Goal: Information Seeking & Learning: Learn about a topic

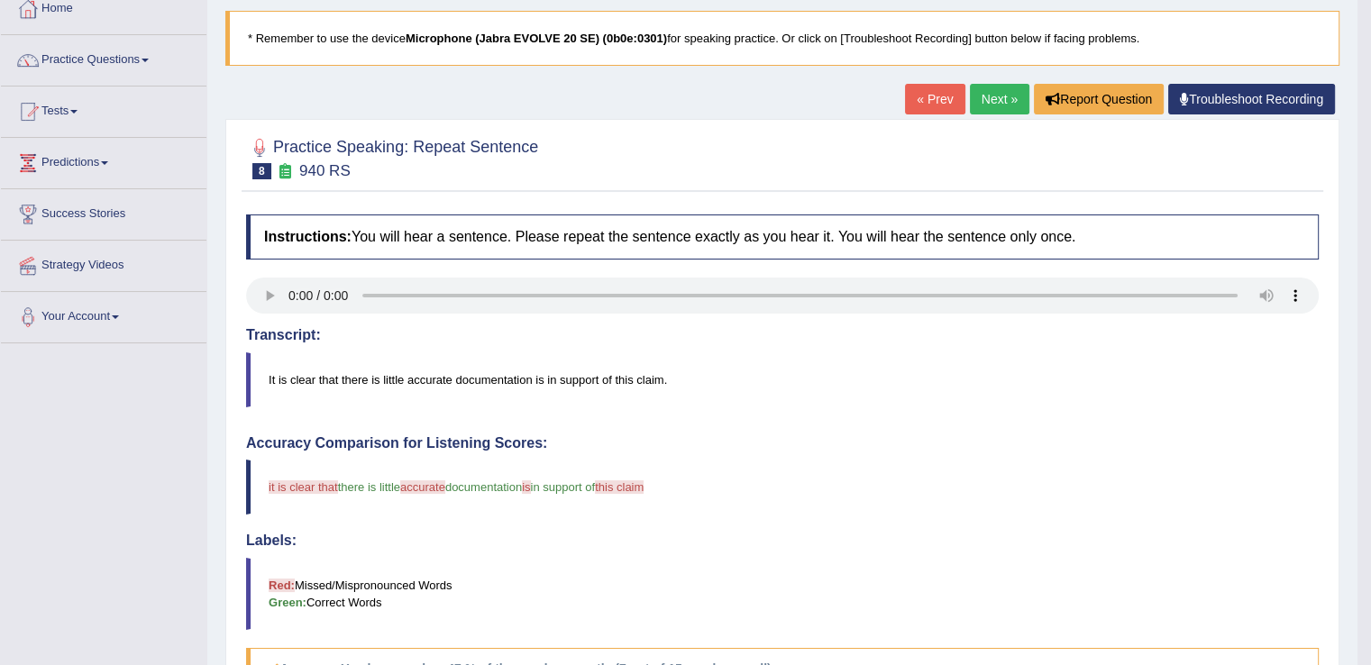
scroll to position [5, 0]
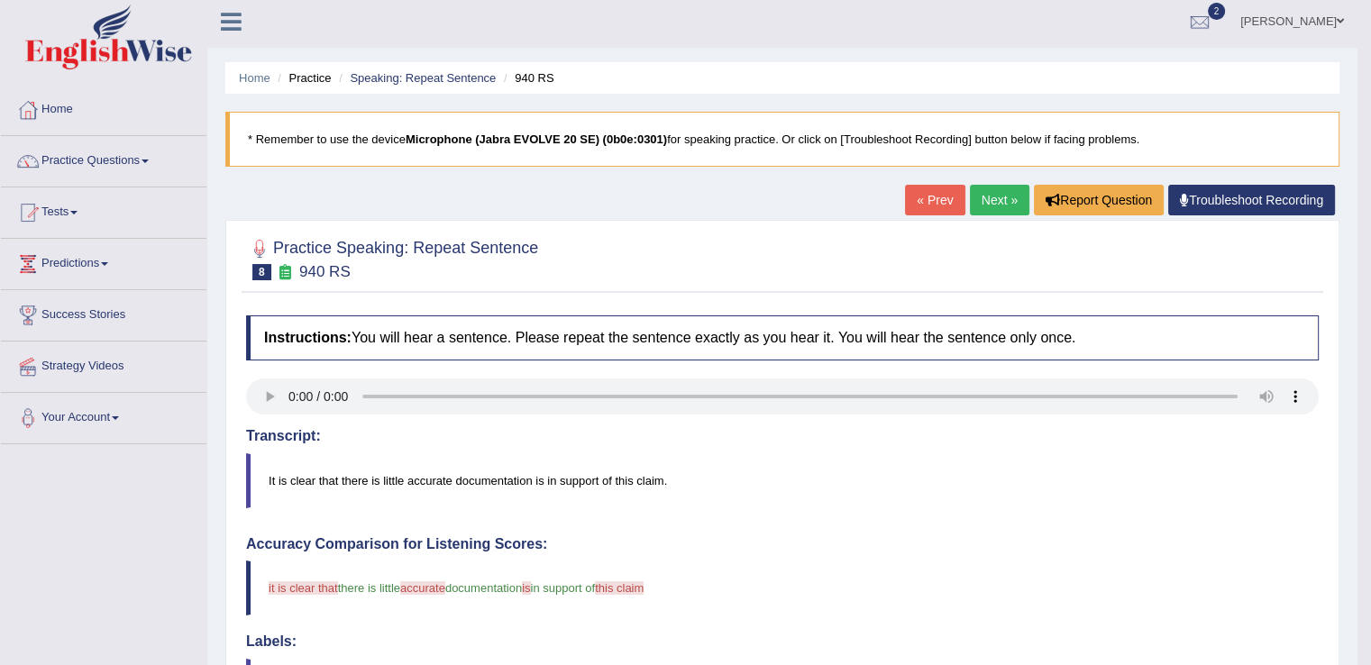
click at [1006, 205] on link "Next »" at bounding box center [1000, 200] width 60 height 31
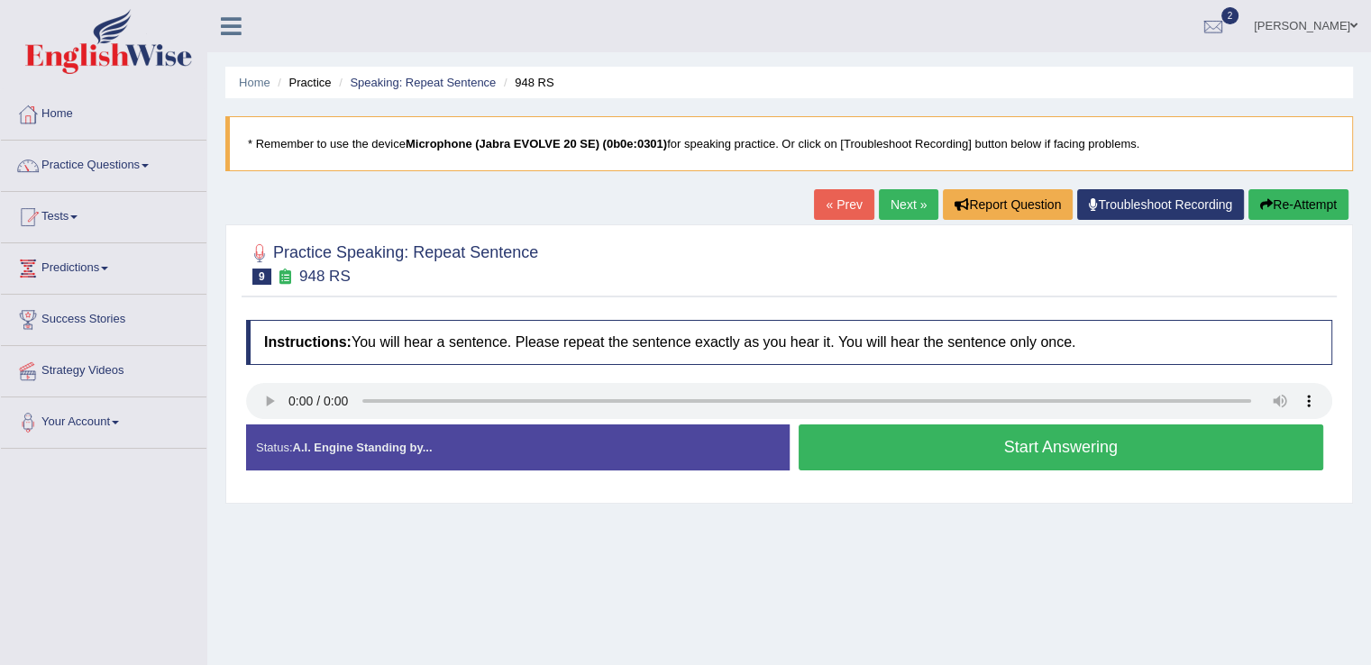
click at [983, 454] on button "Start Answering" at bounding box center [1062, 448] width 526 height 46
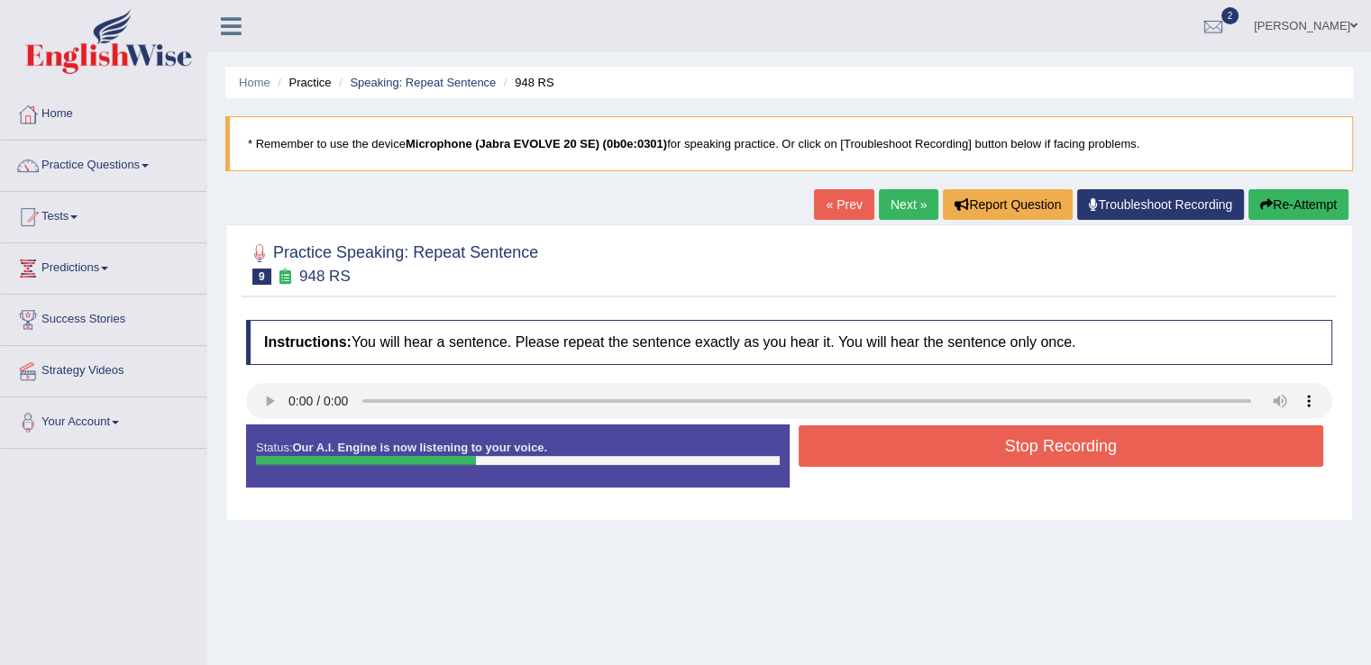
click at [1089, 441] on button "Stop Recording" at bounding box center [1062, 446] width 526 height 41
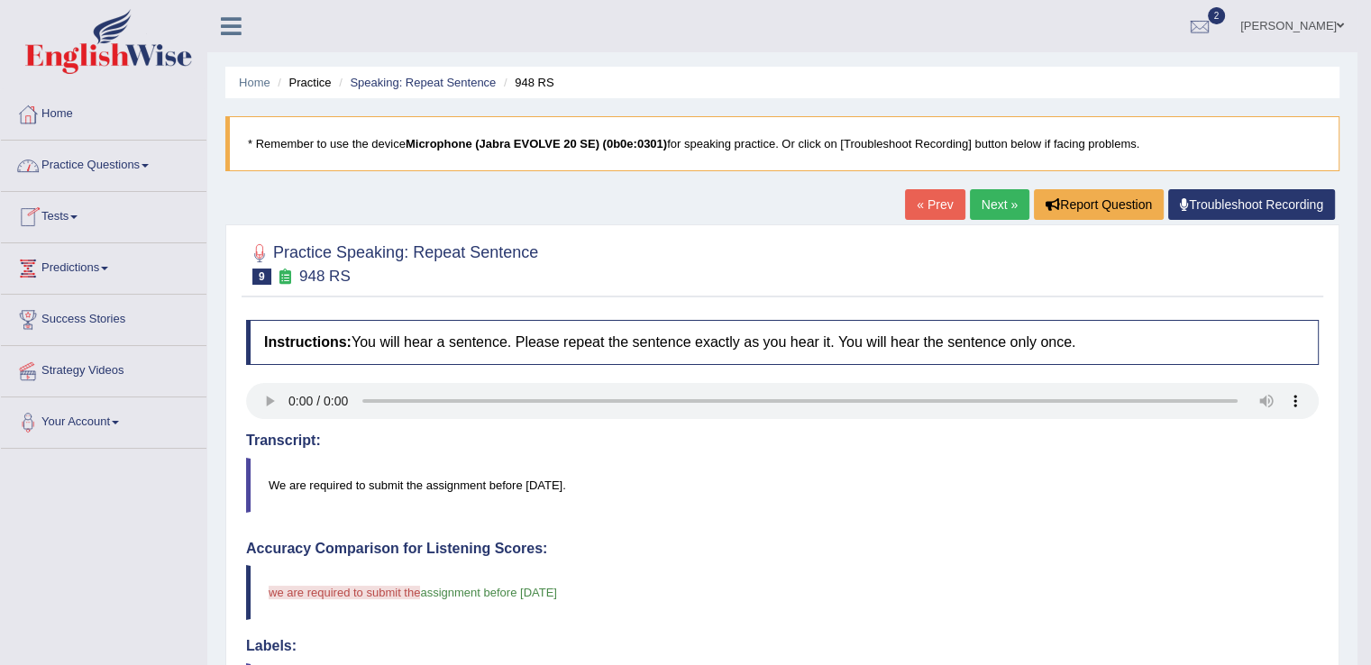
click at [158, 163] on link "Practice Questions" at bounding box center [104, 163] width 206 height 45
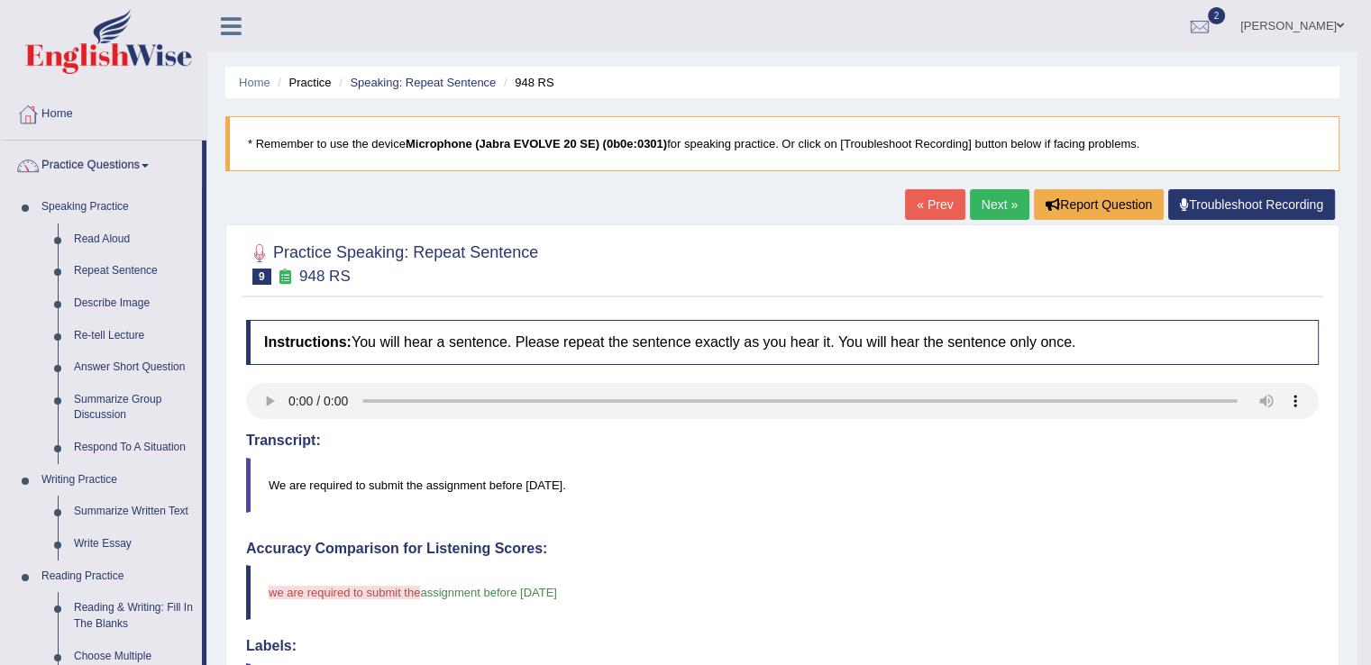
click at [990, 210] on link "Next »" at bounding box center [1000, 204] width 60 height 31
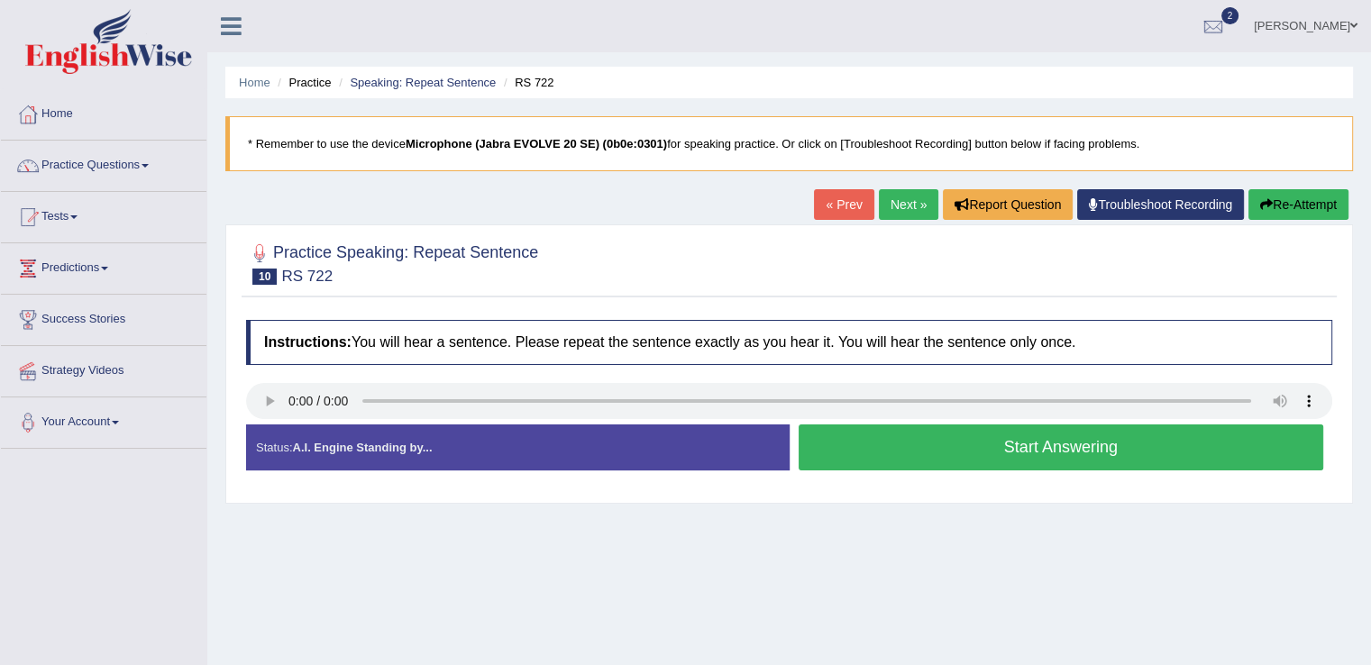
click at [1008, 452] on button "Start Answering" at bounding box center [1062, 448] width 526 height 46
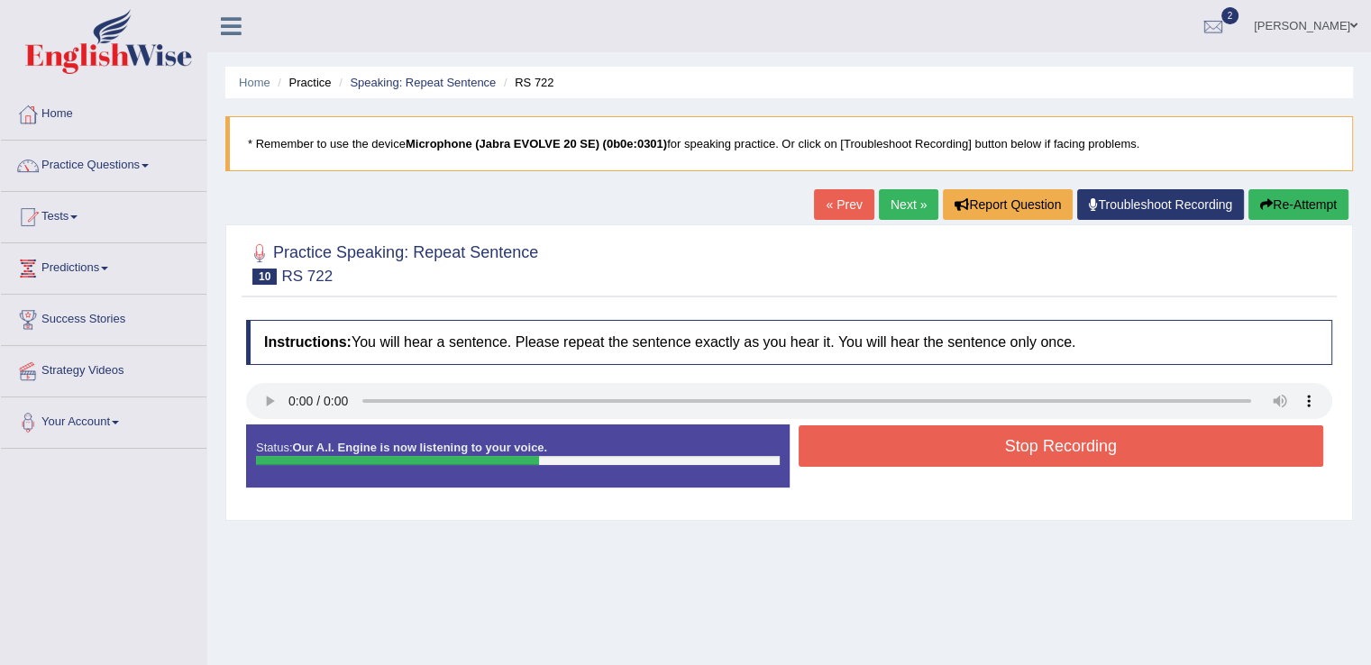
click at [1008, 452] on button "Stop Recording" at bounding box center [1062, 446] width 526 height 41
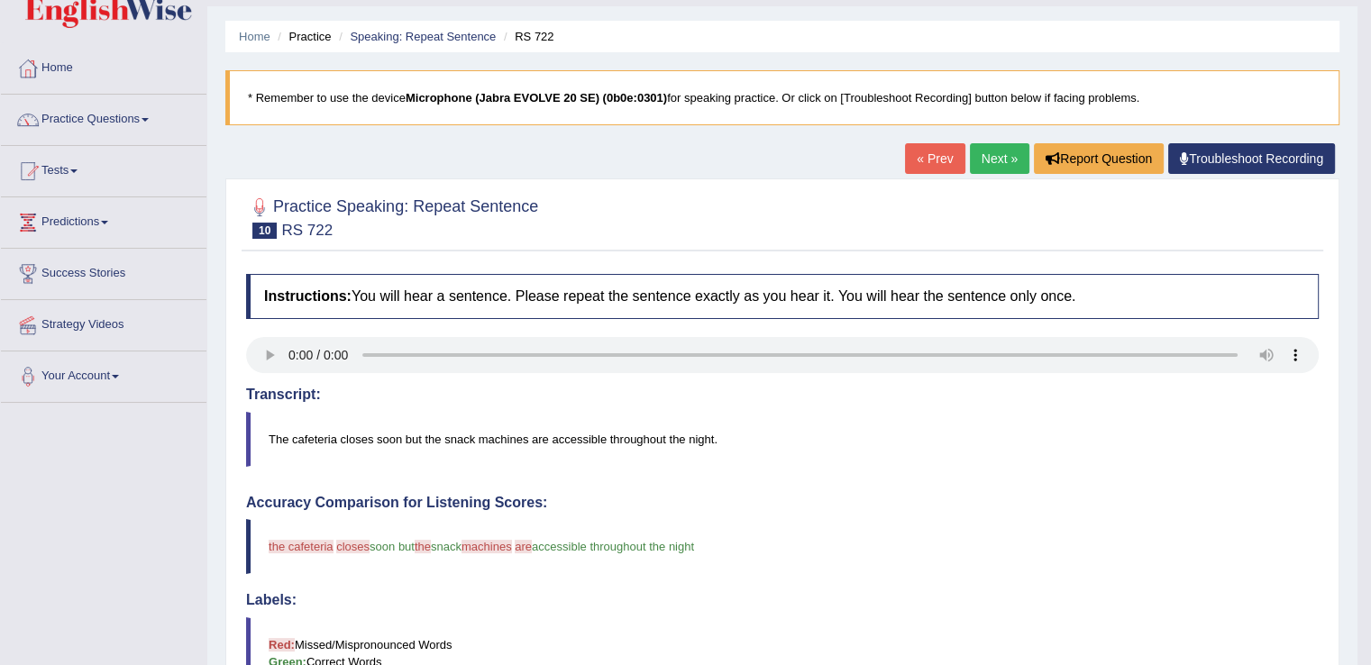
scroll to position [44, 0]
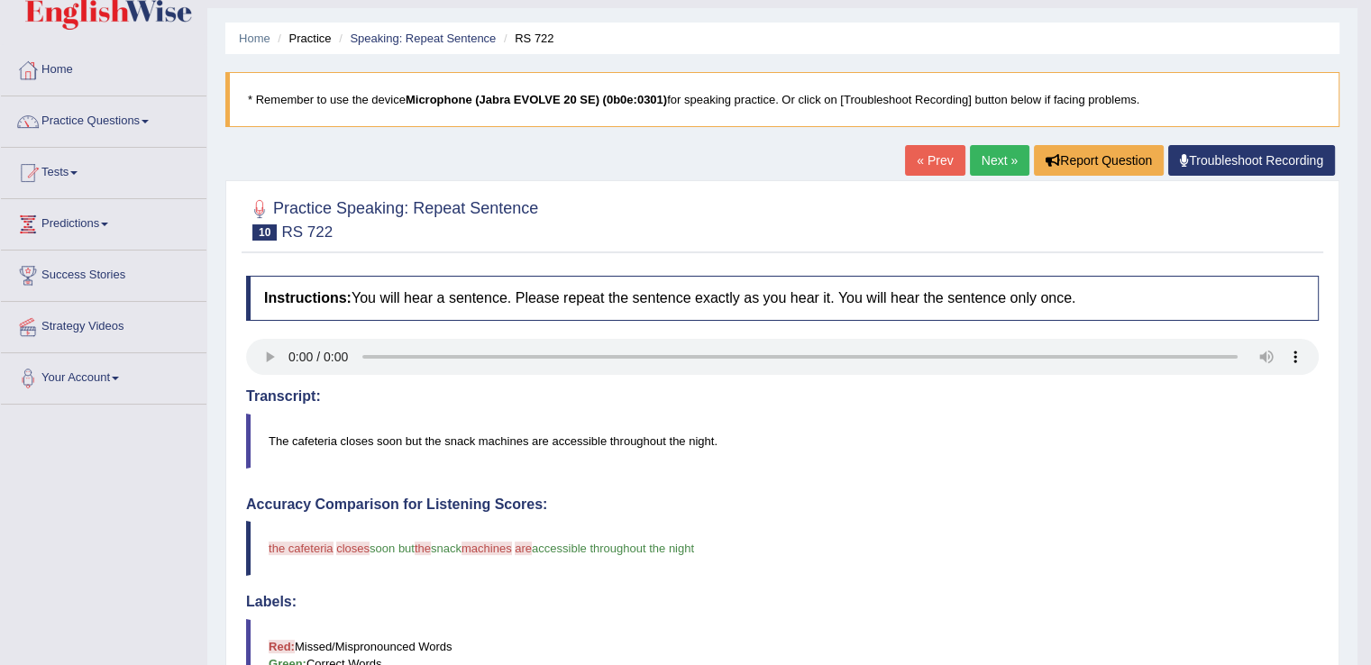
click at [989, 148] on link "Next »" at bounding box center [1000, 160] width 60 height 31
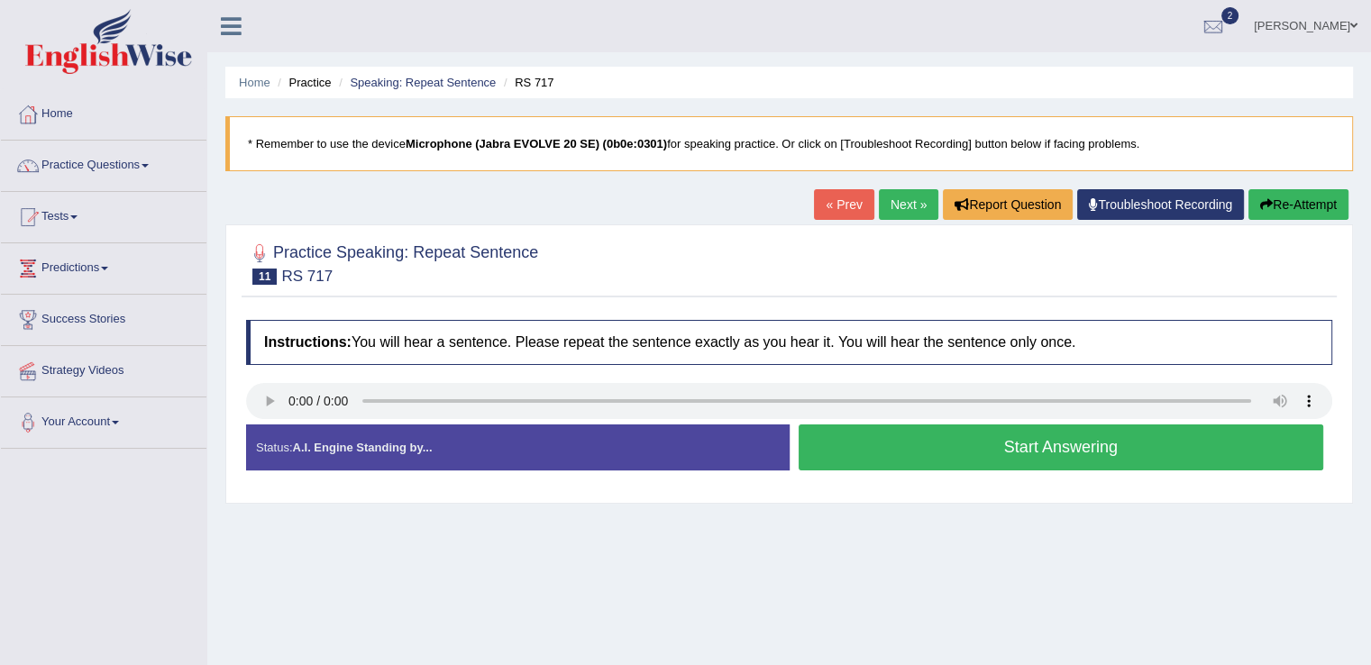
click at [1050, 445] on button "Start Answering" at bounding box center [1062, 448] width 526 height 46
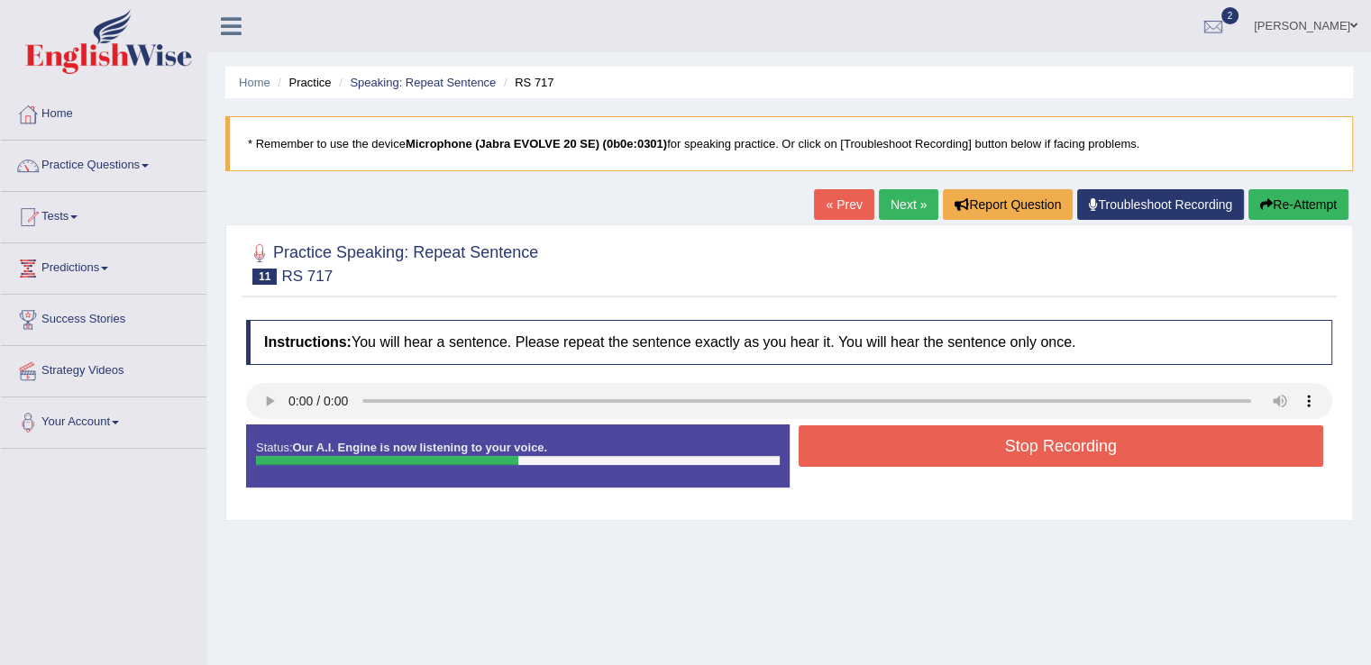
click at [1023, 449] on button "Stop Recording" at bounding box center [1062, 446] width 526 height 41
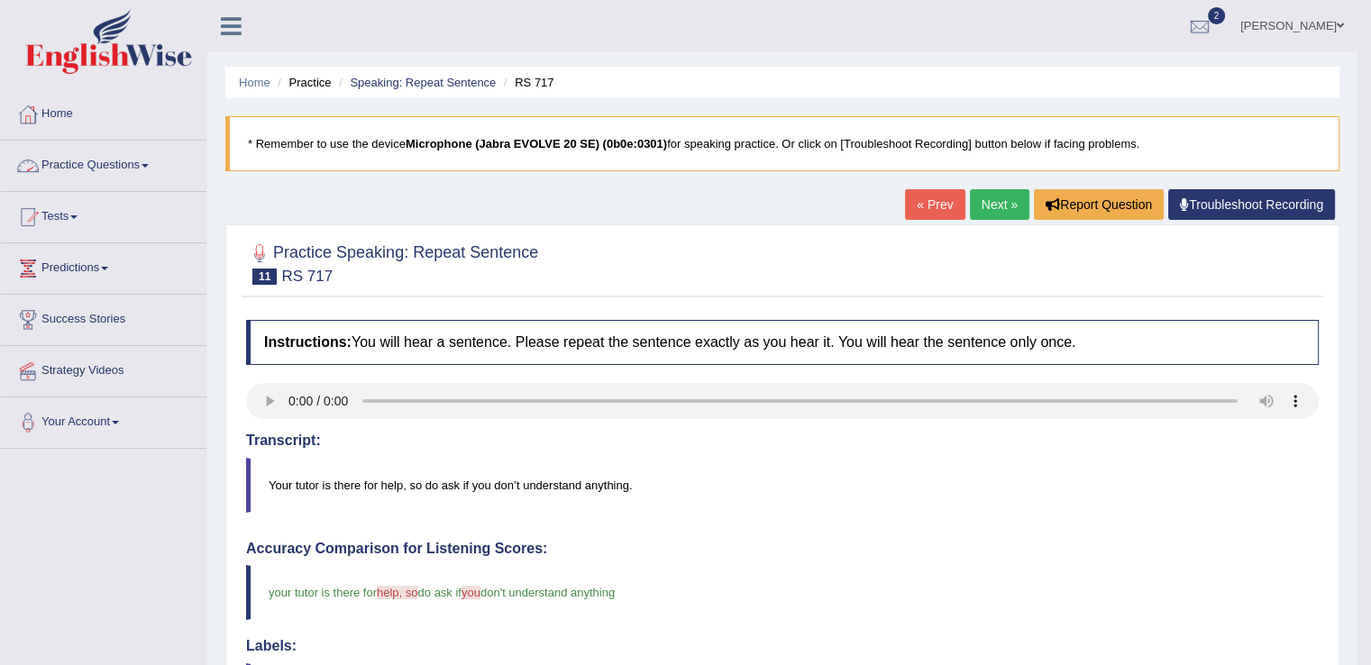
click at [149, 164] on span at bounding box center [145, 166] width 7 height 4
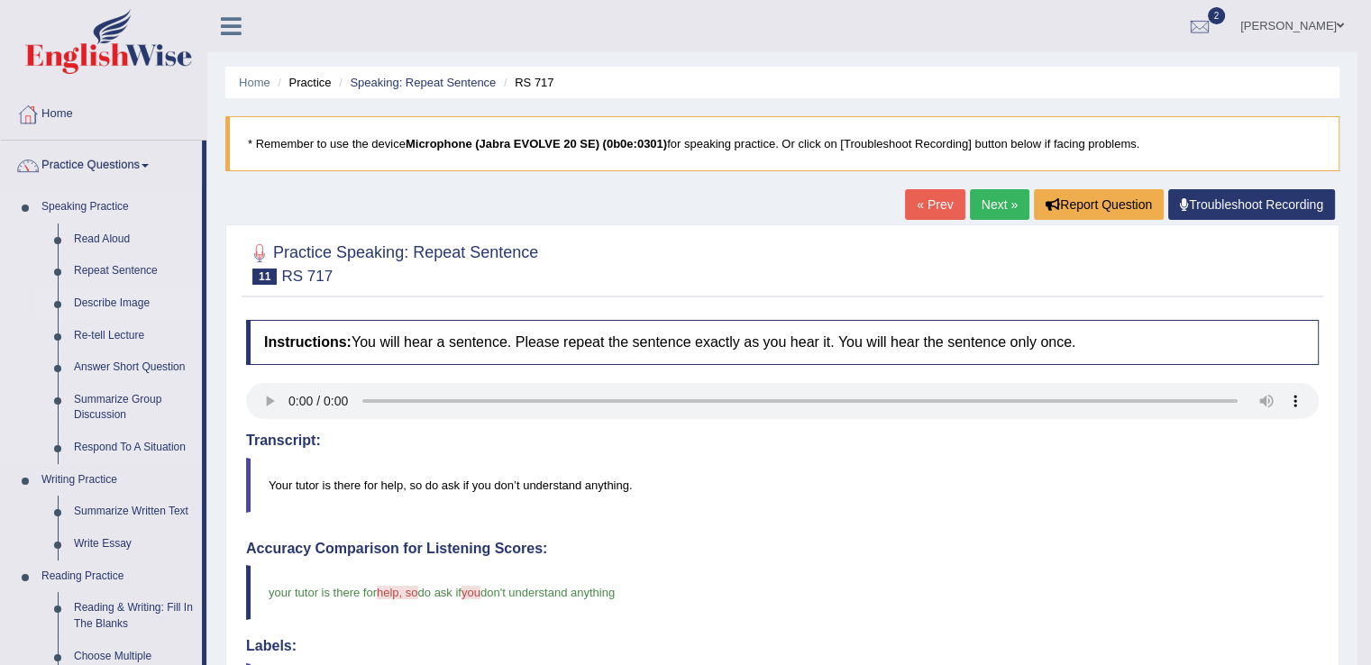
click at [135, 298] on link "Describe Image" at bounding box center [134, 304] width 136 height 32
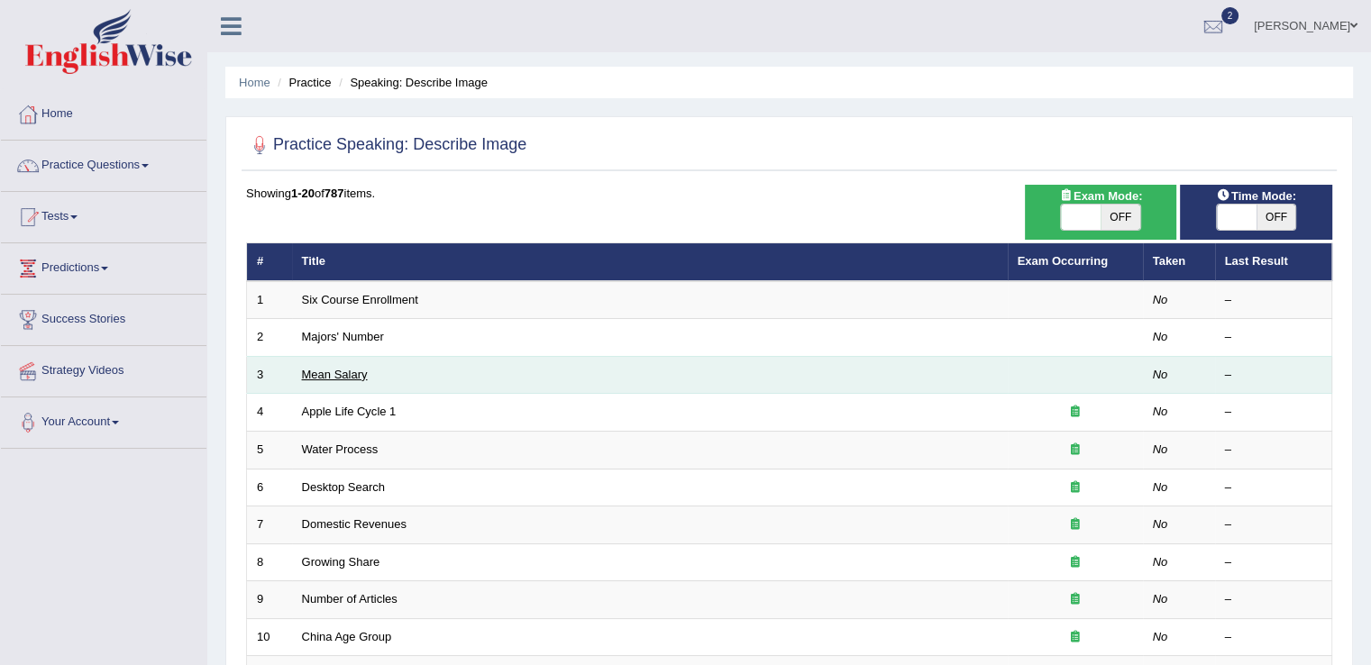
click at [335, 368] on link "Mean Salary" at bounding box center [335, 375] width 66 height 14
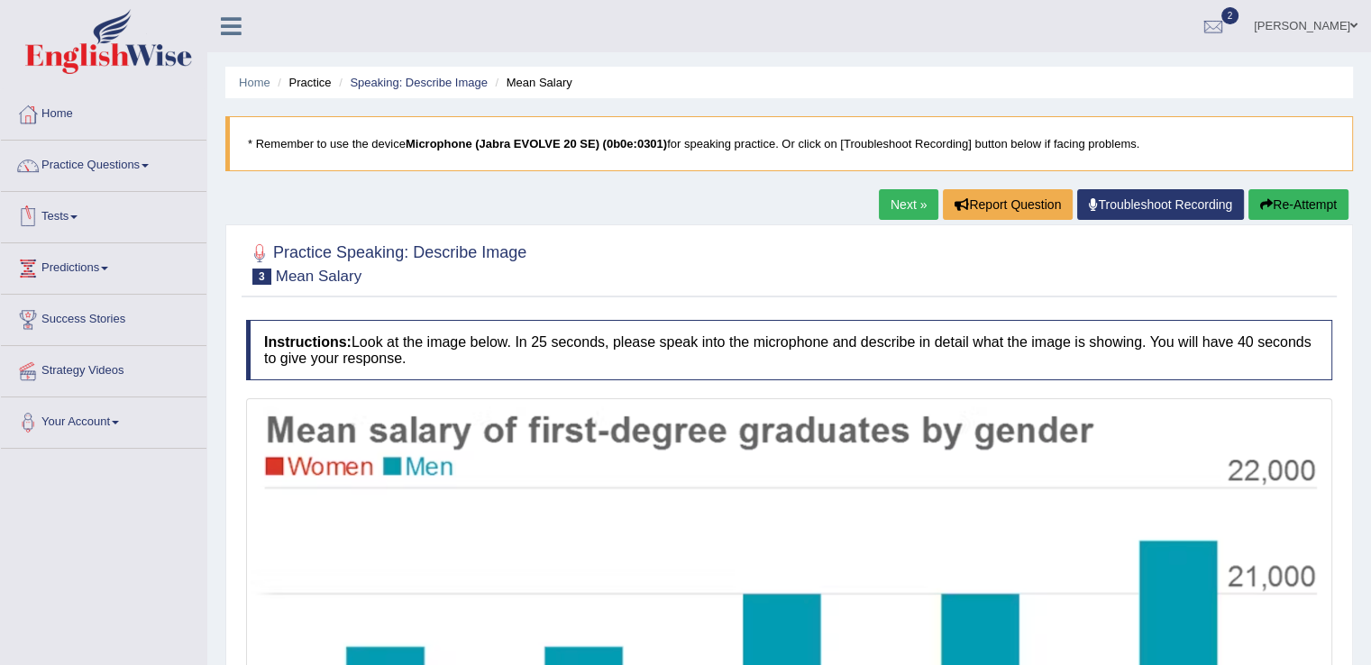
click at [79, 210] on link "Tests" at bounding box center [104, 214] width 206 height 45
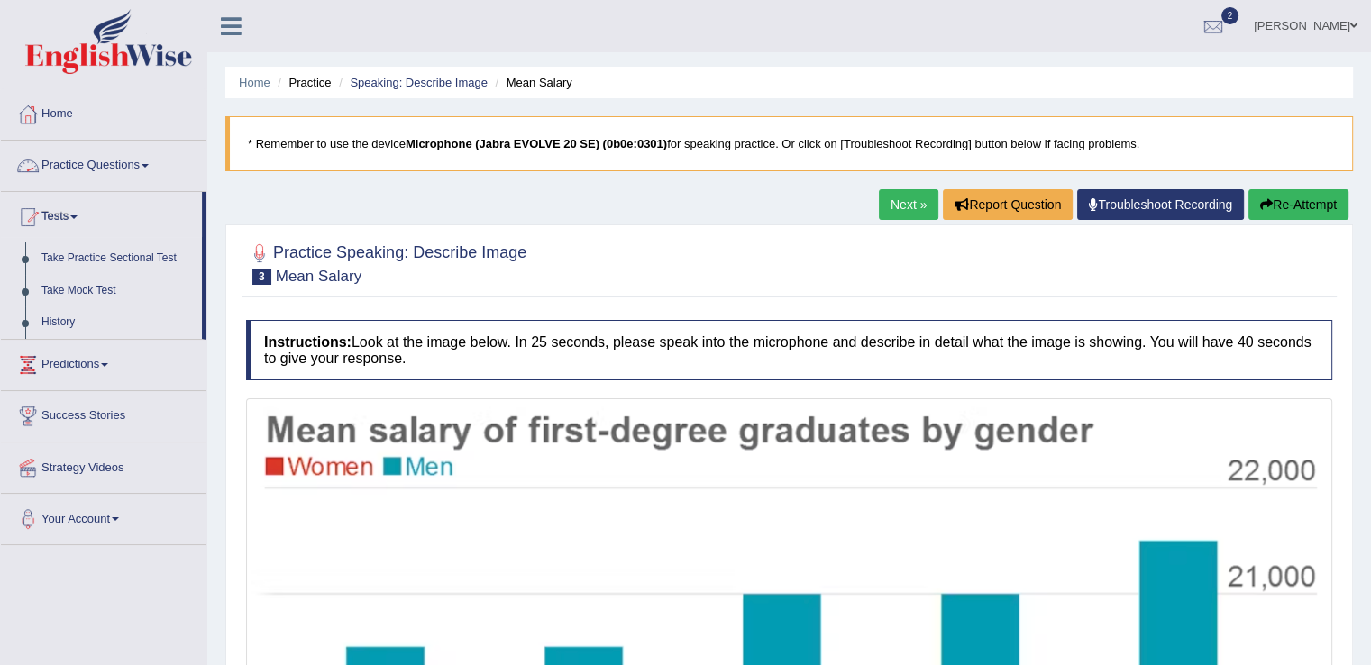
click at [139, 170] on link "Practice Questions" at bounding box center [104, 163] width 206 height 45
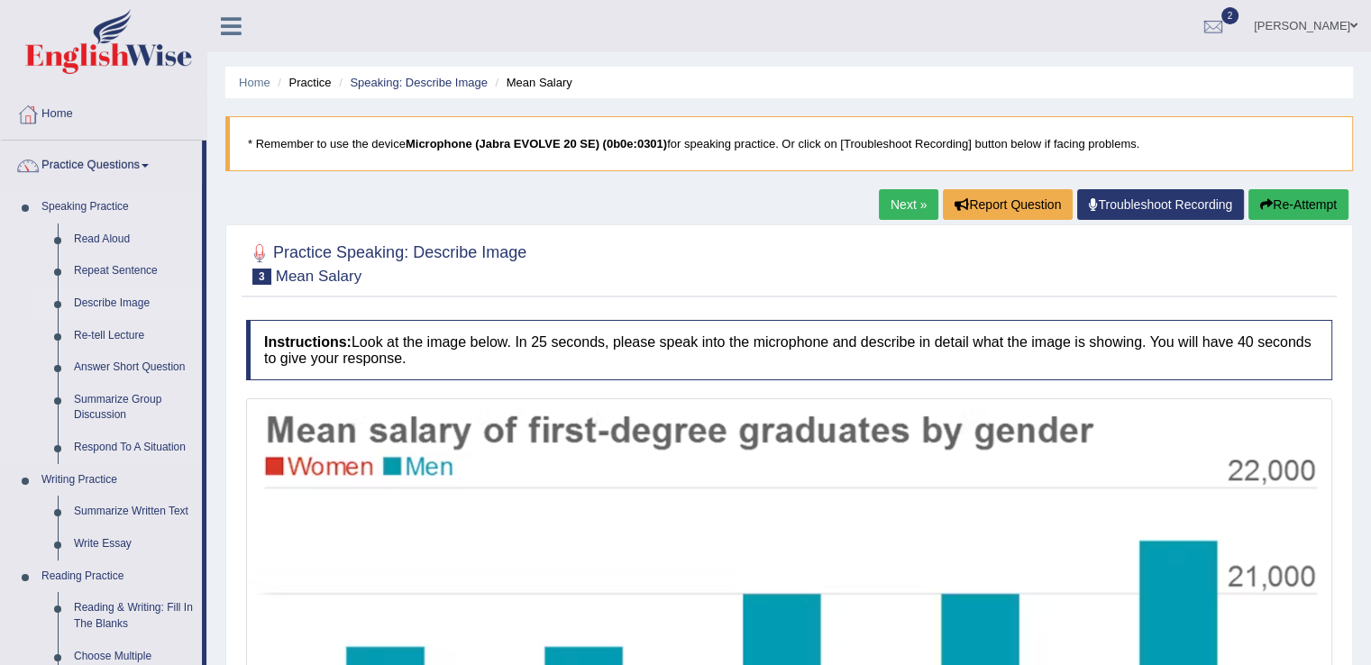
click at [123, 302] on link "Describe Image" at bounding box center [134, 304] width 136 height 32
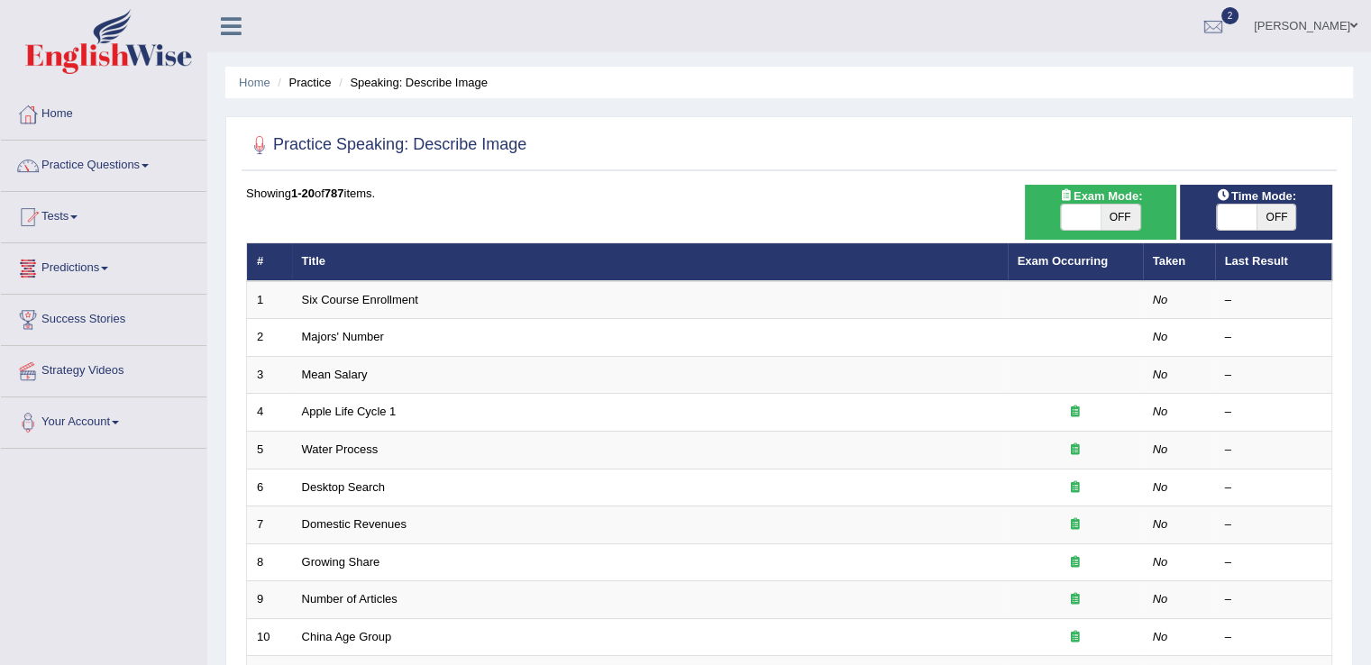
click at [1106, 216] on span "OFF" at bounding box center [1121, 217] width 40 height 25
checkbox input "true"
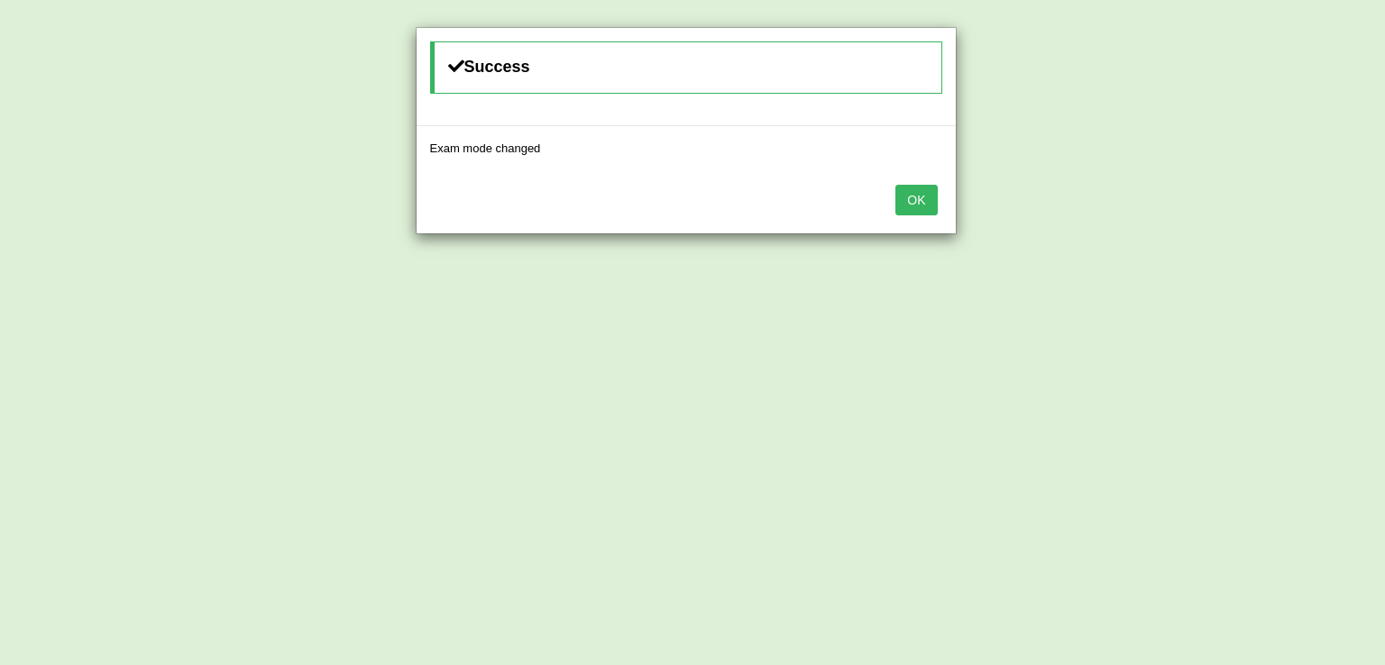
click at [922, 202] on button "OK" at bounding box center [915, 200] width 41 height 31
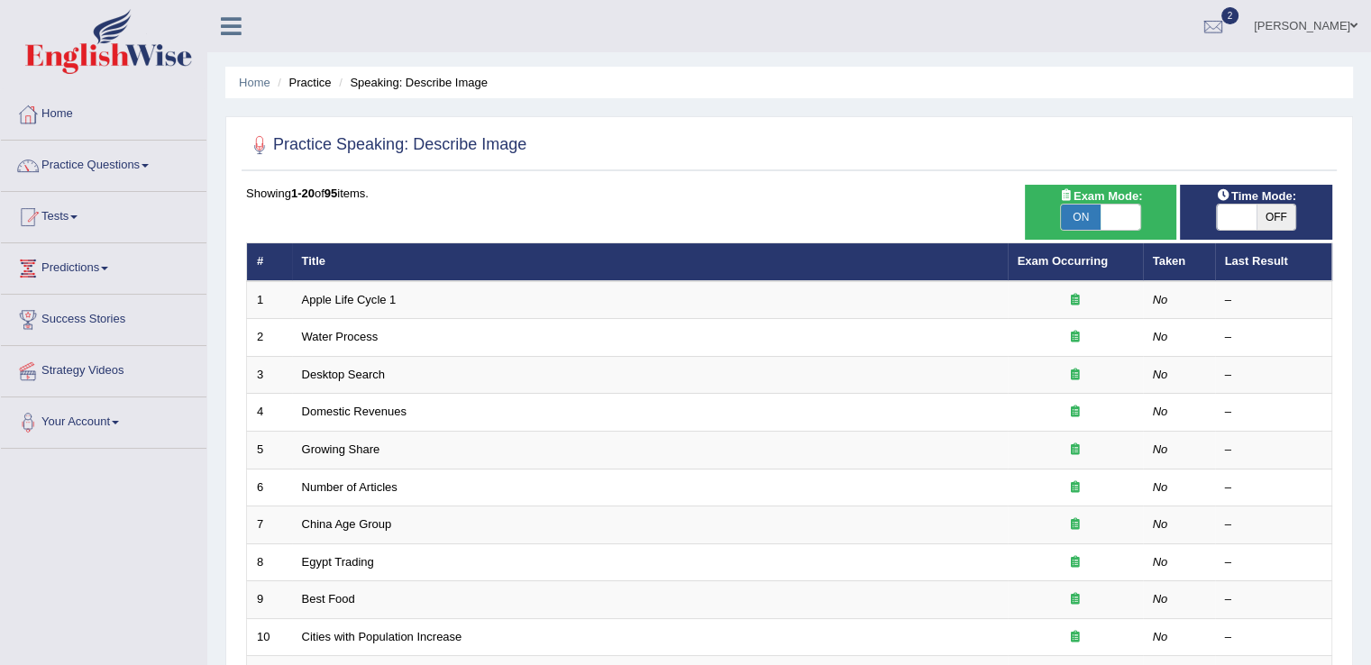
click at [1284, 211] on span "OFF" at bounding box center [1277, 217] width 40 height 25
checkbox input "true"
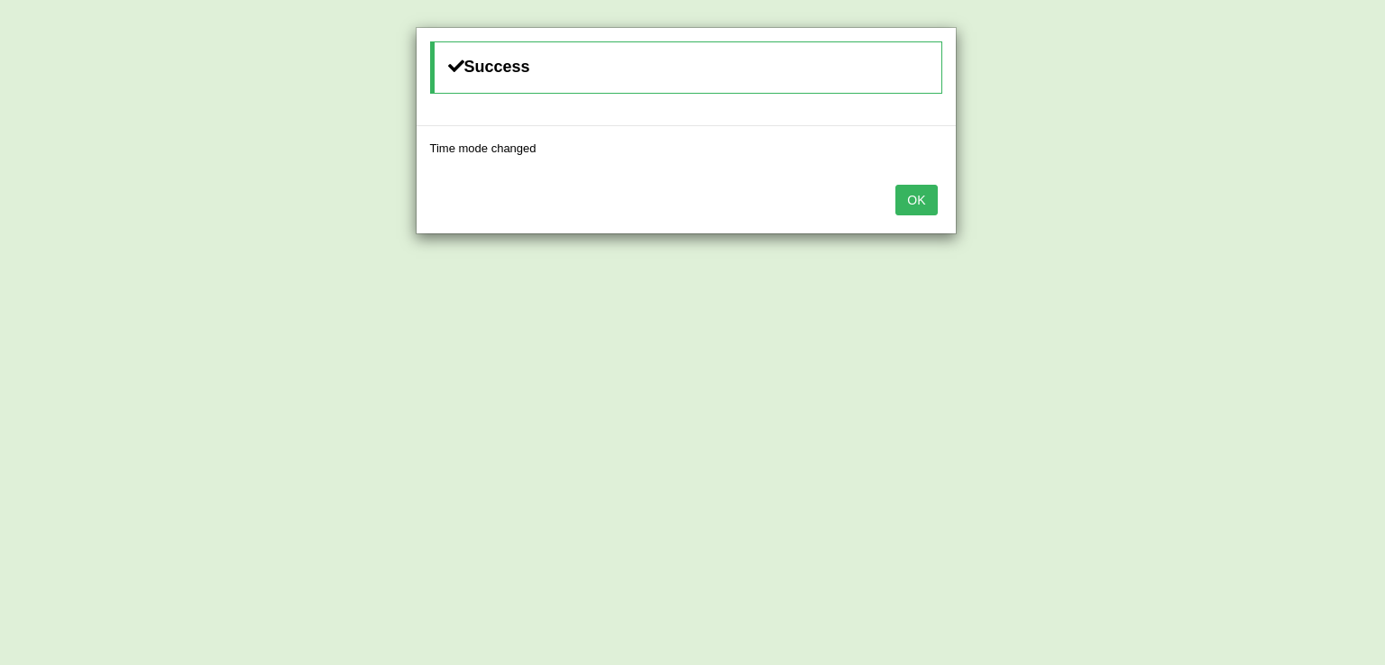
click at [908, 200] on button "OK" at bounding box center [915, 200] width 41 height 31
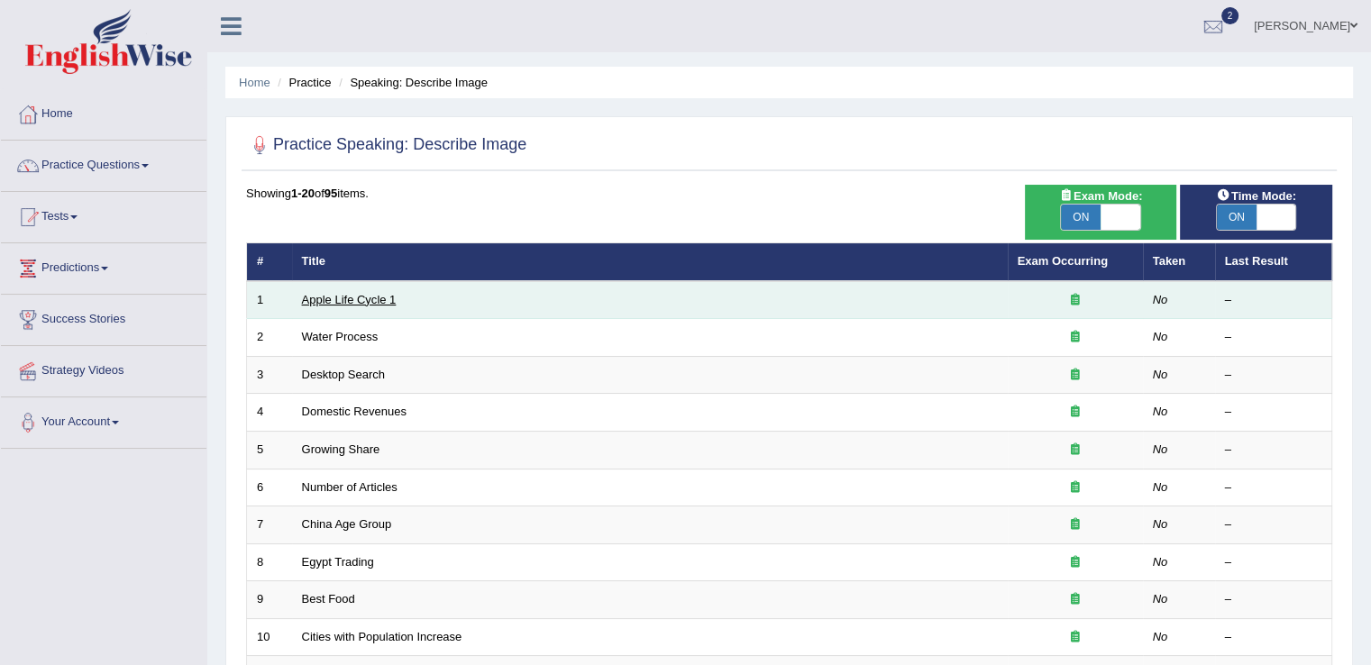
click at [346, 298] on link "Apple Life Cycle 1" at bounding box center [349, 300] width 95 height 14
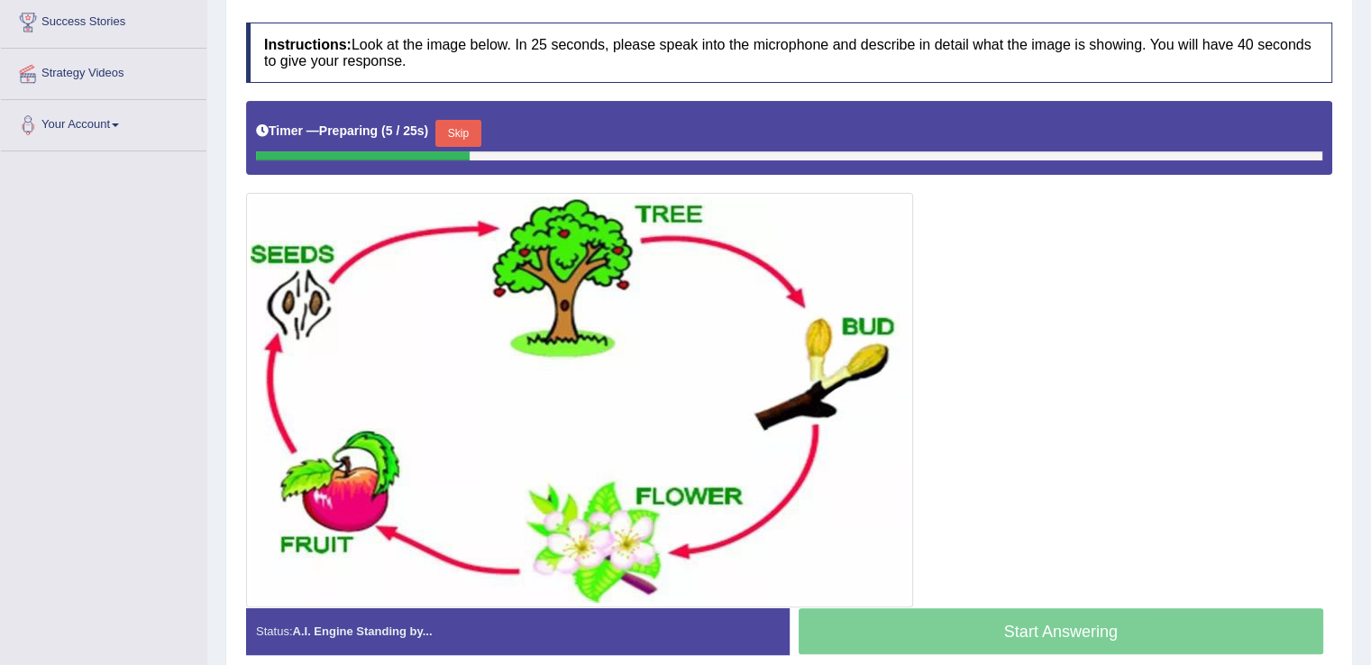
scroll to position [299, 0]
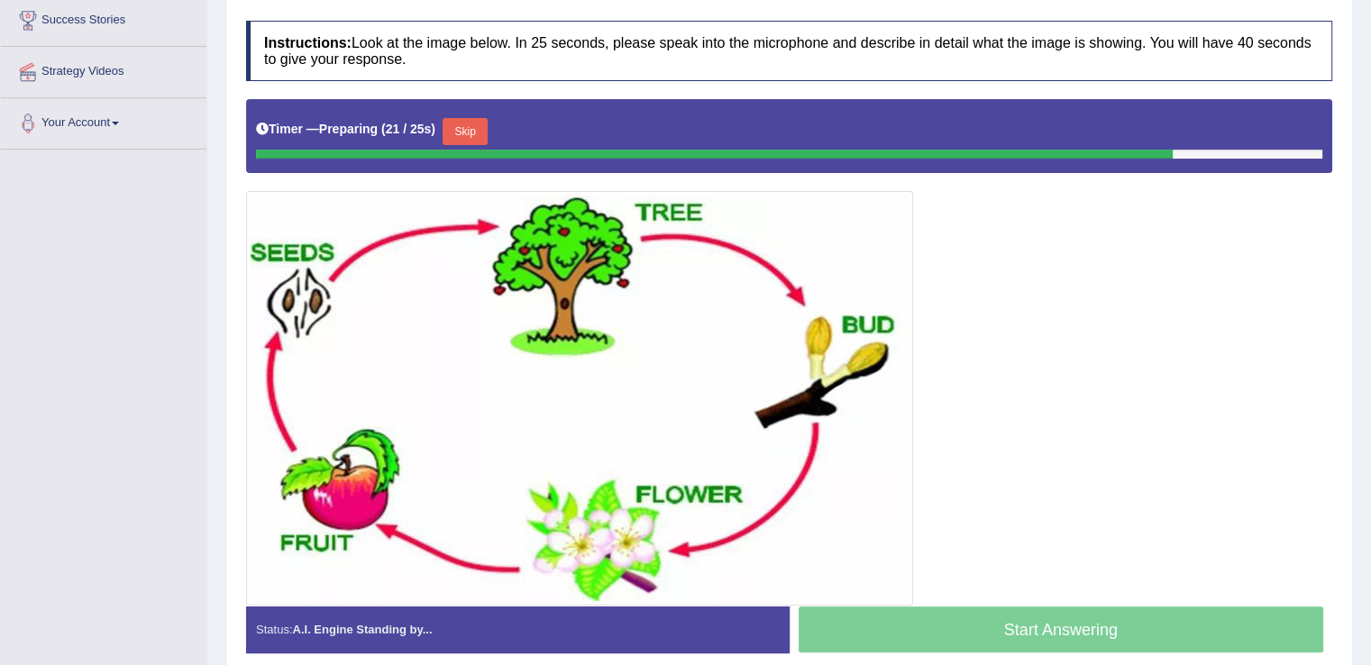
click at [477, 125] on button "Skip" at bounding box center [465, 131] width 45 height 27
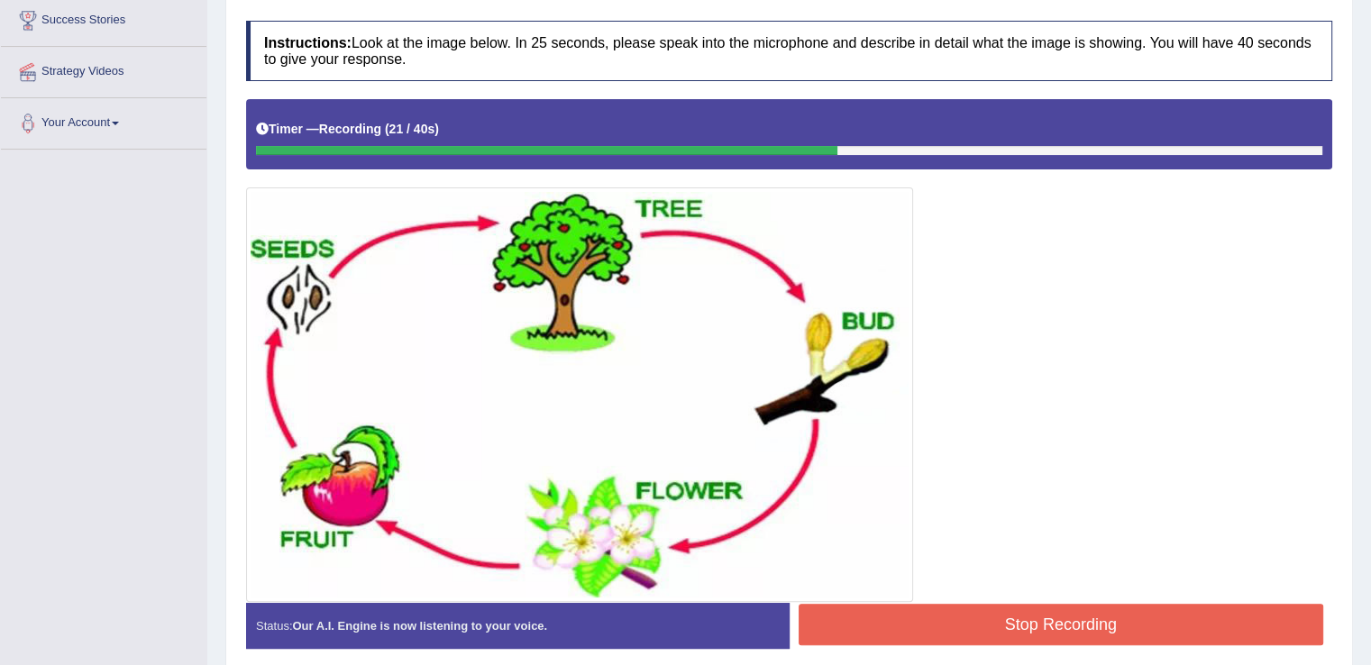
click at [1049, 624] on button "Stop Recording" at bounding box center [1062, 624] width 526 height 41
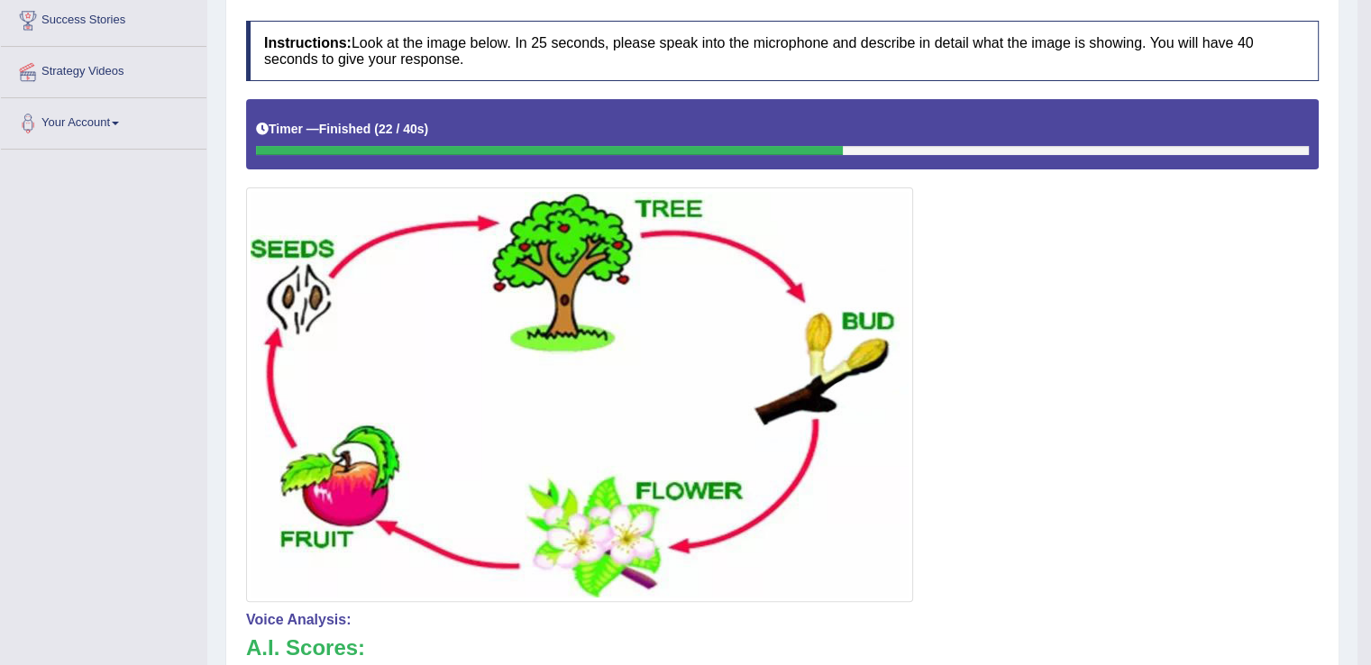
drag, startPoint x: 1377, startPoint y: 341, endPoint x: 1376, endPoint y: 460, distance: 119.0
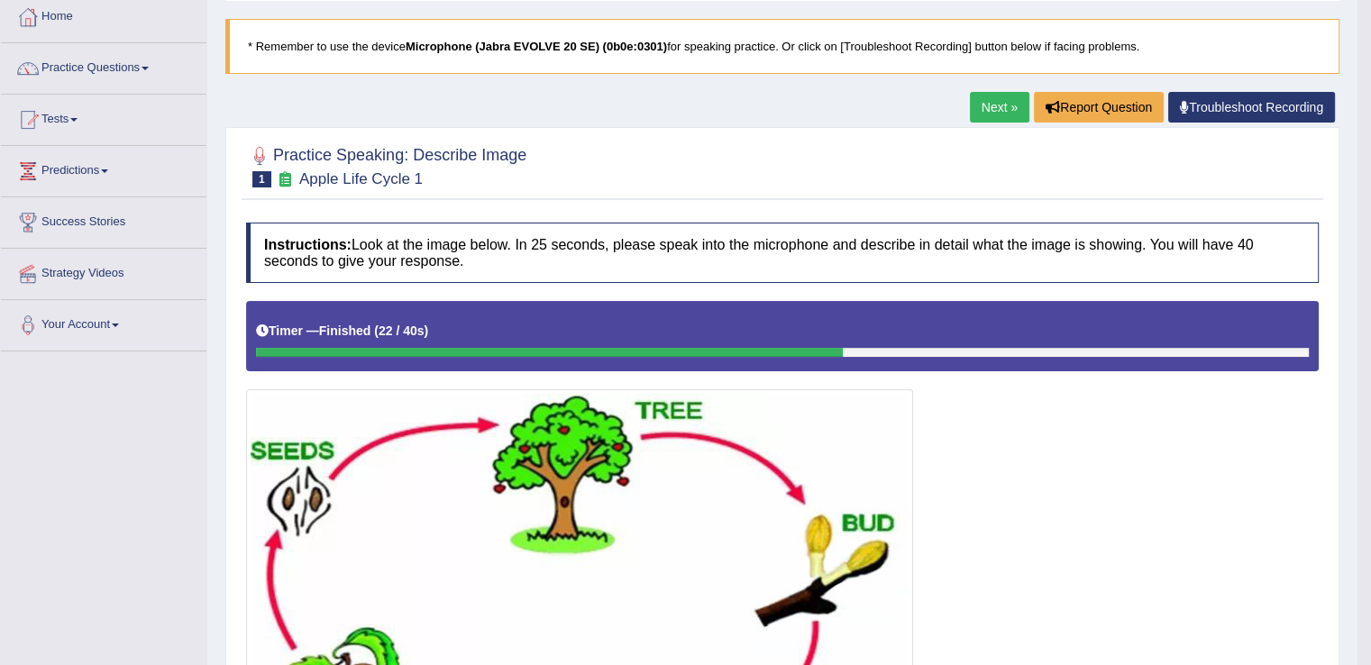
scroll to position [0, 0]
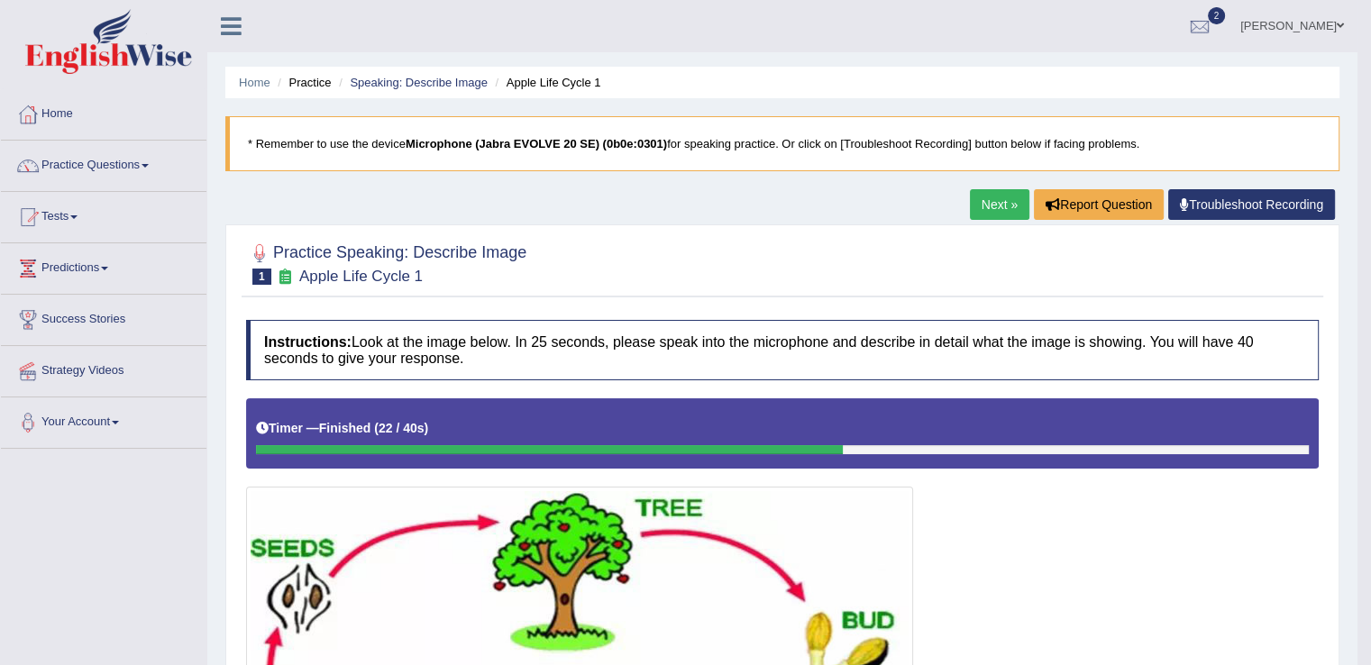
click at [998, 192] on link "Next »" at bounding box center [1000, 204] width 60 height 31
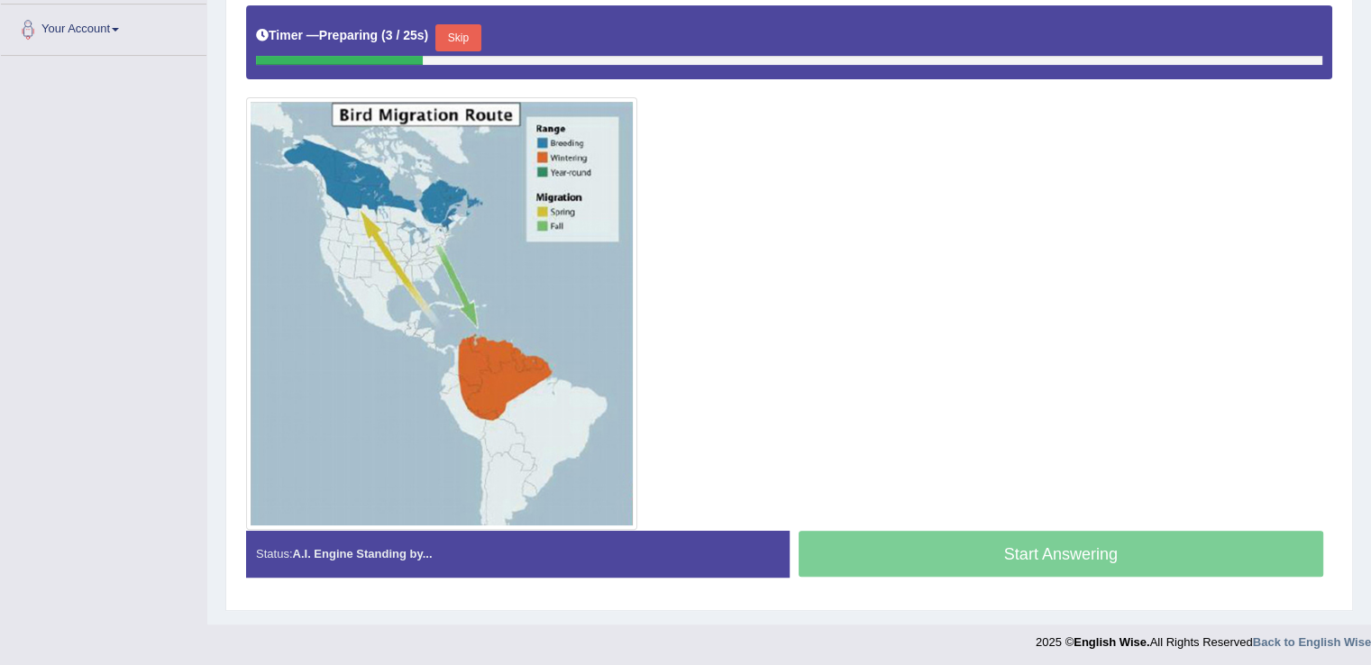
scroll to position [394, 0]
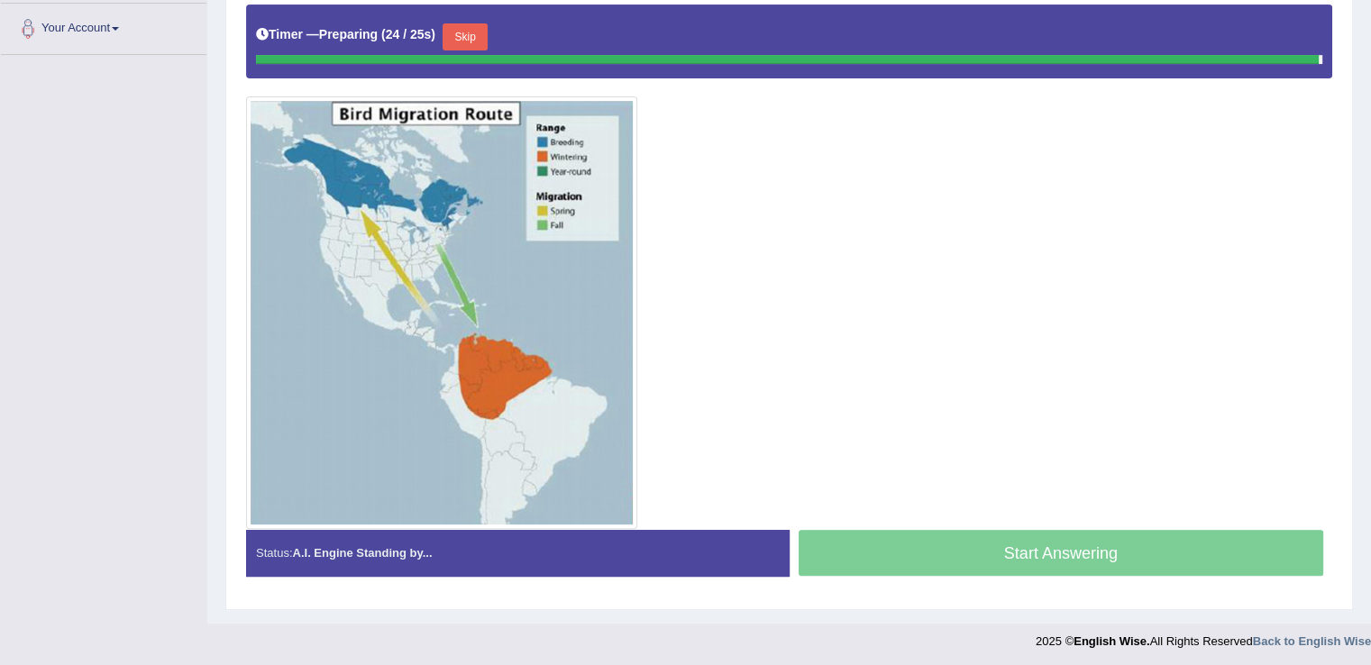
scroll to position [390, 0]
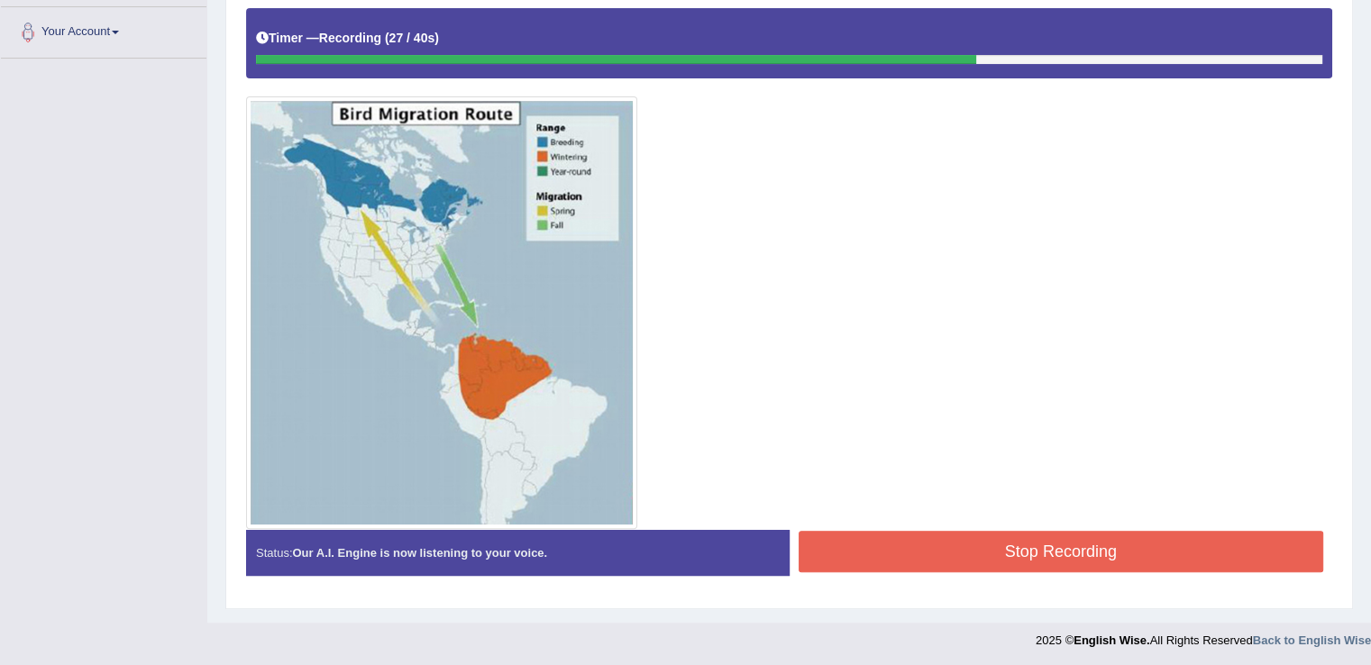
click at [1078, 553] on button "Stop Recording" at bounding box center [1062, 551] width 526 height 41
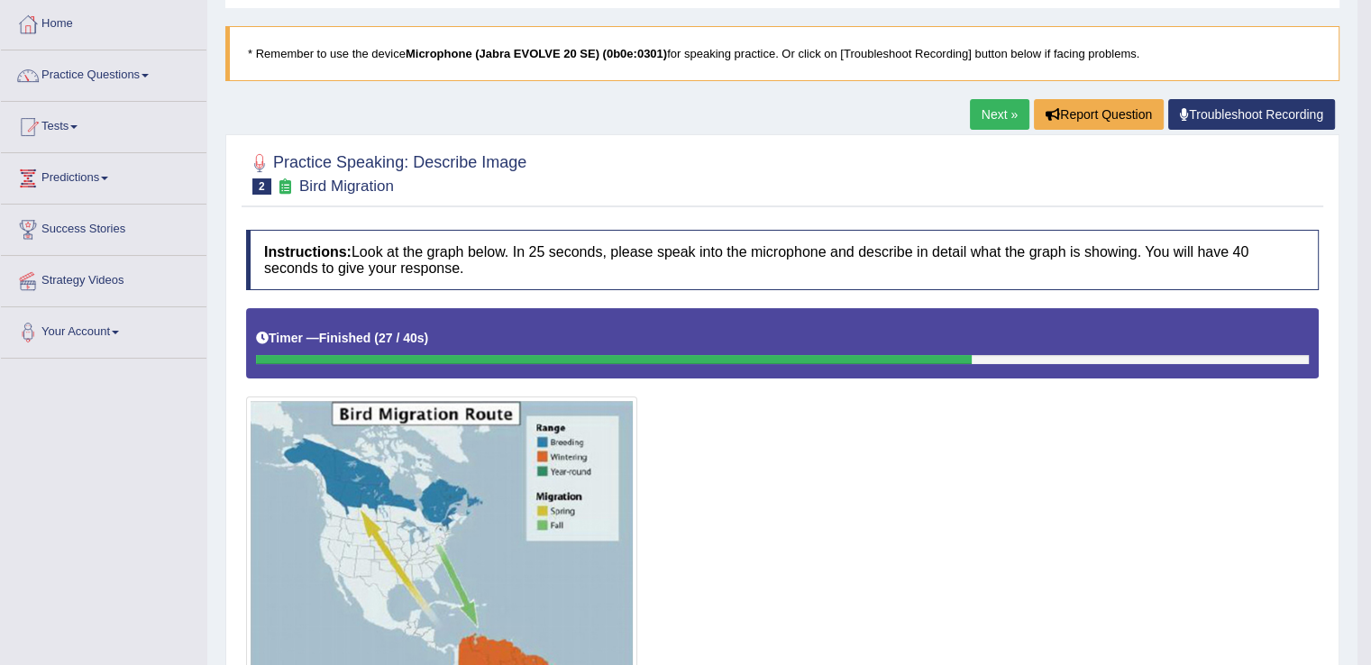
scroll to position [71, 0]
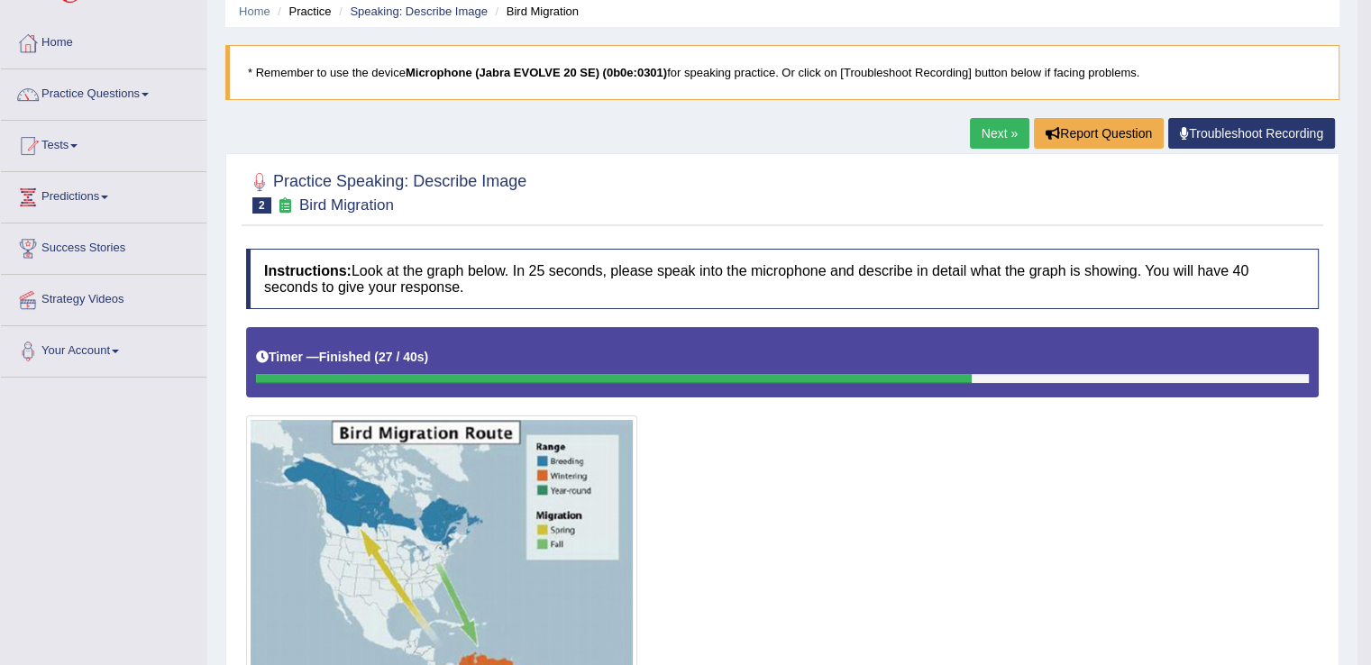
click at [985, 126] on link "Next »" at bounding box center [1000, 133] width 60 height 31
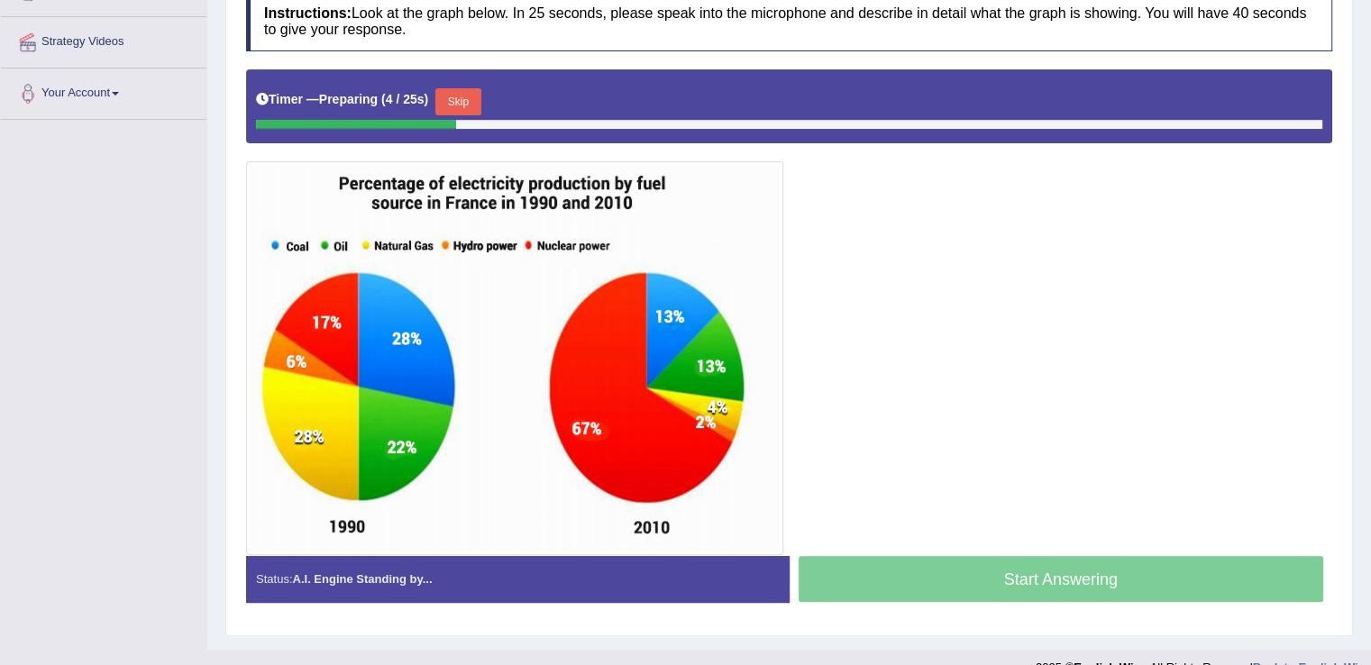
scroll to position [331, 0]
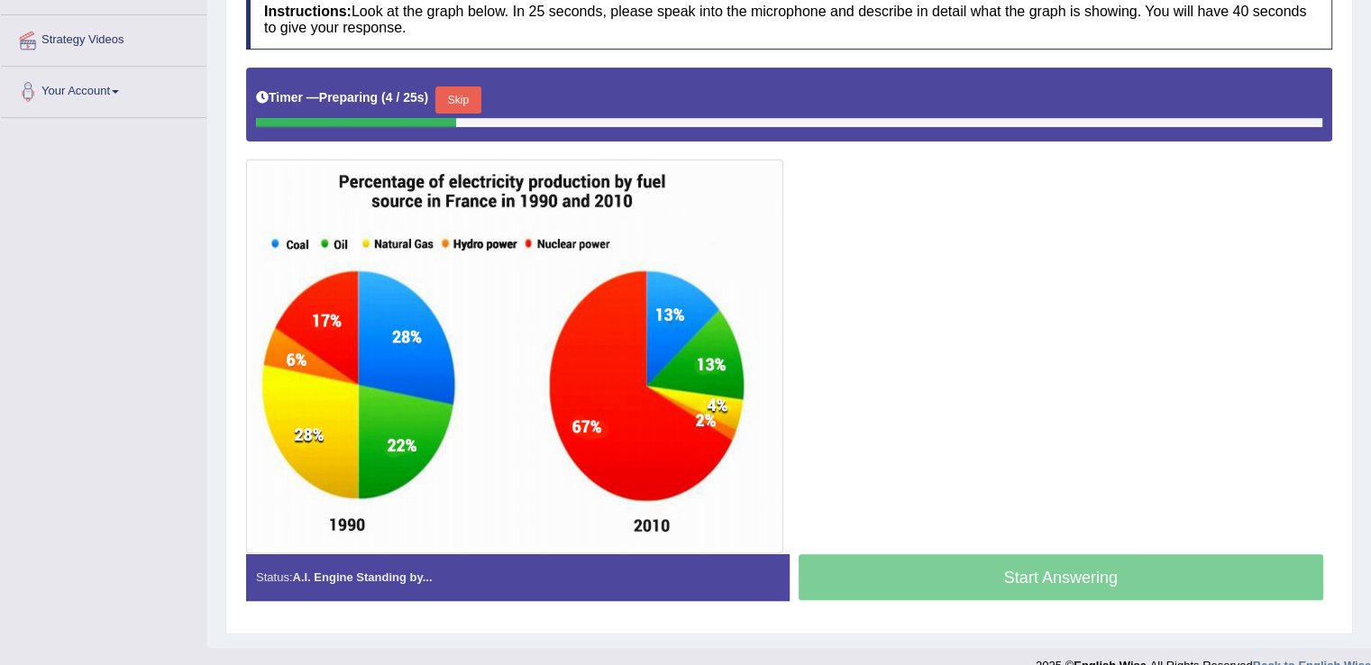
drag, startPoint x: 0, startPoint y: 0, endPoint x: 1384, endPoint y: 432, distance: 1449.9
click at [1371, 335] on html "Toggle navigation Home Practice Questions Speaking Practice Read Aloud Repeat S…" at bounding box center [685, 1] width 1371 height 665
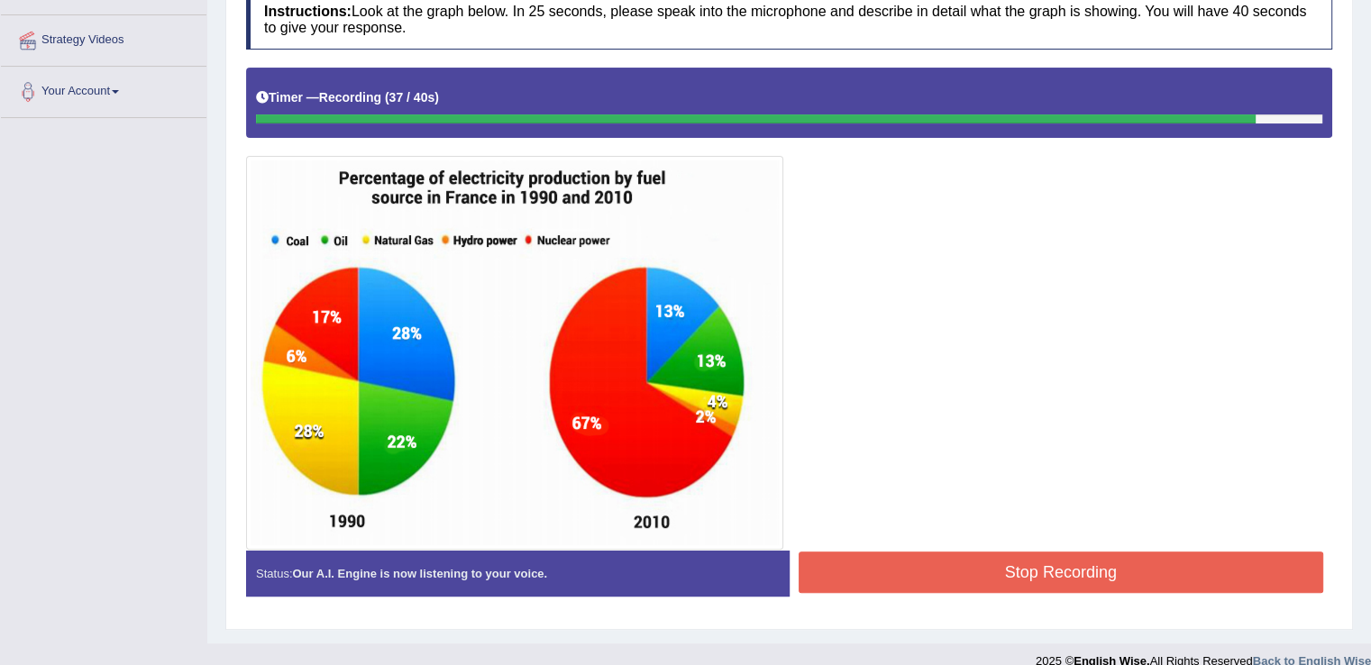
click at [1127, 555] on button "Stop Recording" at bounding box center [1062, 572] width 526 height 41
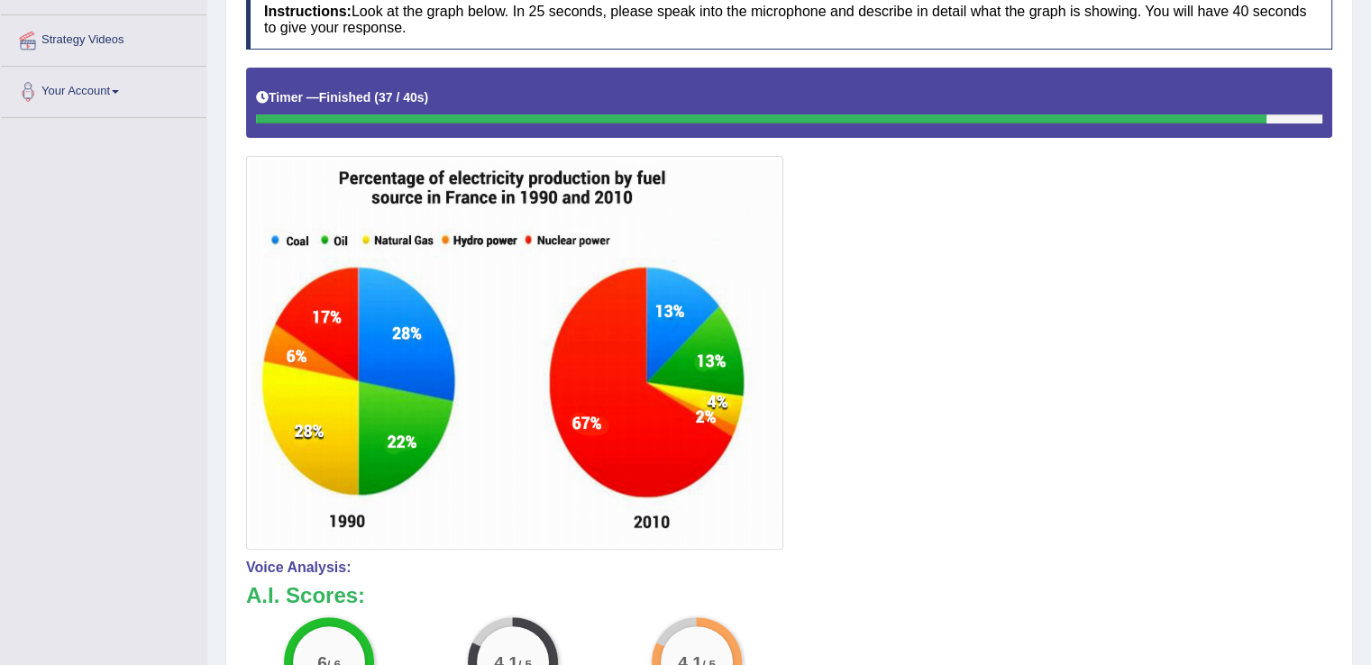
drag, startPoint x: 1378, startPoint y: 304, endPoint x: 1377, endPoint y: 484, distance: 180.3
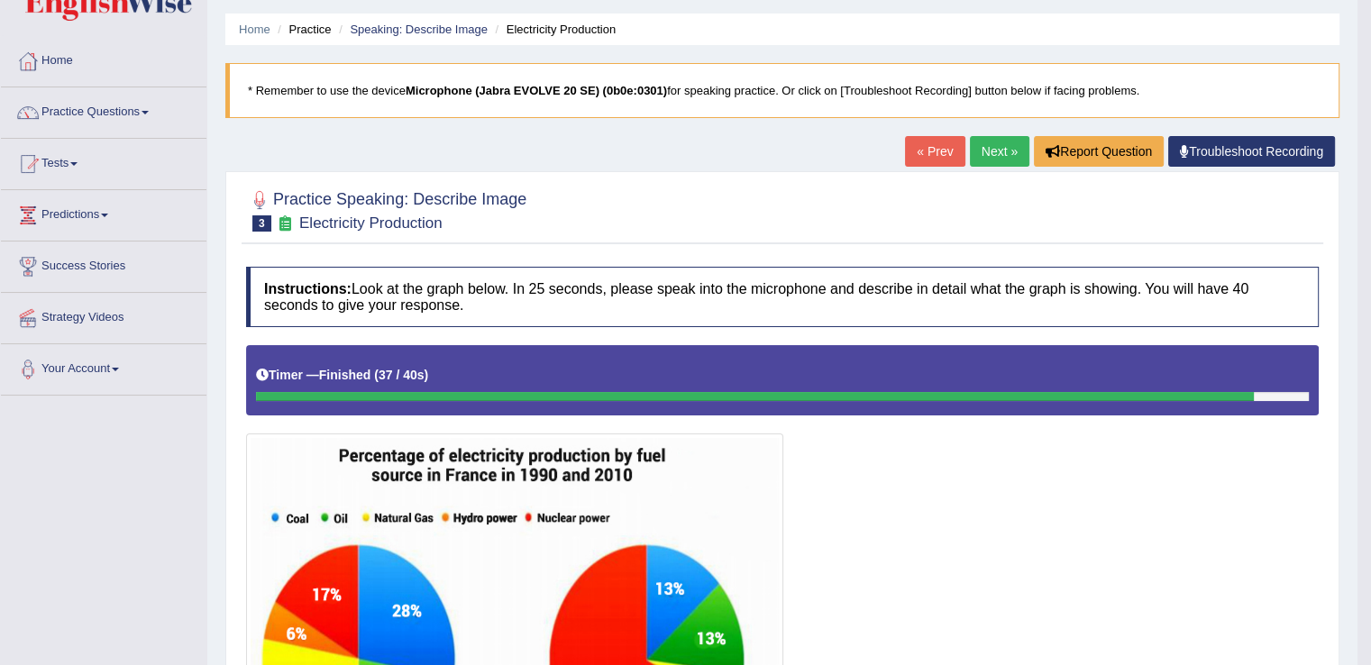
scroll to position [0, 0]
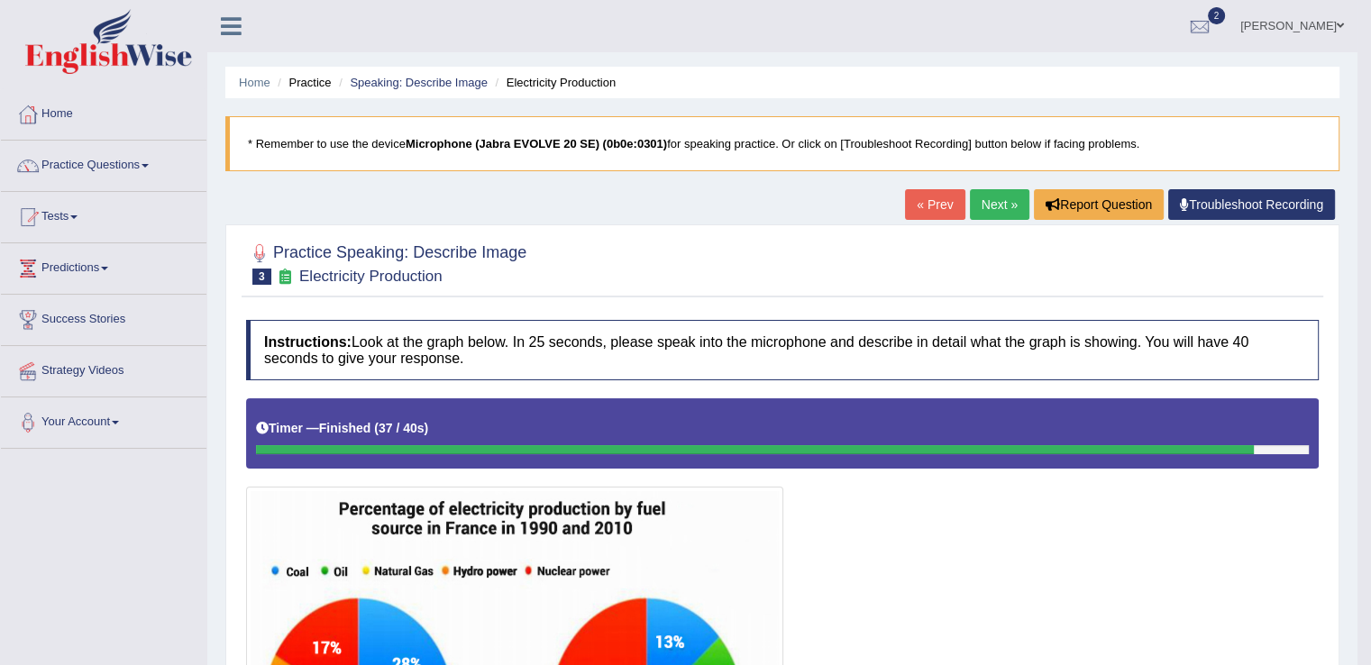
click at [990, 193] on link "Next »" at bounding box center [1000, 204] width 60 height 31
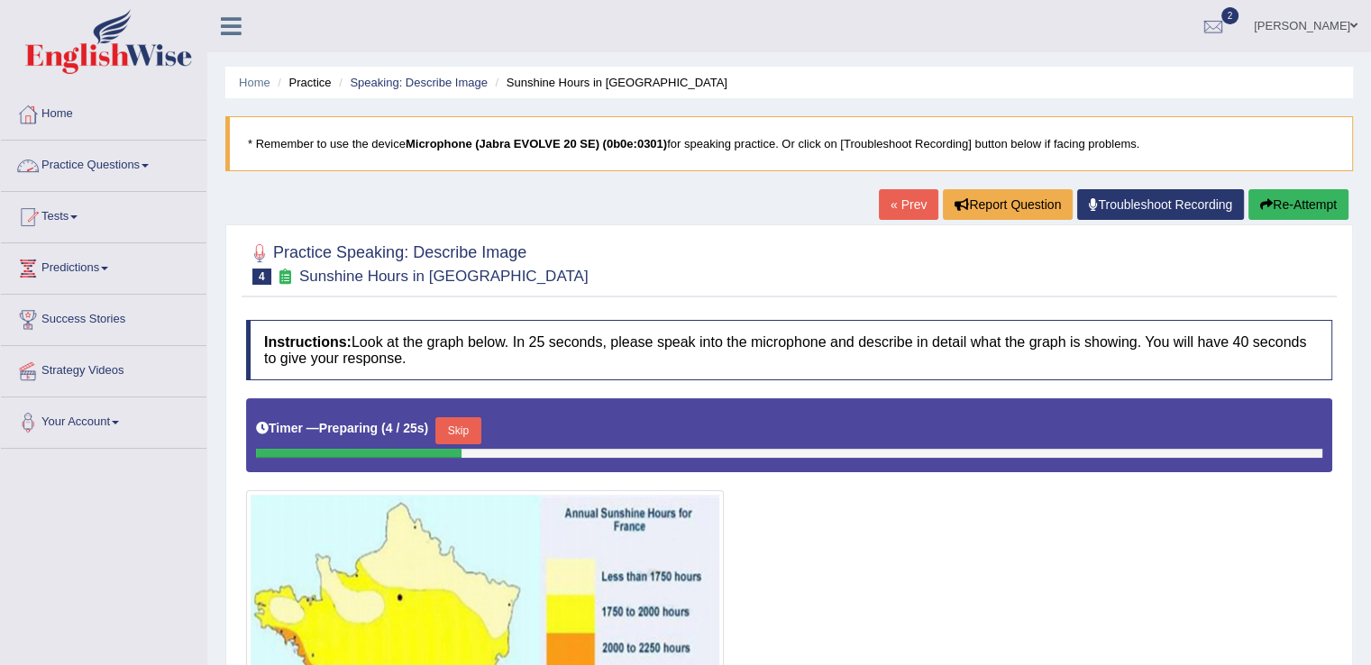
click at [132, 169] on link "Practice Questions" at bounding box center [104, 163] width 206 height 45
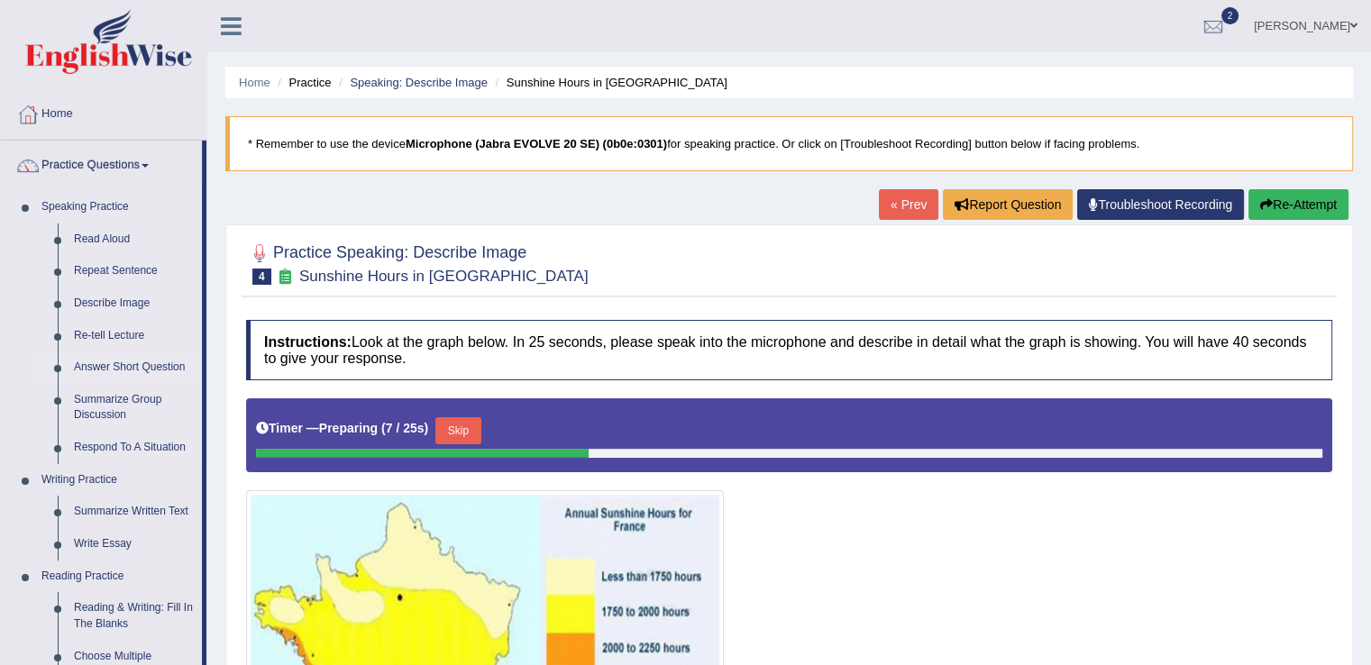
click at [111, 360] on link "Answer Short Question" at bounding box center [134, 368] width 136 height 32
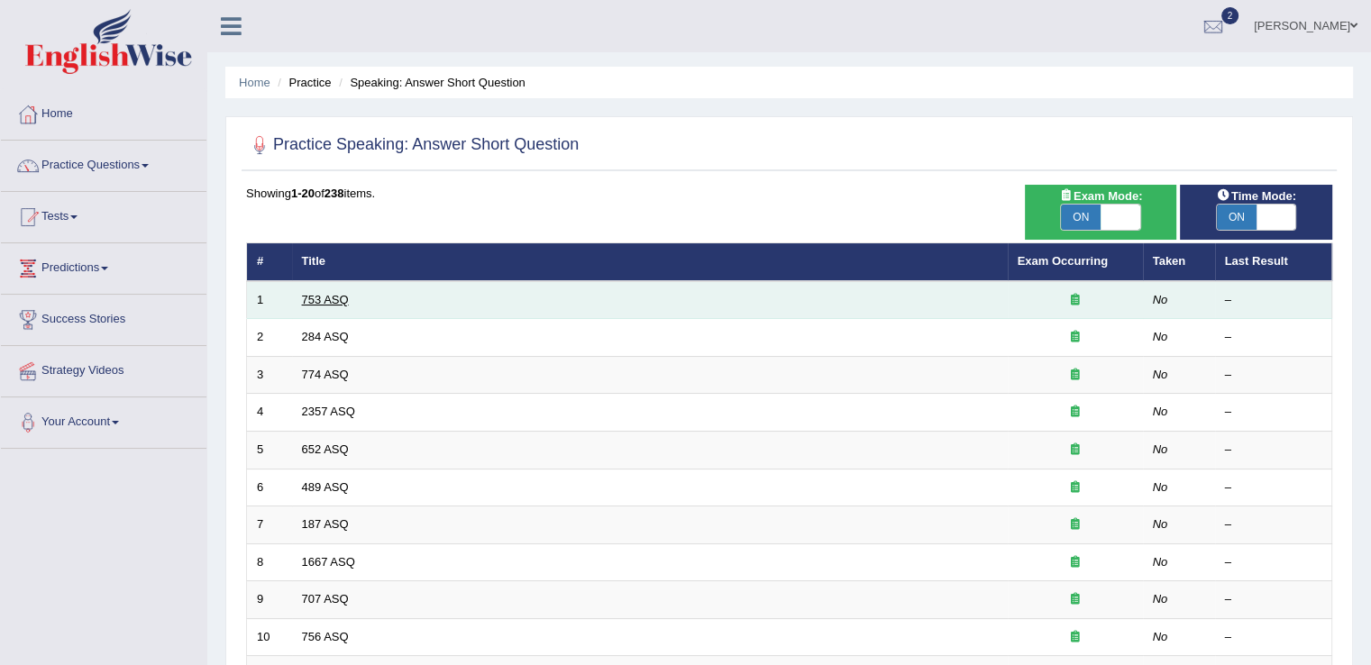
click at [339, 302] on link "753 ASQ" at bounding box center [325, 300] width 47 height 14
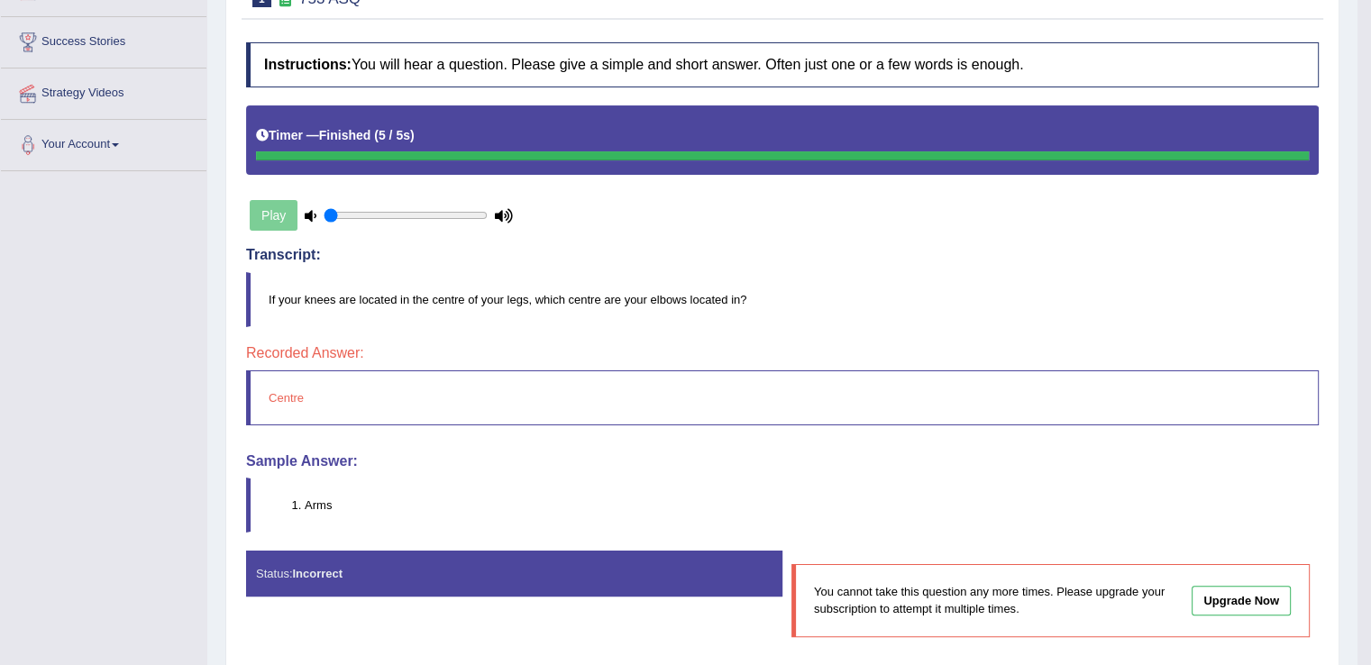
scroll to position [105, 0]
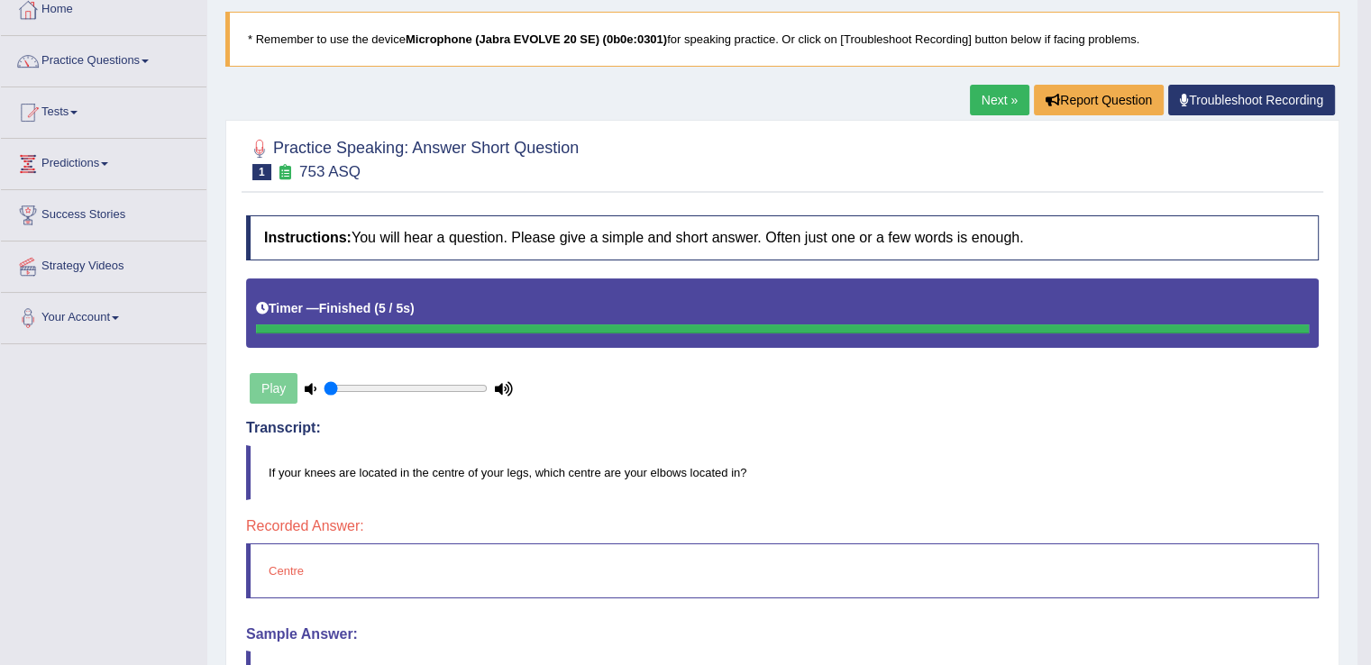
click at [1004, 92] on link "Next »" at bounding box center [1000, 100] width 60 height 31
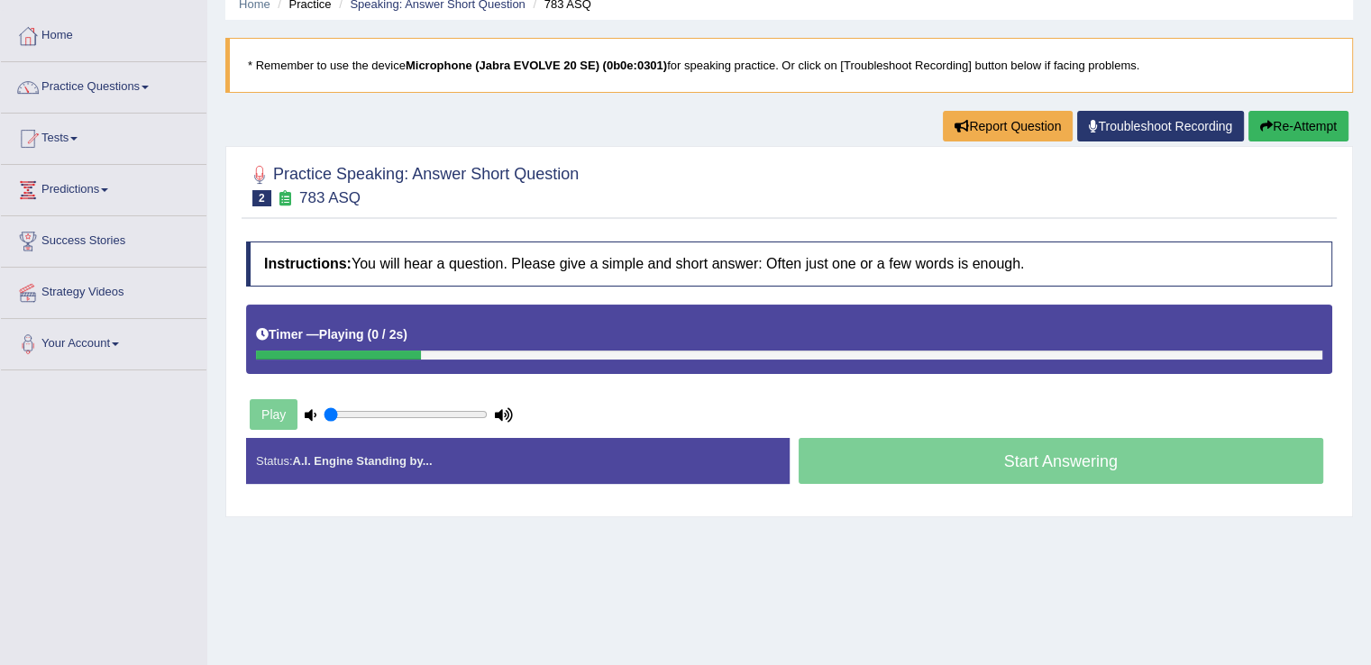
scroll to position [85, 0]
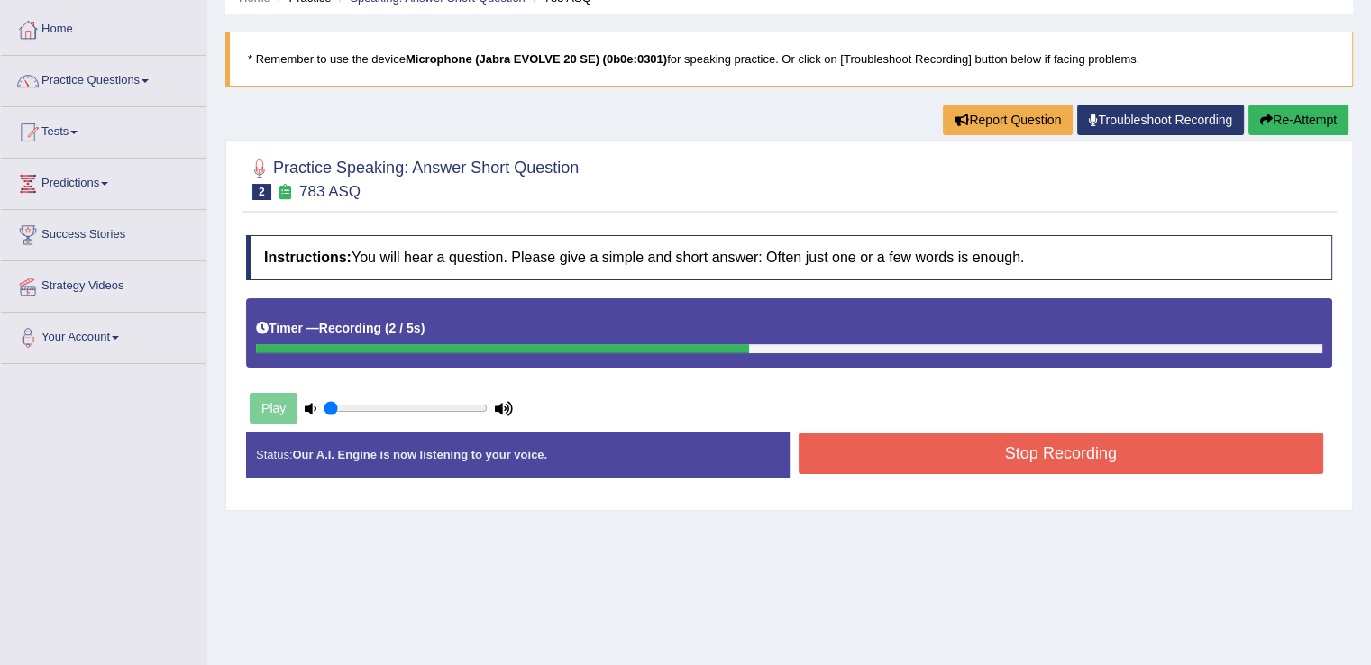
click at [1062, 448] on button "Stop Recording" at bounding box center [1062, 453] width 526 height 41
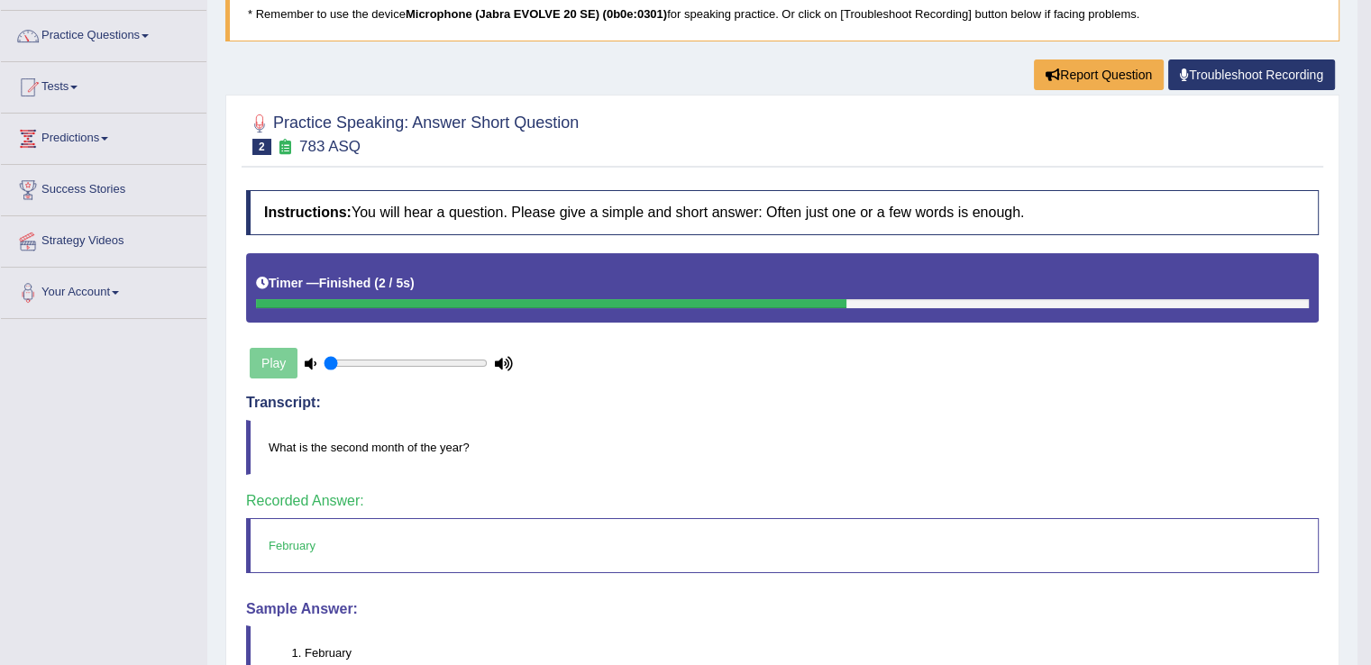
scroll to position [0, 0]
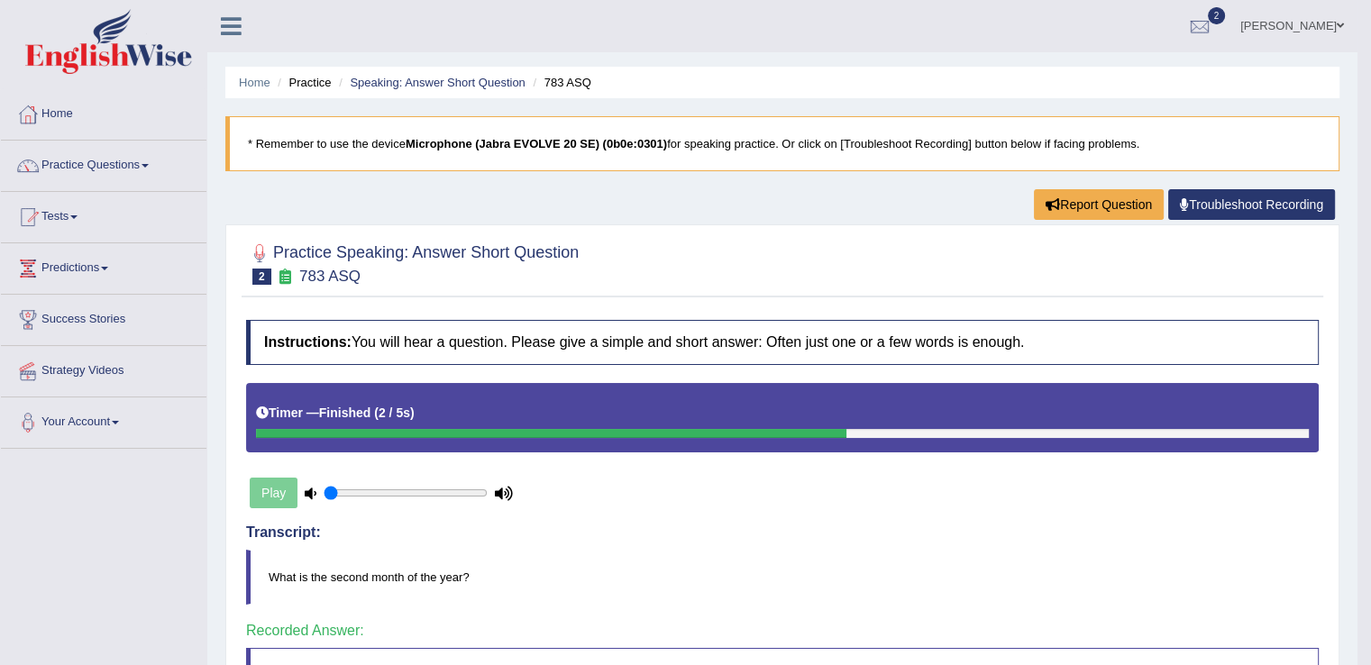
drag, startPoint x: 1369, startPoint y: 264, endPoint x: 1375, endPoint y: 362, distance: 98.5
click at [1371, 362] on html "Toggle navigation Home Practice Questions Speaking Practice Read Aloud Repeat S…" at bounding box center [685, 332] width 1371 height 665
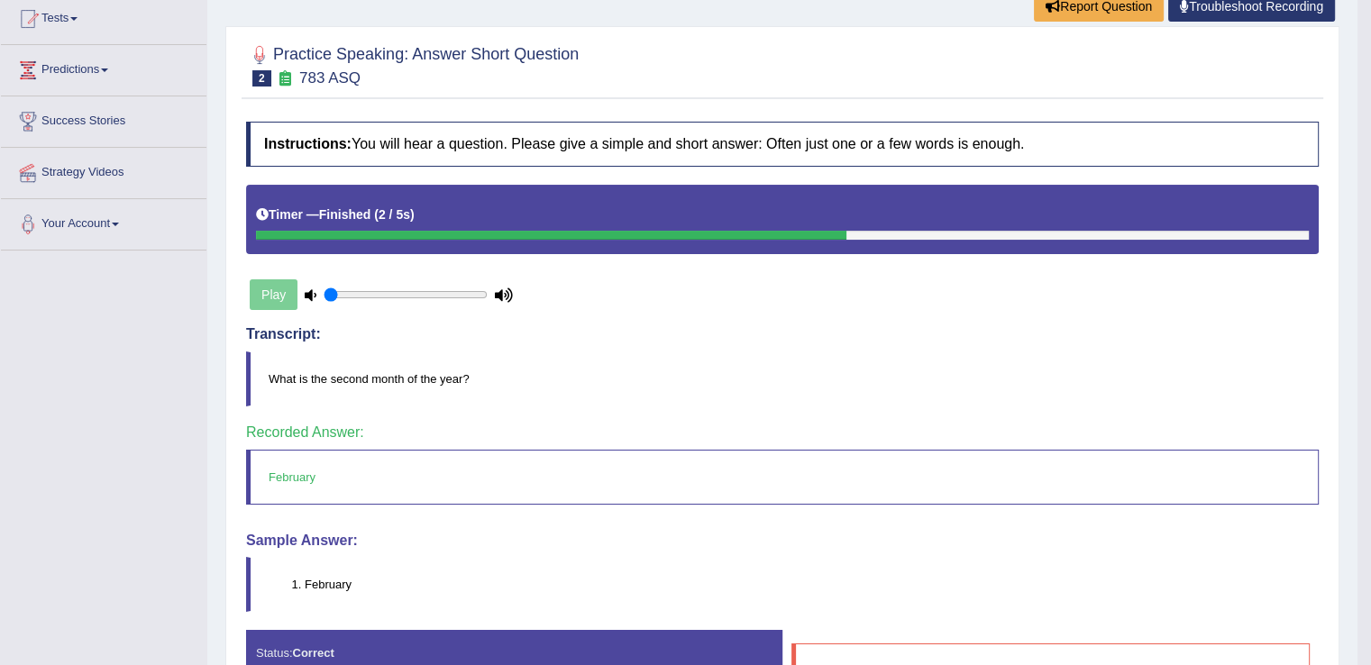
scroll to position [216, 0]
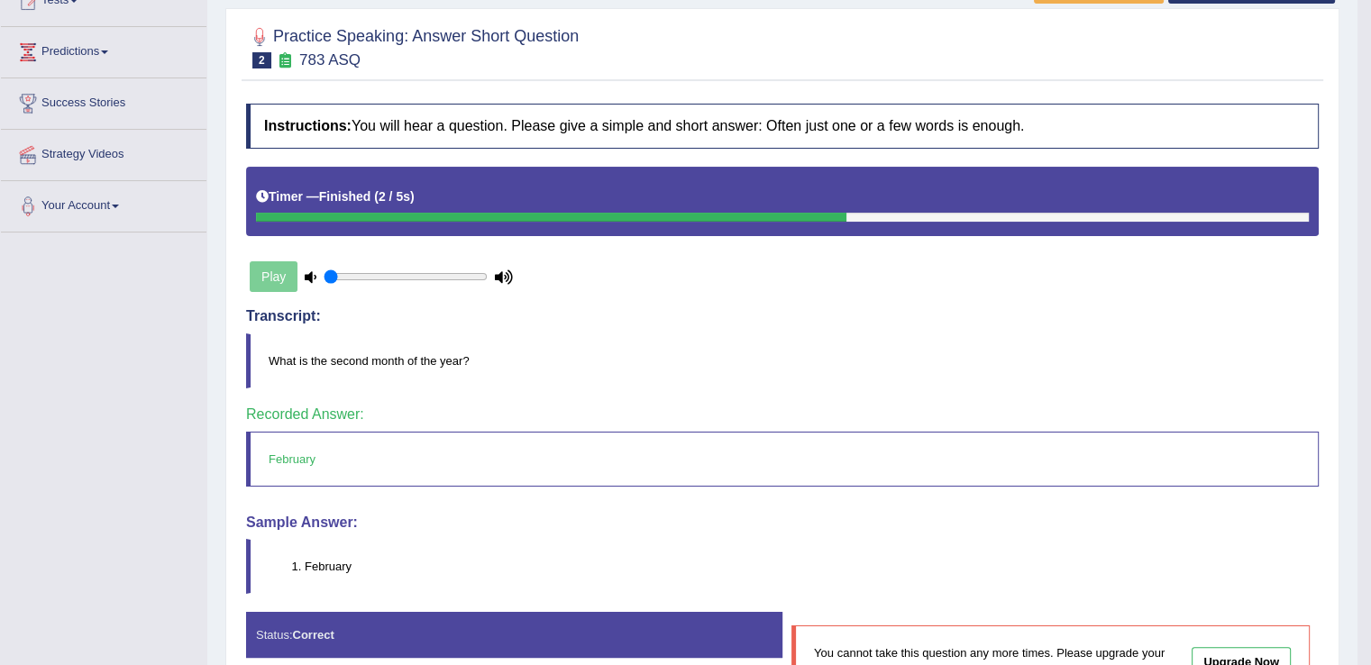
click at [271, 277] on div "Play" at bounding box center [381, 276] width 271 height 45
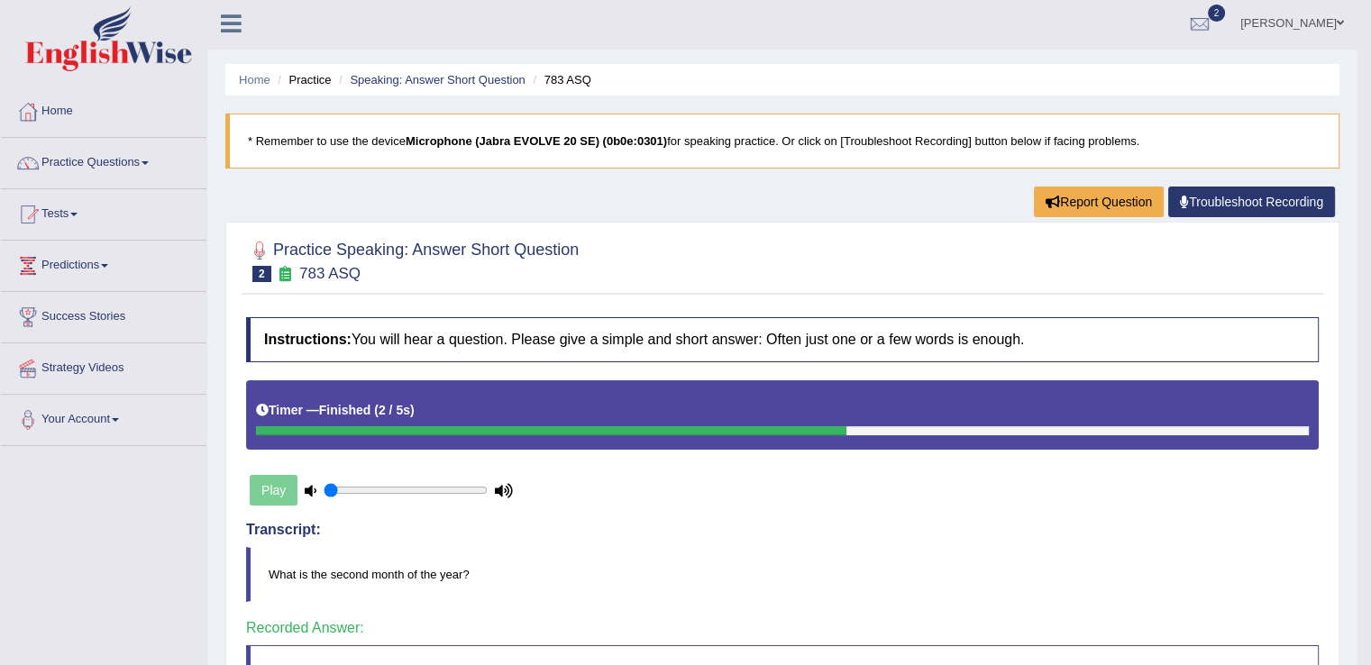
scroll to position [0, 0]
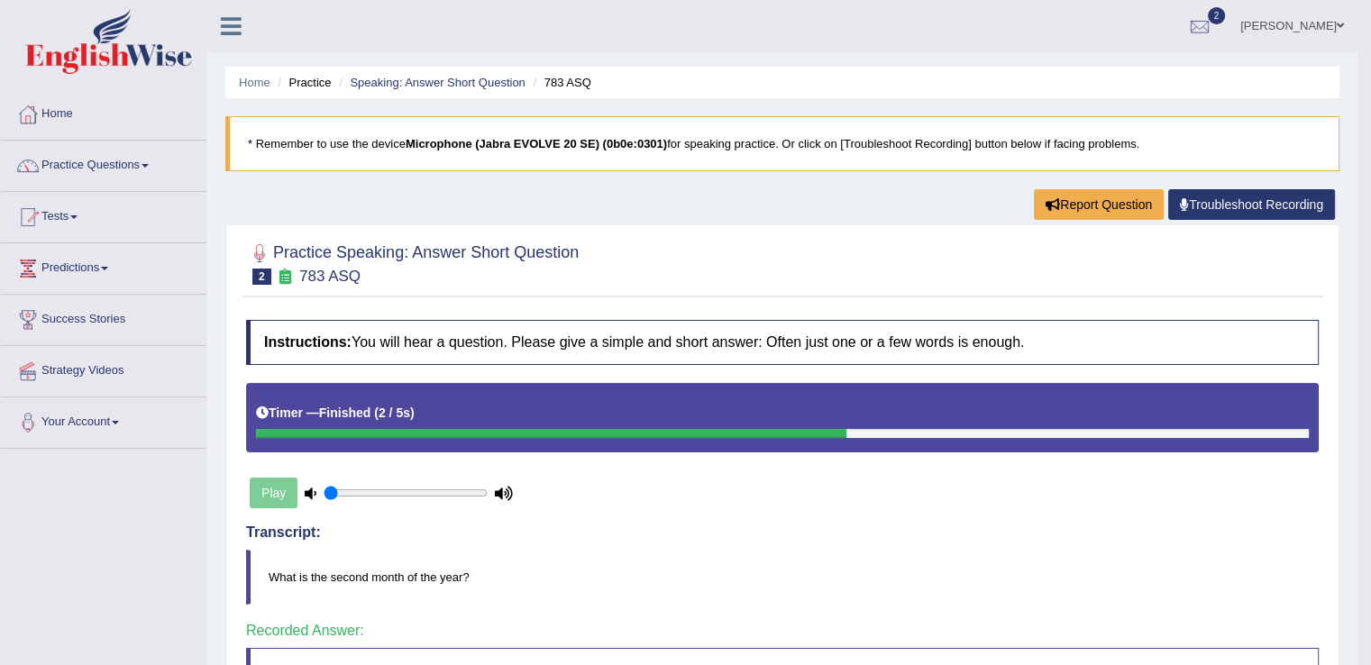
click at [1201, 198] on link "Troubleshoot Recording" at bounding box center [1252, 204] width 167 height 31
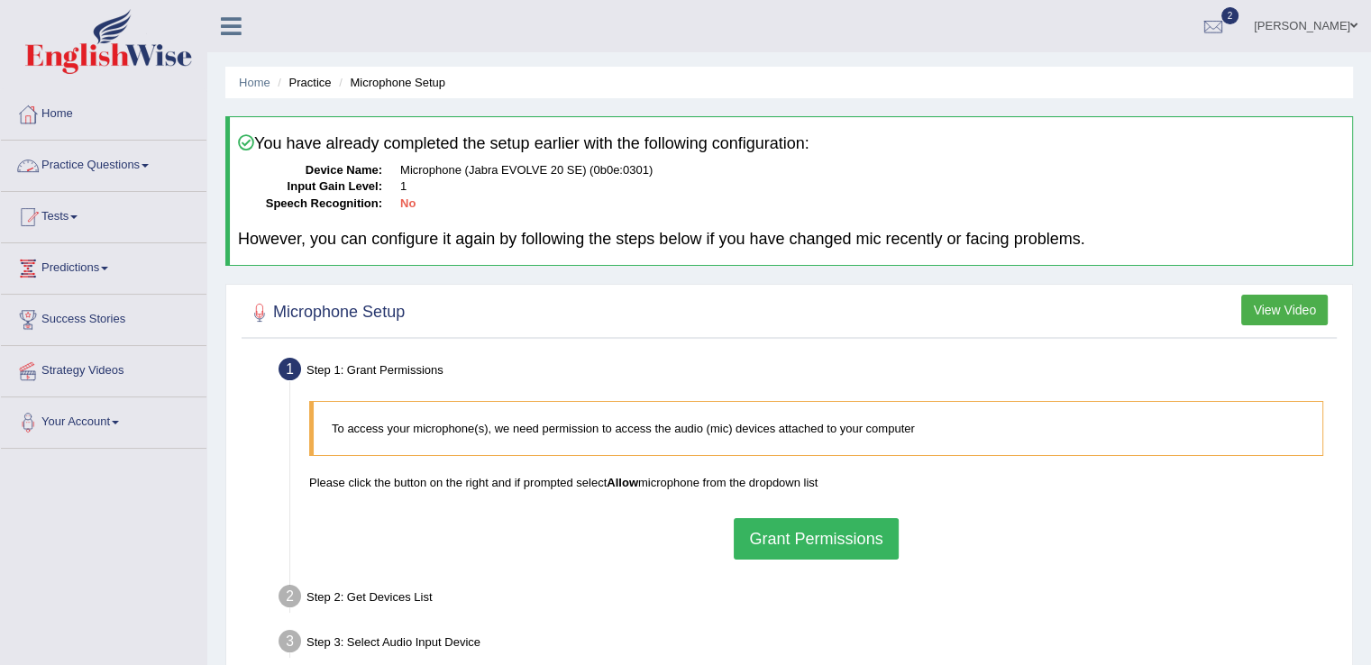
click at [133, 170] on link "Practice Questions" at bounding box center [104, 163] width 206 height 45
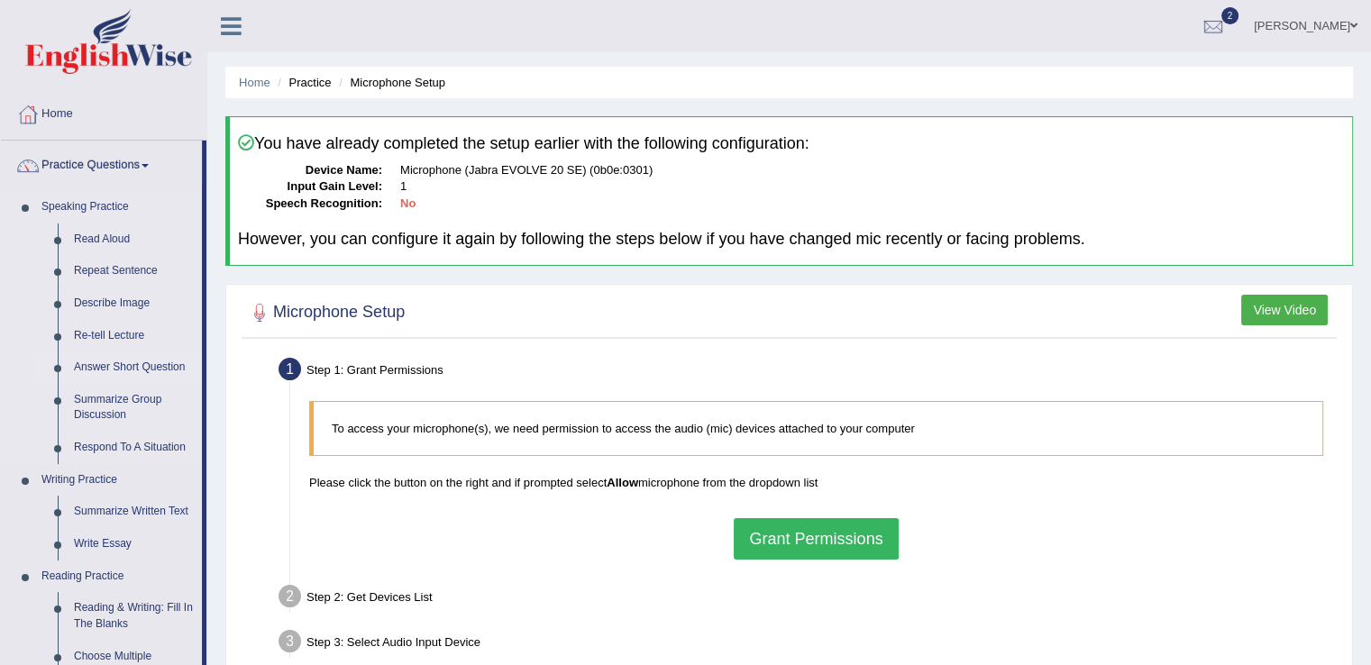
click at [124, 372] on link "Answer Short Question" at bounding box center [134, 368] width 136 height 32
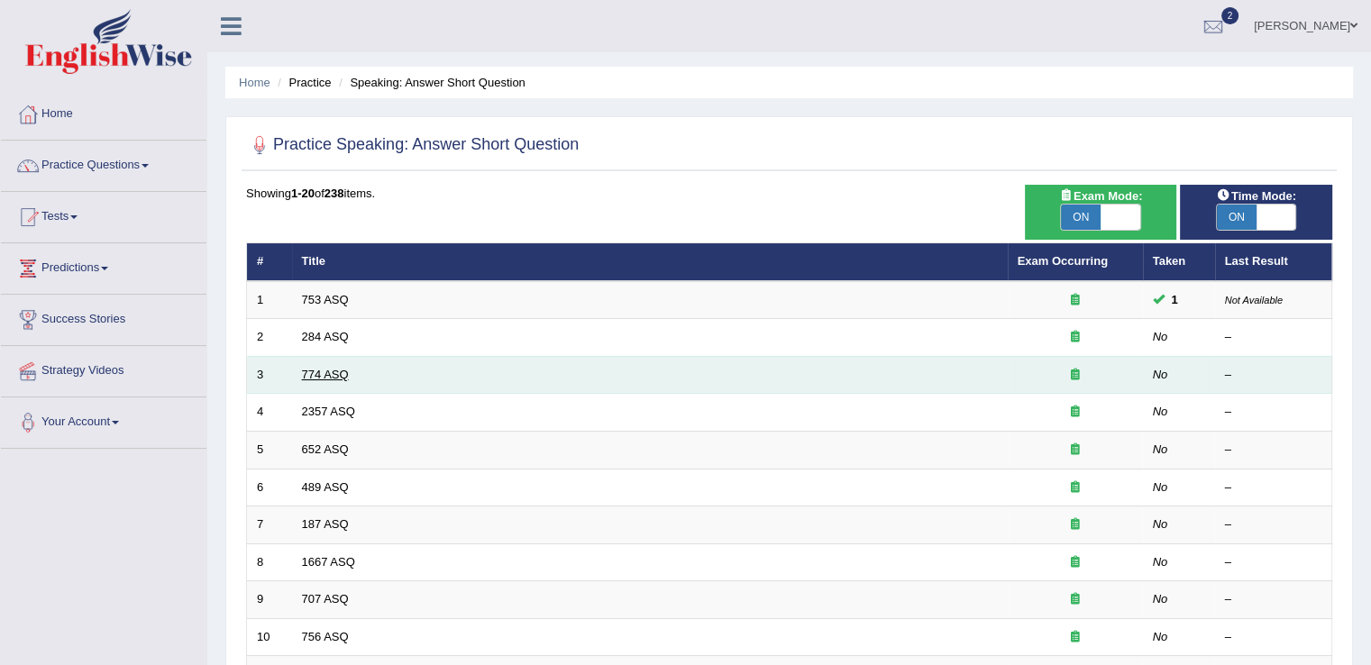
click at [337, 370] on link "774 ASQ" at bounding box center [325, 375] width 47 height 14
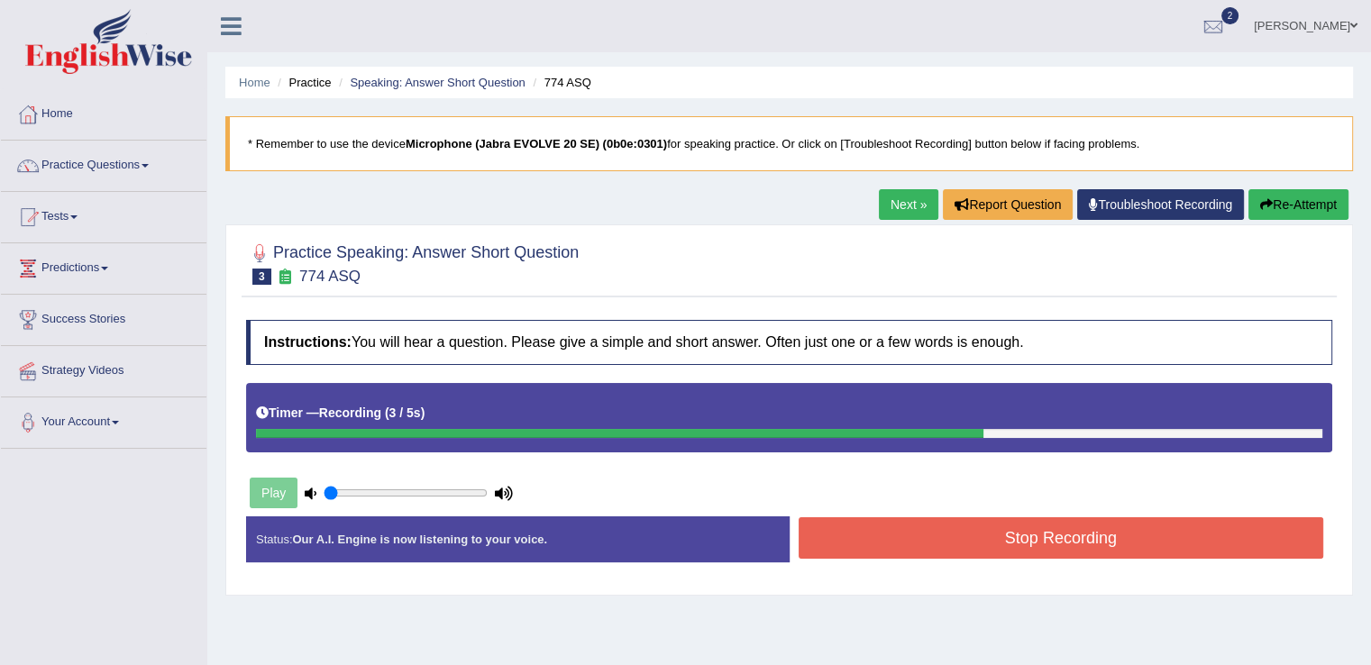
click at [1094, 527] on button "Stop Recording" at bounding box center [1062, 538] width 526 height 41
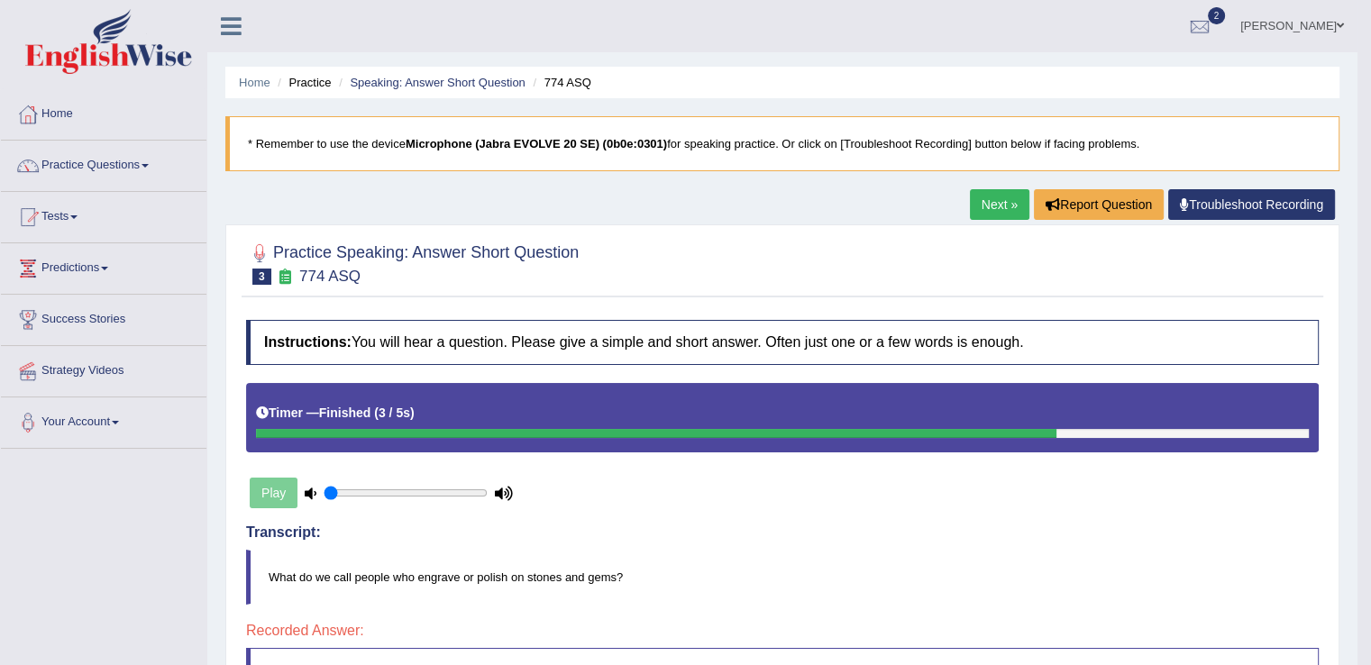
click at [984, 203] on link "Next »" at bounding box center [1000, 204] width 60 height 31
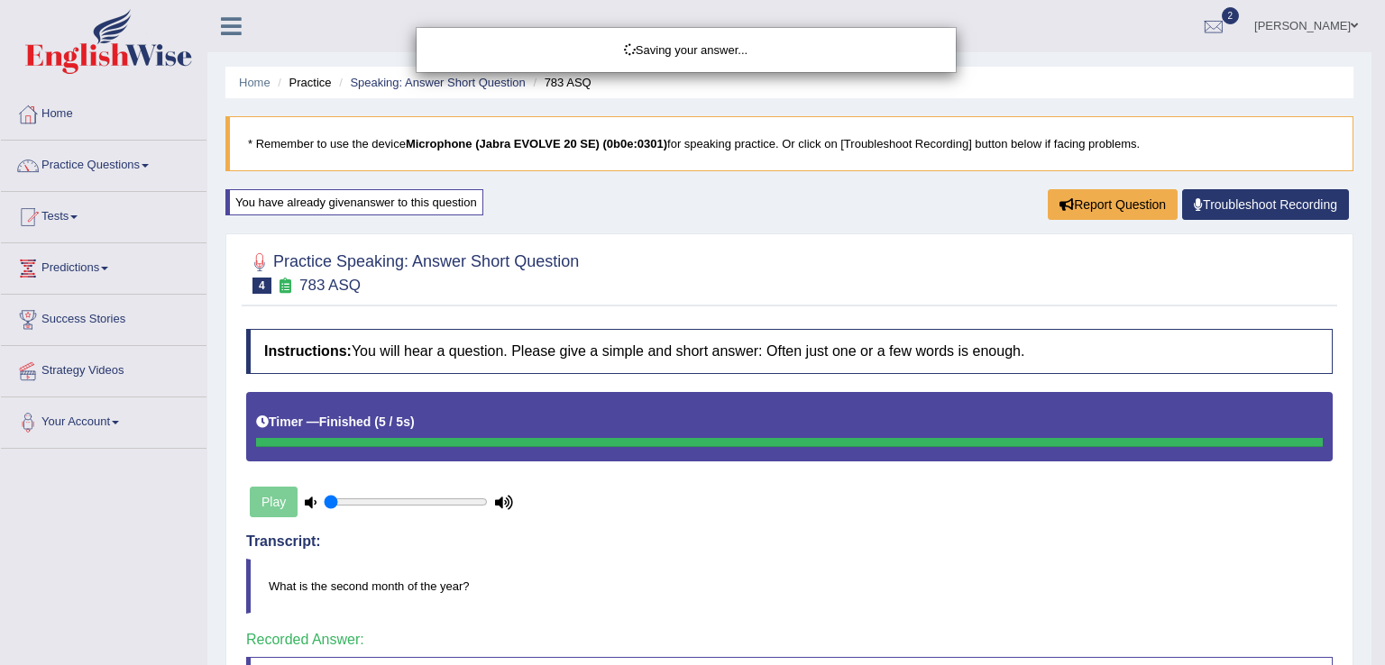
drag, startPoint x: 1379, startPoint y: 318, endPoint x: 1379, endPoint y: 372, distance: 54.1
click at [1371, 371] on body "Toggle navigation Home Practice Questions Speaking Practice Read Aloud Repeat S…" at bounding box center [692, 332] width 1385 height 665
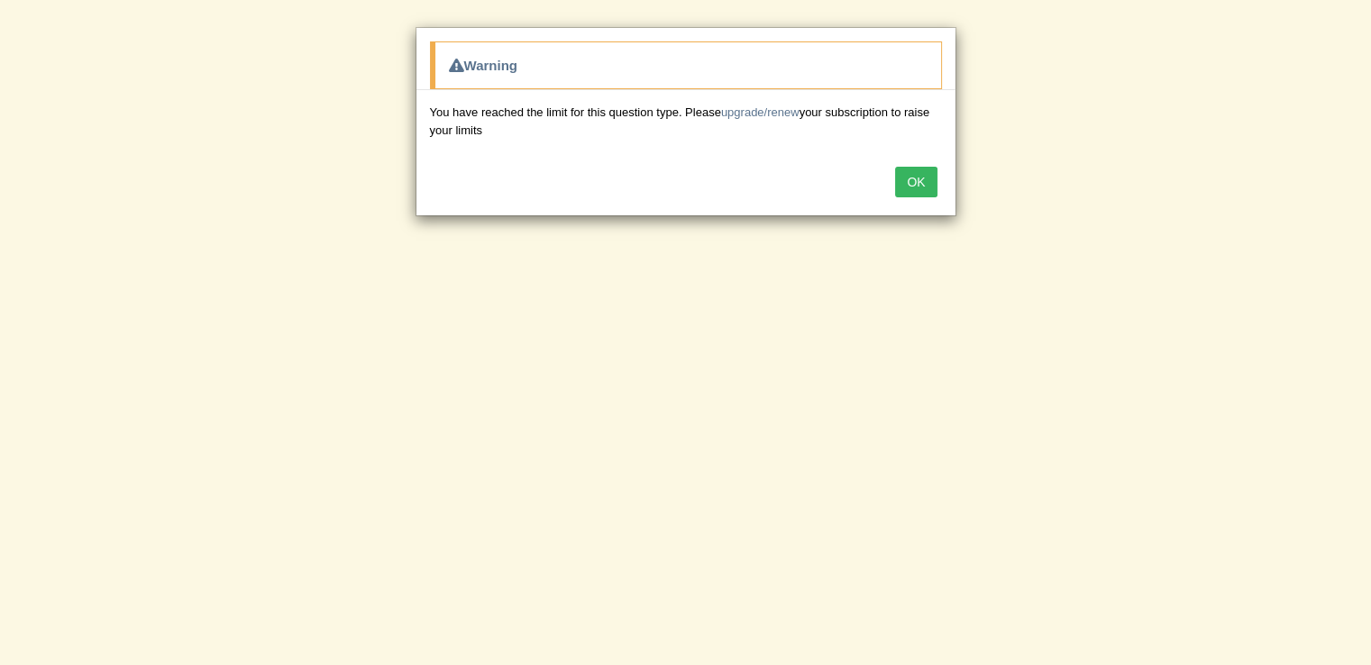
click at [913, 170] on button "OK" at bounding box center [915, 182] width 41 height 31
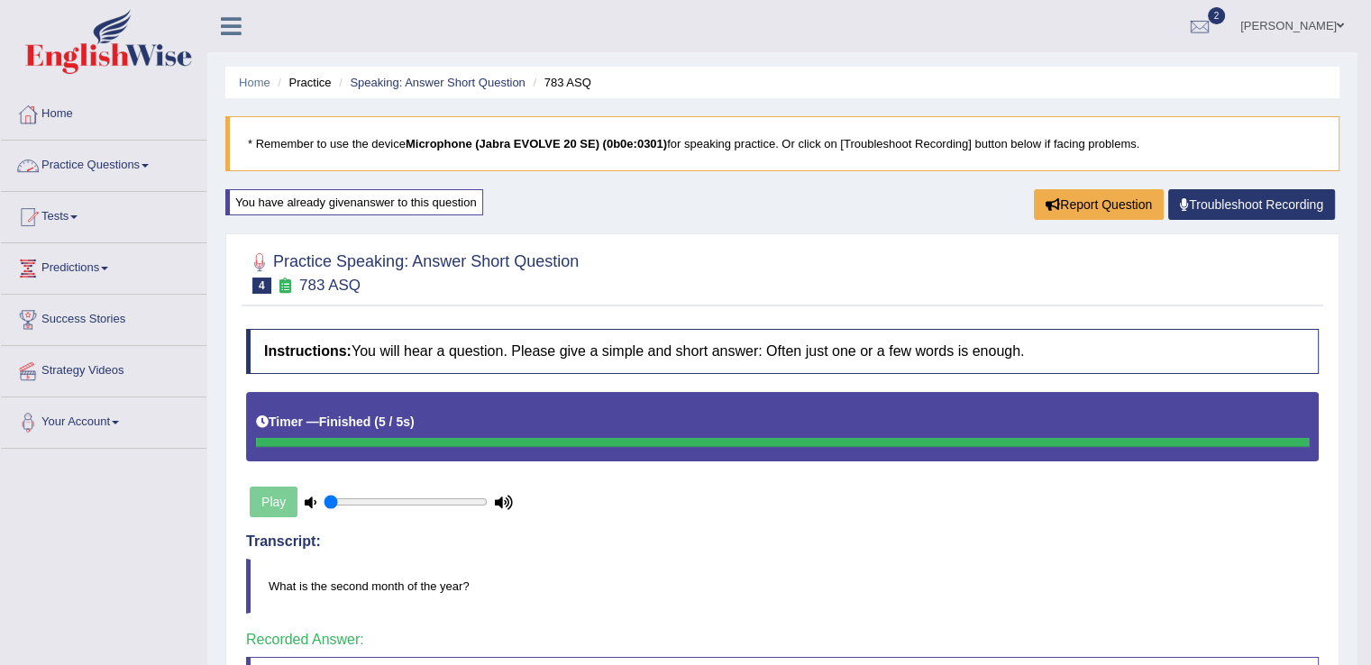
click at [157, 167] on link "Practice Questions" at bounding box center [104, 163] width 206 height 45
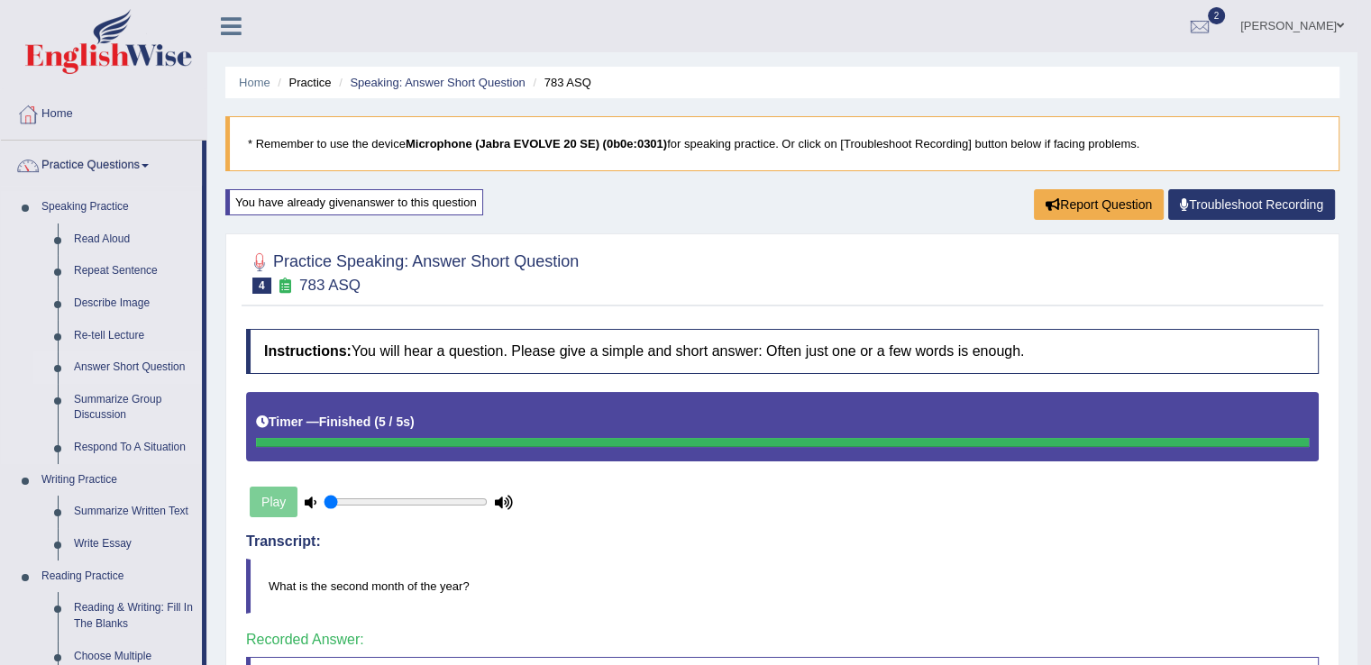
click at [121, 361] on link "Answer Short Question" at bounding box center [134, 368] width 136 height 32
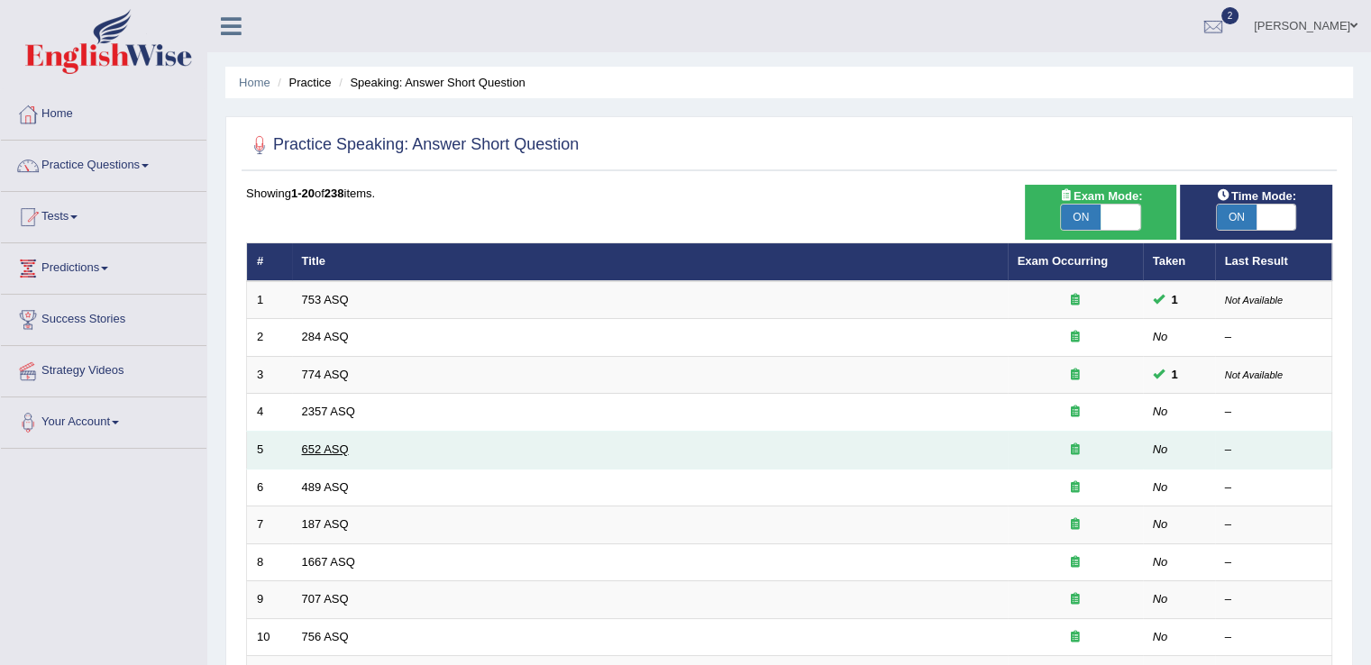
click at [308, 445] on link "652 ASQ" at bounding box center [325, 450] width 47 height 14
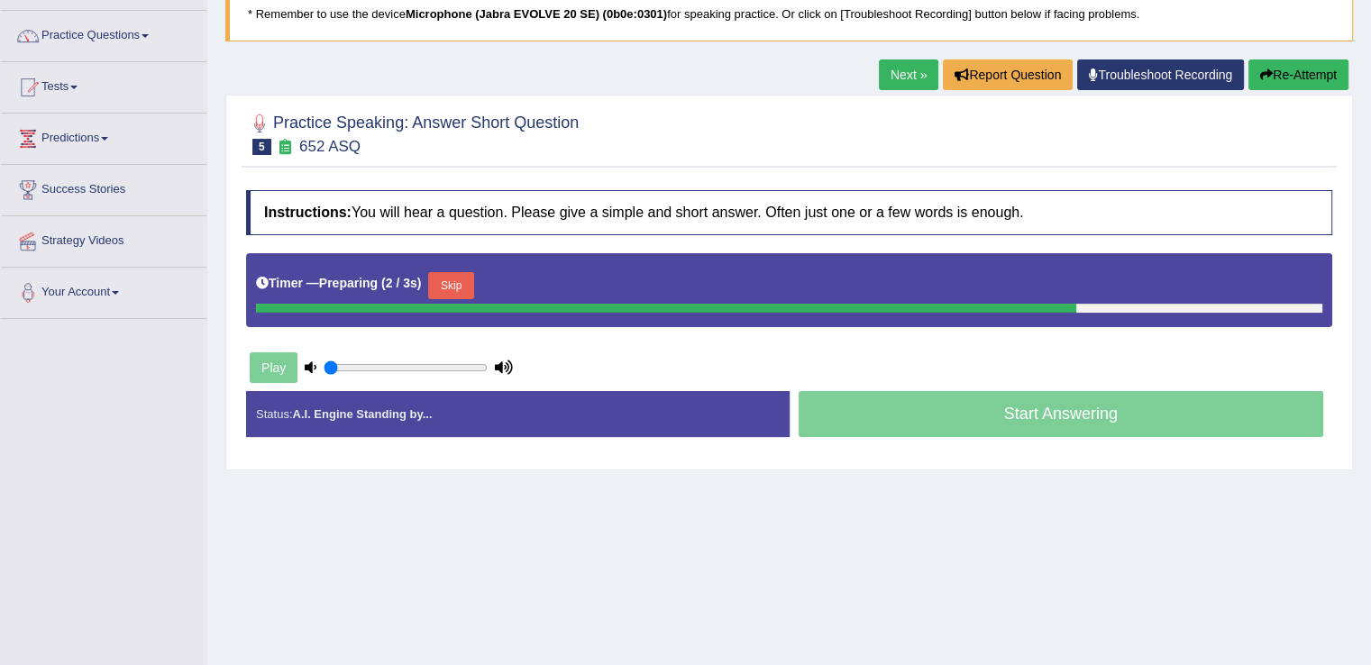
scroll to position [140, 0]
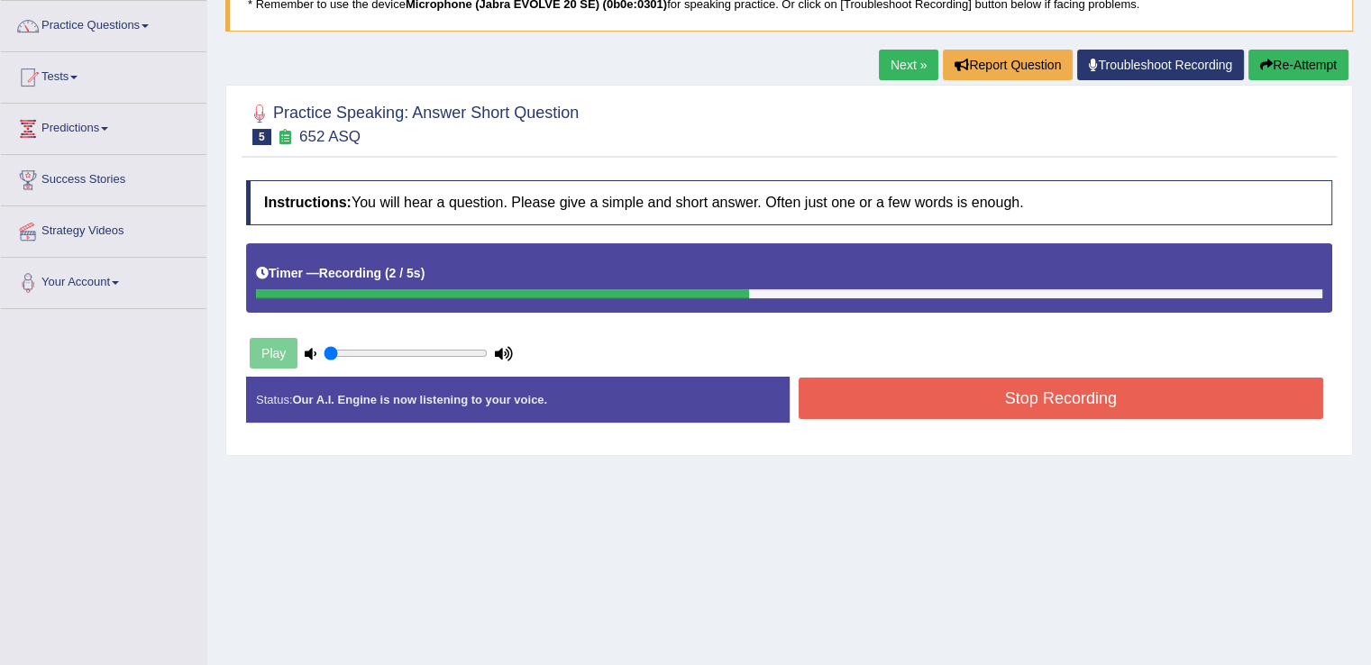
click at [1079, 398] on button "Stop Recording" at bounding box center [1062, 398] width 526 height 41
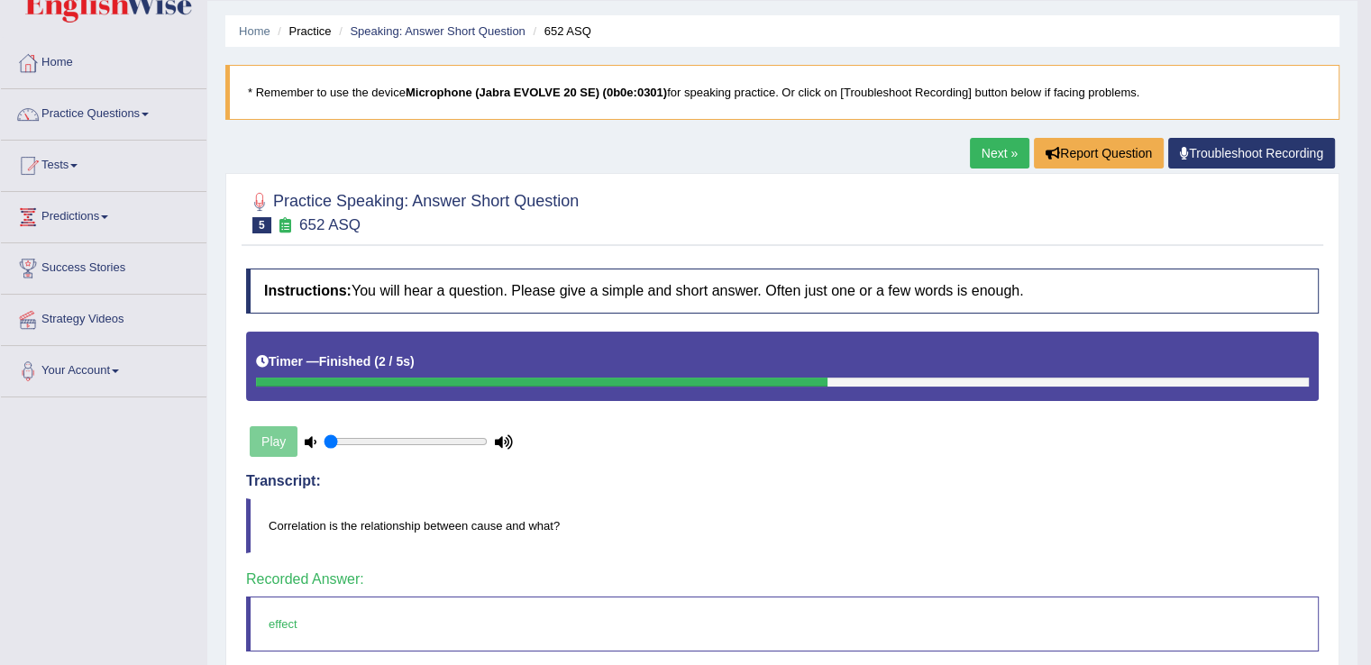
scroll to position [48, 0]
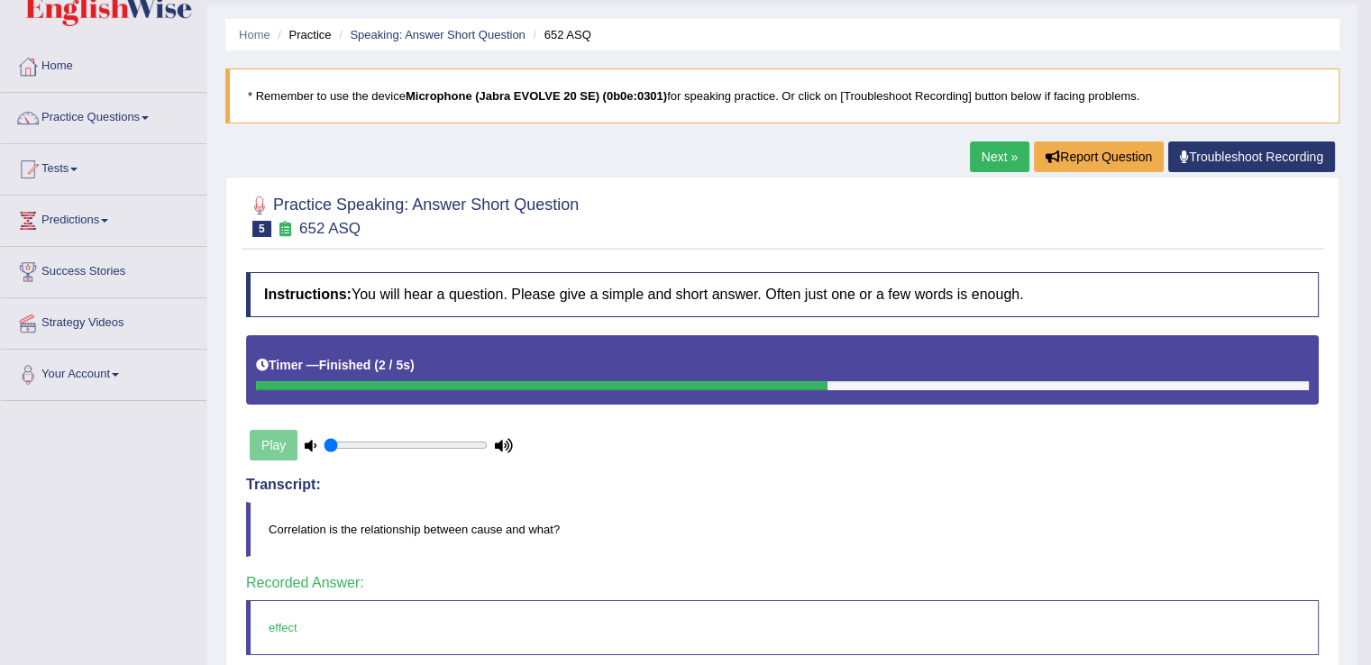
click at [992, 152] on link "Next »" at bounding box center [1000, 157] width 60 height 31
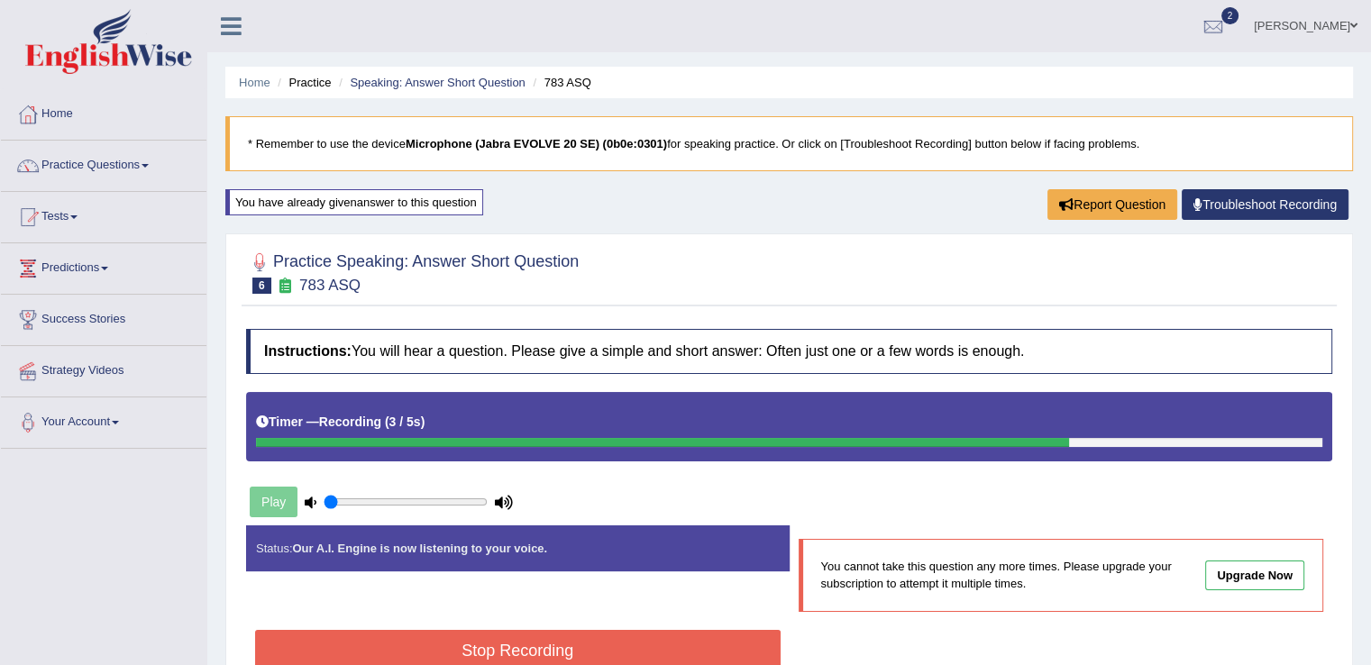
click at [535, 630] on button "Stop Recording" at bounding box center [518, 650] width 526 height 41
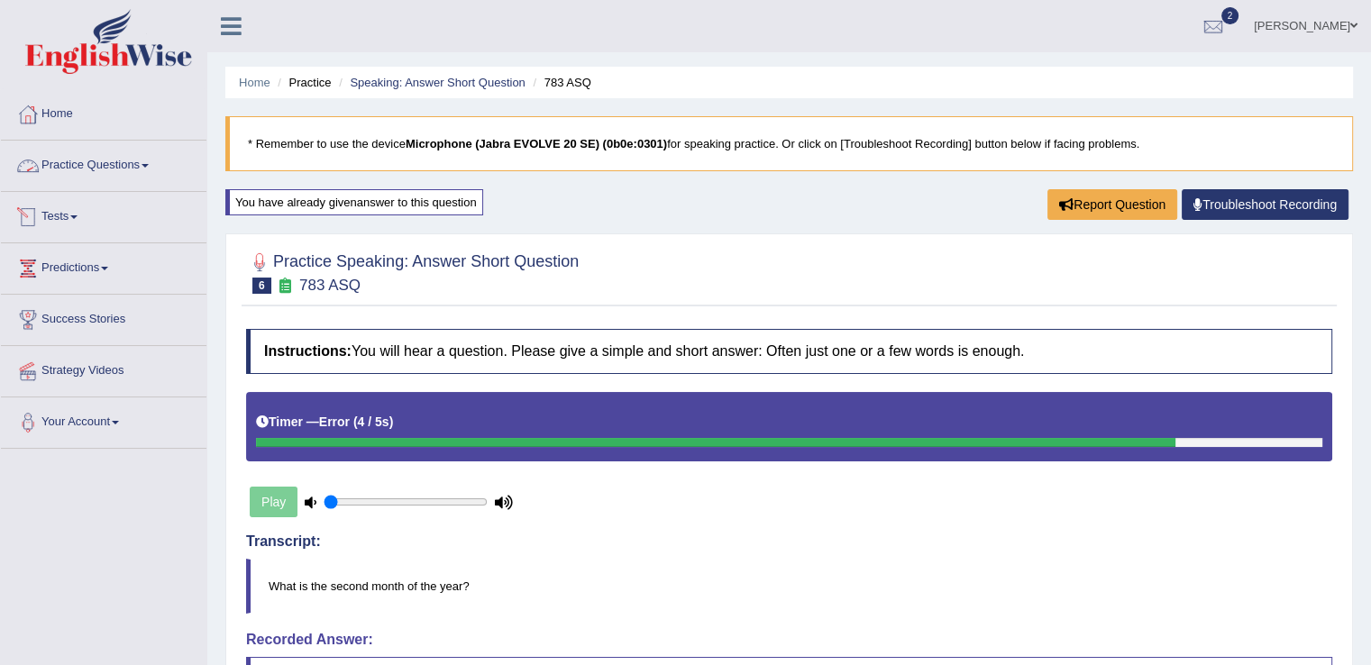
click at [73, 217] on link "Tests" at bounding box center [104, 214] width 206 height 45
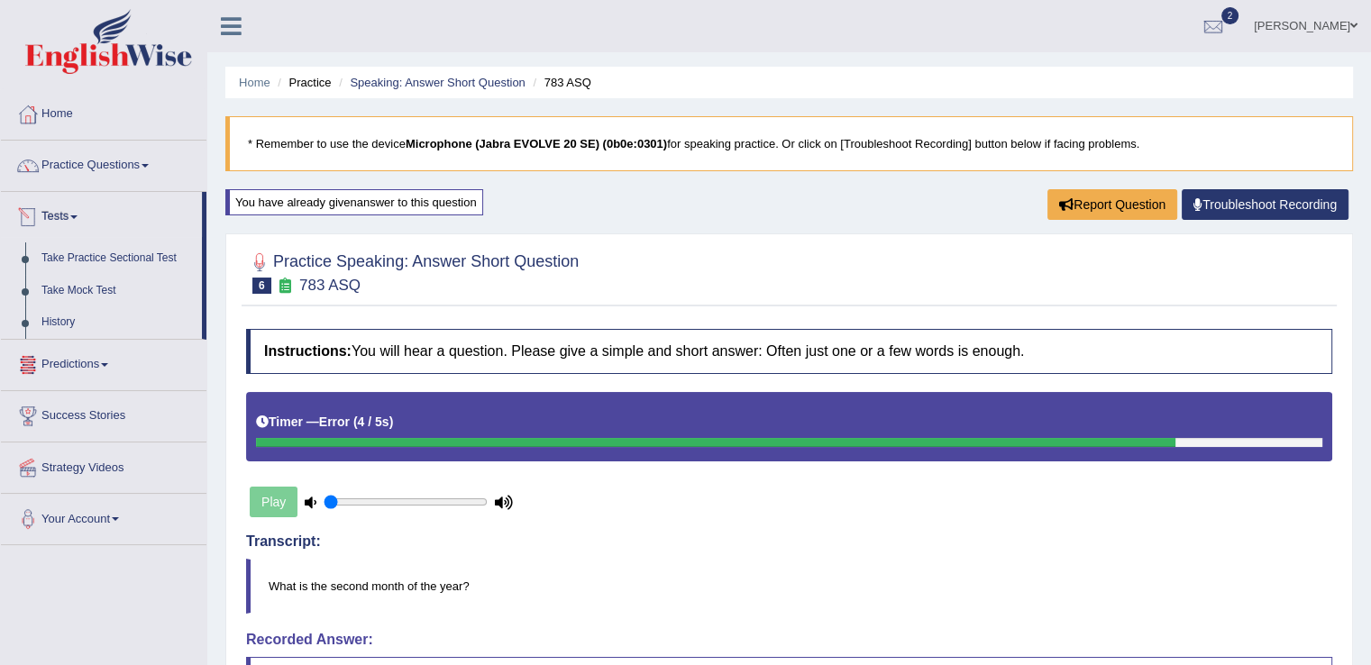
click at [78, 217] on span at bounding box center [73, 218] width 7 height 4
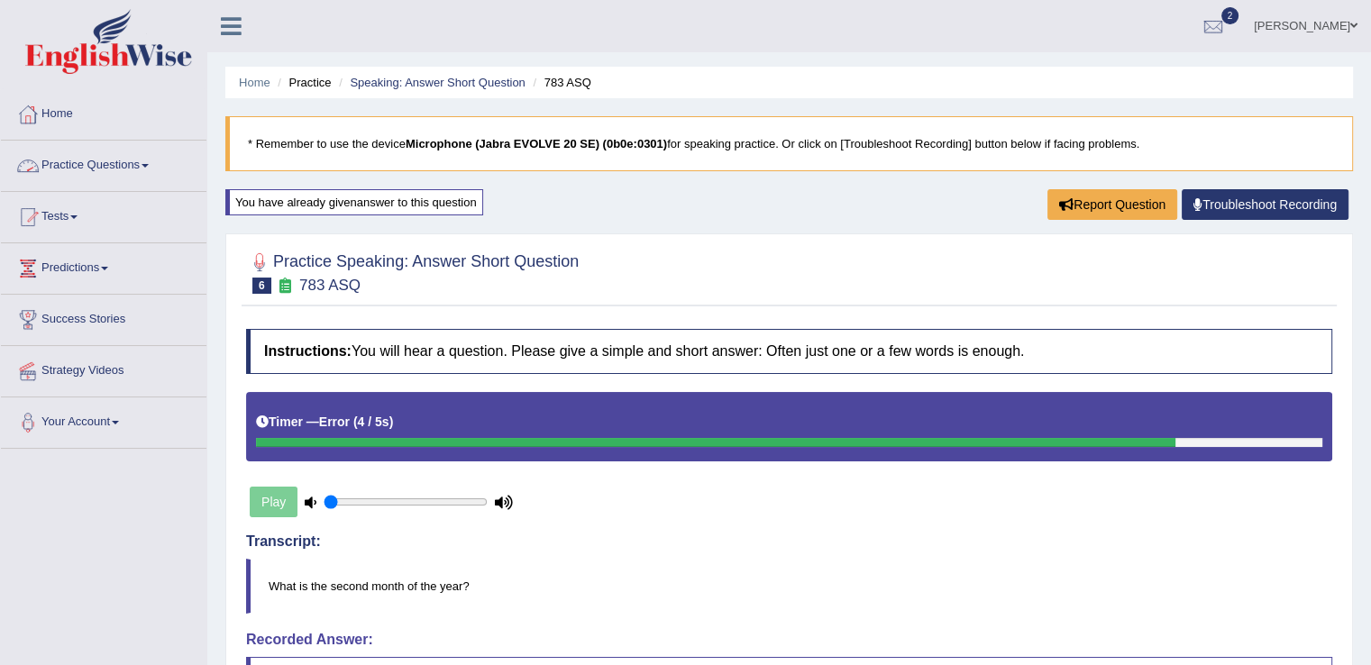
click at [156, 163] on link "Practice Questions" at bounding box center [104, 163] width 206 height 45
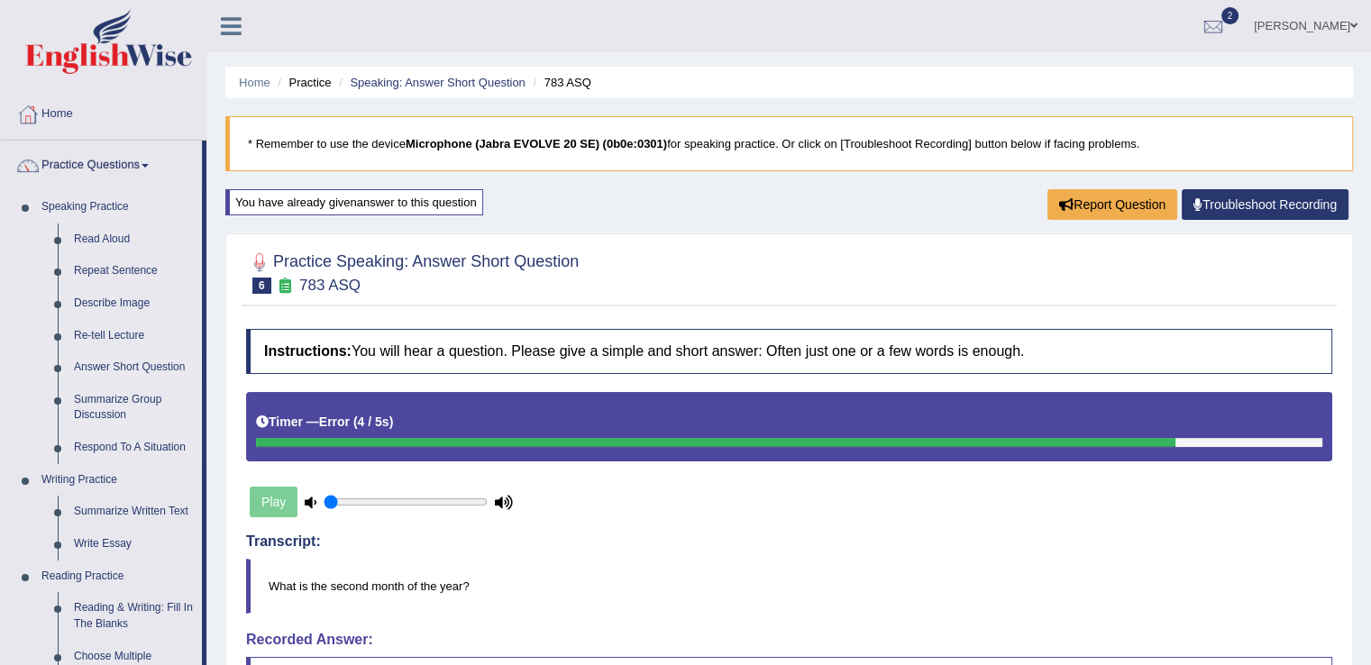
click at [139, 372] on link "Answer Short Question" at bounding box center [134, 368] width 136 height 32
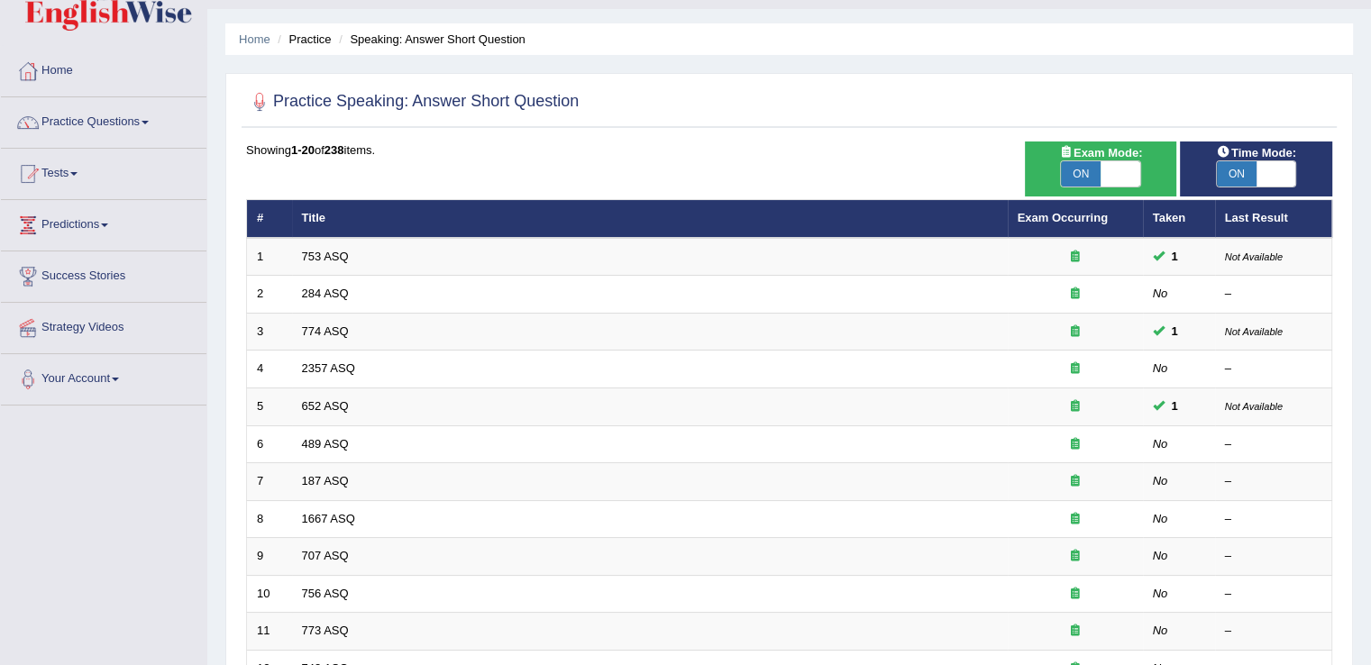
scroll to position [108, 0]
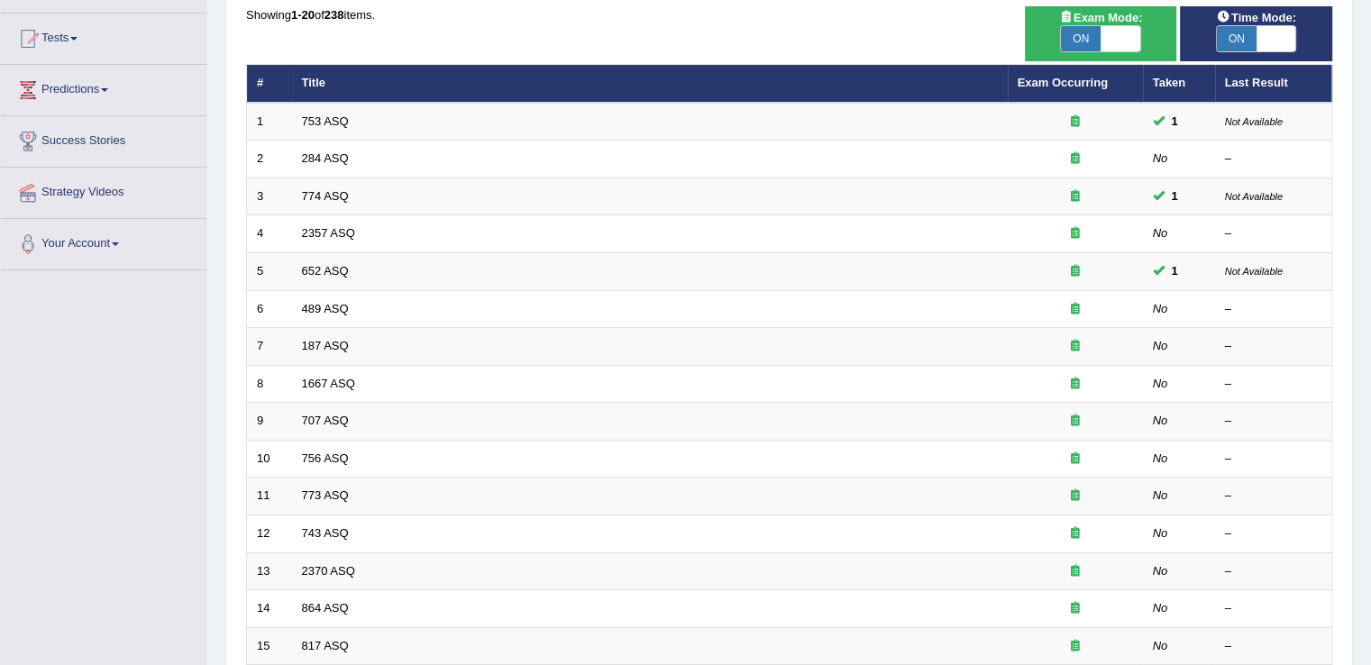
drag, startPoint x: 1379, startPoint y: 304, endPoint x: 1377, endPoint y: 401, distance: 97.4
click at [1371, 401] on html "Toggle navigation Home Practice Questions Speaking Practice Read Aloud Repeat S…" at bounding box center [685, 153] width 1371 height 665
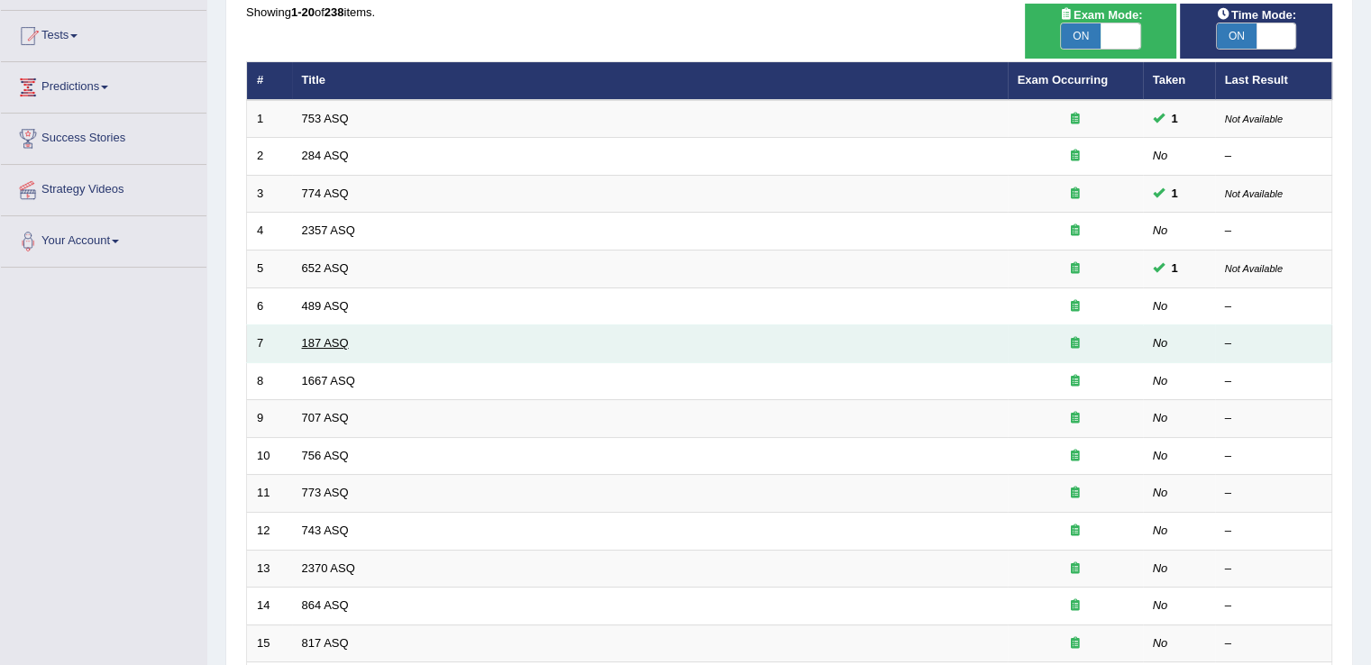
click at [320, 337] on link "187 ASQ" at bounding box center [325, 343] width 47 height 14
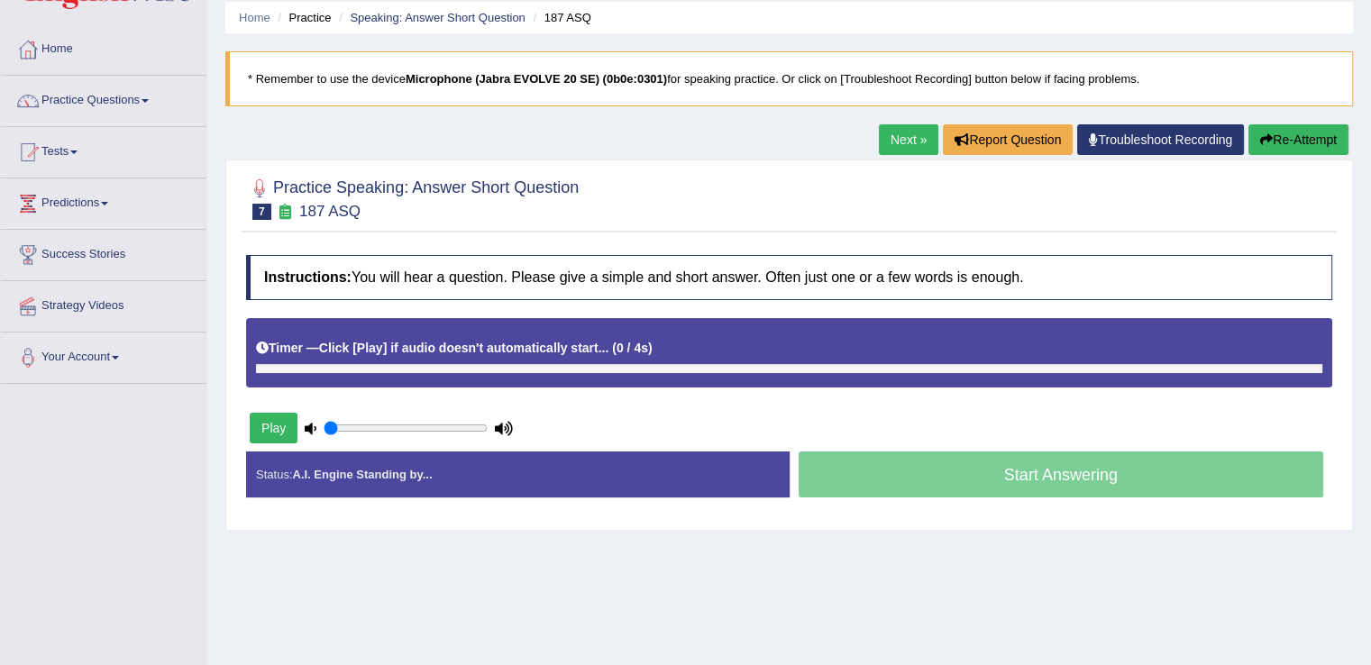
scroll to position [65, 0]
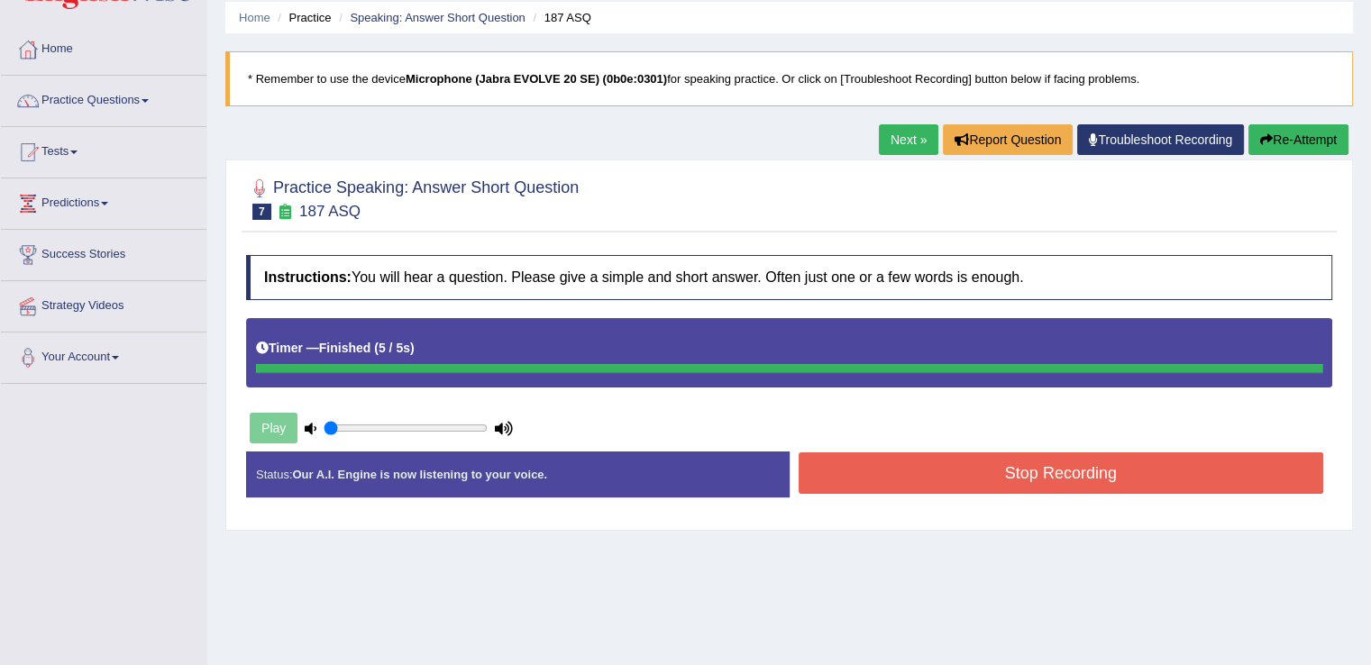
click at [1082, 470] on button "Stop Recording" at bounding box center [1062, 473] width 526 height 41
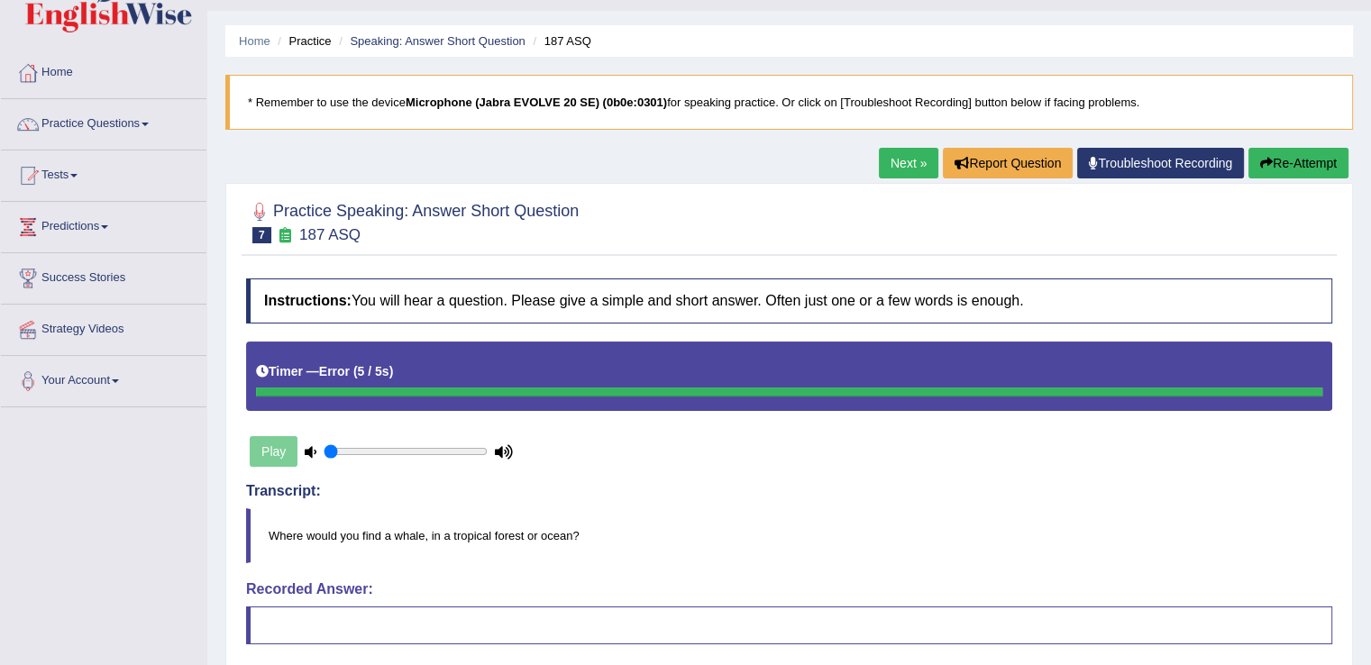
scroll to position [40, 0]
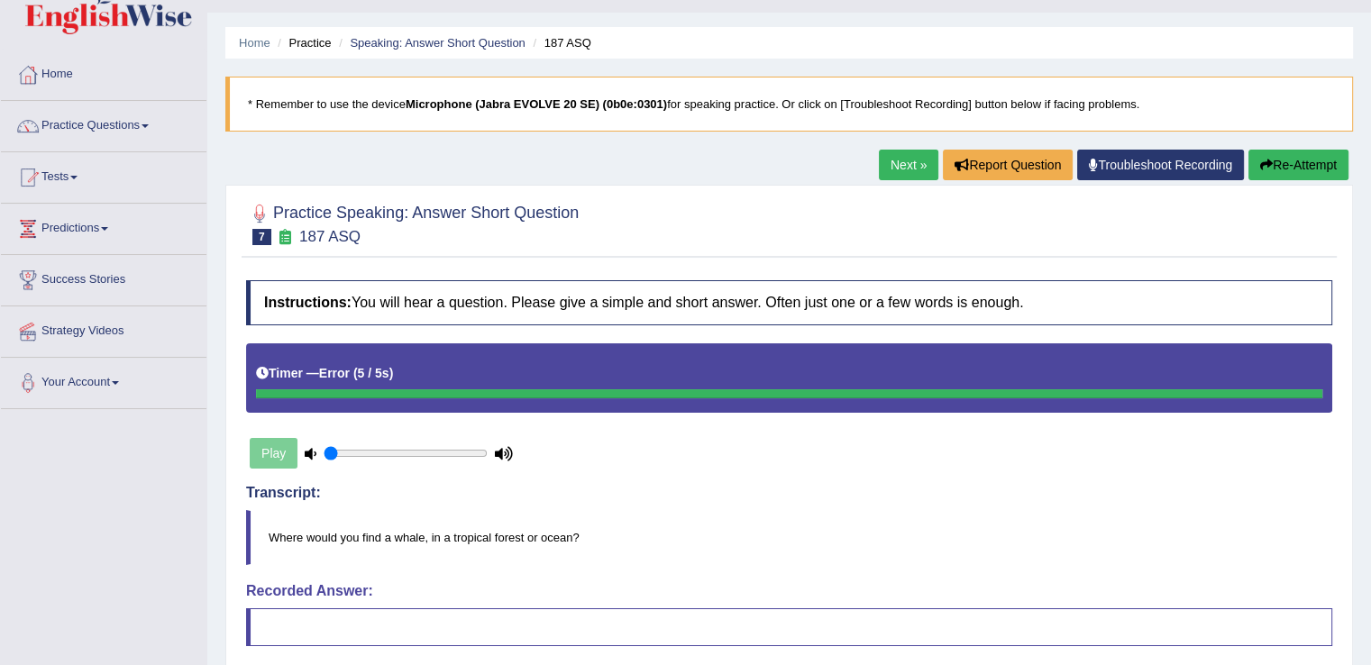
click at [1278, 167] on button "Re-Attempt" at bounding box center [1299, 165] width 100 height 31
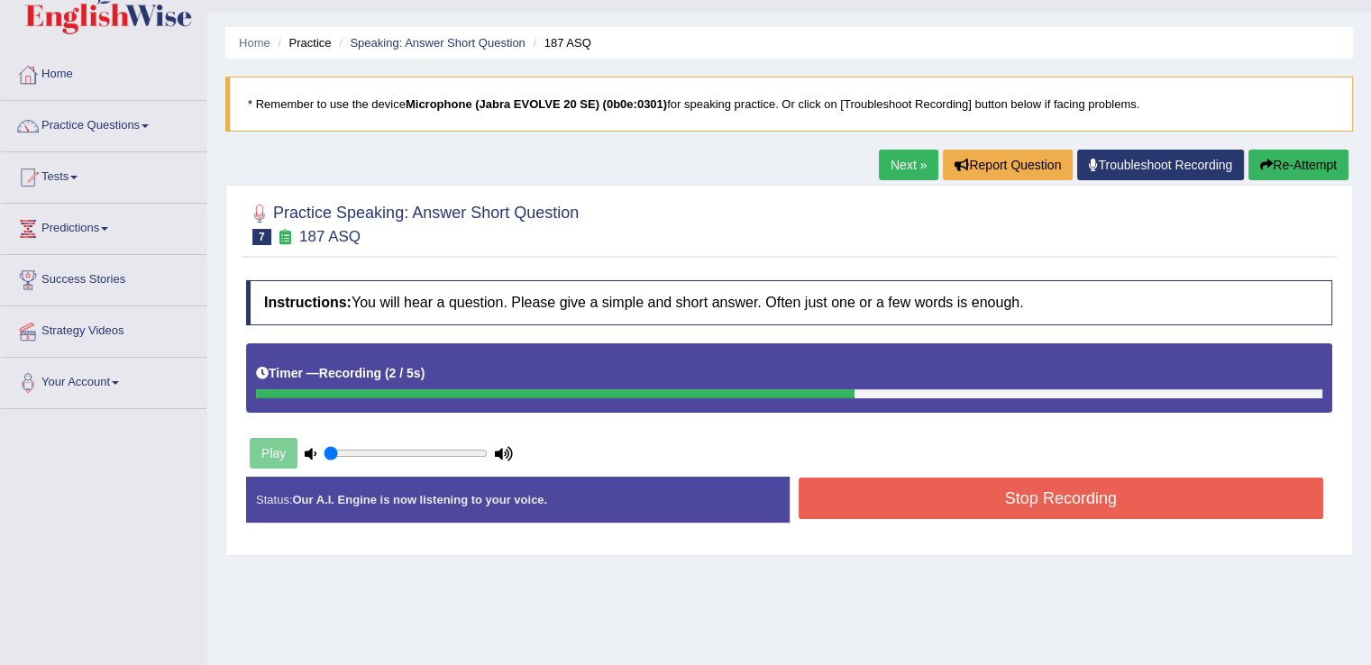
click at [1045, 488] on button "Stop Recording" at bounding box center [1062, 498] width 526 height 41
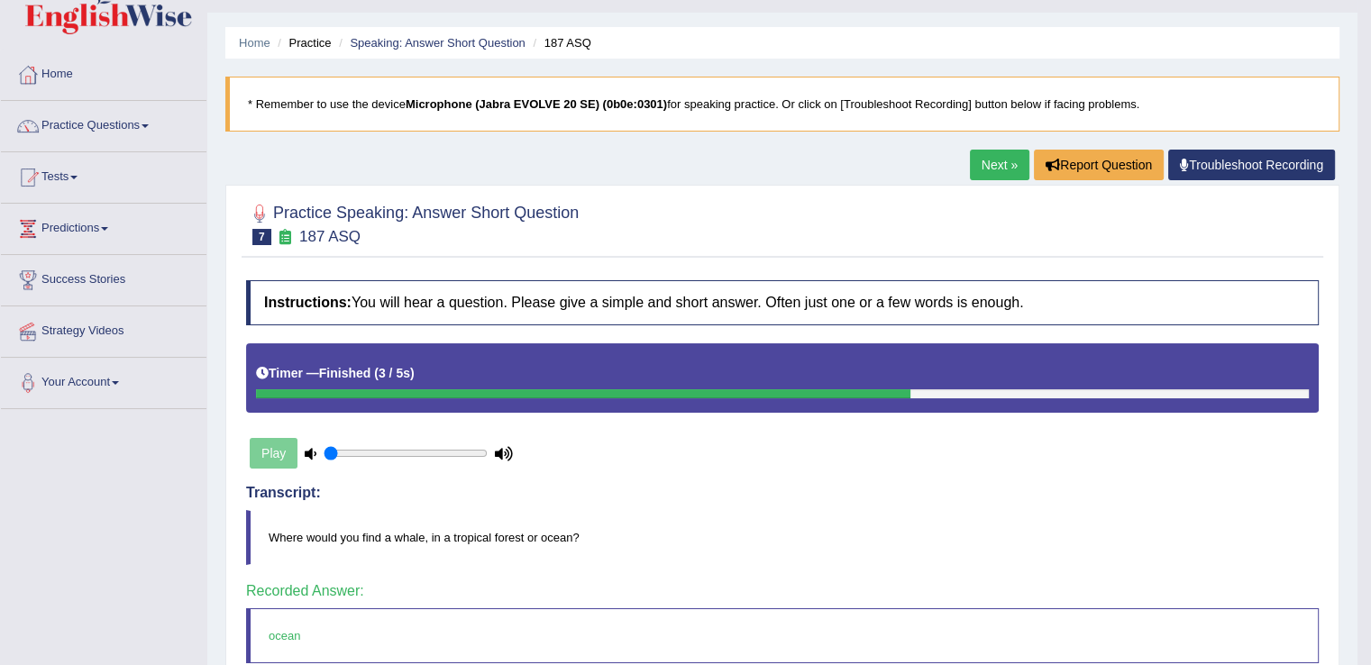
click at [1004, 155] on link "Next »" at bounding box center [1000, 165] width 60 height 31
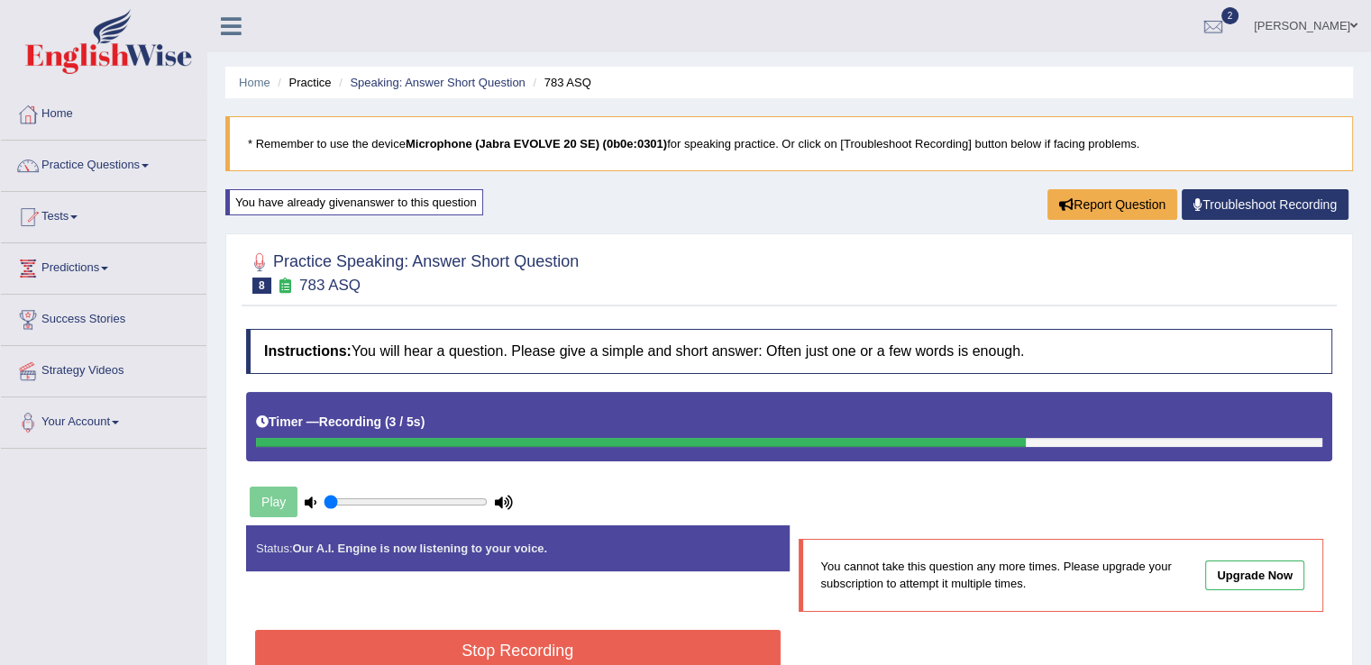
click at [572, 641] on button "Stop Recording" at bounding box center [518, 650] width 526 height 41
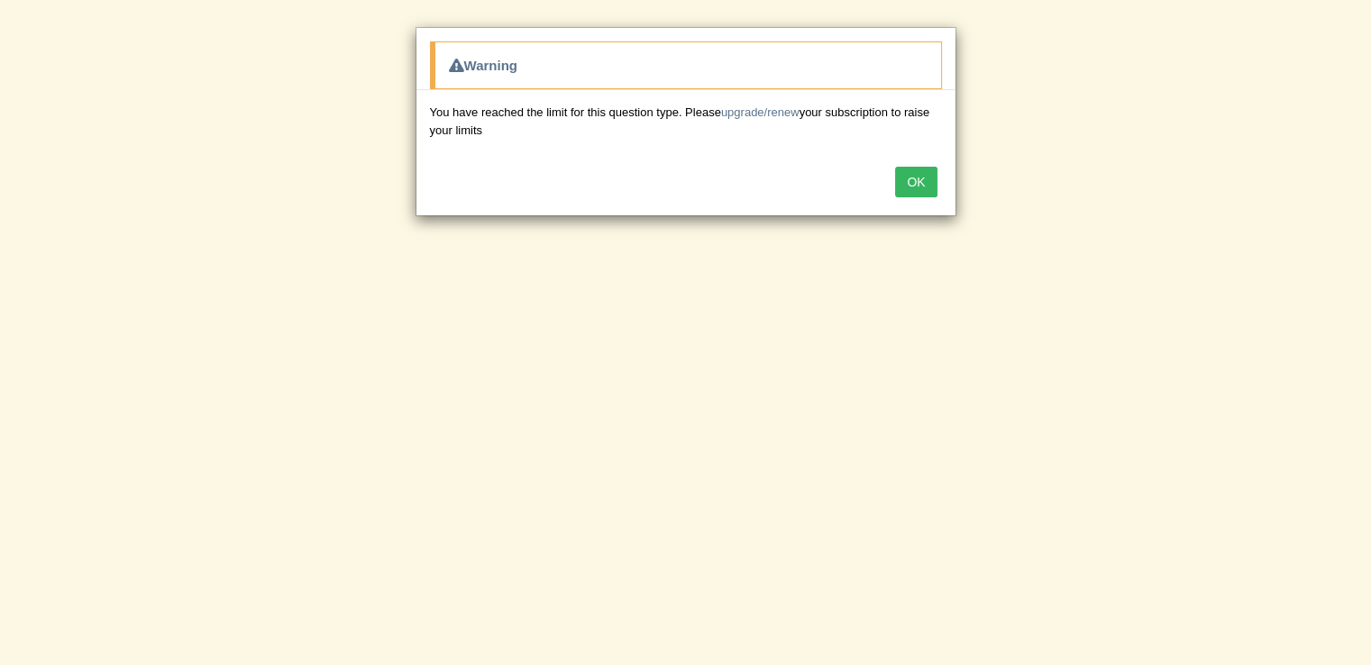
click at [926, 188] on button "OK" at bounding box center [915, 182] width 41 height 31
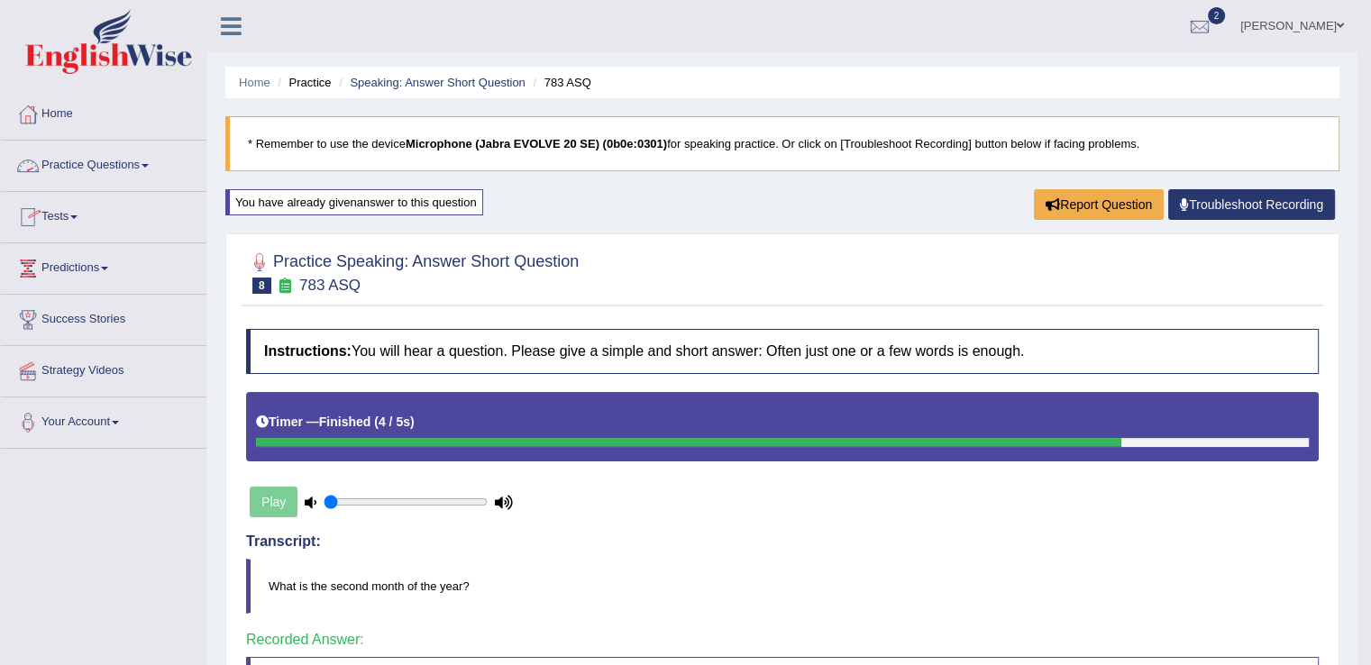
click at [158, 164] on link "Practice Questions" at bounding box center [104, 163] width 206 height 45
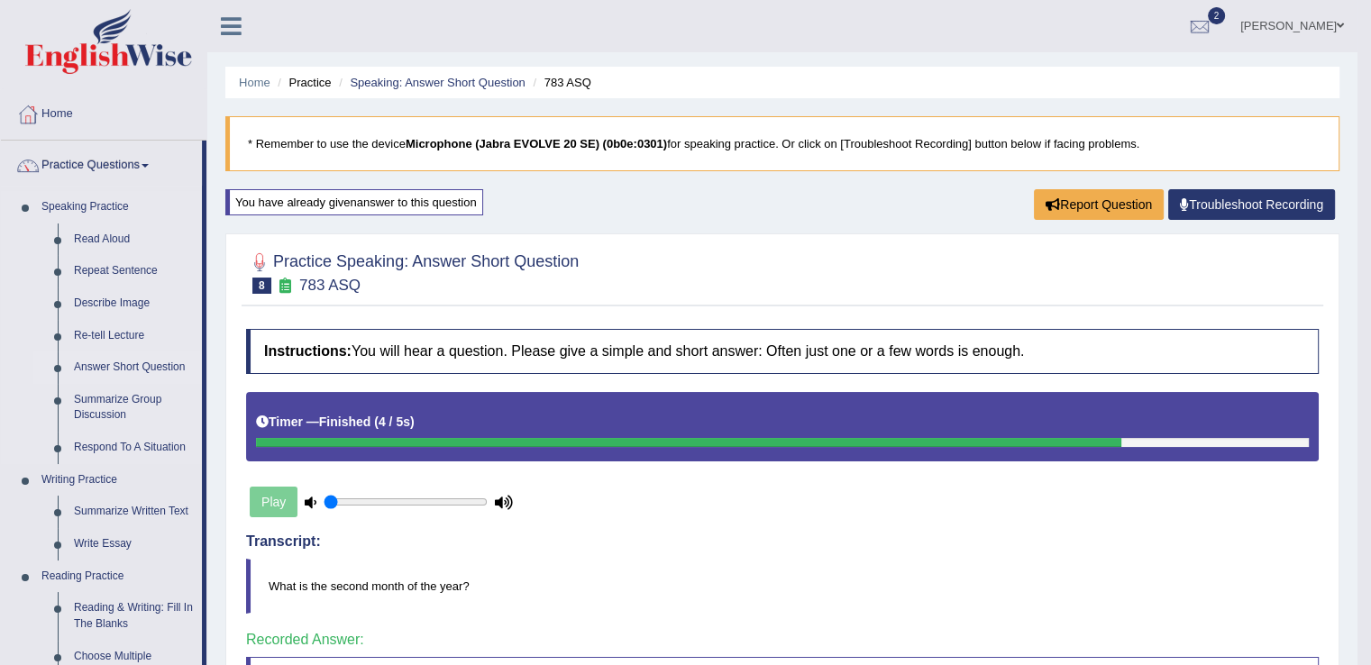
click at [140, 365] on link "Answer Short Question" at bounding box center [134, 368] width 136 height 32
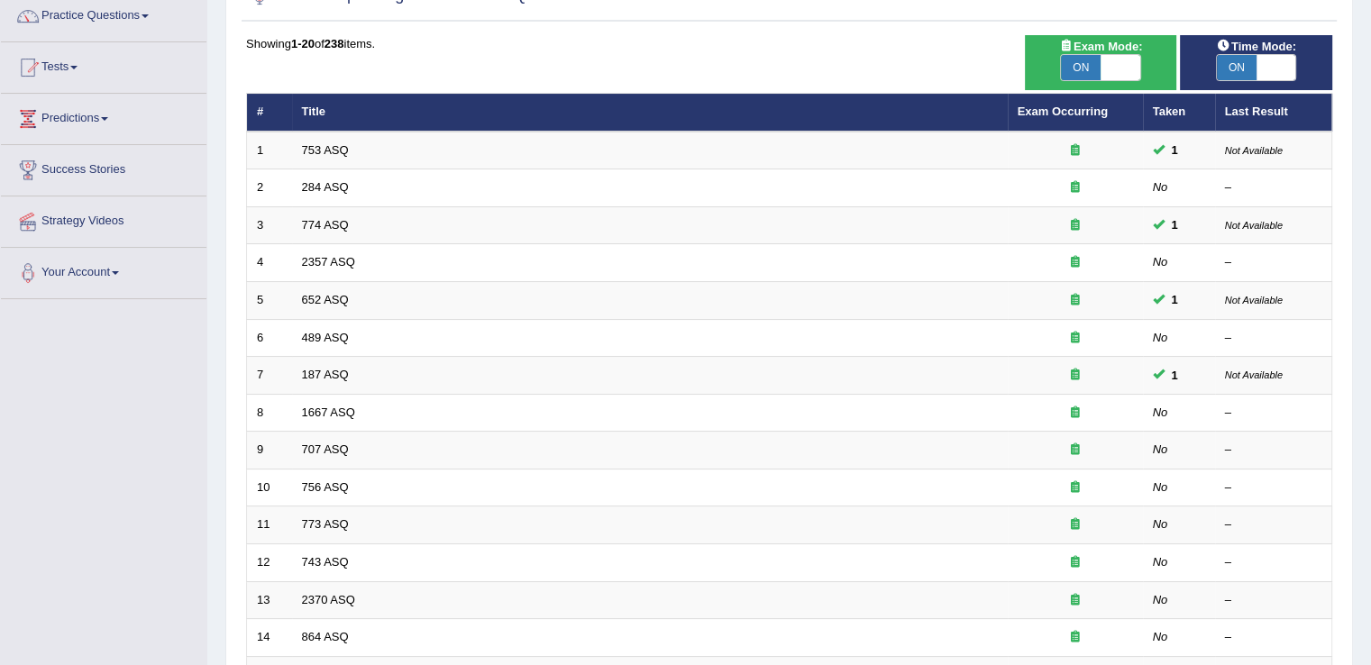
scroll to position [152, 0]
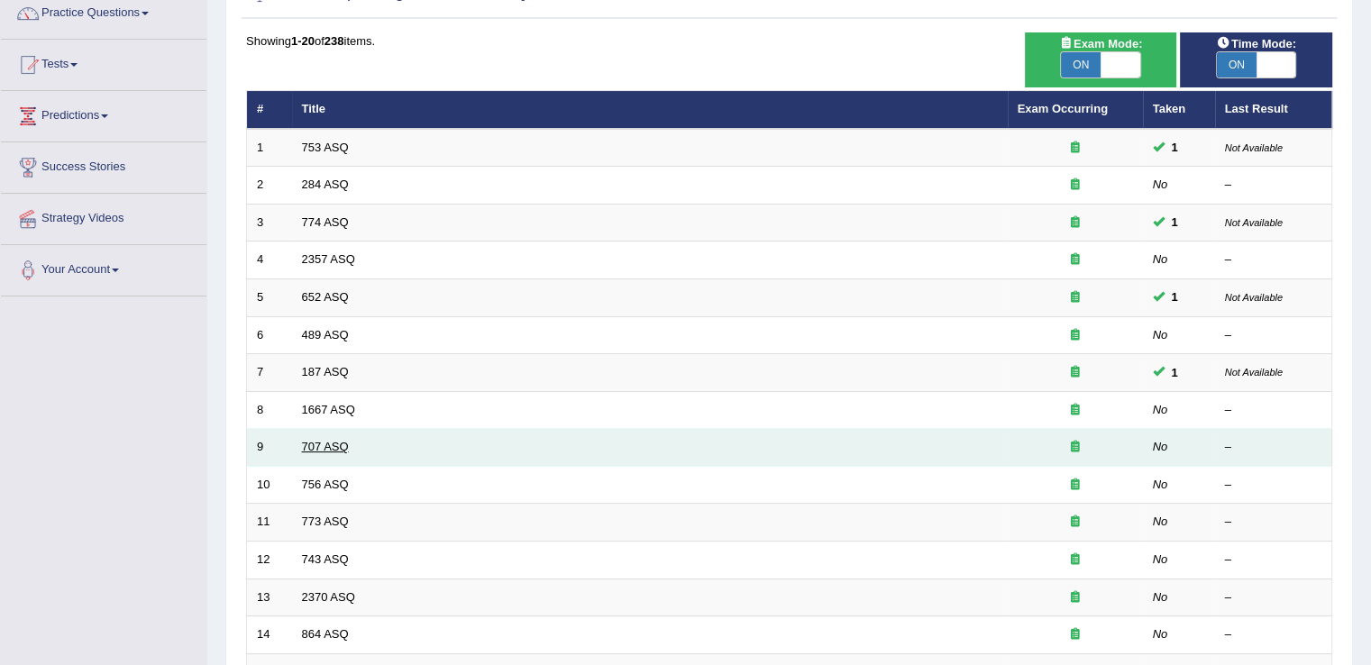
click at [316, 440] on link "707 ASQ" at bounding box center [325, 447] width 47 height 14
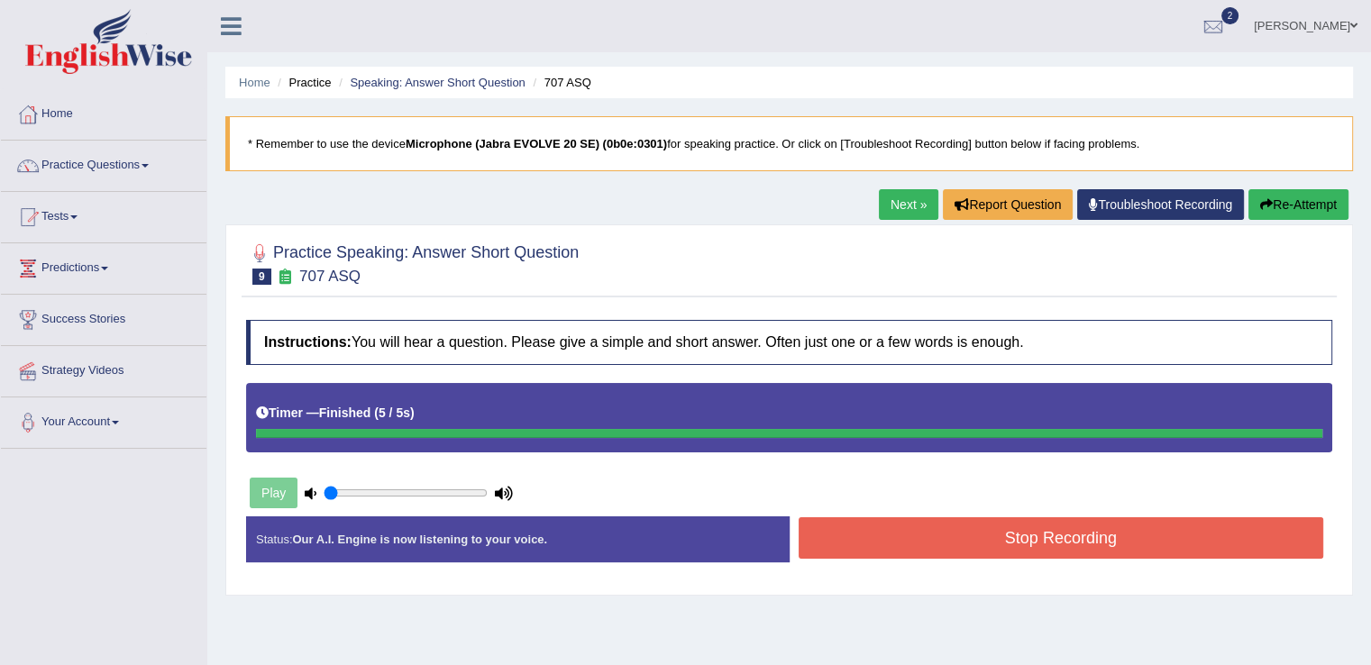
click at [1086, 538] on div "Instructions: You will hear a question. Please give a simple and short answer. …" at bounding box center [790, 448] width 1096 height 275
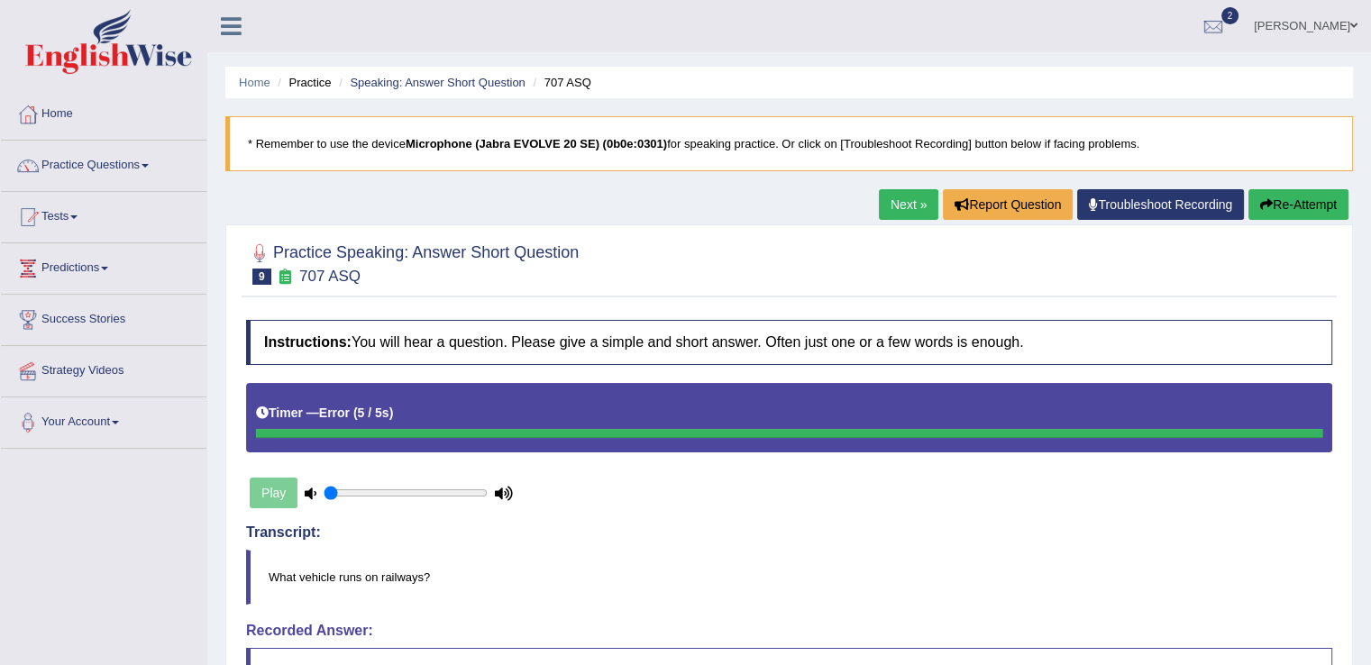
click at [924, 199] on link "Next »" at bounding box center [909, 204] width 60 height 31
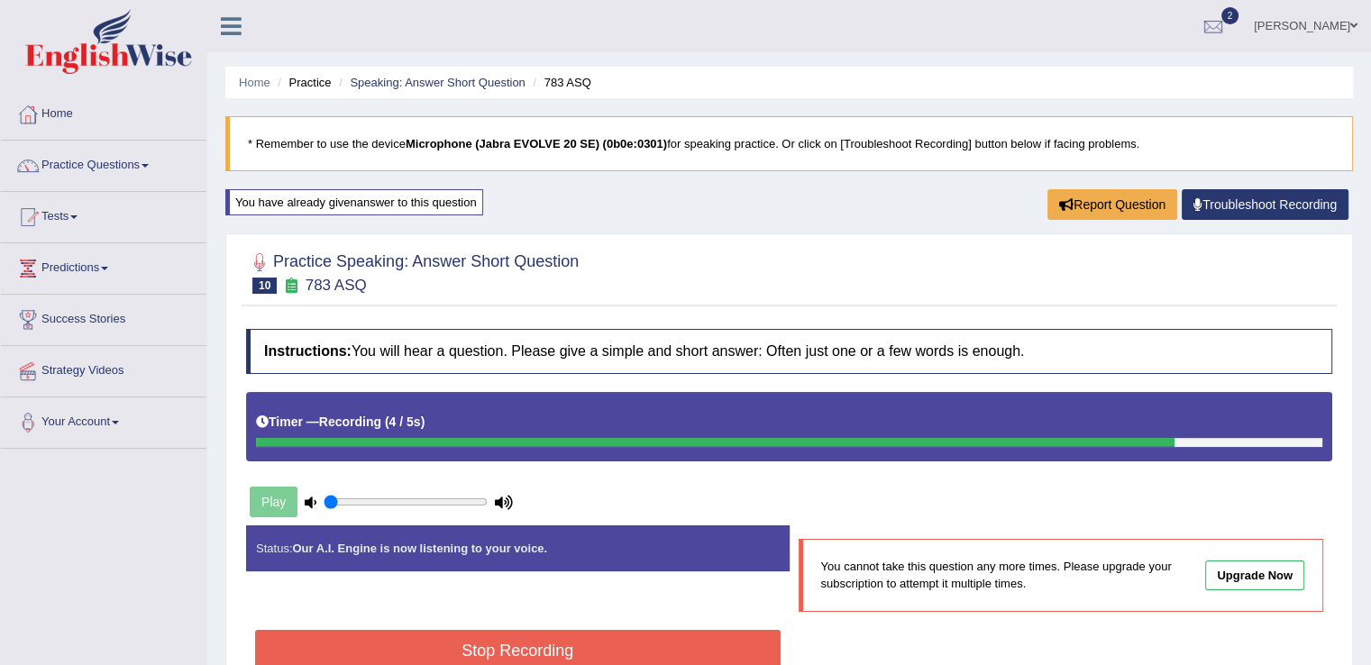
click at [531, 647] on button "Stop Recording" at bounding box center [518, 650] width 526 height 41
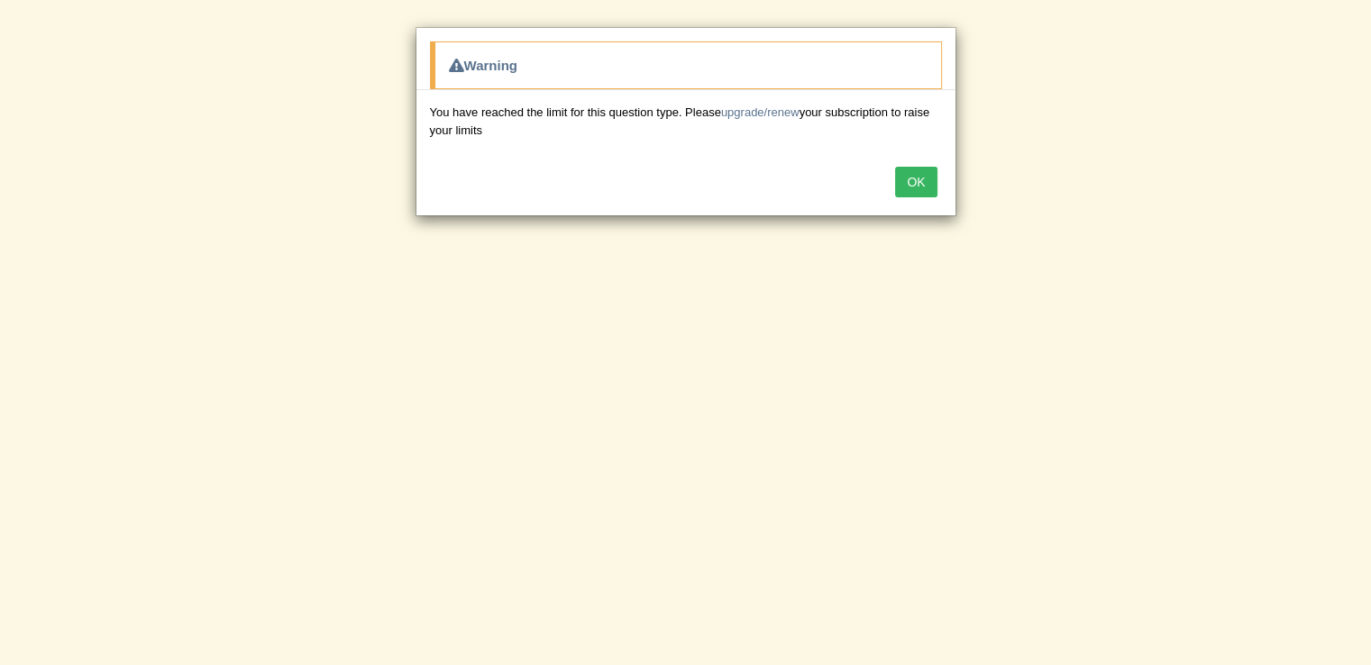
click at [917, 178] on button "OK" at bounding box center [915, 182] width 41 height 31
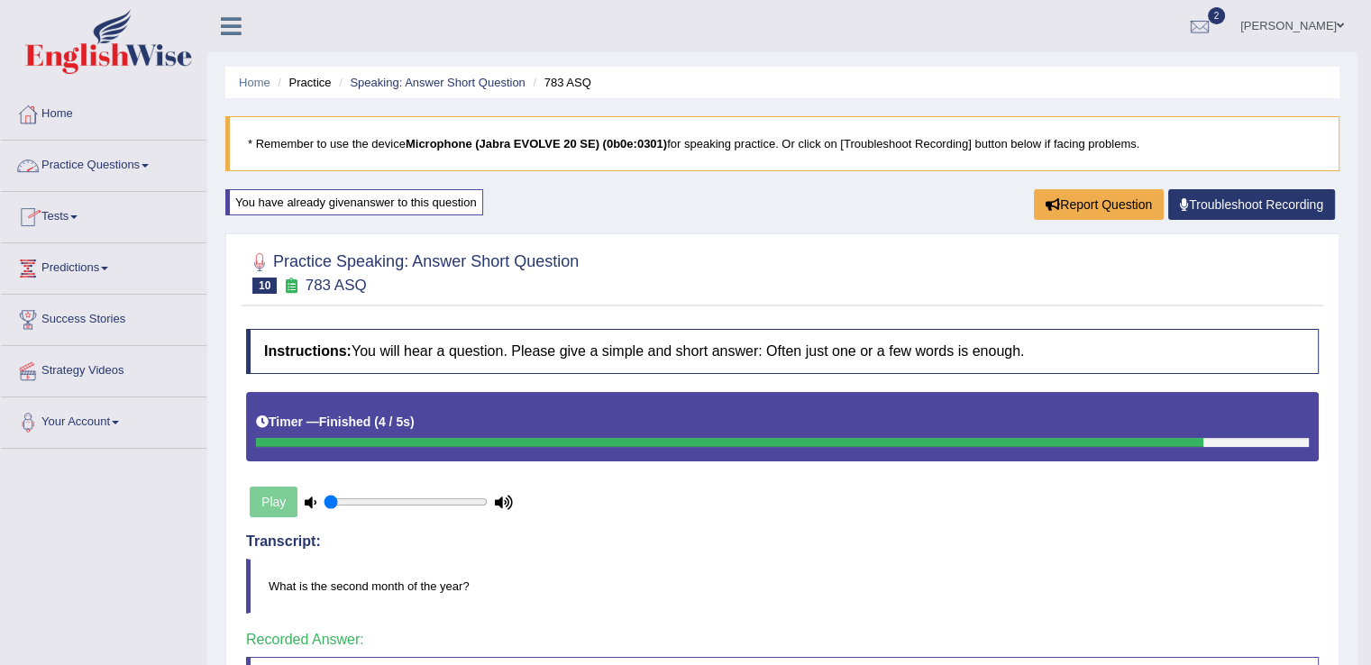
click at [153, 162] on link "Practice Questions" at bounding box center [104, 163] width 206 height 45
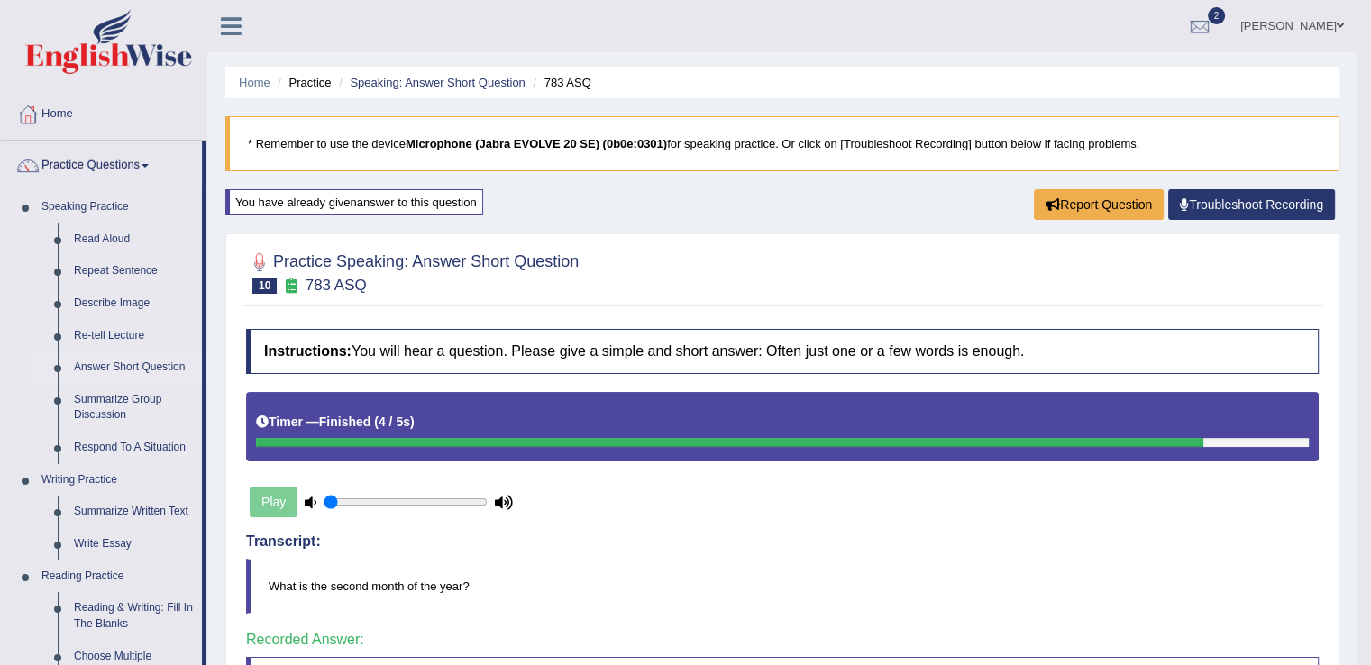
click at [130, 369] on link "Answer Short Question" at bounding box center [134, 368] width 136 height 32
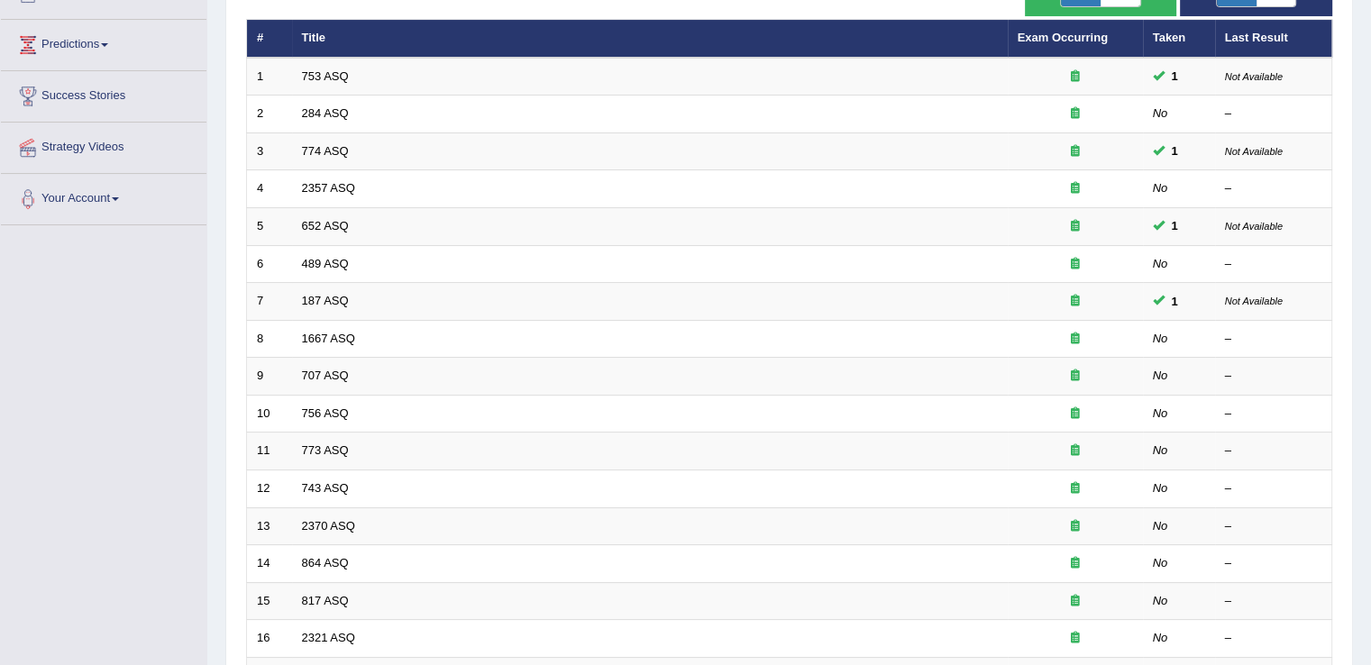
scroll to position [222, 0]
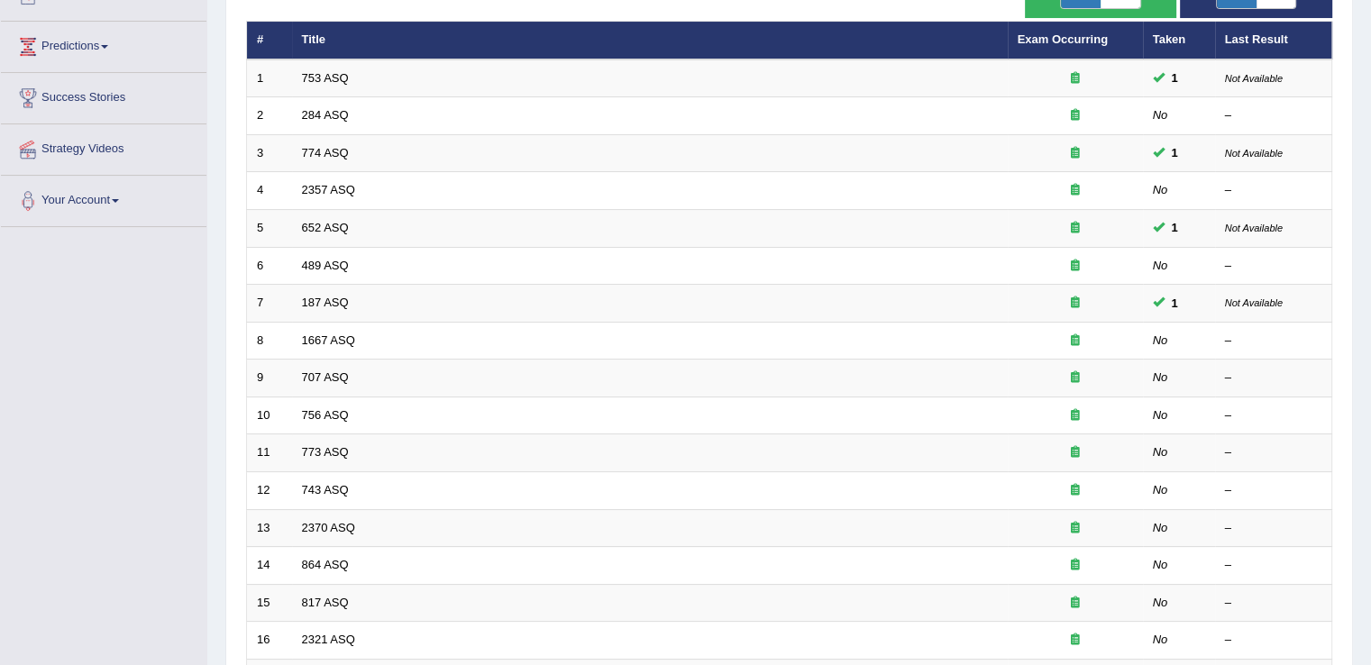
click at [1371, 394] on html "Toggle navigation Home Practice Questions Speaking Practice Read Aloud Repeat S…" at bounding box center [685, 110] width 1371 height 665
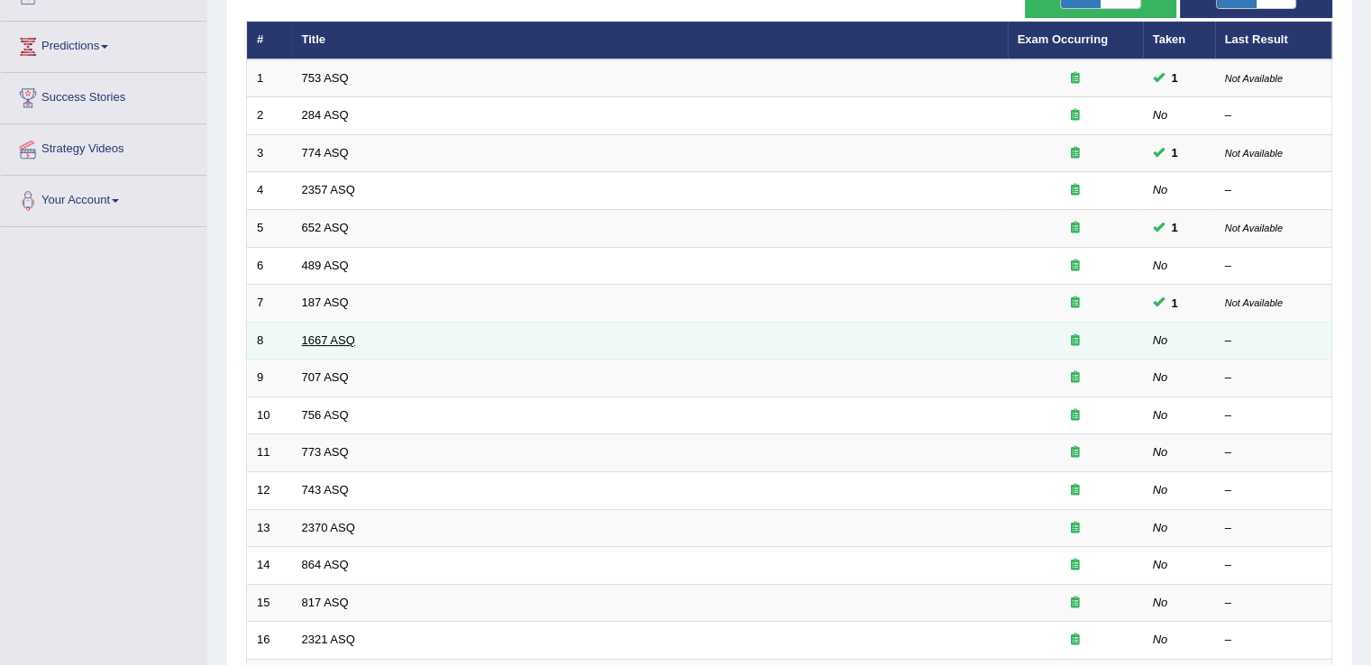
click at [325, 340] on link "1667 ASQ" at bounding box center [328, 341] width 53 height 14
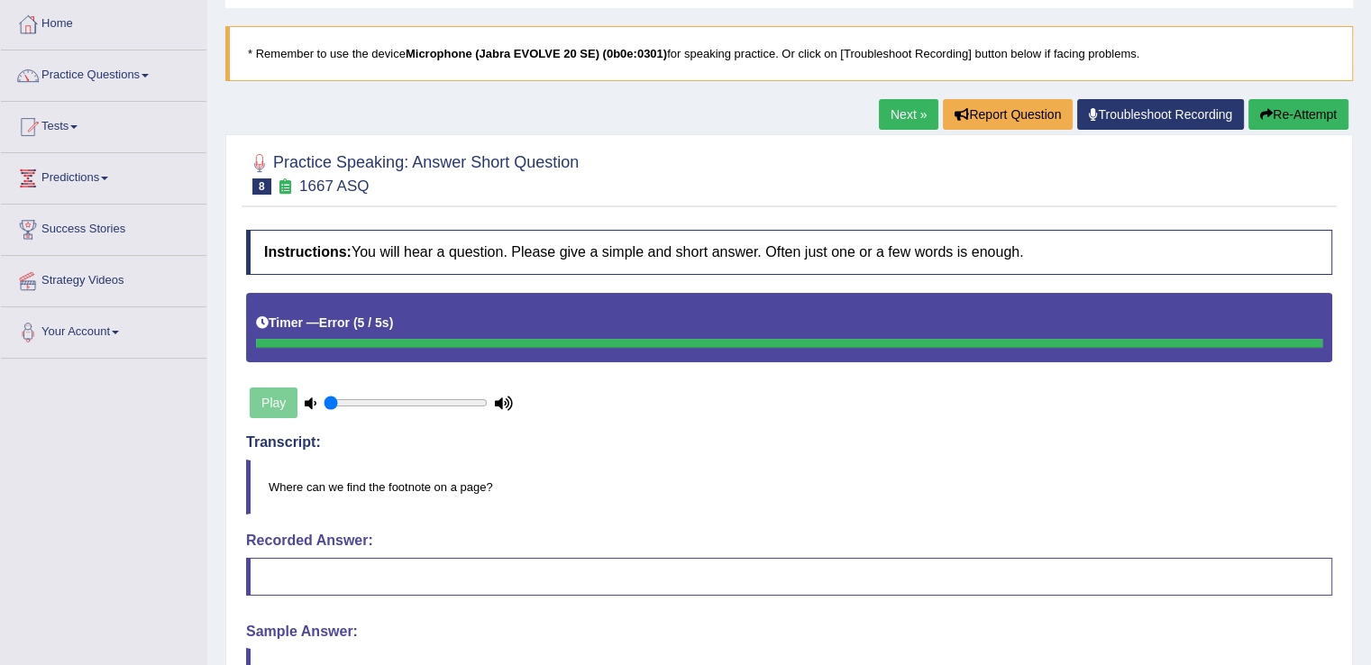
scroll to position [41, 0]
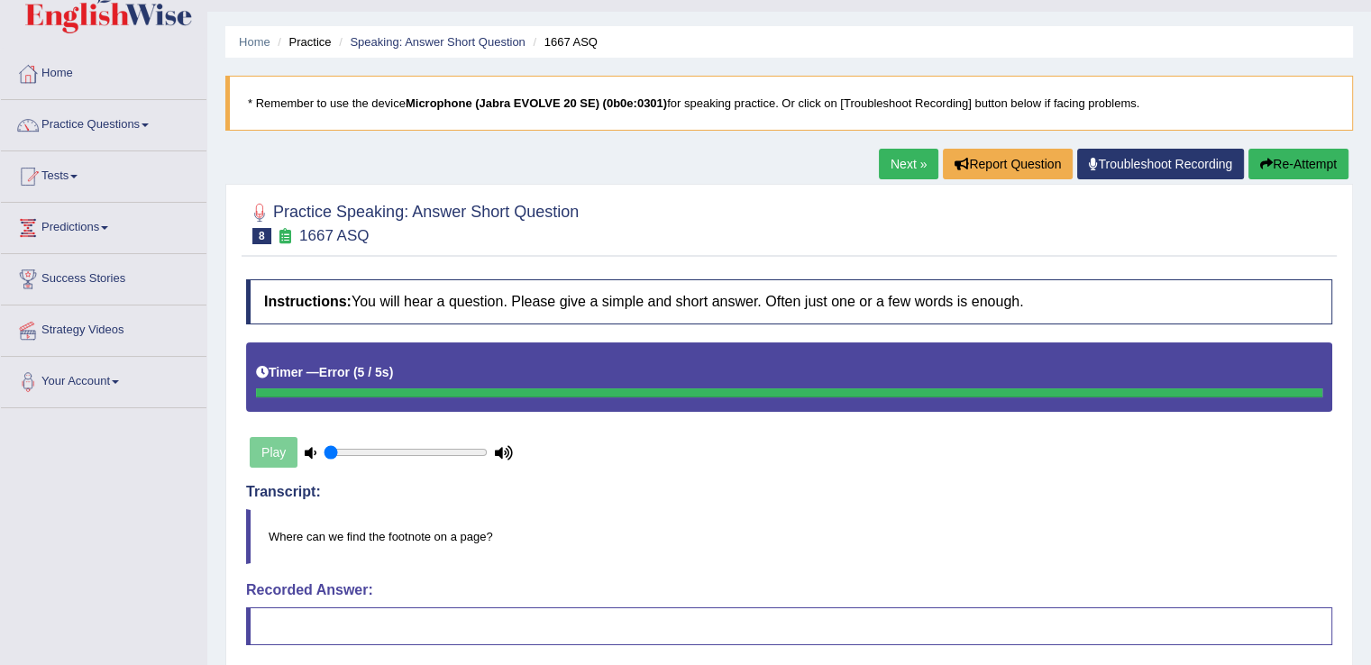
click at [902, 168] on link "Next »" at bounding box center [909, 164] width 60 height 31
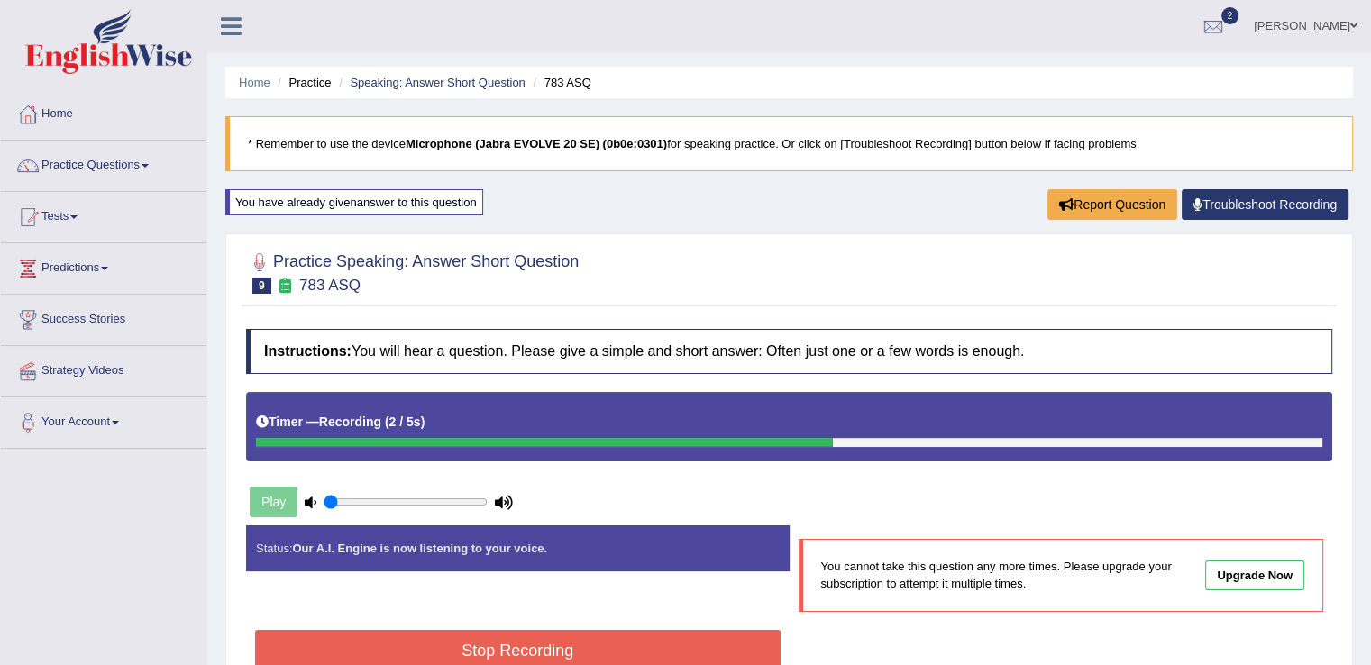
click at [509, 635] on button "Stop Recording" at bounding box center [518, 650] width 526 height 41
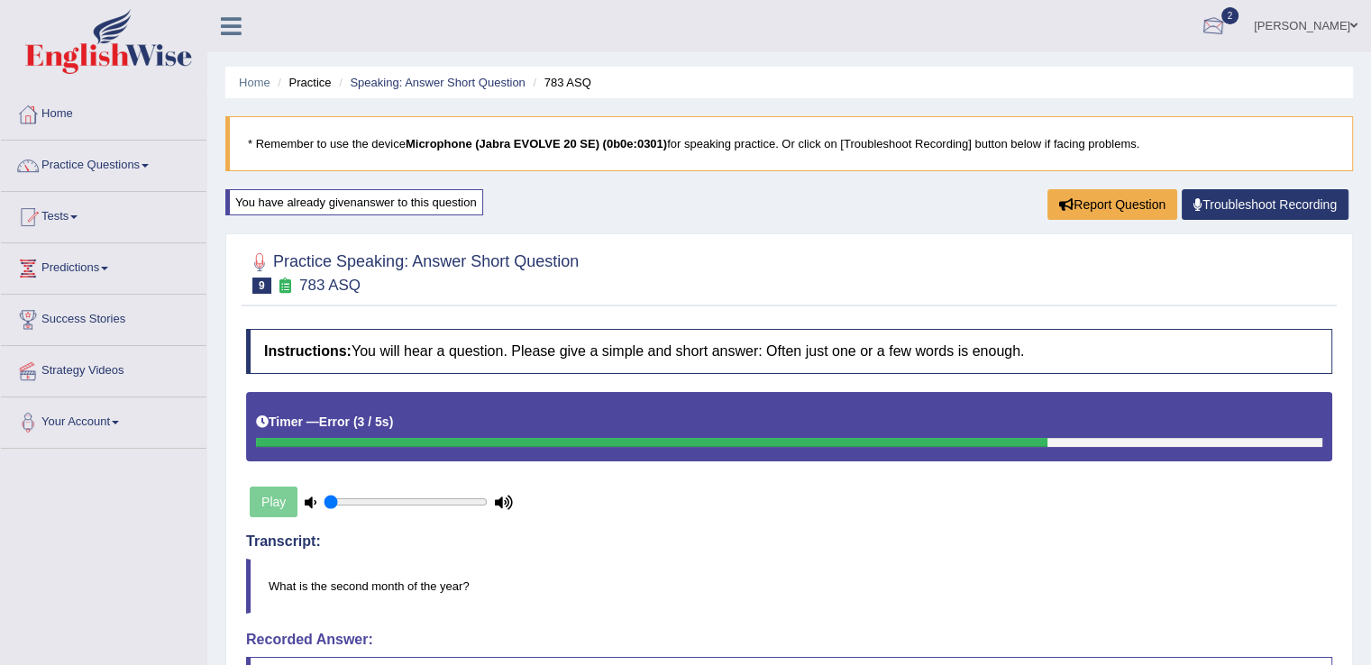
click at [1208, 33] on div at bounding box center [1213, 27] width 27 height 27
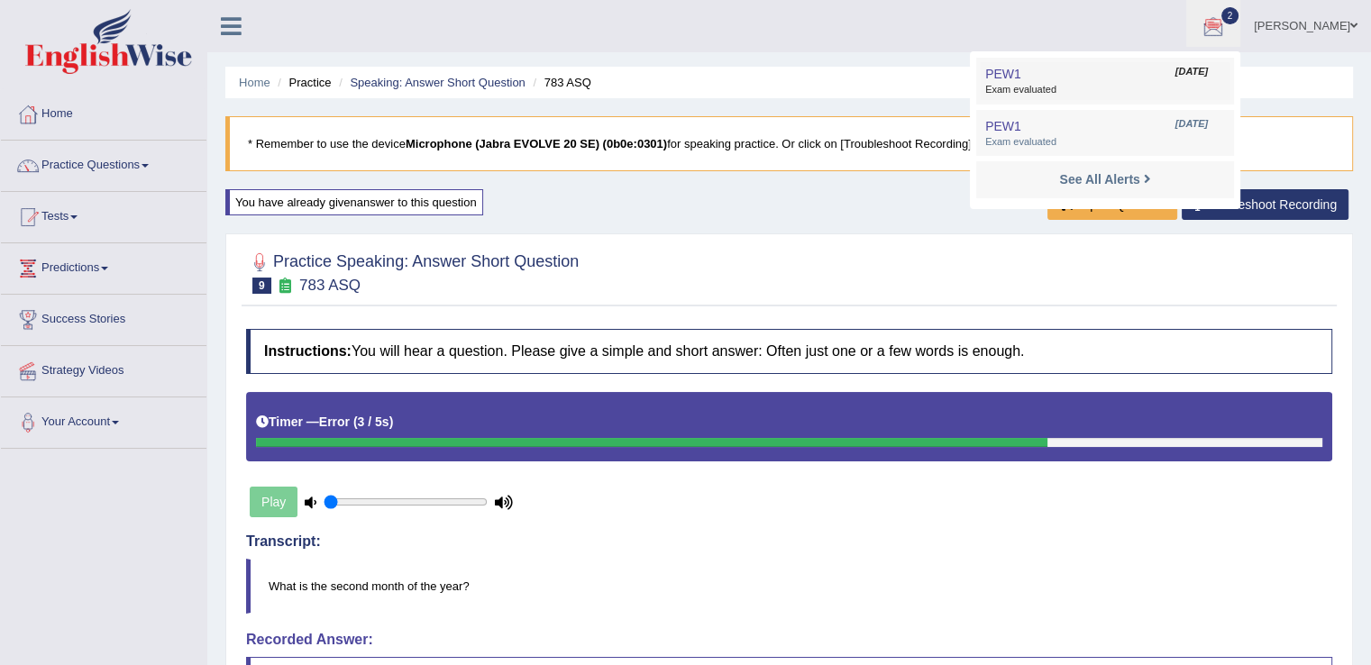
click at [1060, 74] on link "PEW1 [DATE] Exam evaluated" at bounding box center [1105, 81] width 249 height 38
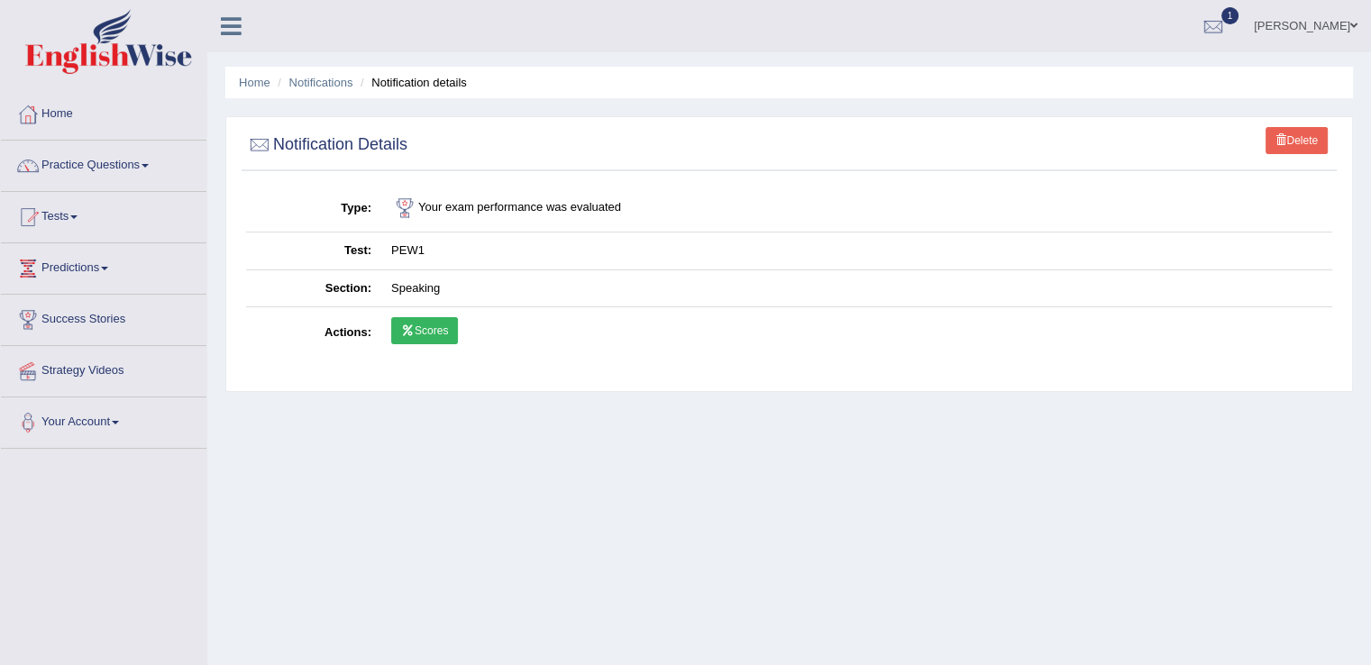
click at [427, 333] on link "Scores" at bounding box center [424, 330] width 67 height 27
click at [1215, 21] on div at bounding box center [1213, 27] width 27 height 27
click at [1114, 125] on strong "See All Alerts" at bounding box center [1099, 128] width 80 height 14
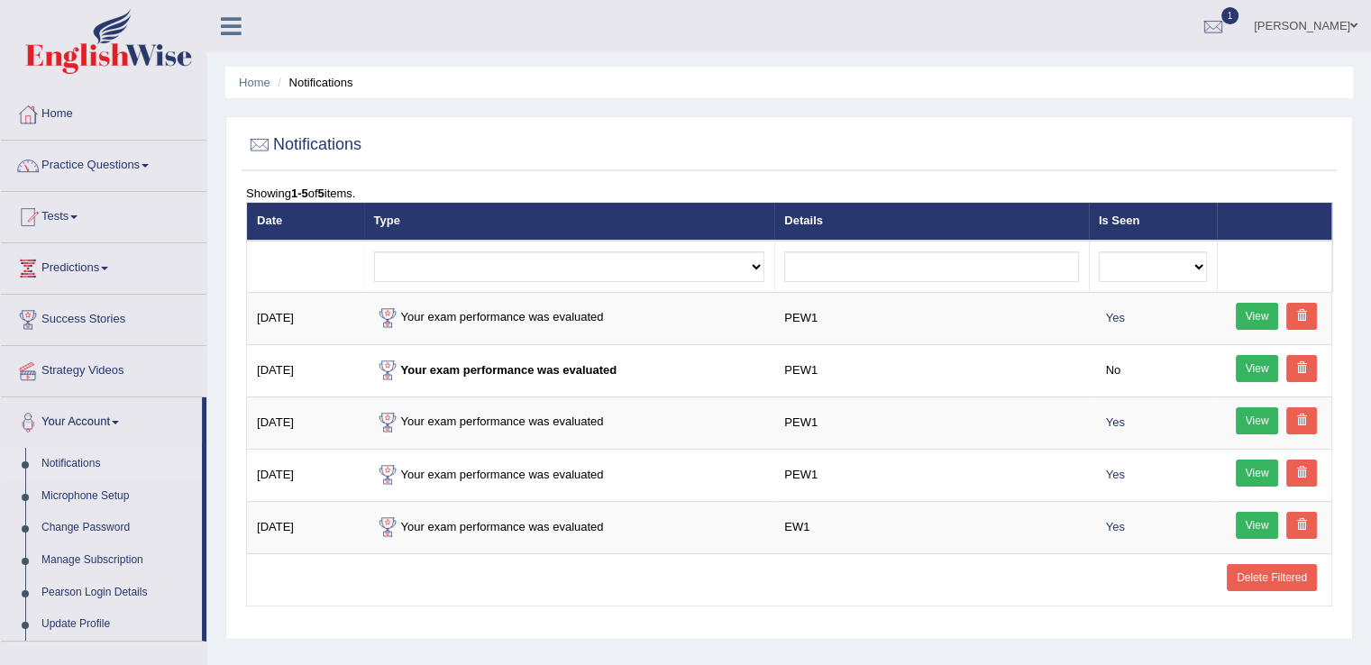
click at [487, 363] on strong "Your exam performance was evaluated" at bounding box center [495, 370] width 243 height 14
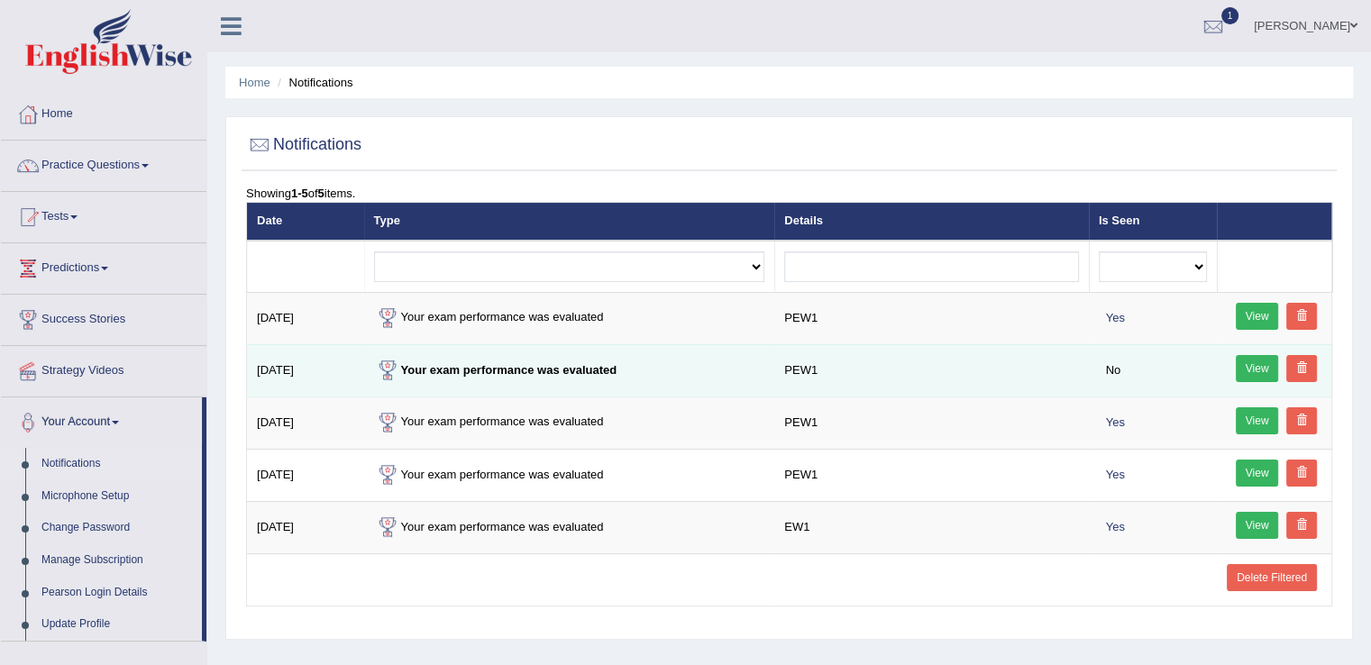
click at [505, 369] on strong "Your exam performance was evaluated" at bounding box center [495, 370] width 243 height 14
click at [1266, 358] on link "View" at bounding box center [1257, 368] width 43 height 27
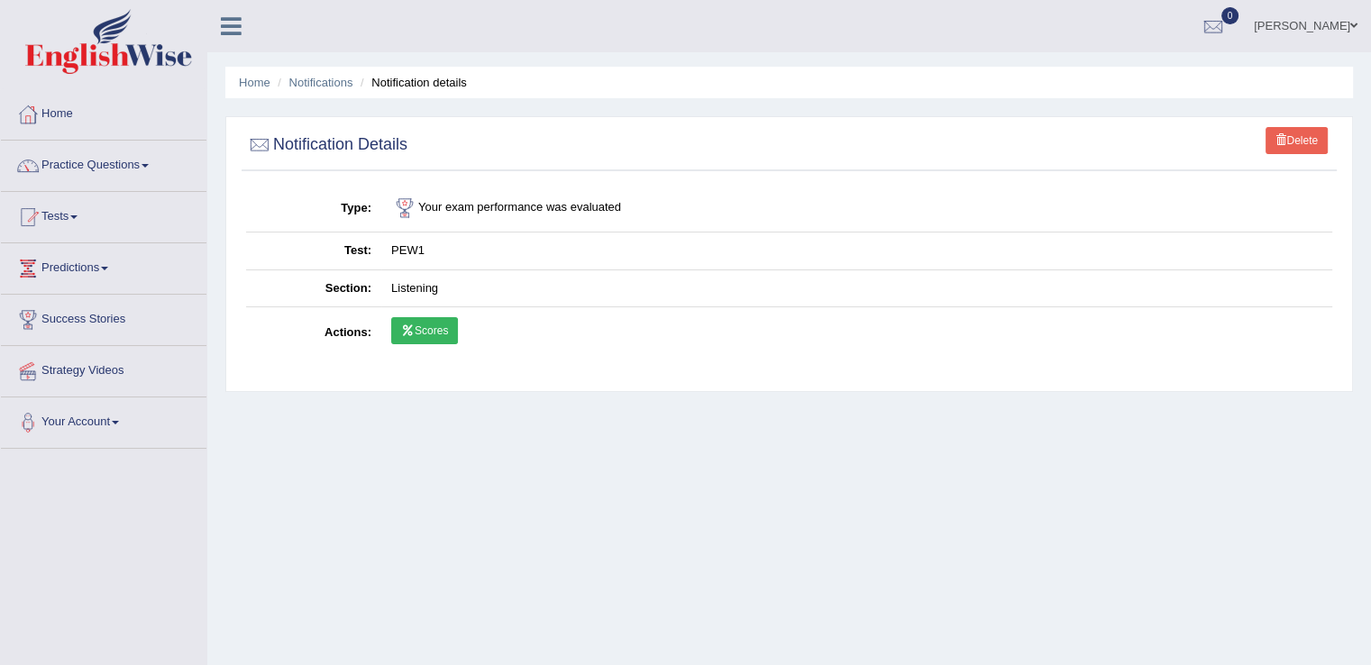
click at [429, 324] on link "Scores" at bounding box center [424, 330] width 67 height 27
click at [143, 164] on link "Practice Questions" at bounding box center [104, 163] width 206 height 45
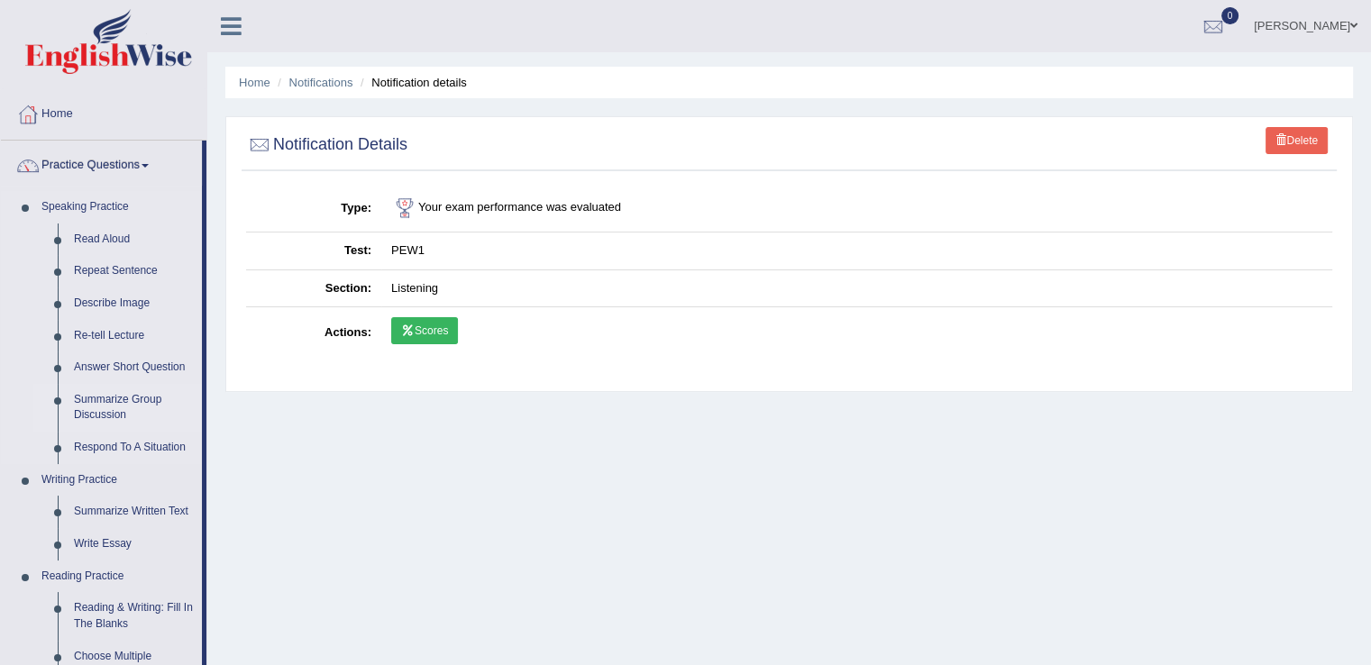
click at [115, 398] on link "Summarize Group Discussion" at bounding box center [134, 408] width 136 height 48
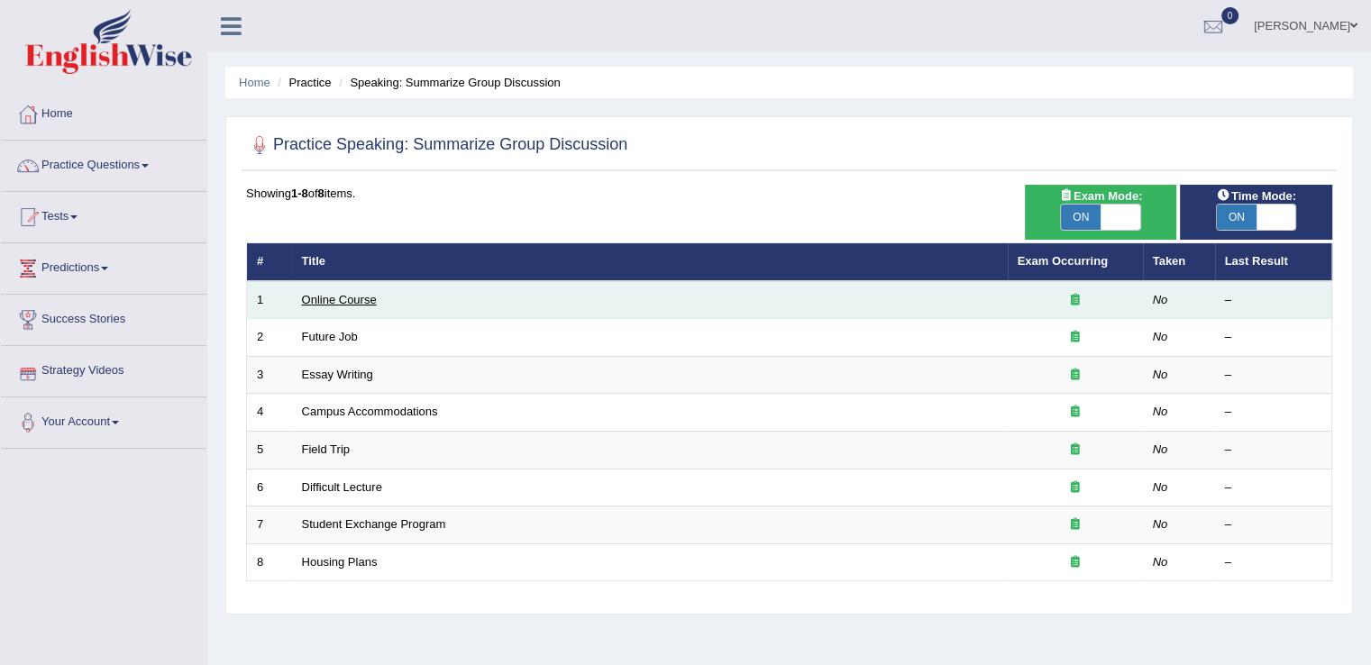
click at [339, 296] on link "Online Course" at bounding box center [339, 300] width 75 height 14
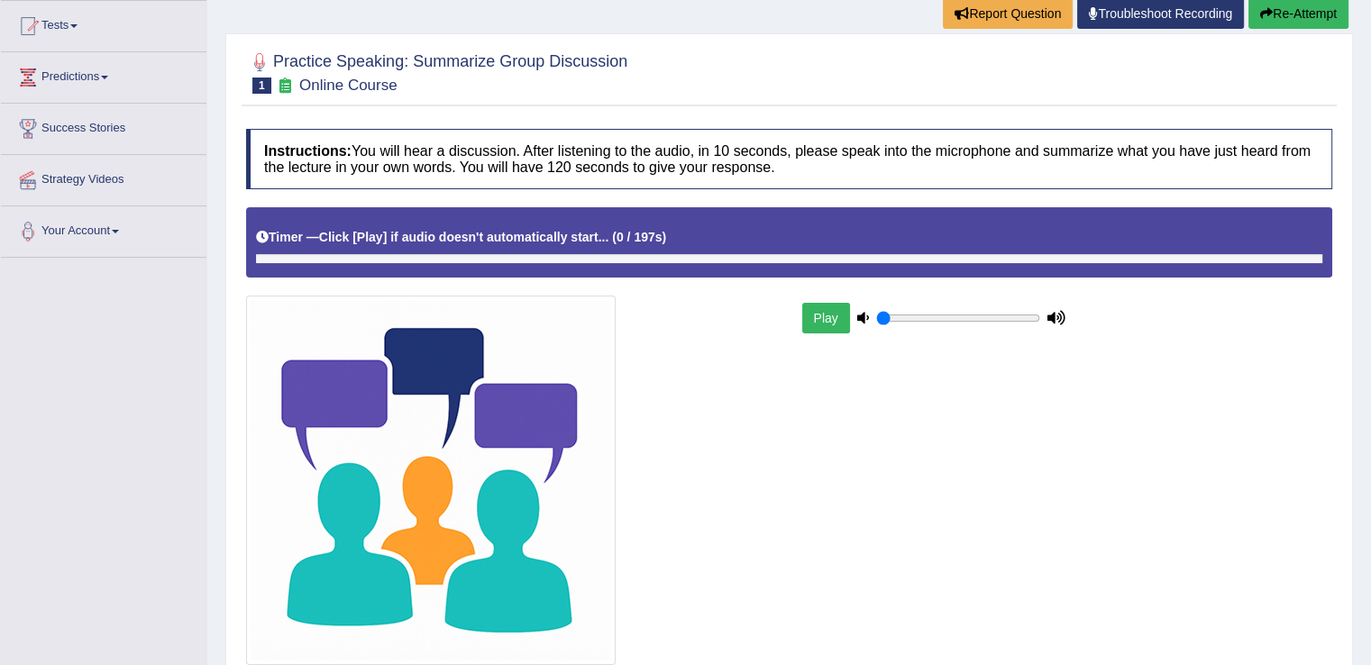
scroll to position [219, 0]
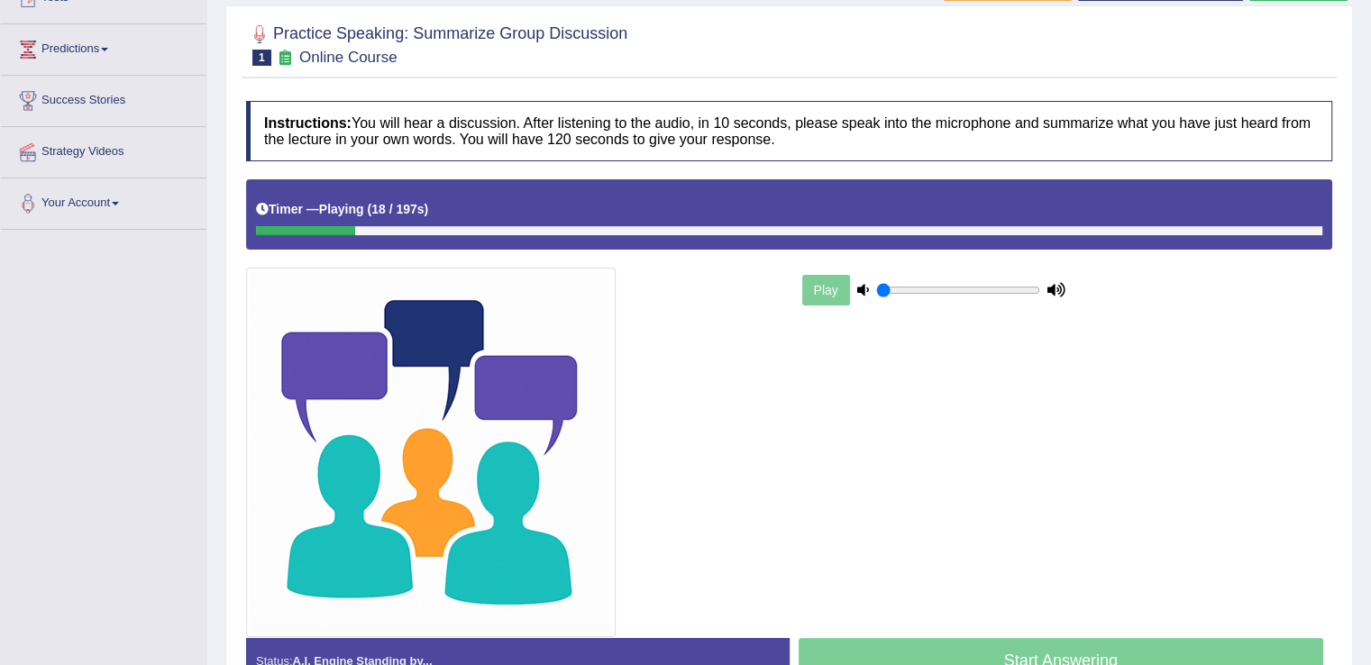
drag, startPoint x: 342, startPoint y: 225, endPoint x: 234, endPoint y: 226, distance: 107.3
click at [234, 226] on div "Practice Speaking: Summarize Group Discussion 1 Online Course Instructions: You…" at bounding box center [789, 361] width 1128 height 712
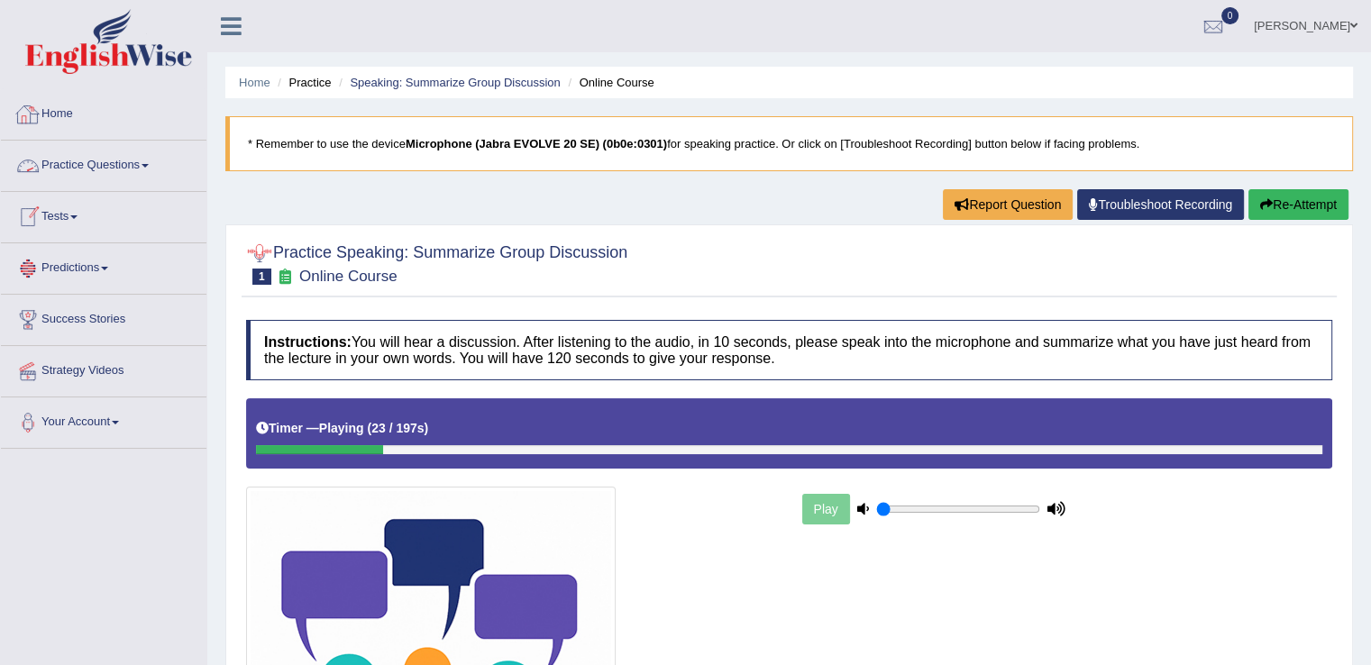
click at [58, 115] on link "Home" at bounding box center [104, 111] width 206 height 45
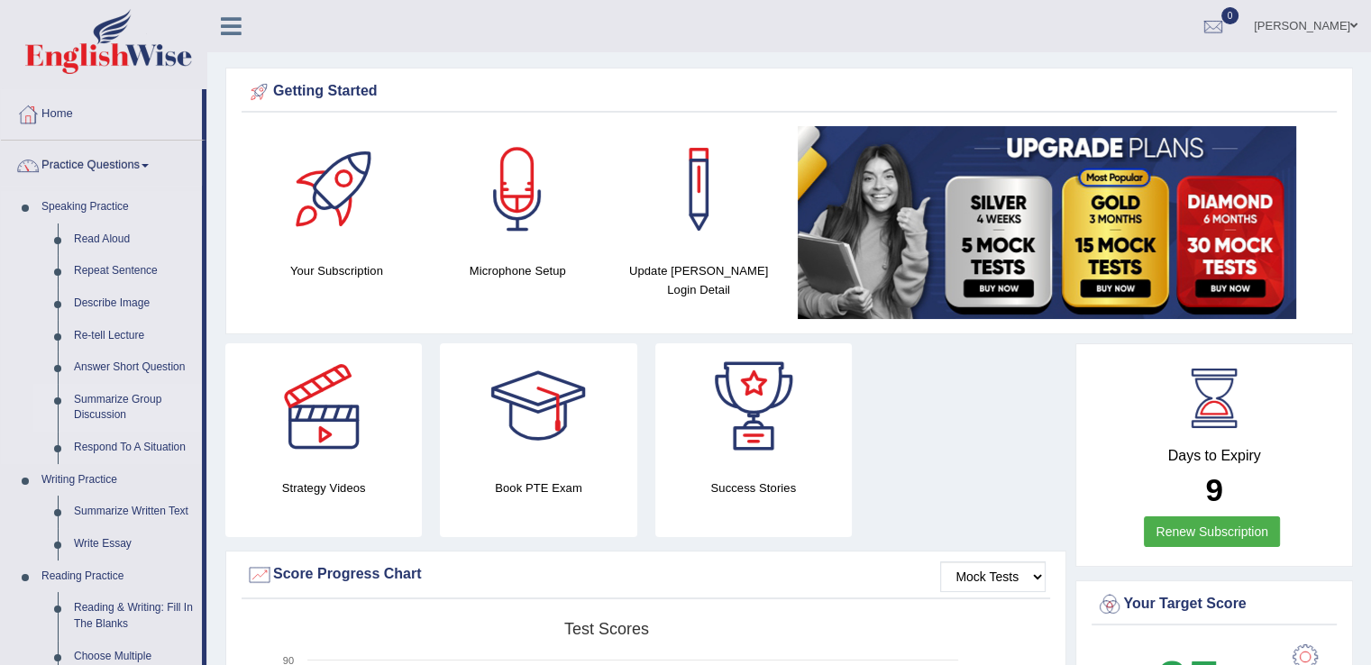
click at [118, 399] on link "Summarize Group Discussion" at bounding box center [134, 408] width 136 height 48
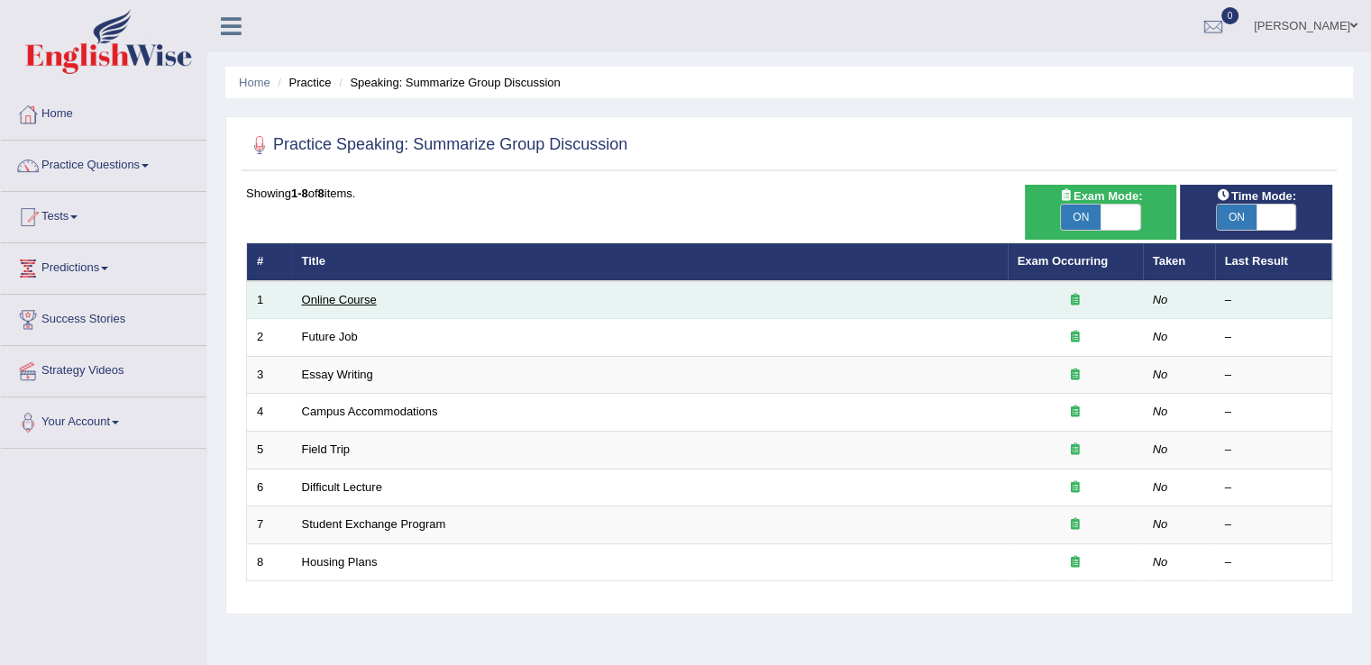
click at [322, 303] on link "Online Course" at bounding box center [339, 300] width 75 height 14
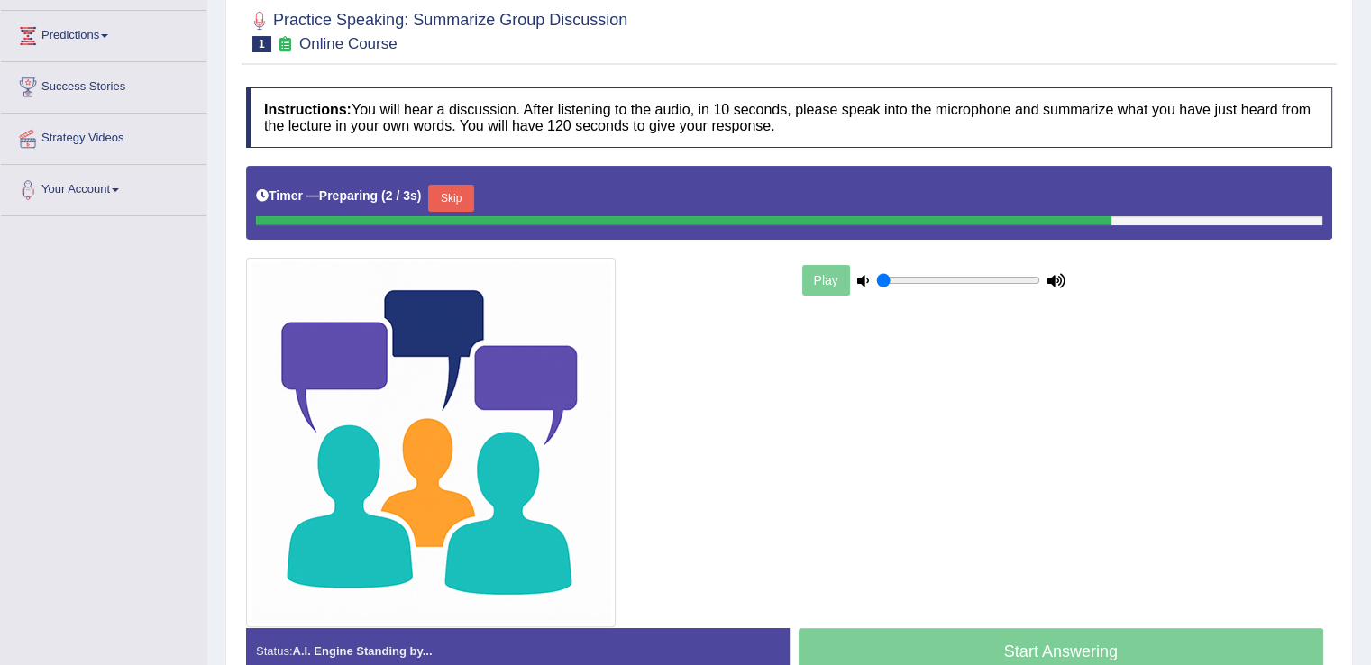
scroll to position [326, 0]
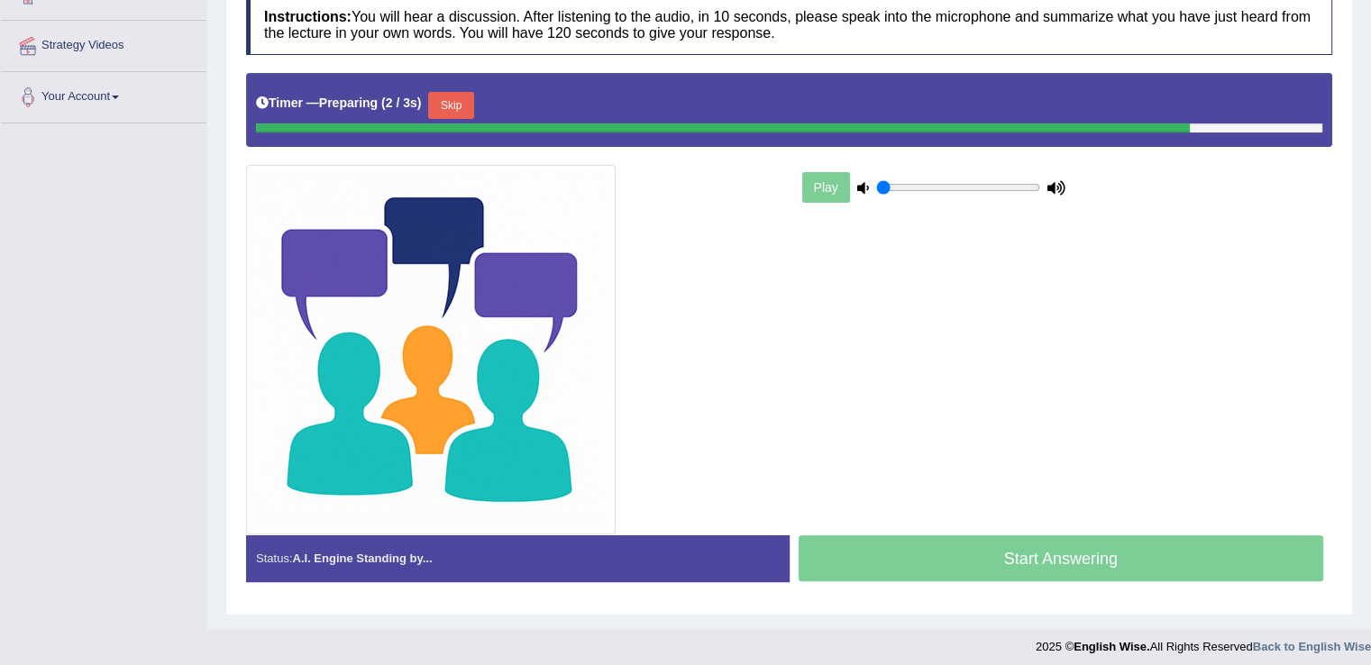
click at [1371, 340] on html "Toggle navigation Home Practice Questions Speaking Practice Read Aloud Repeat S…" at bounding box center [685, 6] width 1371 height 665
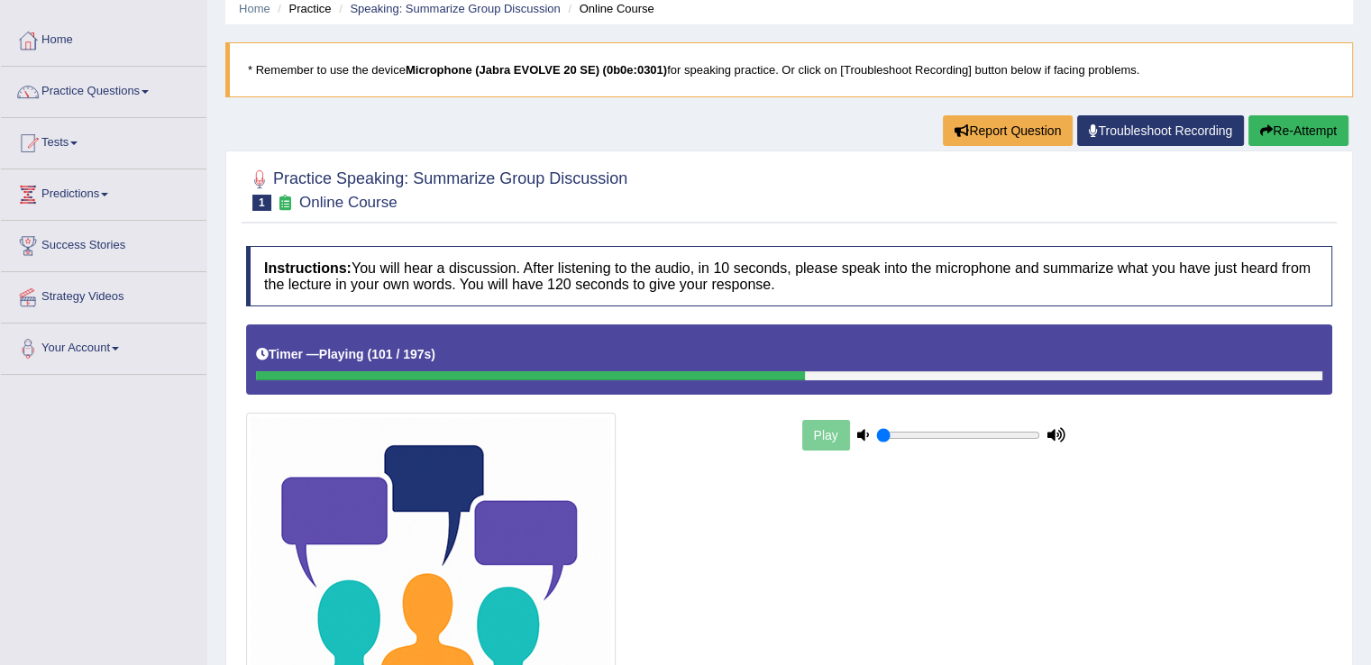
scroll to position [0, 0]
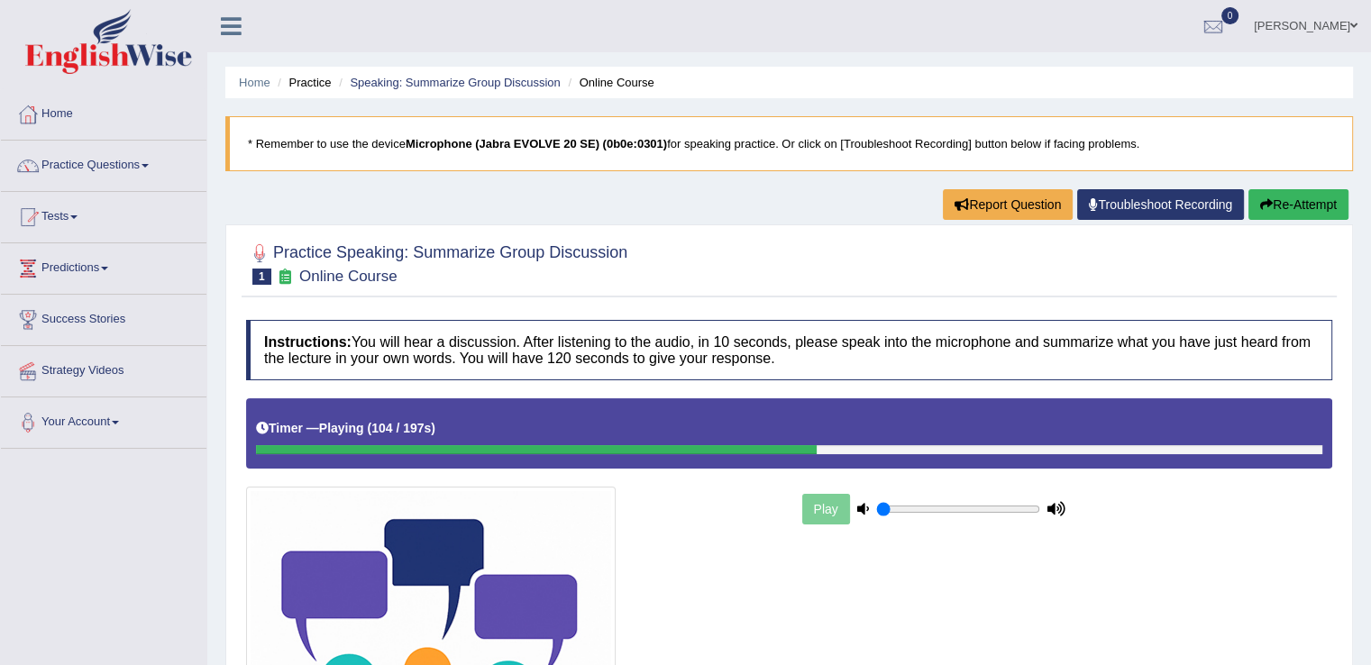
click at [1279, 208] on button "Re-Attempt" at bounding box center [1299, 204] width 100 height 31
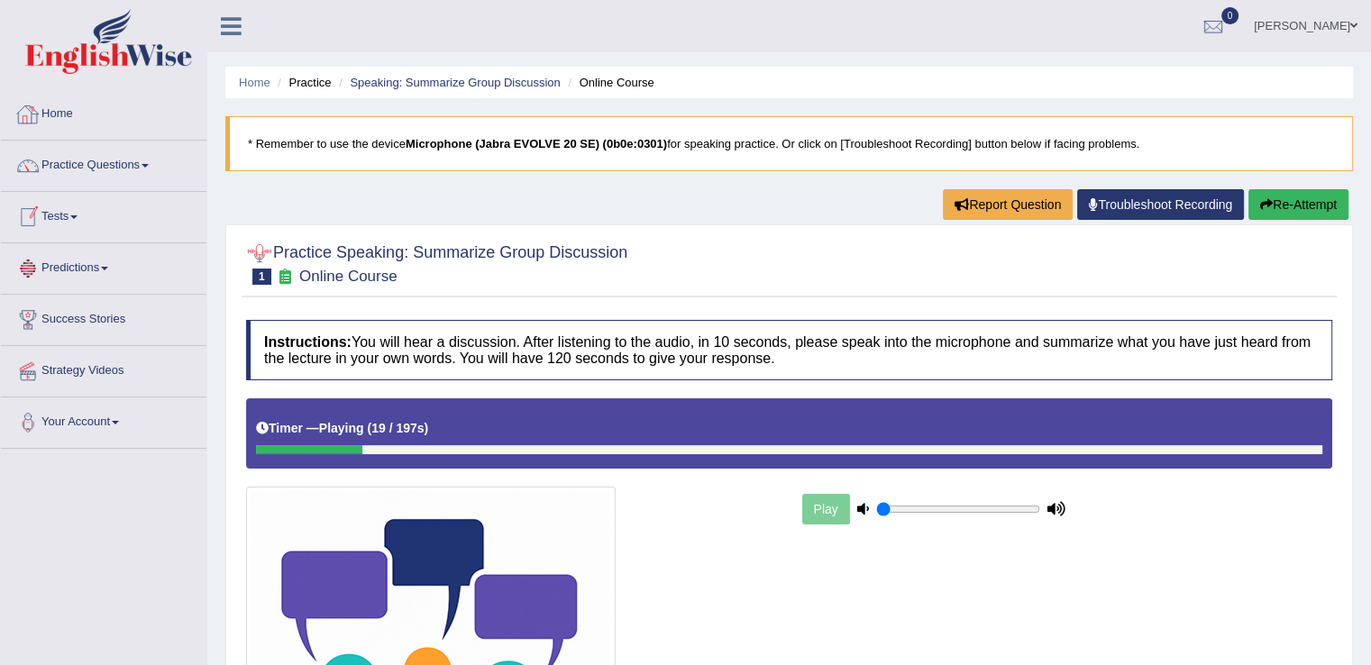
click at [79, 109] on link "Home" at bounding box center [104, 111] width 206 height 45
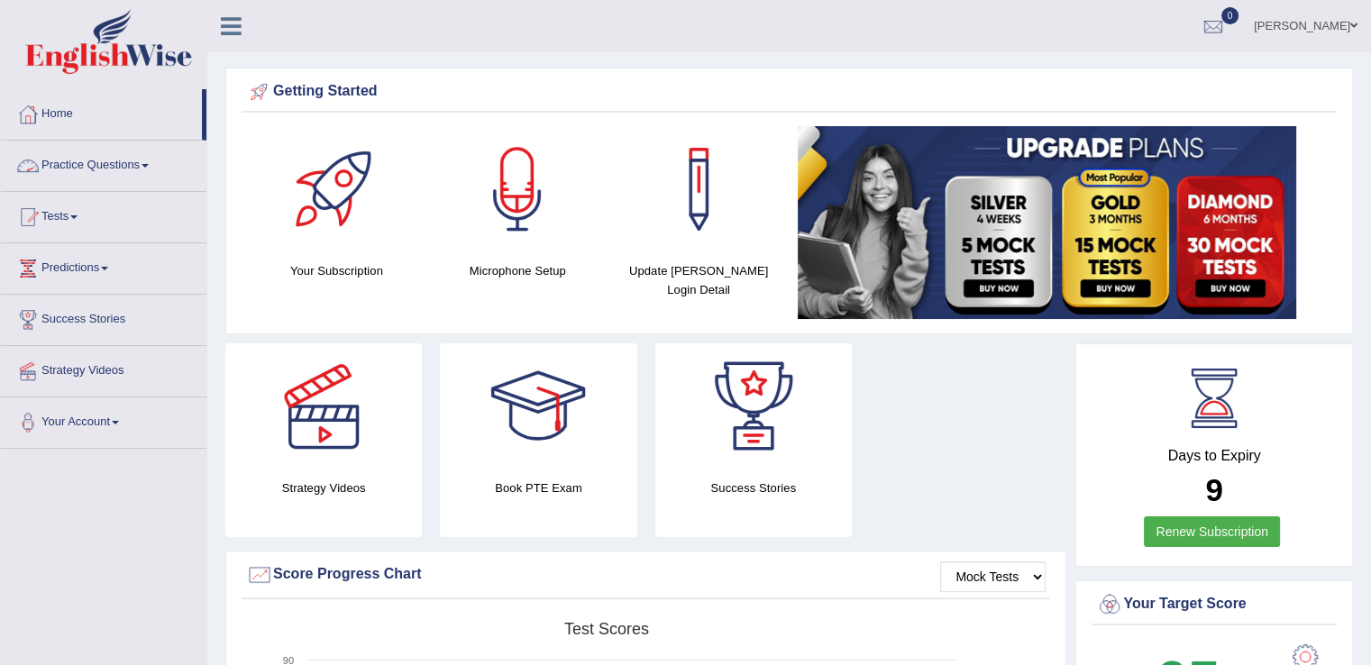
click at [137, 161] on link "Practice Questions" at bounding box center [104, 163] width 206 height 45
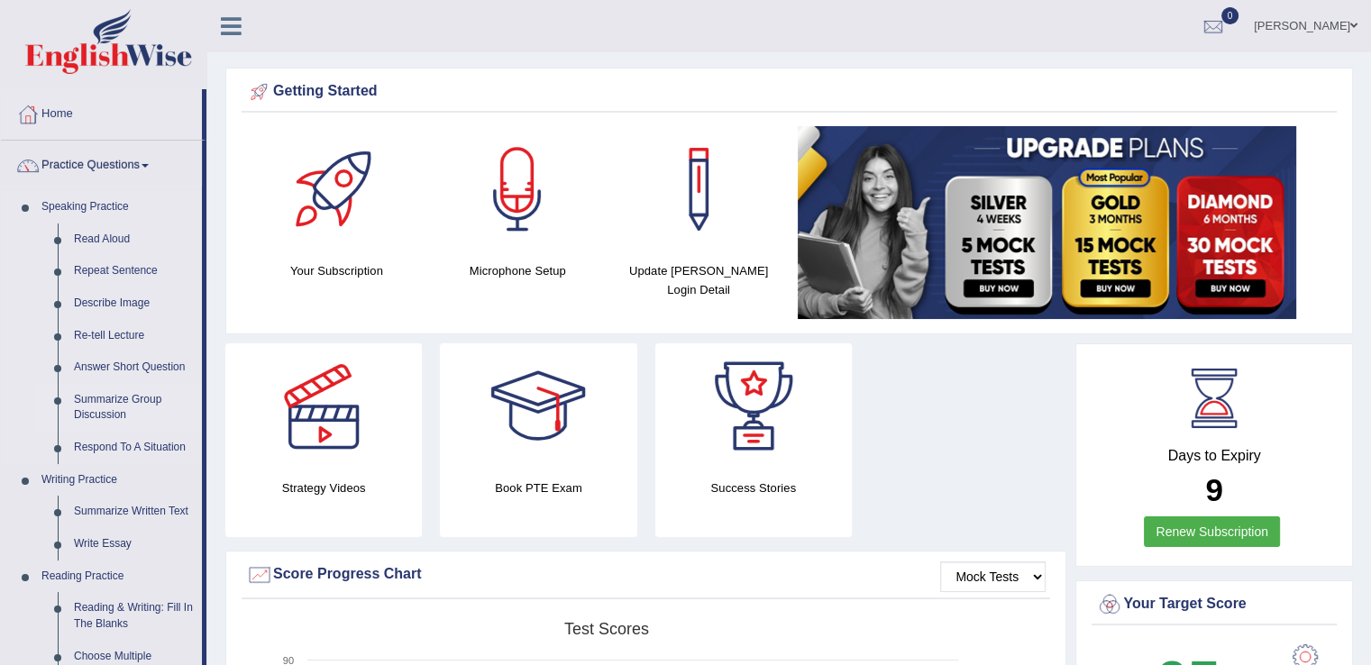
click at [130, 395] on link "Summarize Group Discussion" at bounding box center [134, 408] width 136 height 48
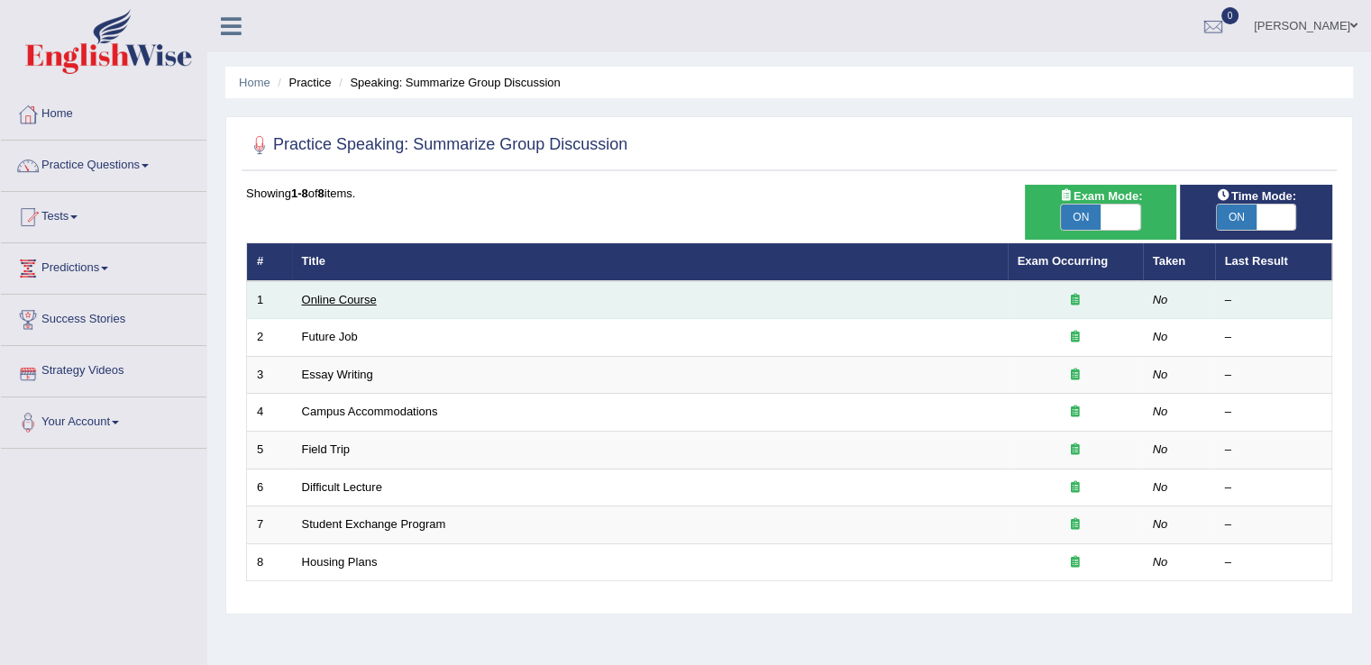
click at [365, 295] on link "Online Course" at bounding box center [339, 300] width 75 height 14
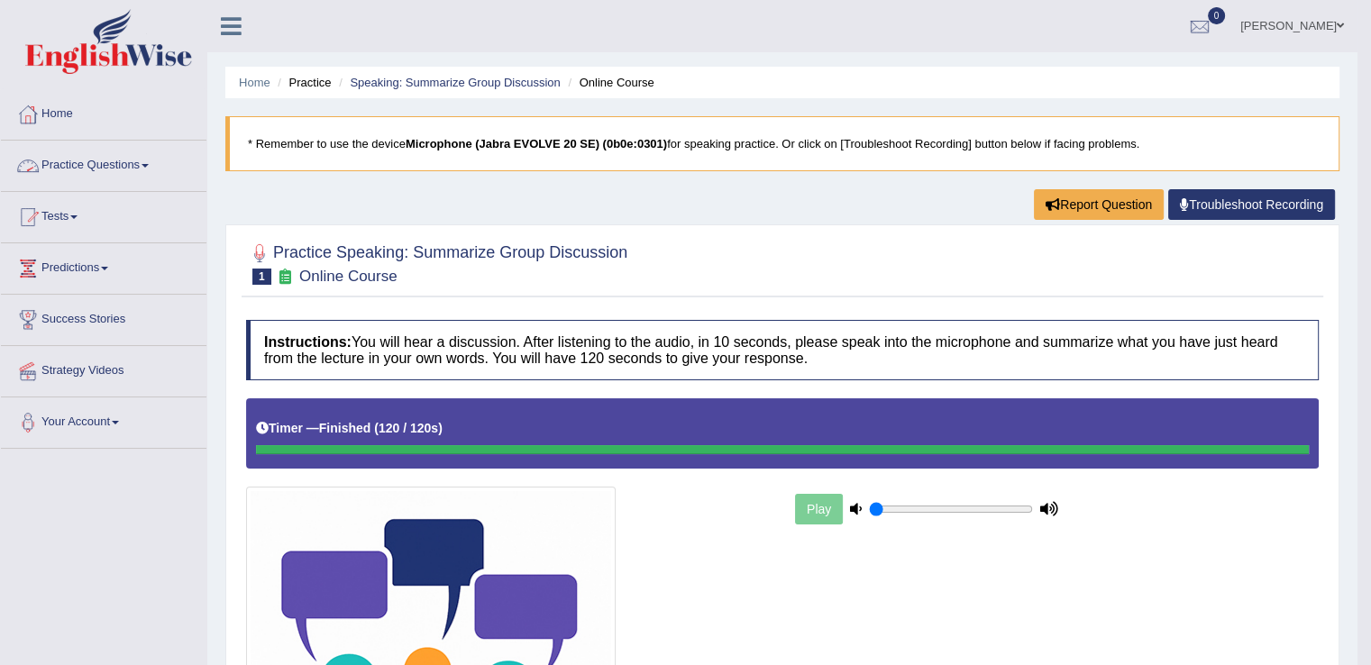
click at [155, 161] on link "Practice Questions" at bounding box center [104, 163] width 206 height 45
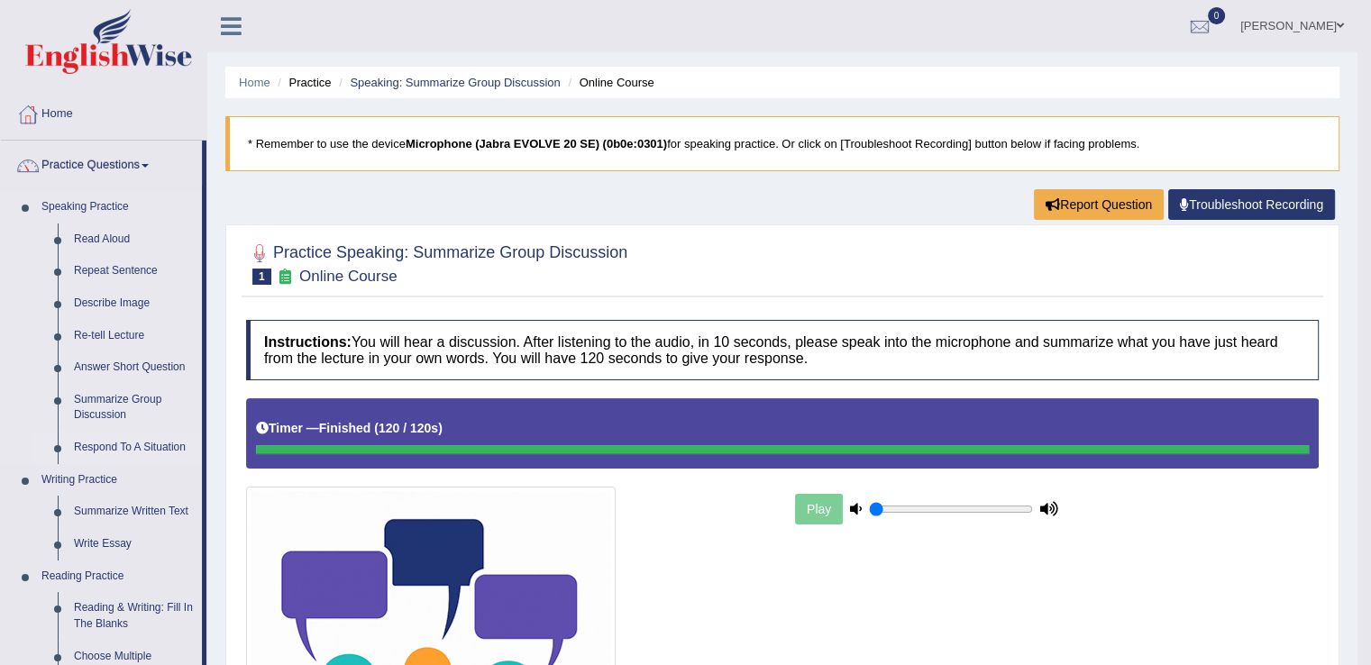
click at [112, 454] on link "Respond To A Situation" at bounding box center [134, 448] width 136 height 32
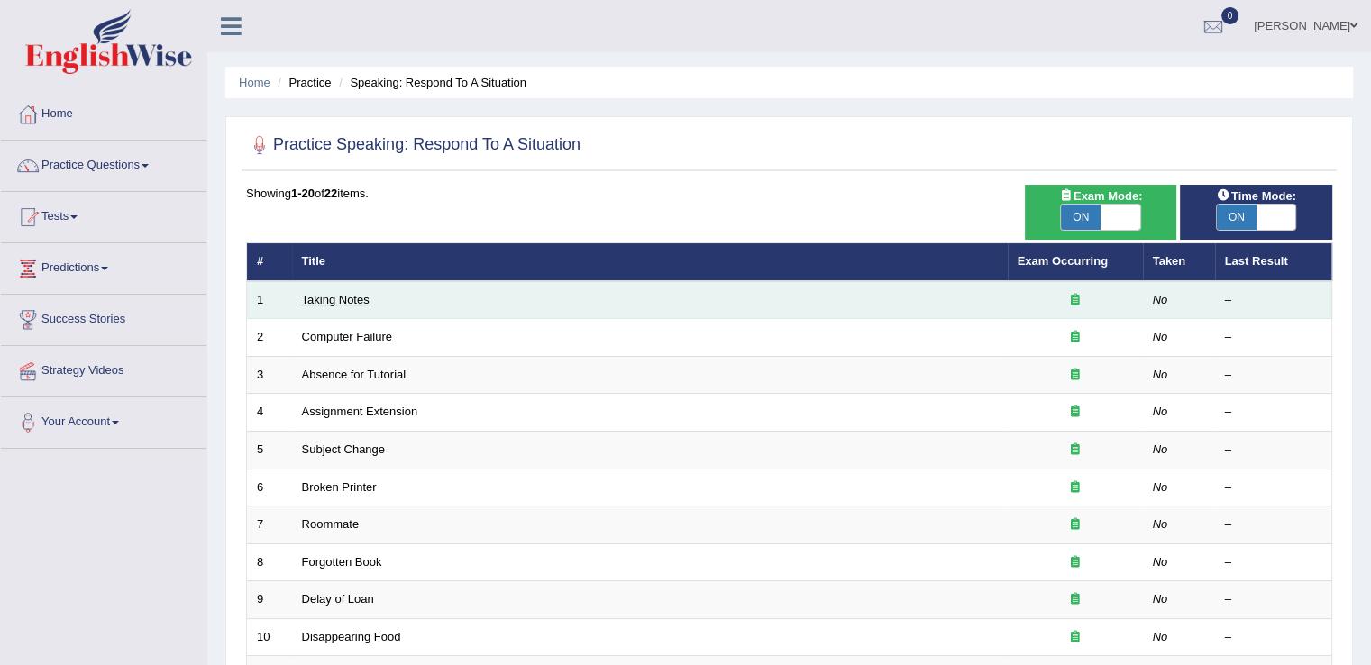
click at [347, 304] on link "Taking Notes" at bounding box center [336, 300] width 68 height 14
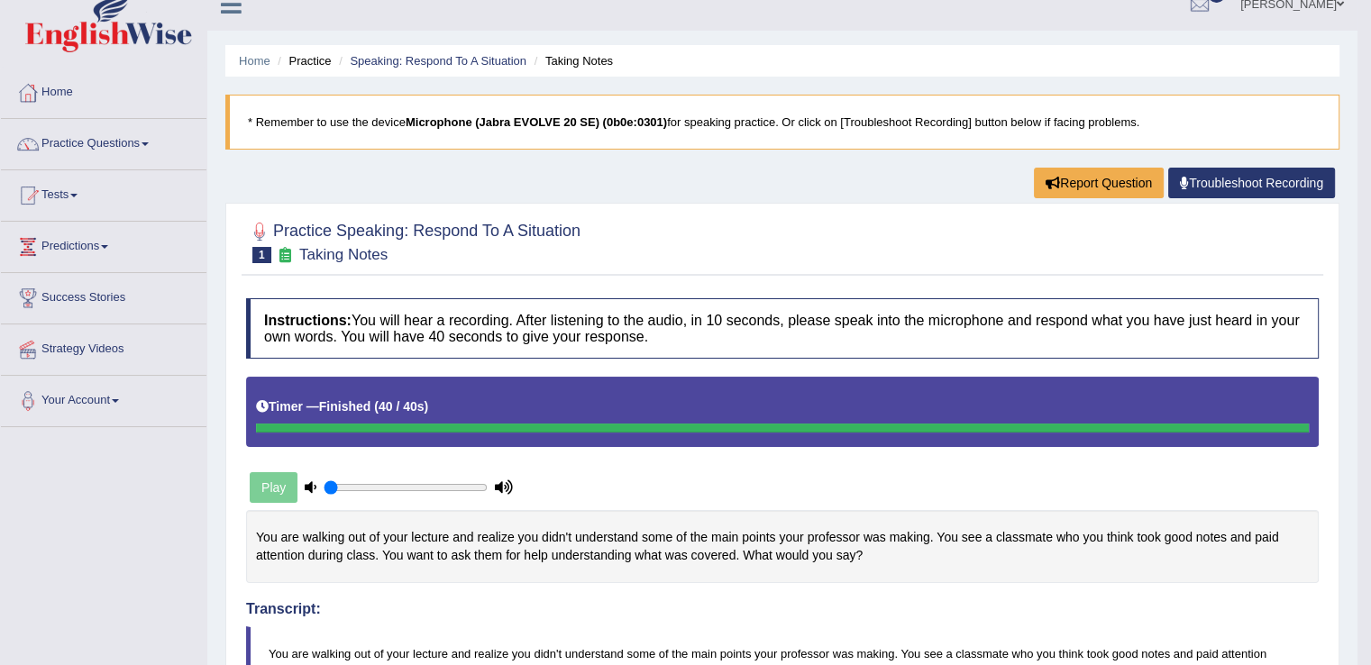
scroll to position [23, 0]
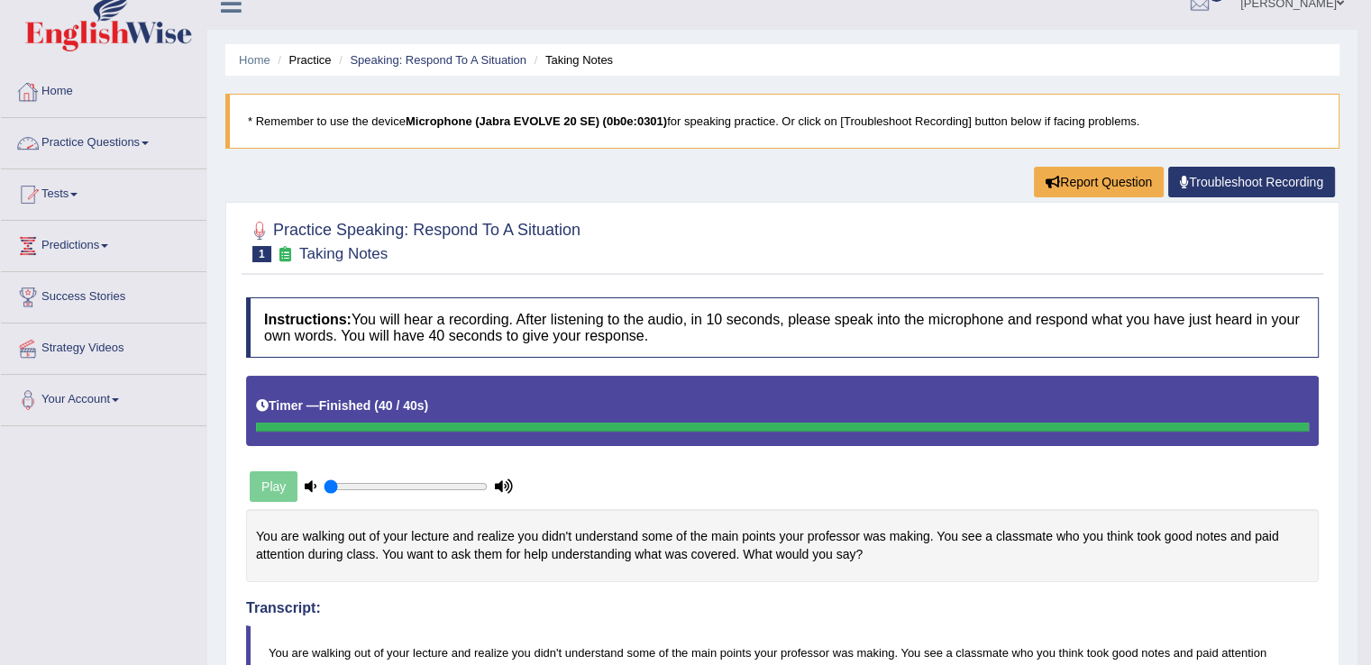
click at [148, 137] on link "Practice Questions" at bounding box center [104, 140] width 206 height 45
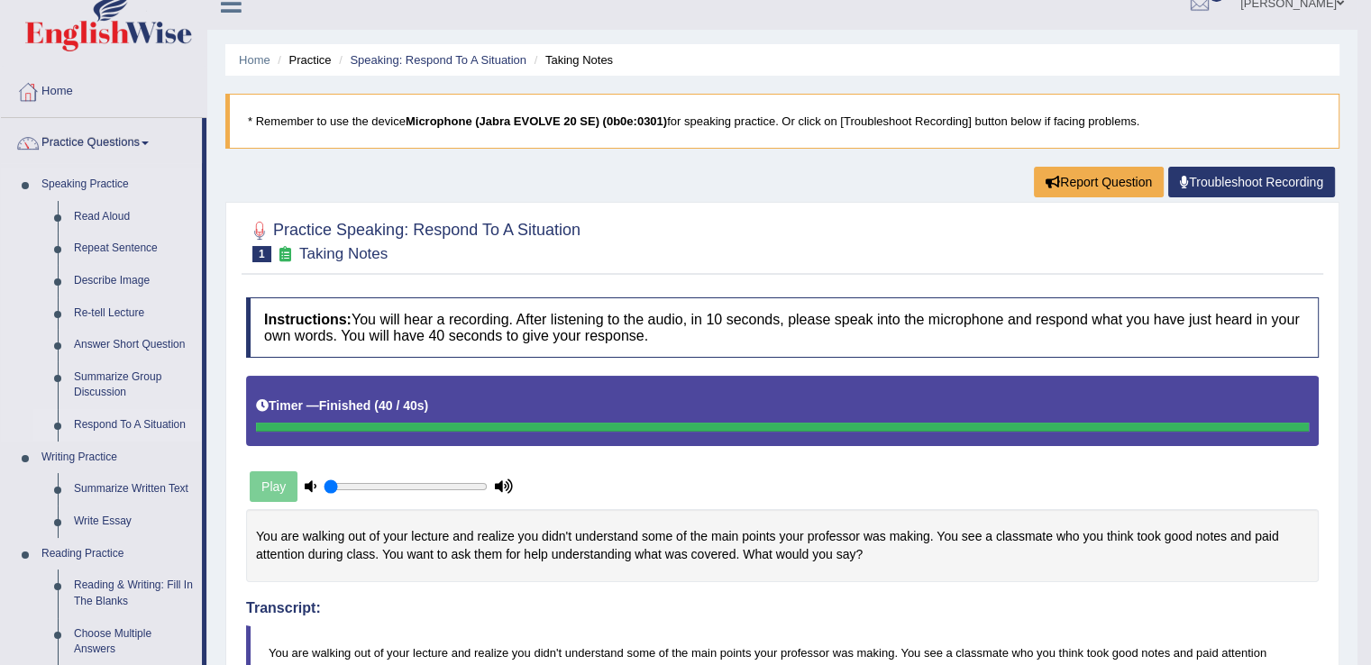
click at [124, 419] on link "Respond To A Situation" at bounding box center [134, 425] width 136 height 32
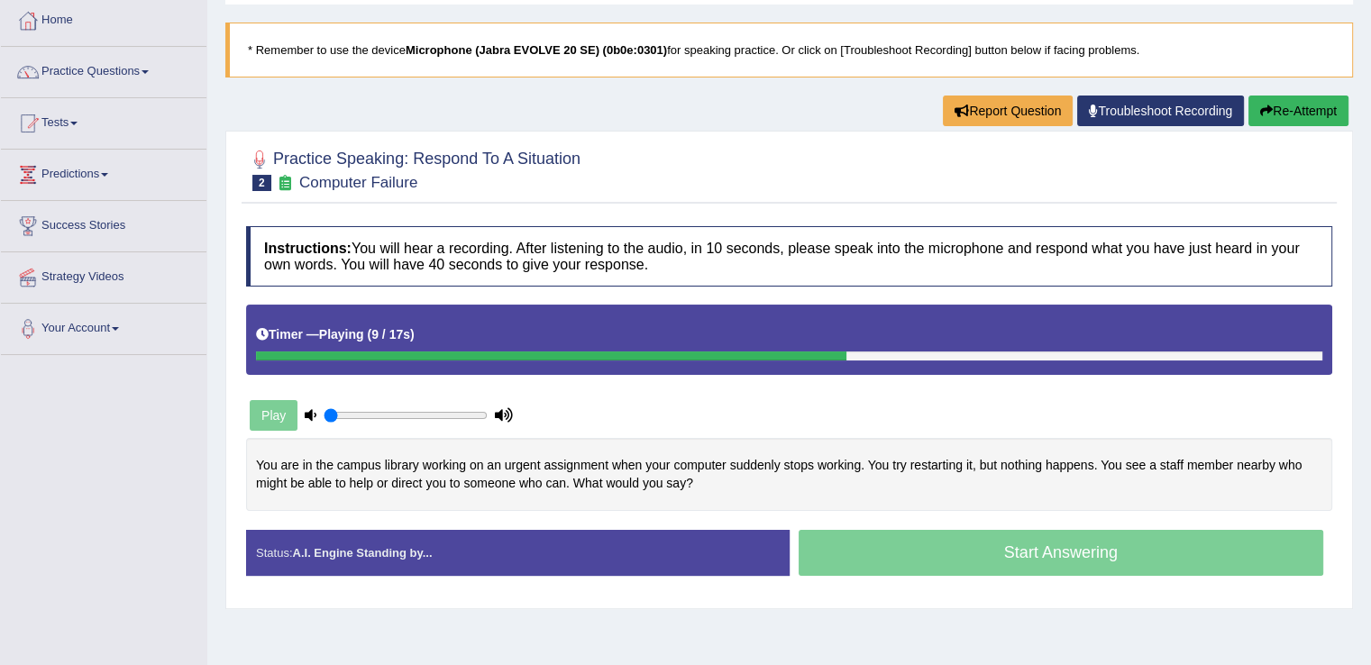
scroll to position [98, 0]
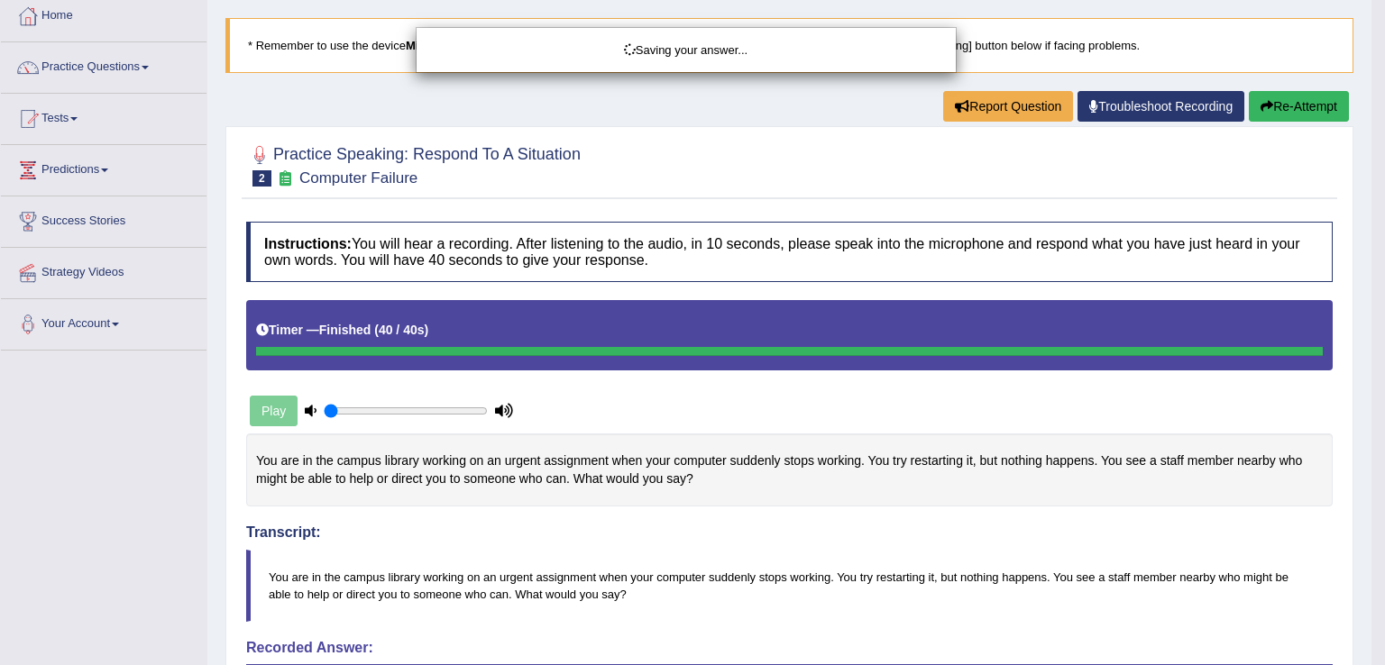
click at [1371, 319] on div "Saving your answer..." at bounding box center [692, 332] width 1385 height 665
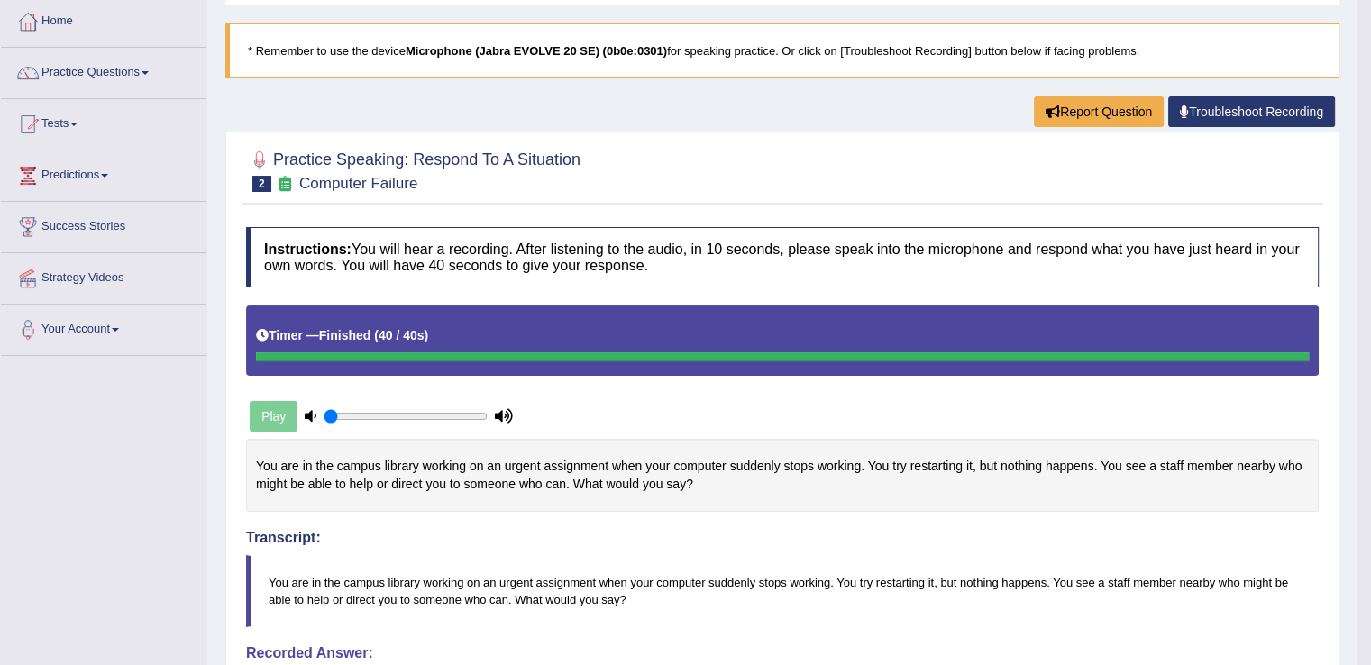
scroll to position [83, 0]
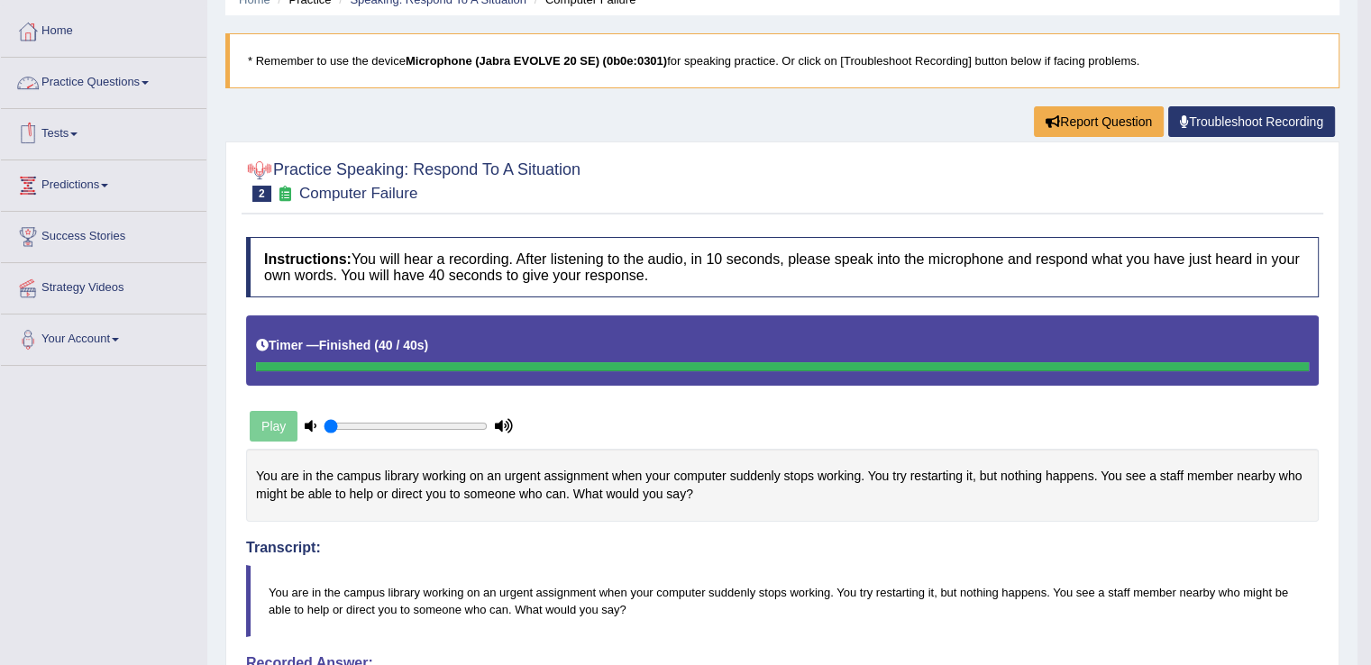
click at [149, 81] on span at bounding box center [145, 83] width 7 height 4
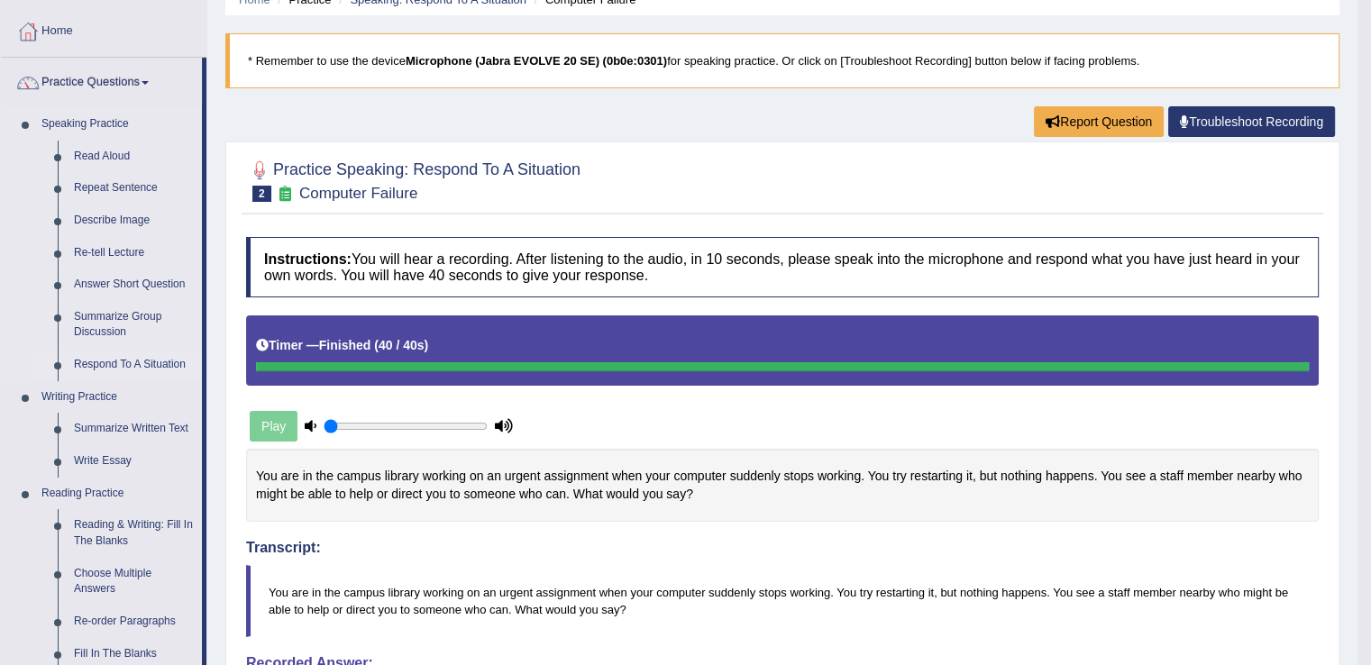
click at [140, 361] on link "Respond To A Situation" at bounding box center [134, 365] width 136 height 32
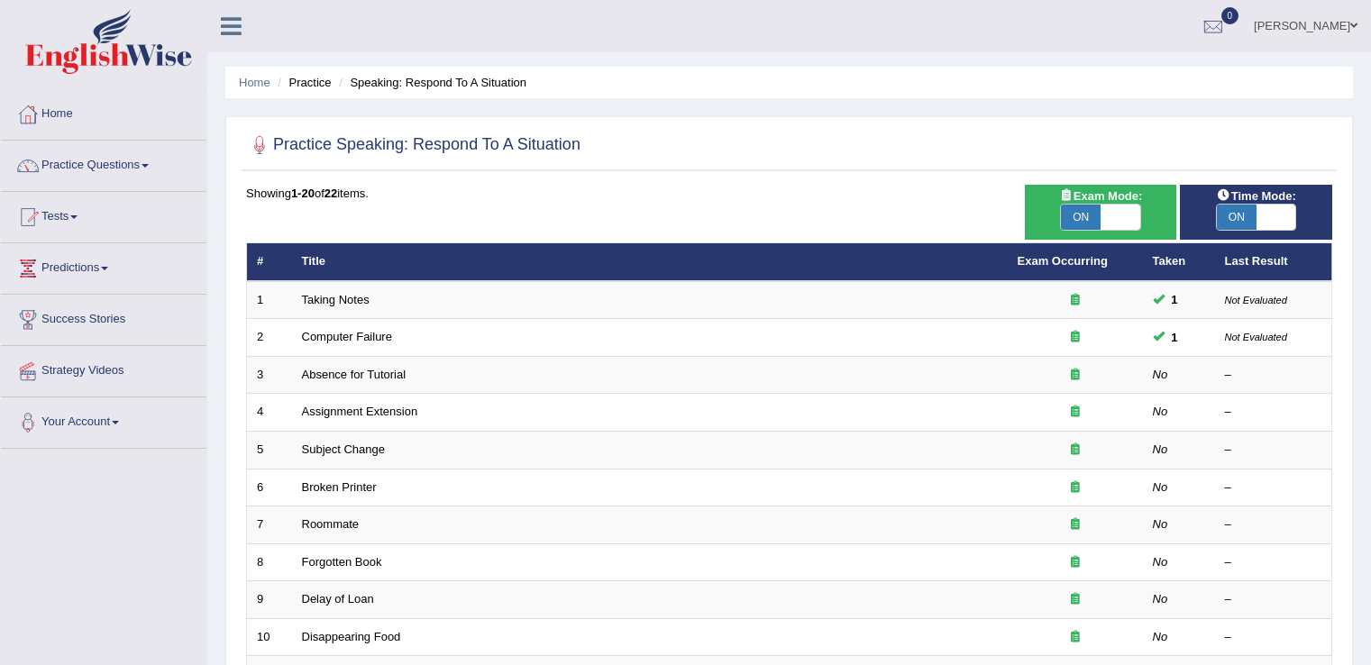
click at [380, 376] on link "Absence for Tutorial" at bounding box center [354, 375] width 105 height 14
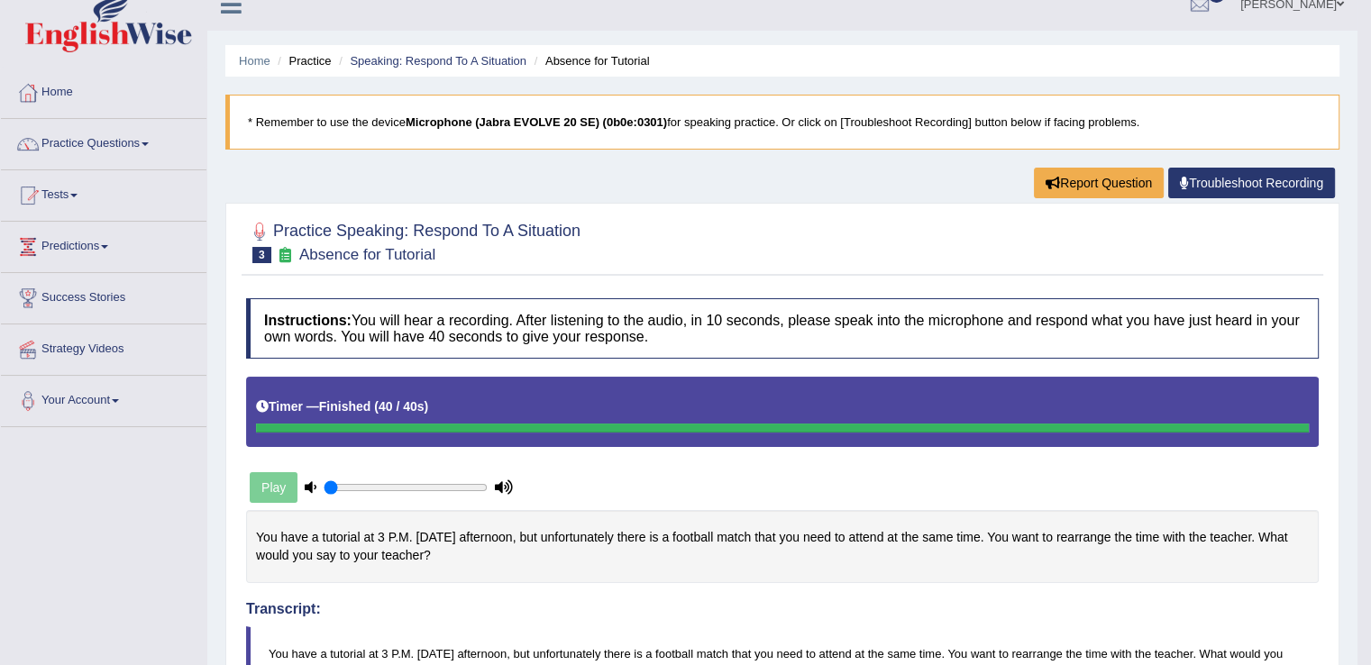
scroll to position [11, 0]
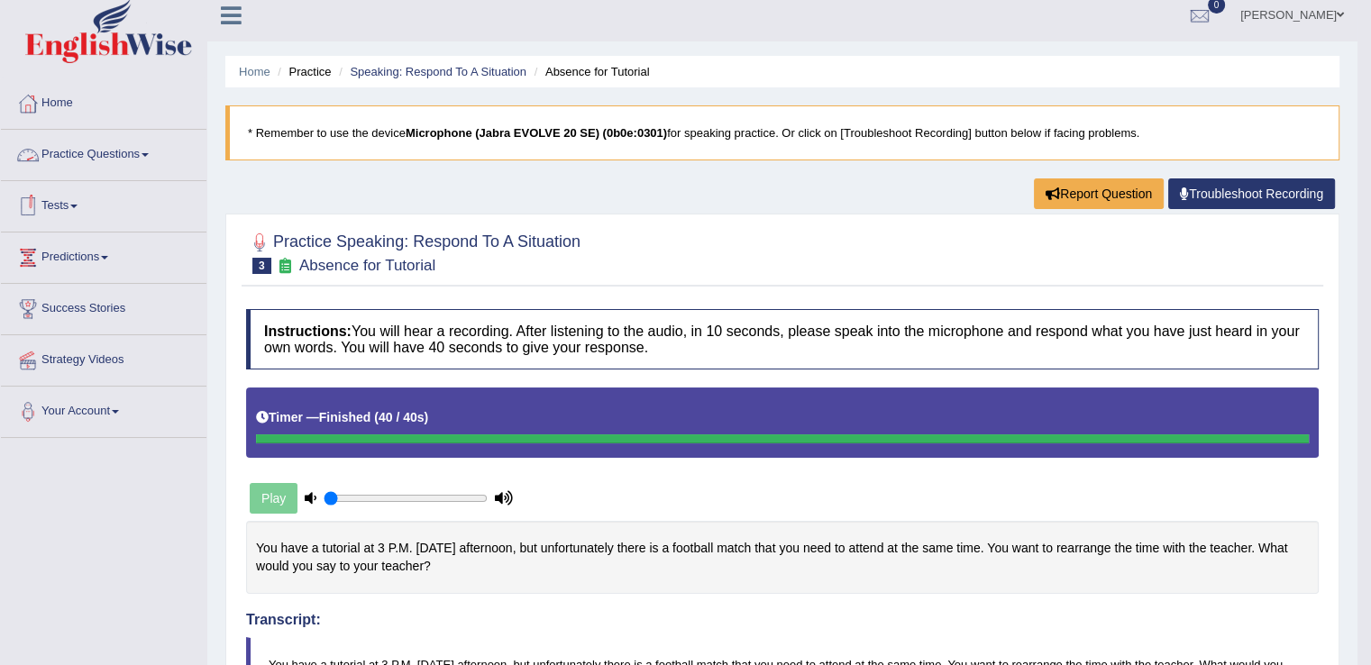
click at [155, 151] on link "Practice Questions" at bounding box center [104, 152] width 206 height 45
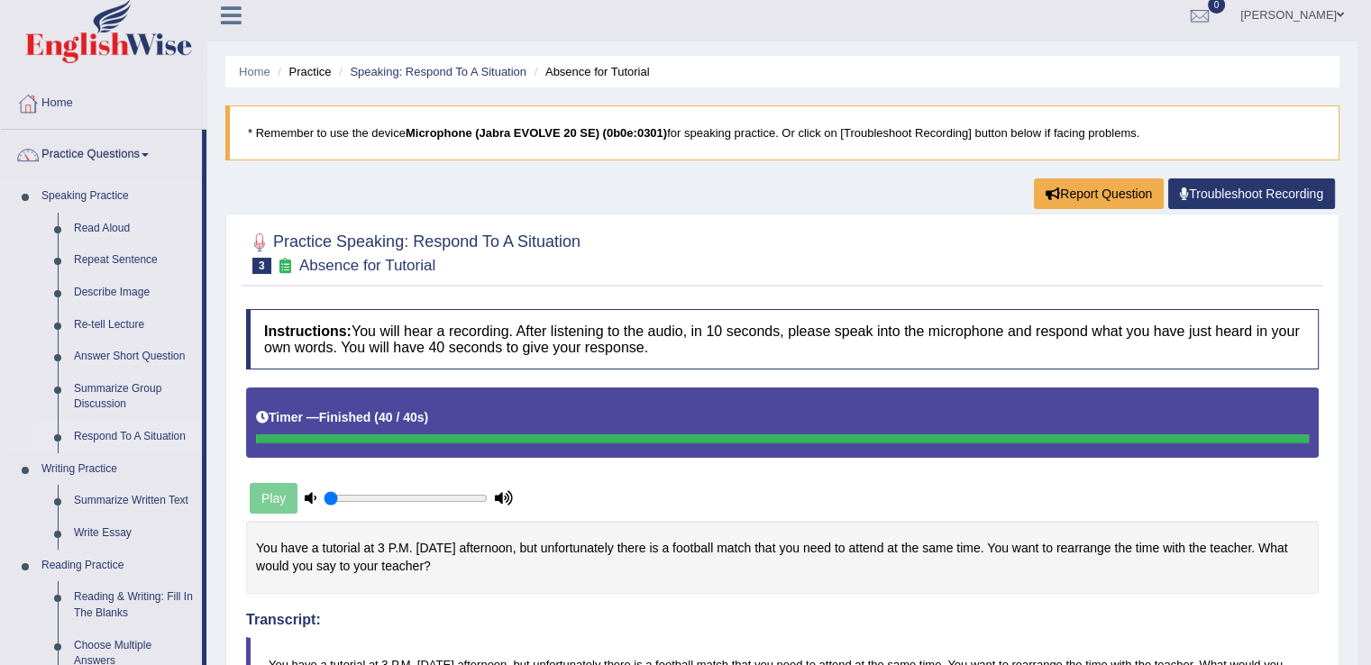
click at [143, 430] on link "Respond To A Situation" at bounding box center [134, 437] width 136 height 32
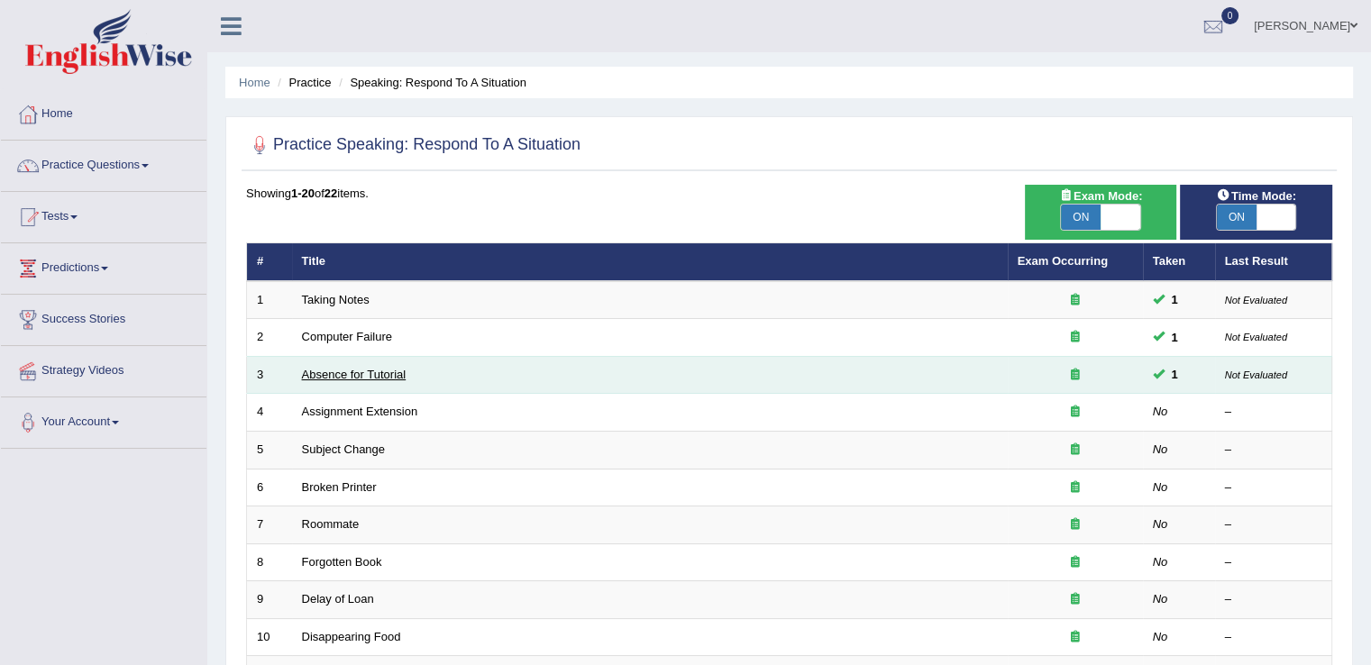
click at [368, 371] on link "Absence for Tutorial" at bounding box center [354, 375] width 105 height 14
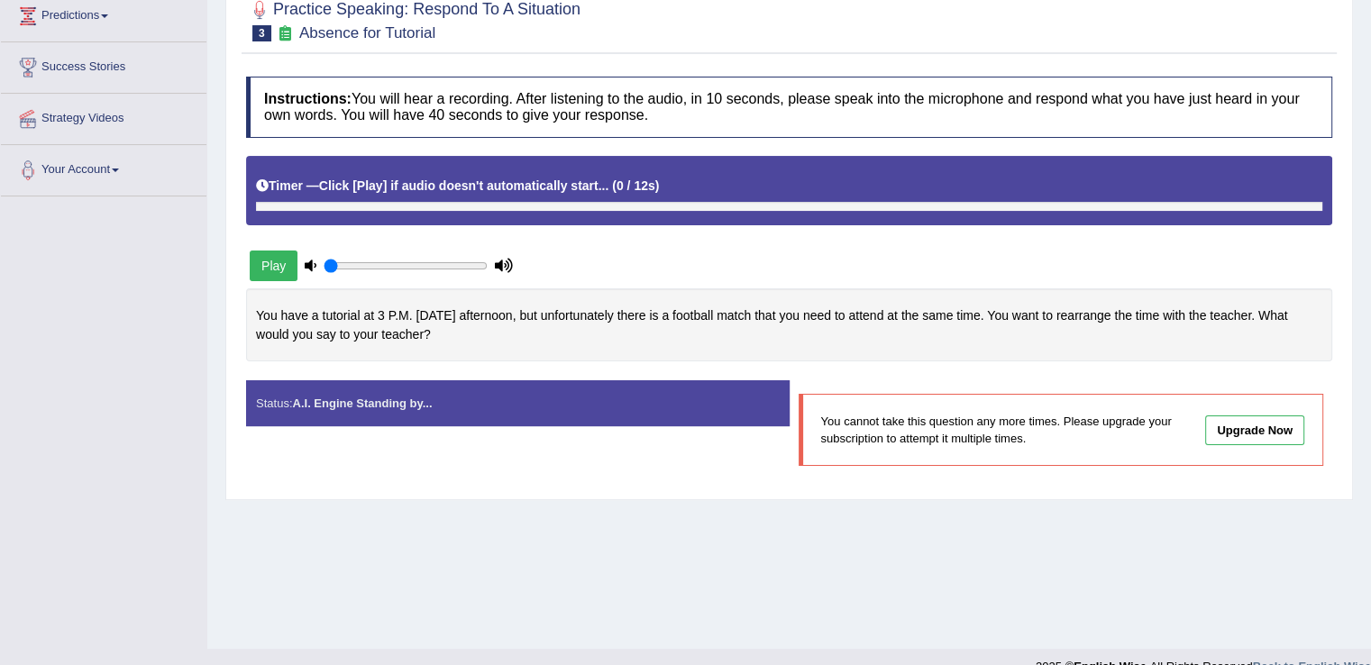
scroll to position [256, 0]
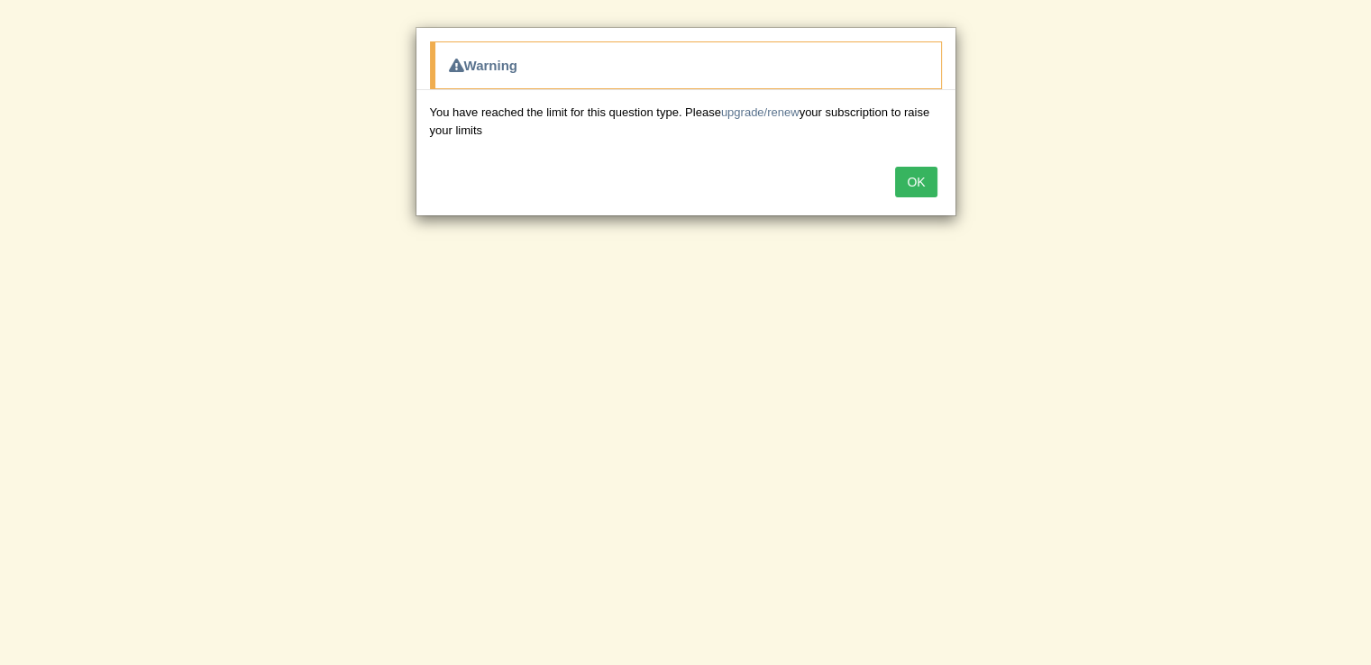
click at [920, 176] on button "OK" at bounding box center [915, 182] width 41 height 31
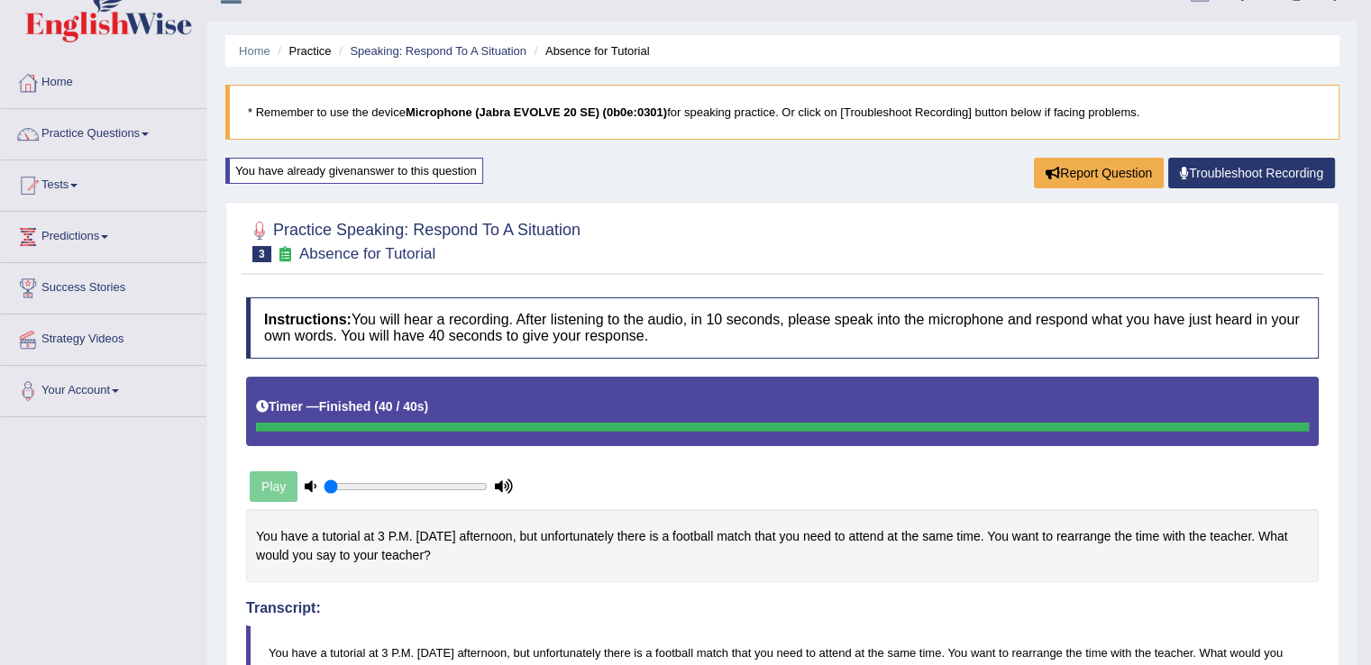
scroll to position [27, 0]
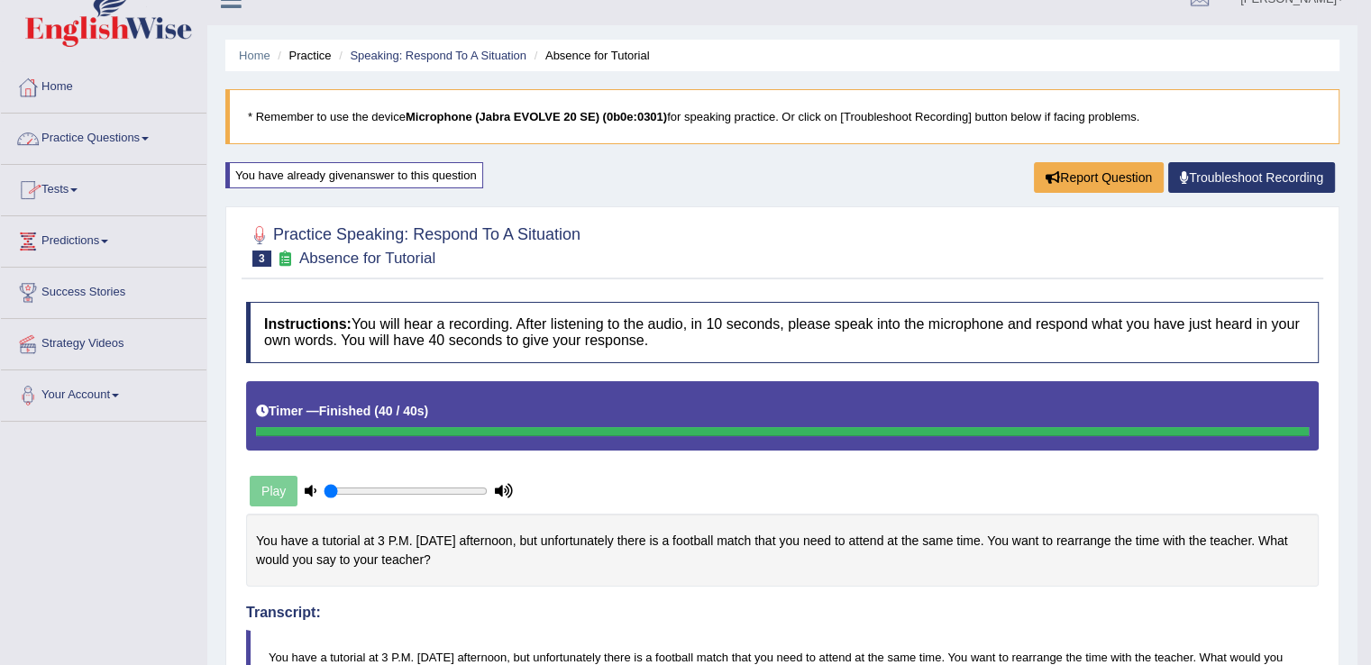
click at [79, 185] on link "Tests" at bounding box center [104, 187] width 206 height 45
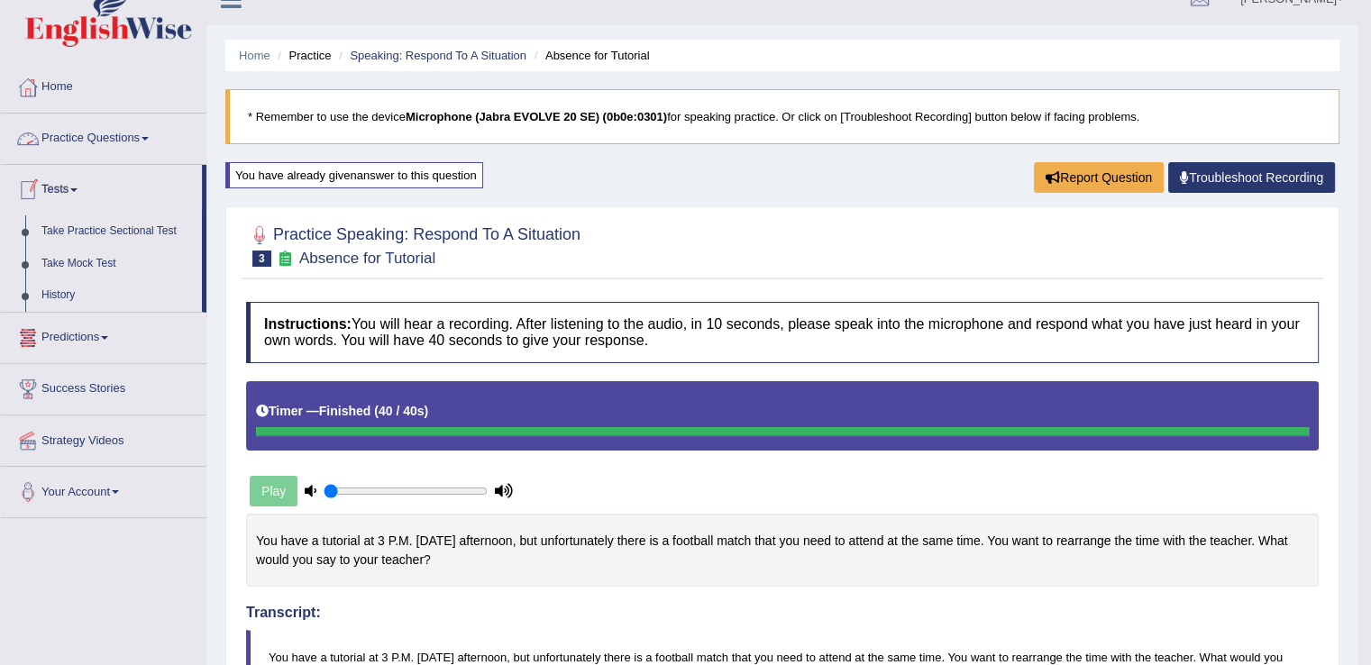
click at [150, 131] on link "Practice Questions" at bounding box center [104, 136] width 206 height 45
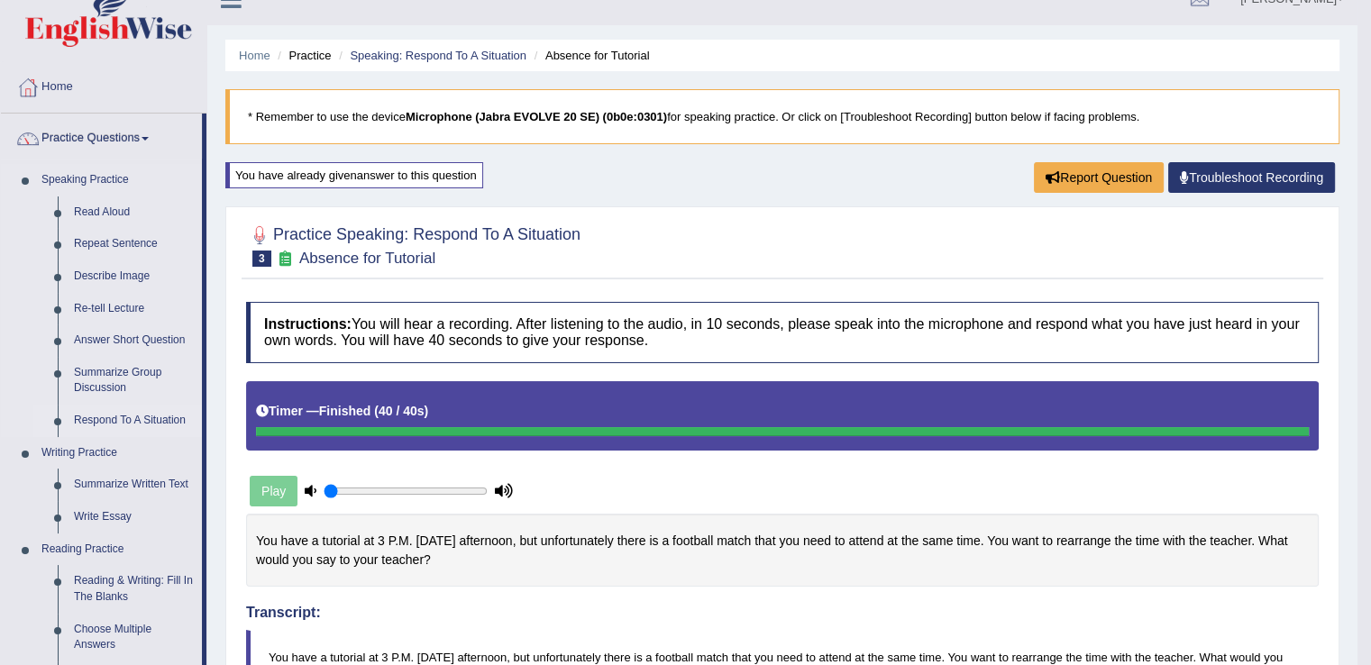
click at [108, 419] on link "Respond To A Situation" at bounding box center [134, 421] width 136 height 32
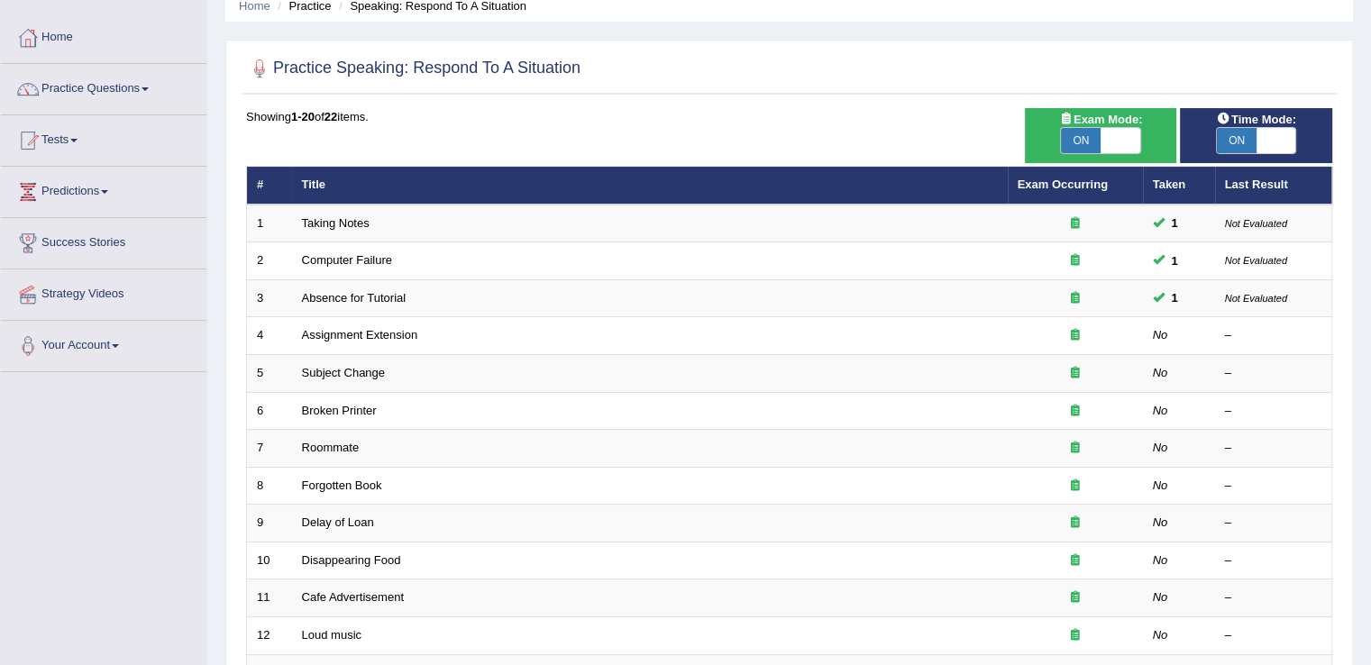
scroll to position [94, 0]
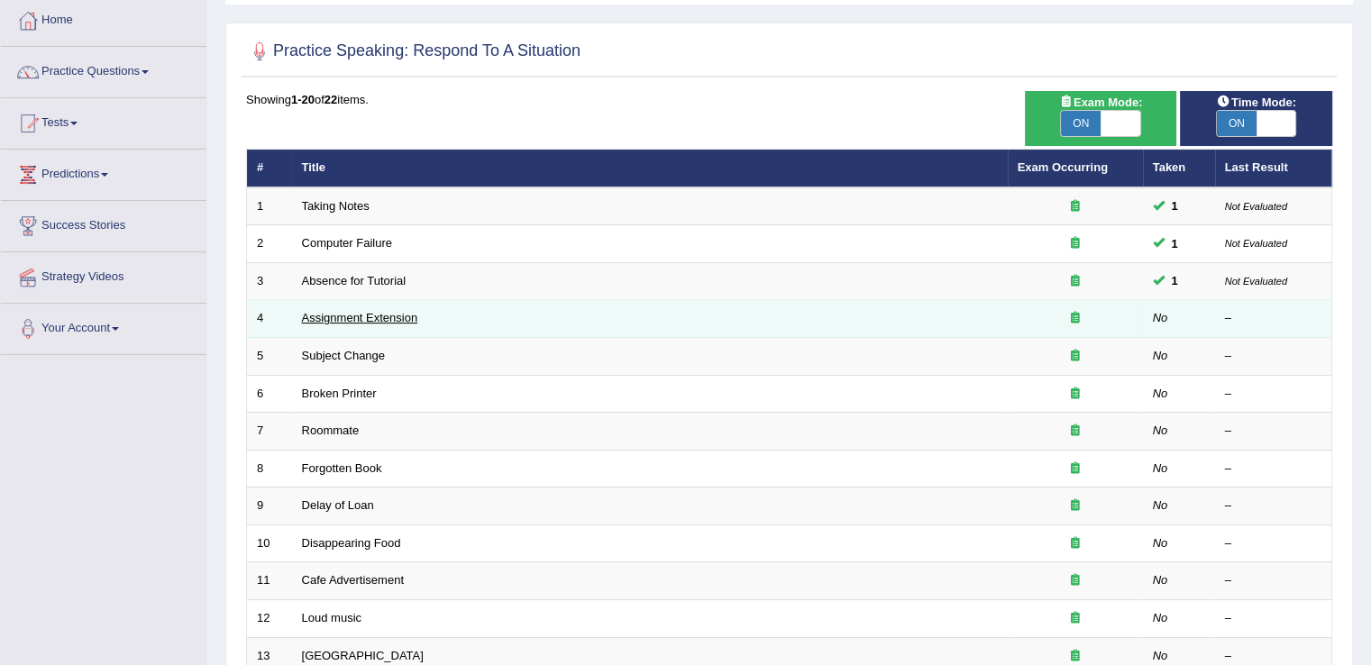
click at [398, 311] on link "Assignment Extension" at bounding box center [360, 318] width 116 height 14
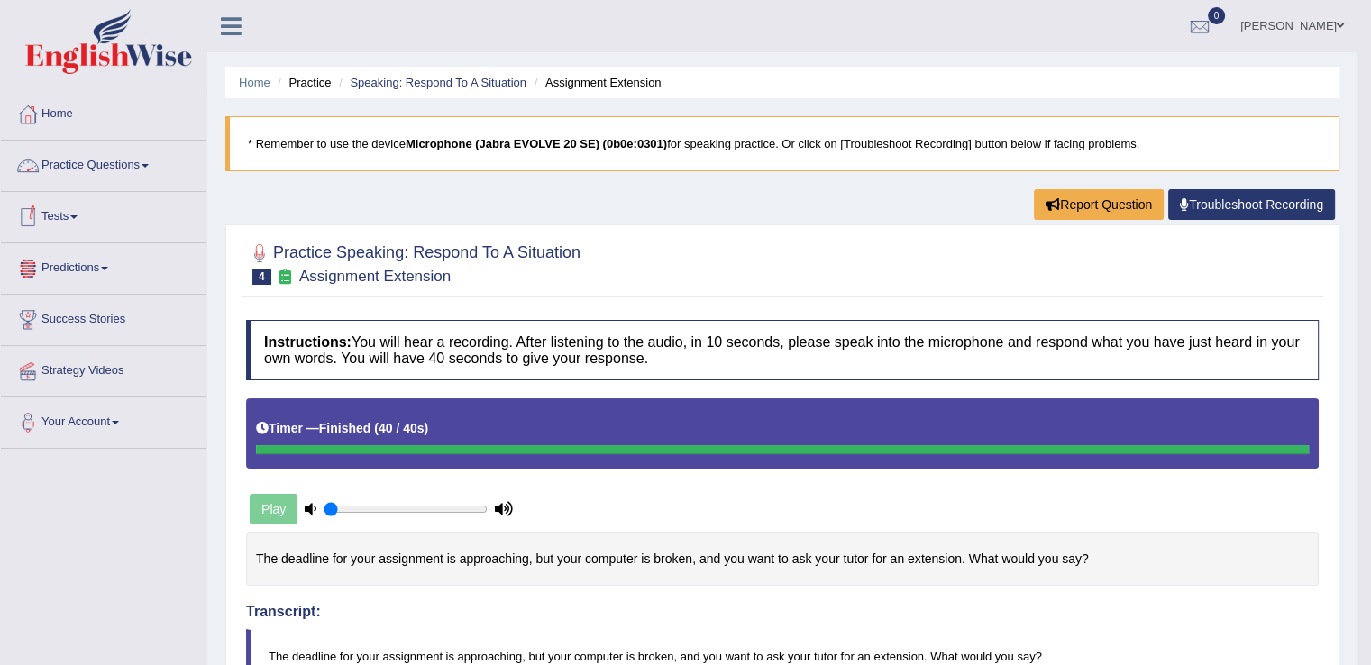
click at [150, 167] on link "Practice Questions" at bounding box center [104, 163] width 206 height 45
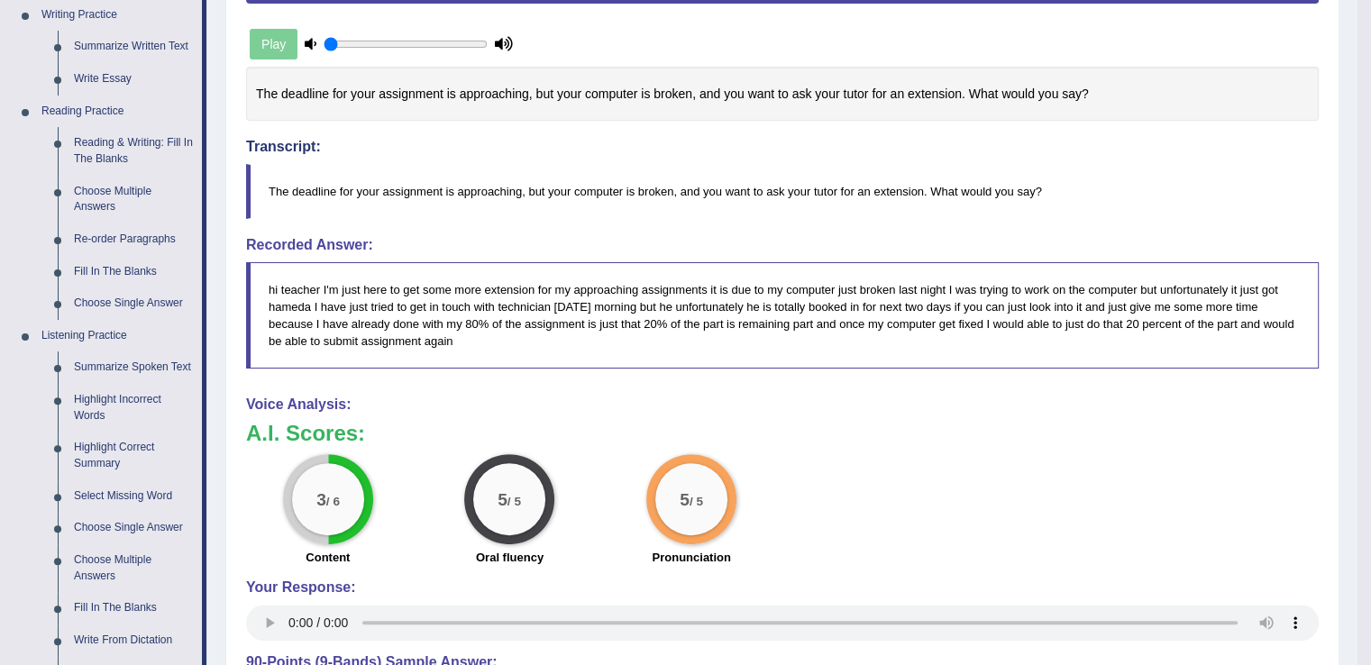
scroll to position [472, 0]
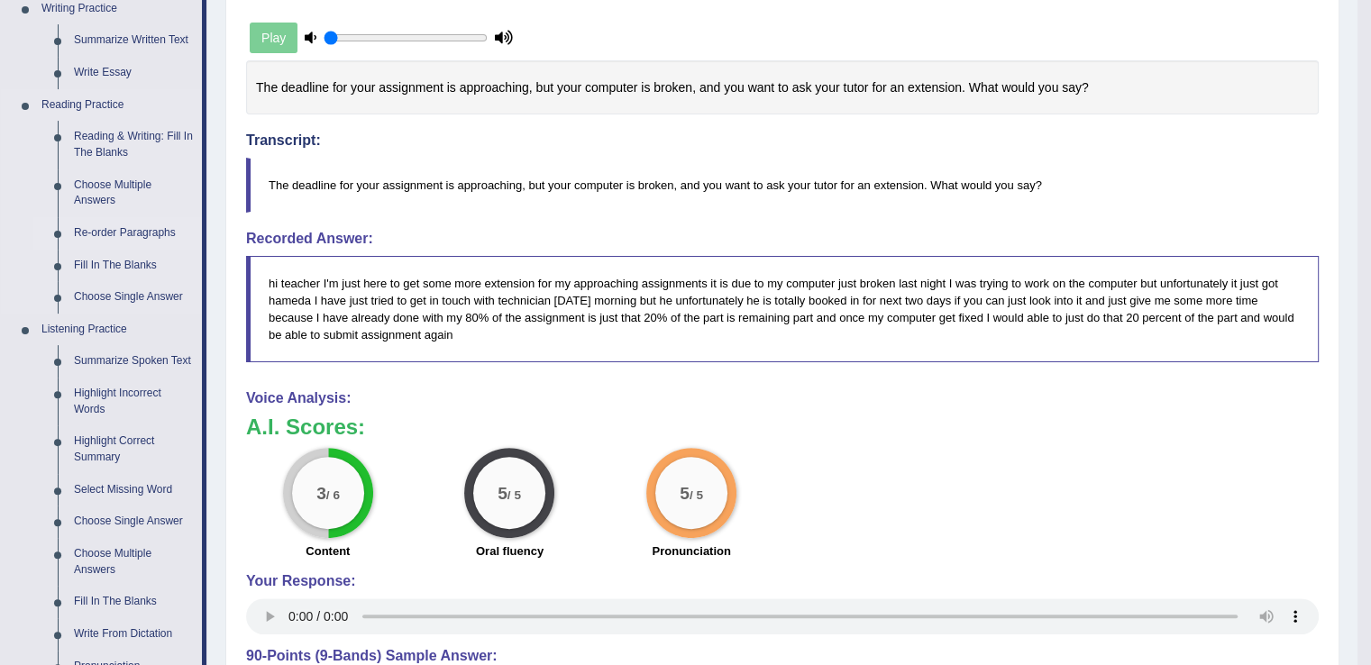
click at [137, 230] on link "Re-order Paragraphs" at bounding box center [134, 233] width 136 height 32
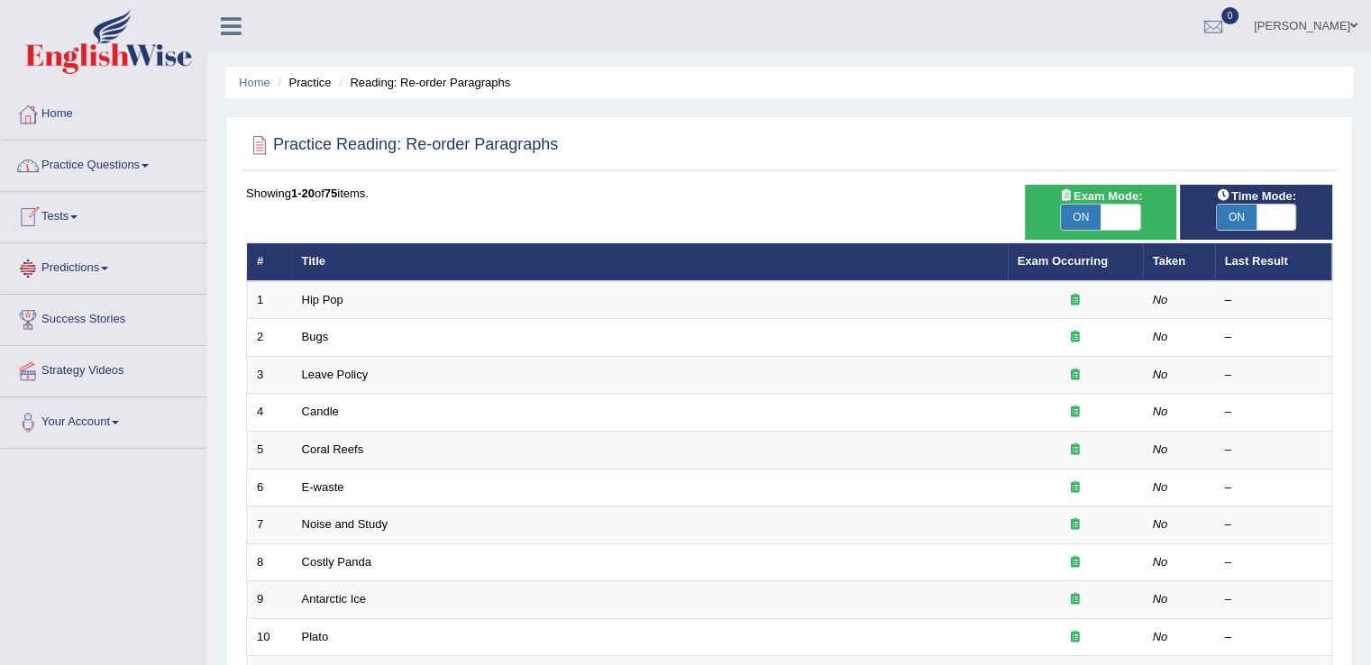
click at [83, 210] on link "Tests" at bounding box center [104, 214] width 206 height 45
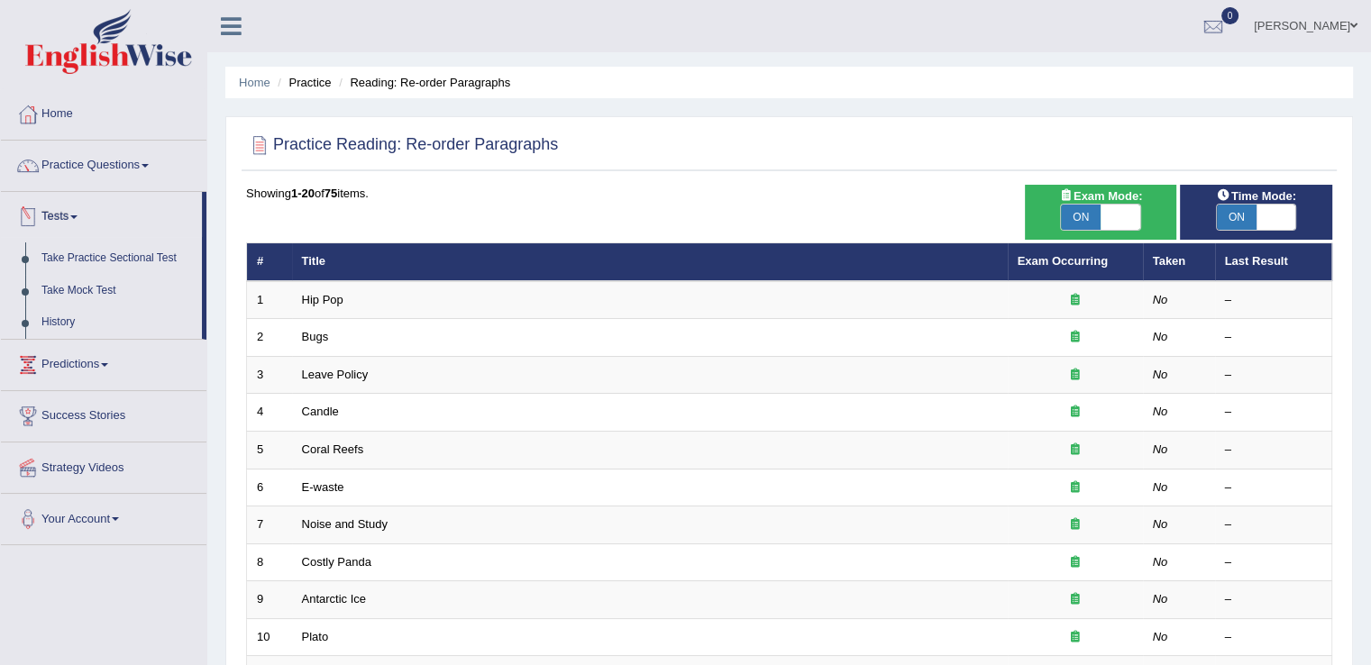
click at [79, 214] on link "Tests" at bounding box center [101, 214] width 201 height 45
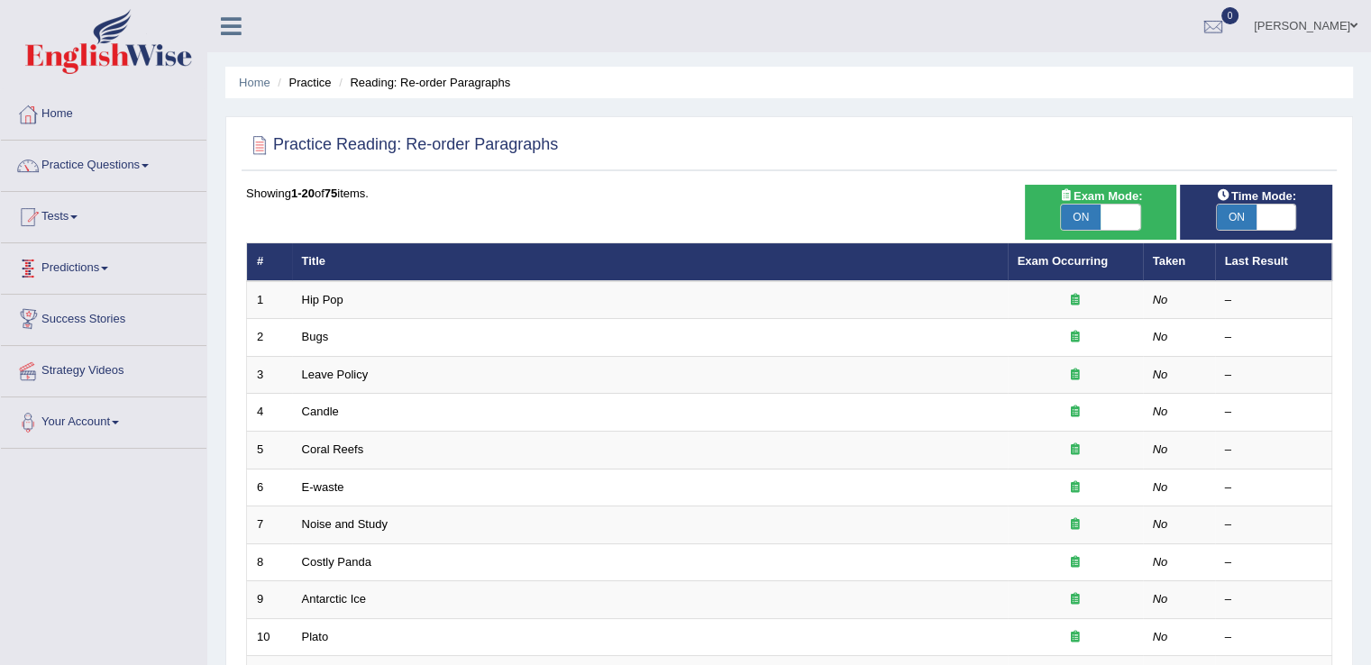
click at [115, 275] on link "Predictions" at bounding box center [104, 265] width 206 height 45
click at [117, 269] on link "Predictions" at bounding box center [101, 265] width 201 height 45
click at [78, 217] on span at bounding box center [73, 218] width 7 height 4
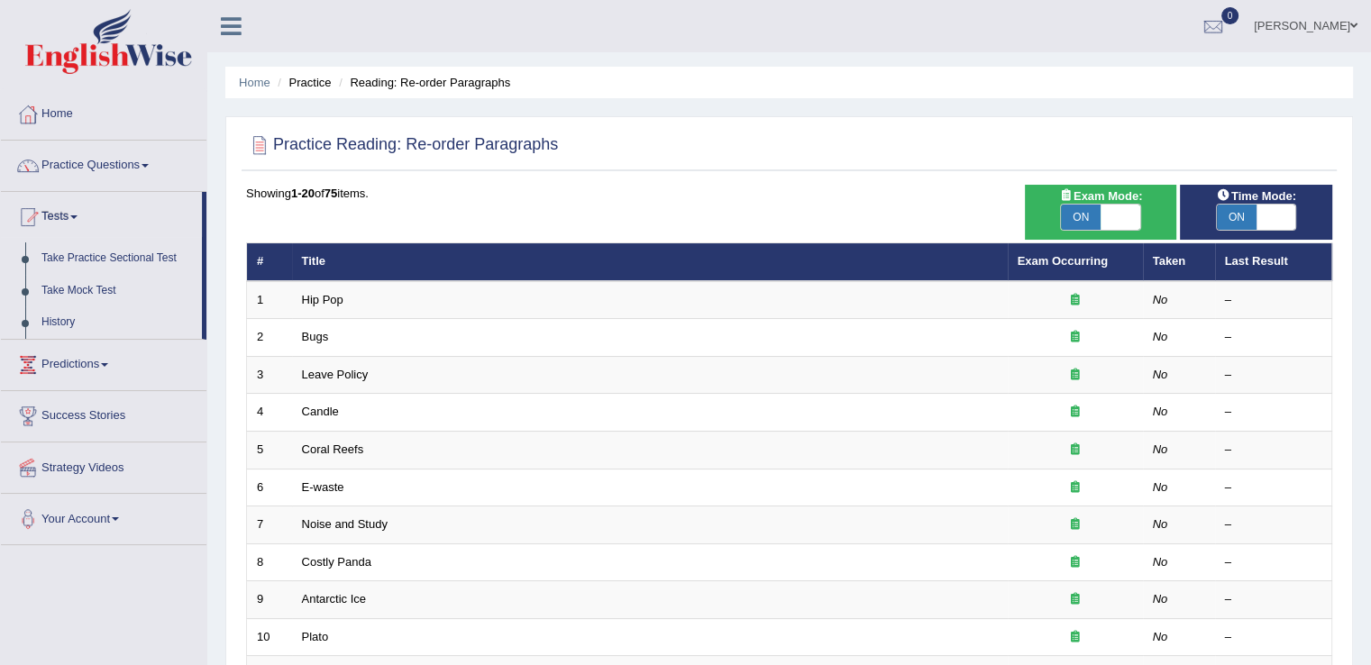
click at [78, 217] on span at bounding box center [73, 218] width 7 height 4
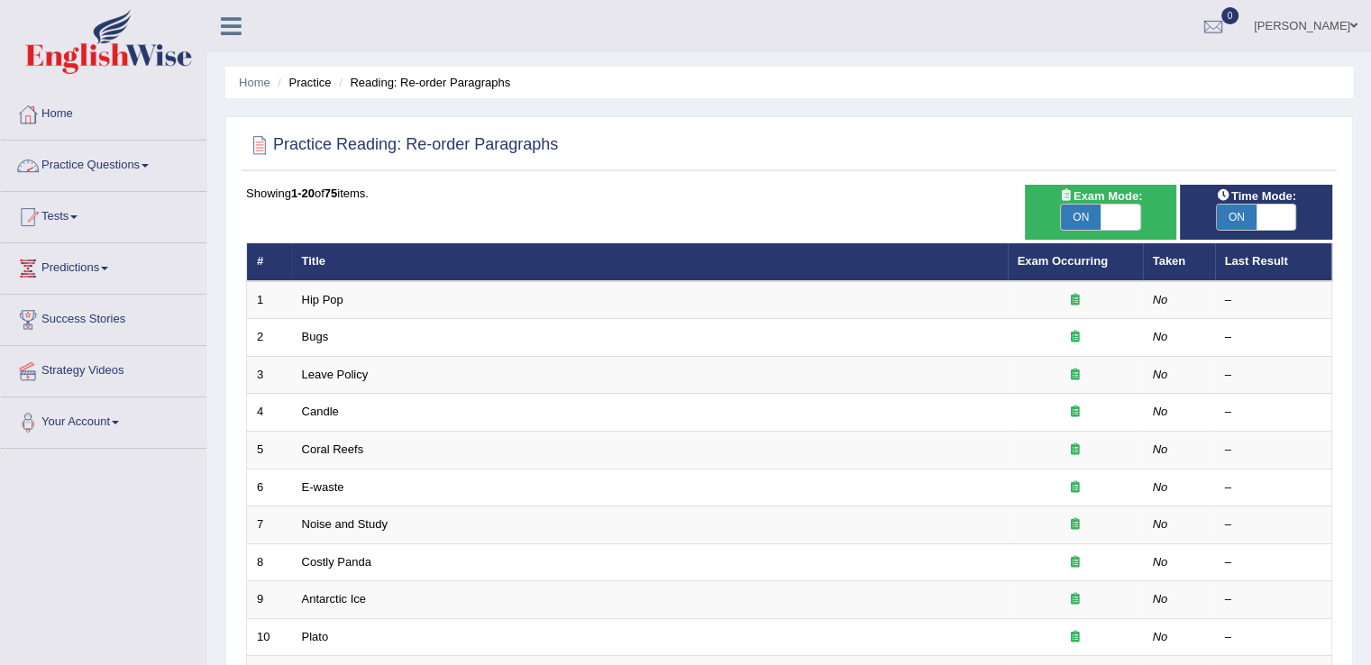
click at [154, 161] on link "Practice Questions" at bounding box center [104, 163] width 206 height 45
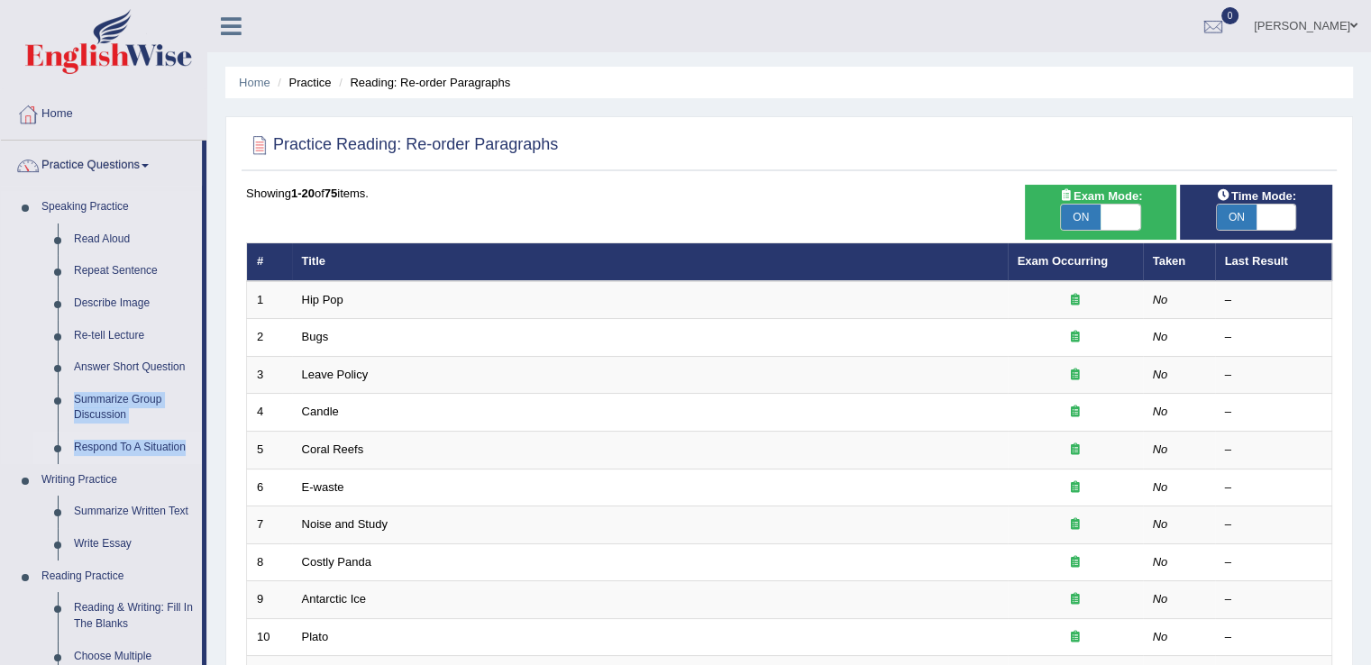
drag, startPoint x: 202, startPoint y: 364, endPoint x: 202, endPoint y: 436, distance: 72.1
click at [202, 436] on li "Practice Questions Speaking Practice Read Aloud Repeat Sentence Describe Image …" at bounding box center [104, 648] width 206 height 1014
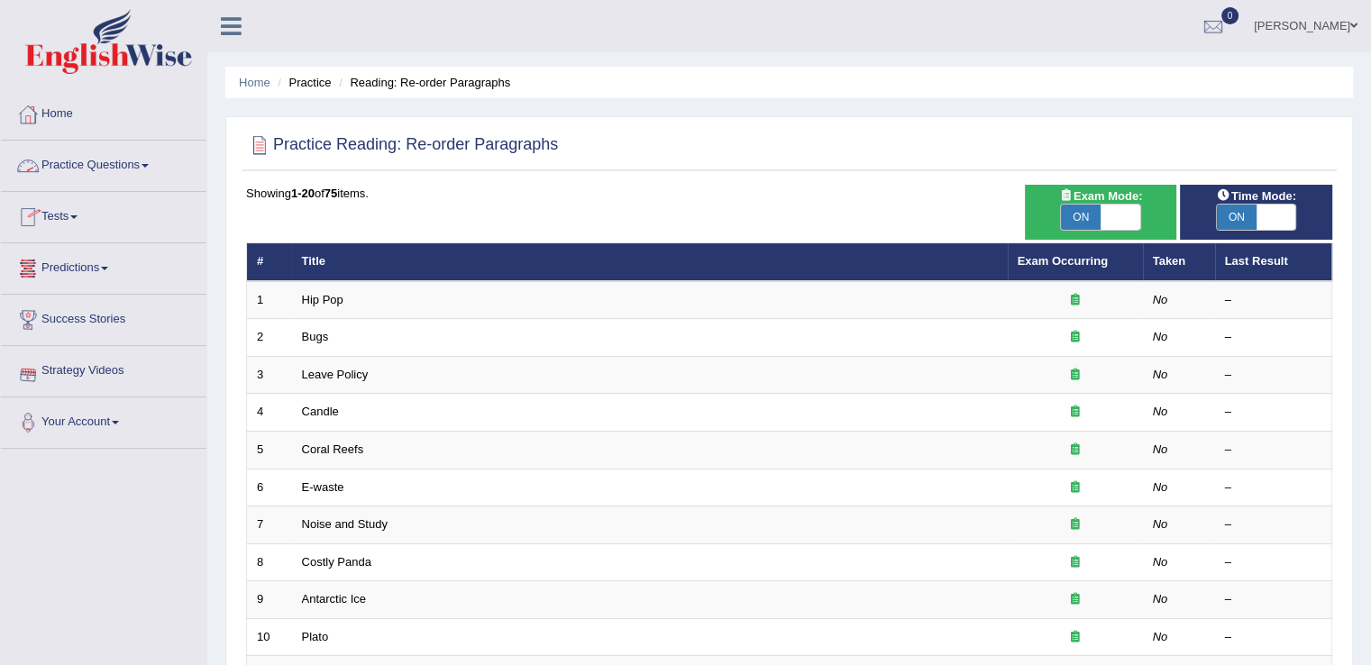
click at [159, 164] on link "Practice Questions" at bounding box center [104, 163] width 206 height 45
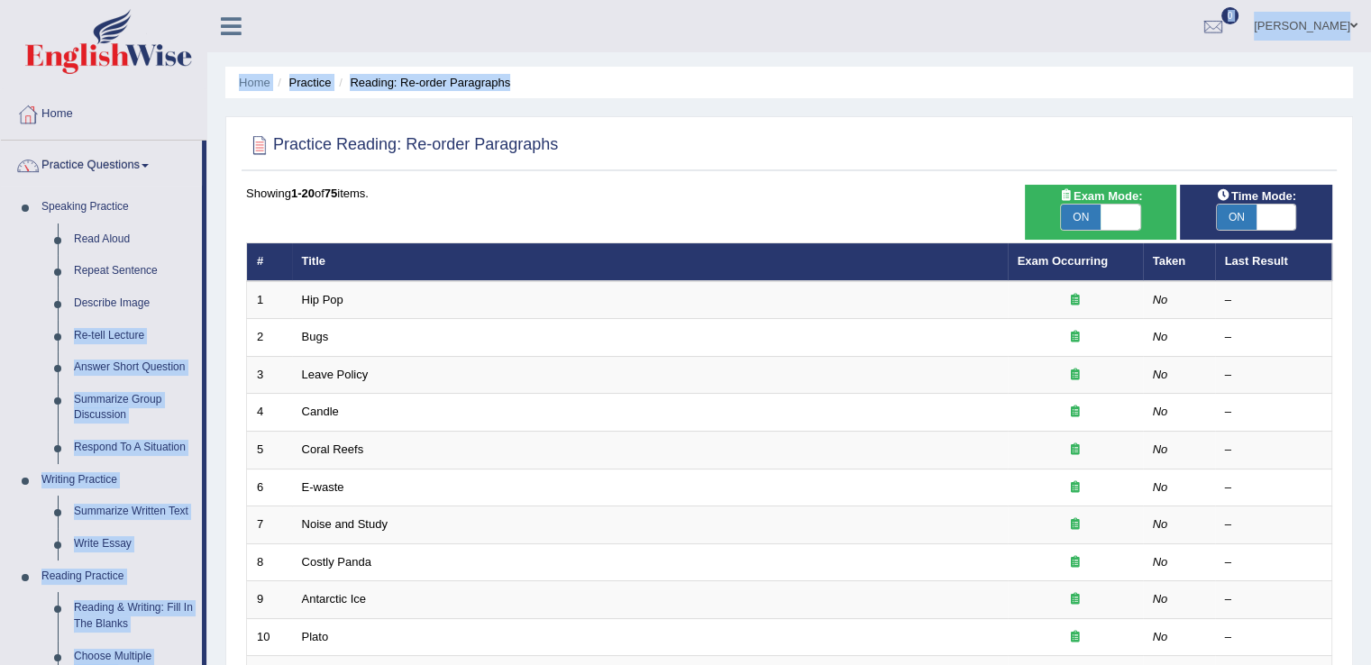
drag, startPoint x: 203, startPoint y: 315, endPoint x: 208, endPoint y: 369, distance: 54.4
click at [208, 369] on div "Toggle navigation Home Practice Questions Speaking Practice Read Aloud Repeat S…" at bounding box center [685, 592] width 1371 height 1185
click at [65, 121] on link "Home" at bounding box center [104, 111] width 206 height 45
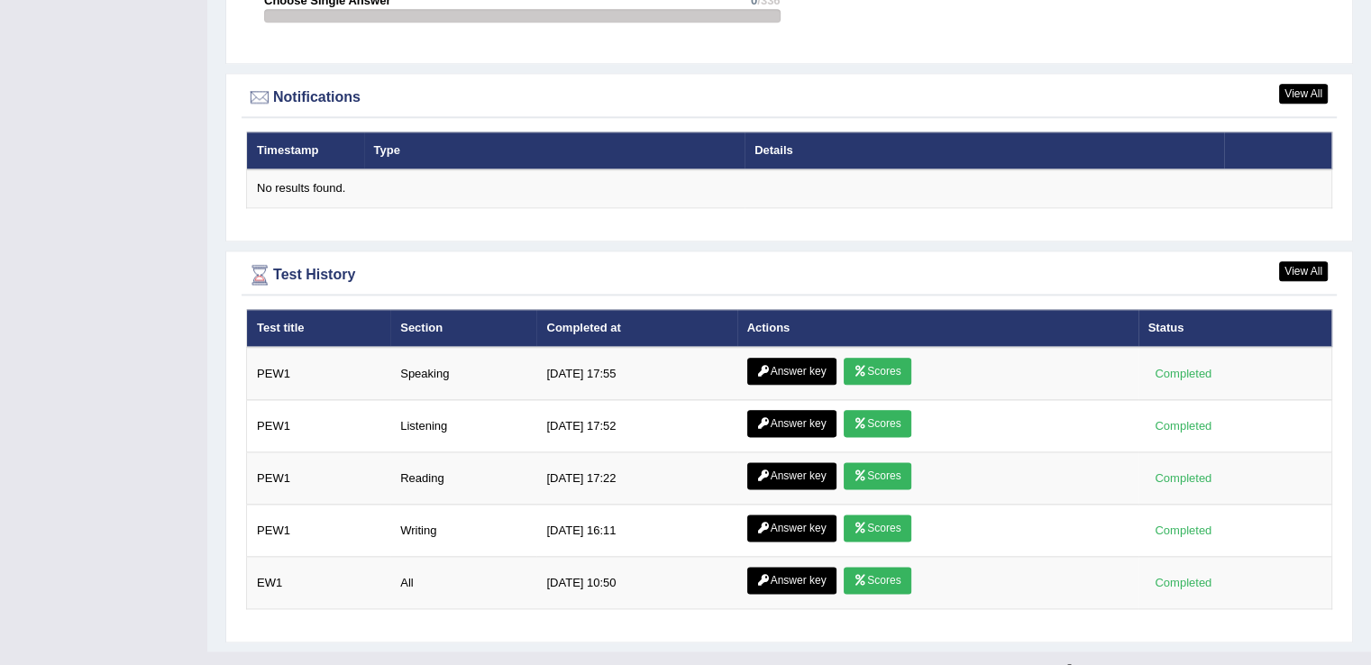
scroll to position [2157, 0]
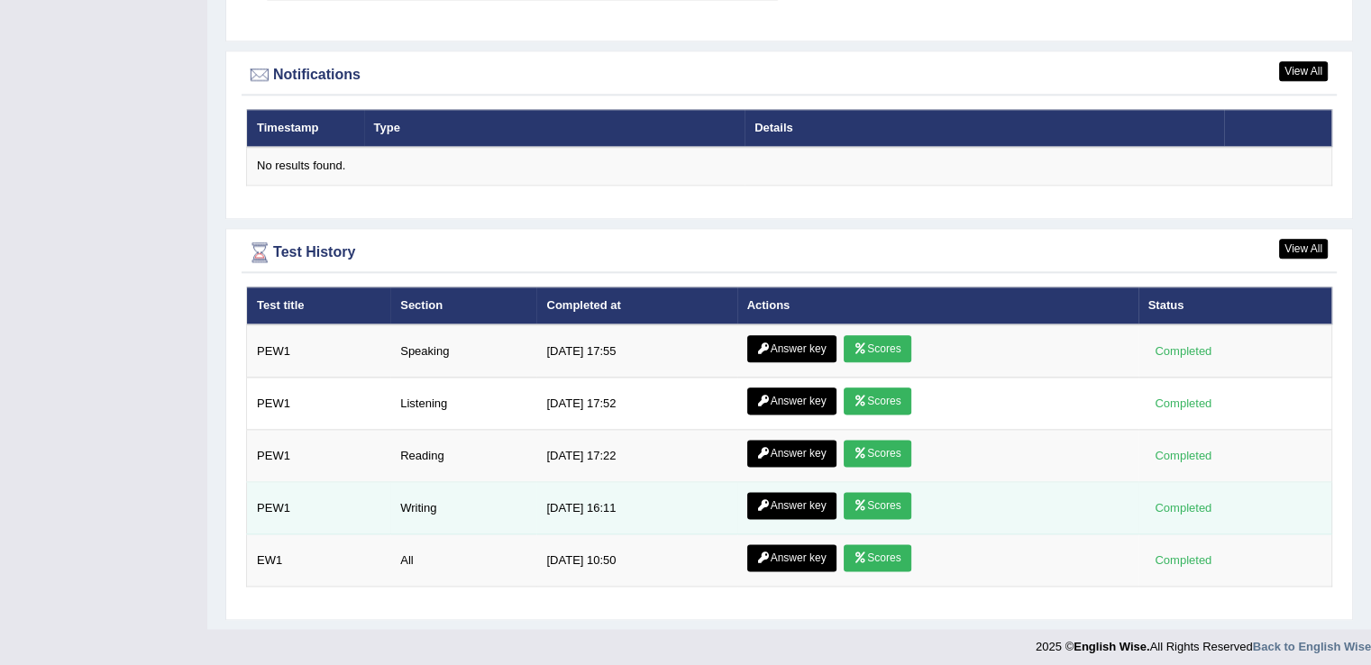
click at [776, 495] on link "Answer key" at bounding box center [791, 505] width 89 height 27
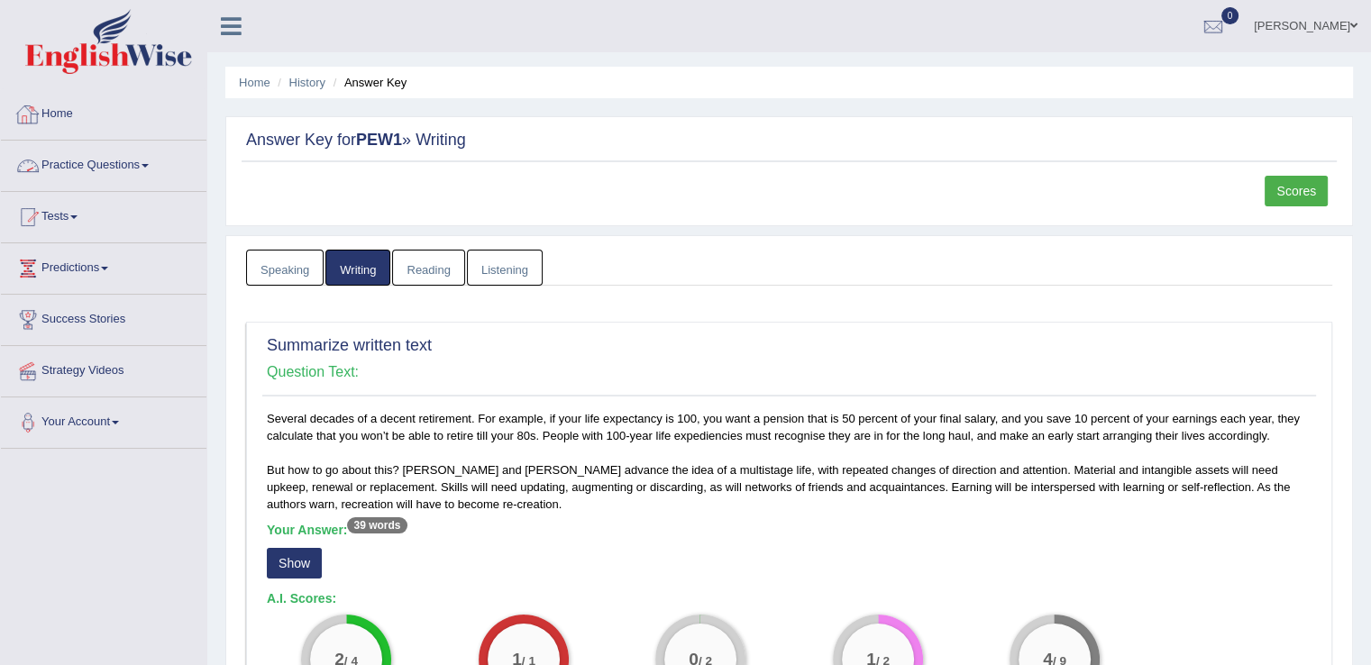
click at [152, 161] on link "Practice Questions" at bounding box center [104, 163] width 206 height 45
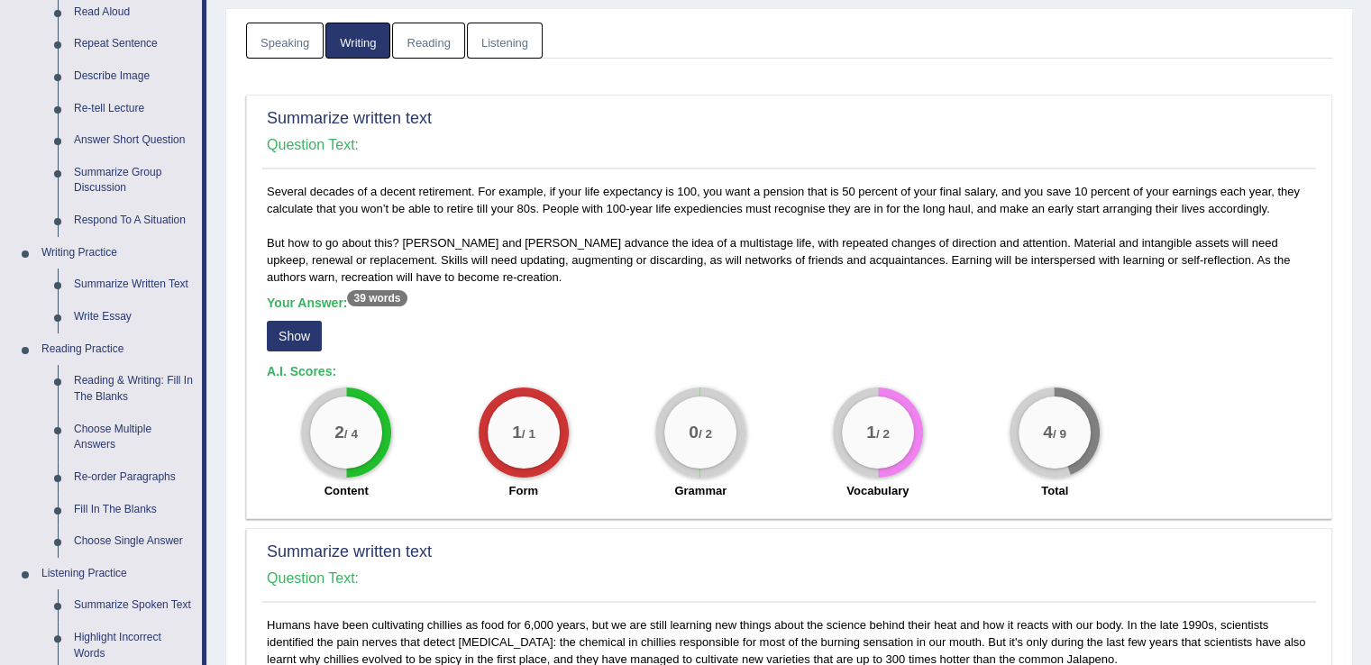
scroll to position [248, 0]
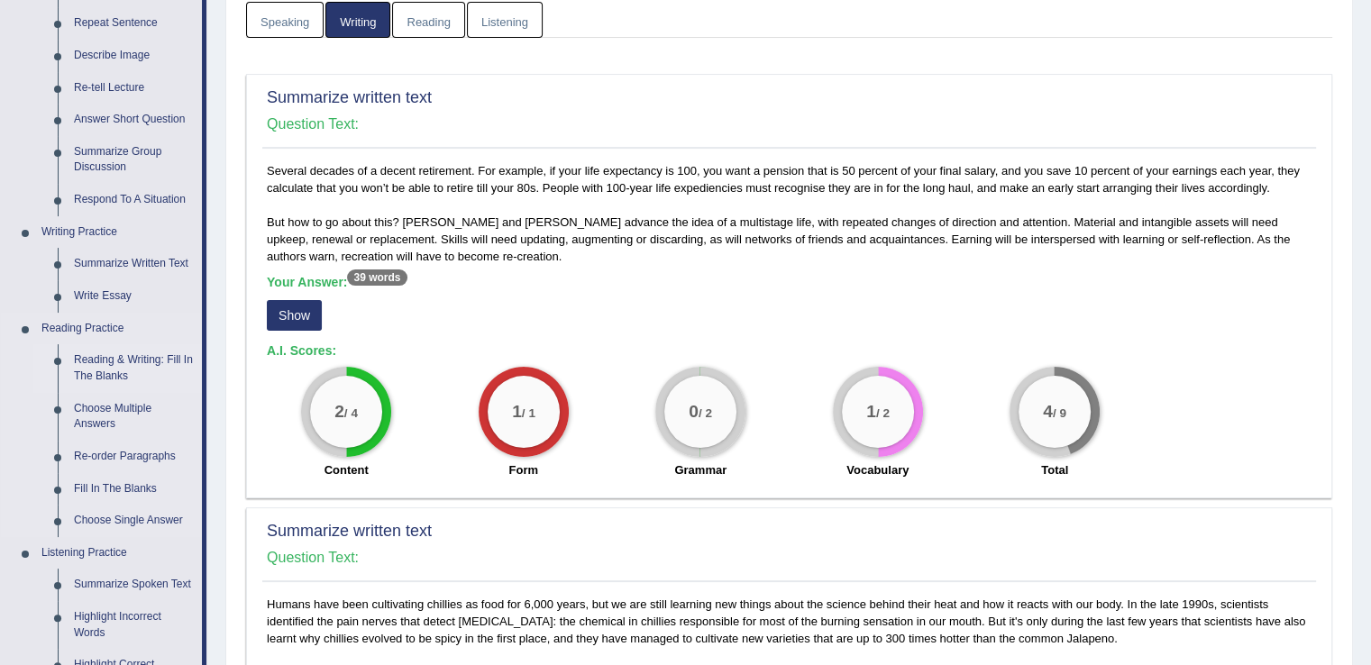
click at [145, 361] on link "Reading & Writing: Fill In The Blanks" at bounding box center [134, 368] width 136 height 48
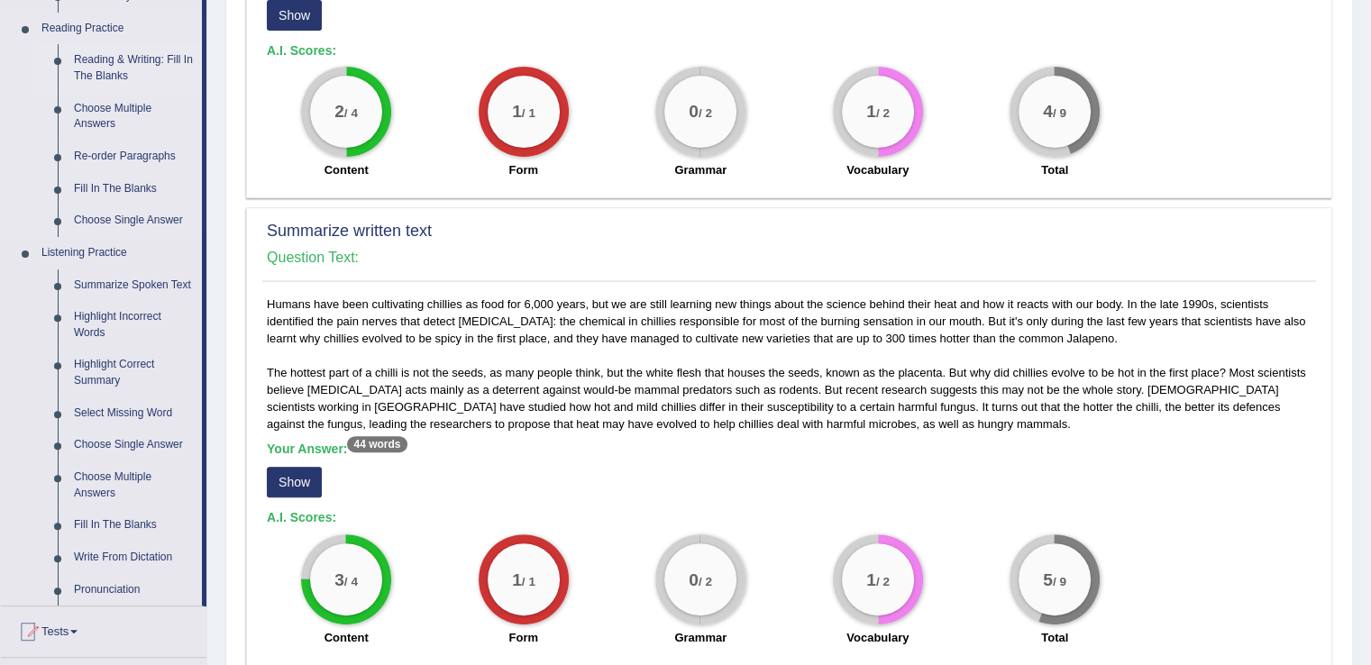
scroll to position [1110, 0]
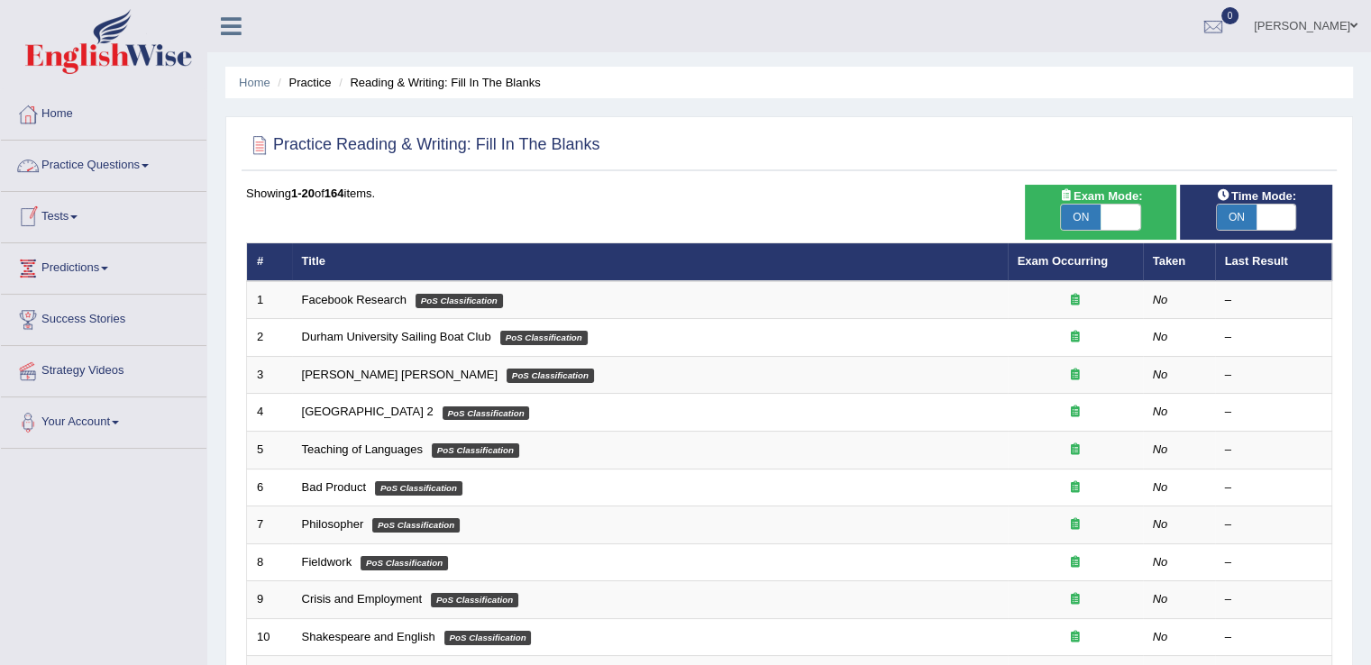
click at [148, 170] on link "Practice Questions" at bounding box center [104, 163] width 206 height 45
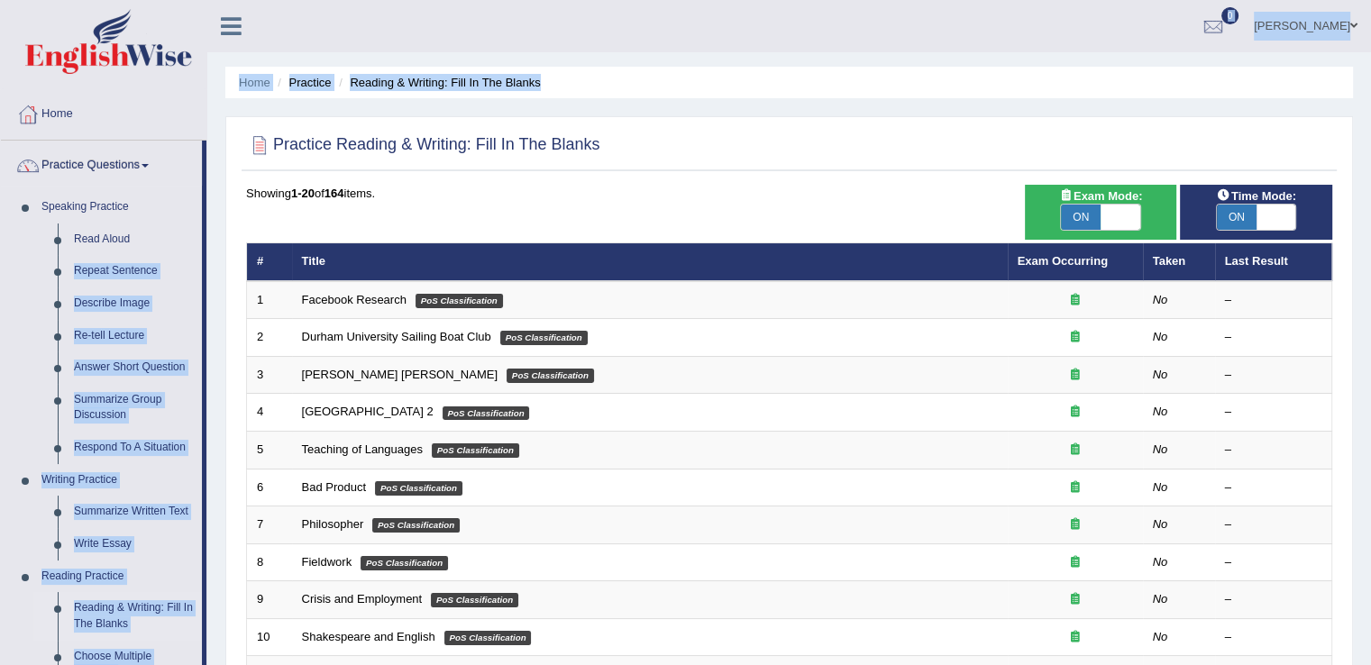
drag, startPoint x: 206, startPoint y: 243, endPoint x: 210, endPoint y: 290, distance: 48.0
click at [210, 290] on div "Toggle navigation Home Practice Questions Speaking Practice Read Aloud Repeat S…" at bounding box center [685, 592] width 1371 height 1185
click at [151, 167] on link "Practice Questions" at bounding box center [101, 163] width 201 height 45
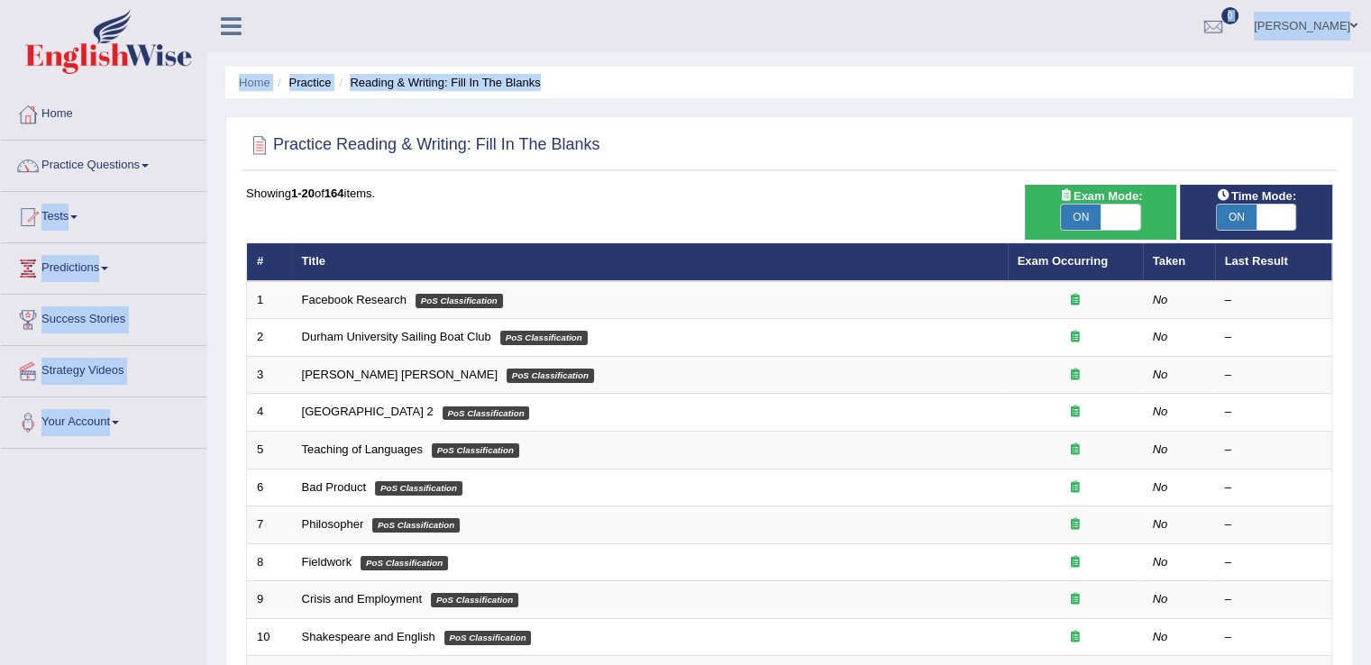
click at [151, 167] on link "Practice Questions" at bounding box center [104, 163] width 206 height 45
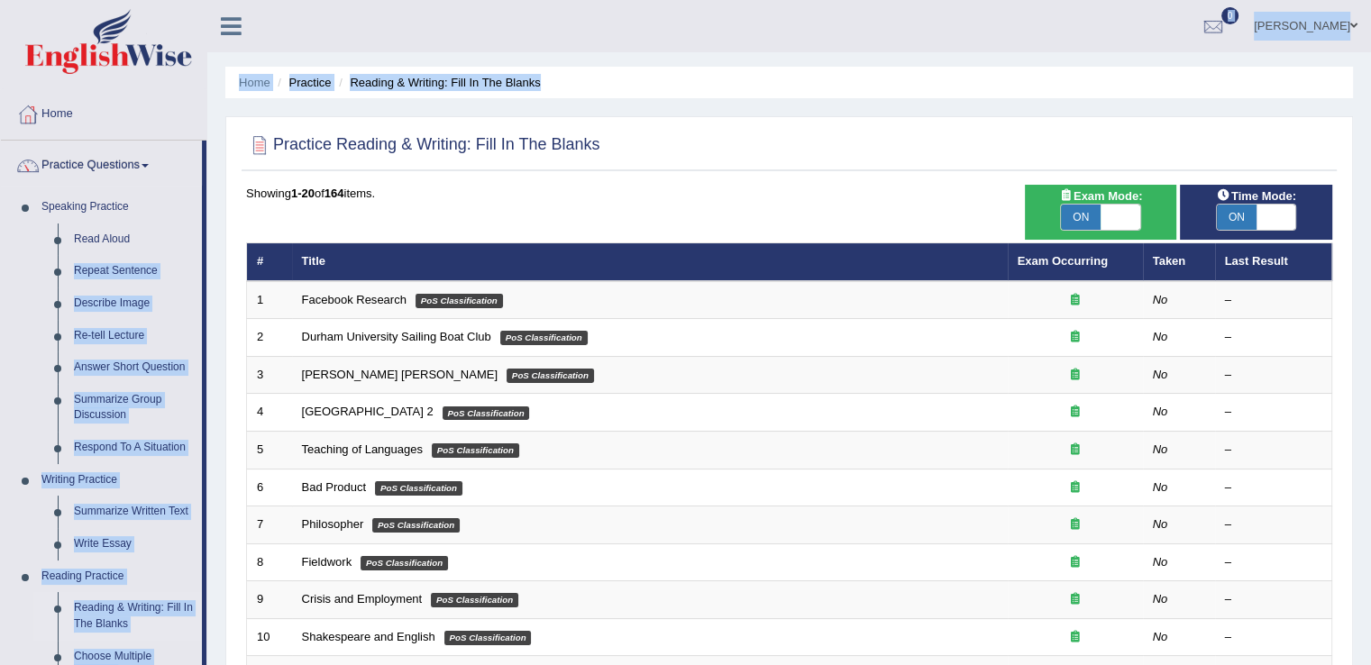
click at [628, 35] on ul "Abhishek Sharma Toggle navigation Username: abhisharma526 Access Type: Online S…" at bounding box center [963, 25] width 815 height 51
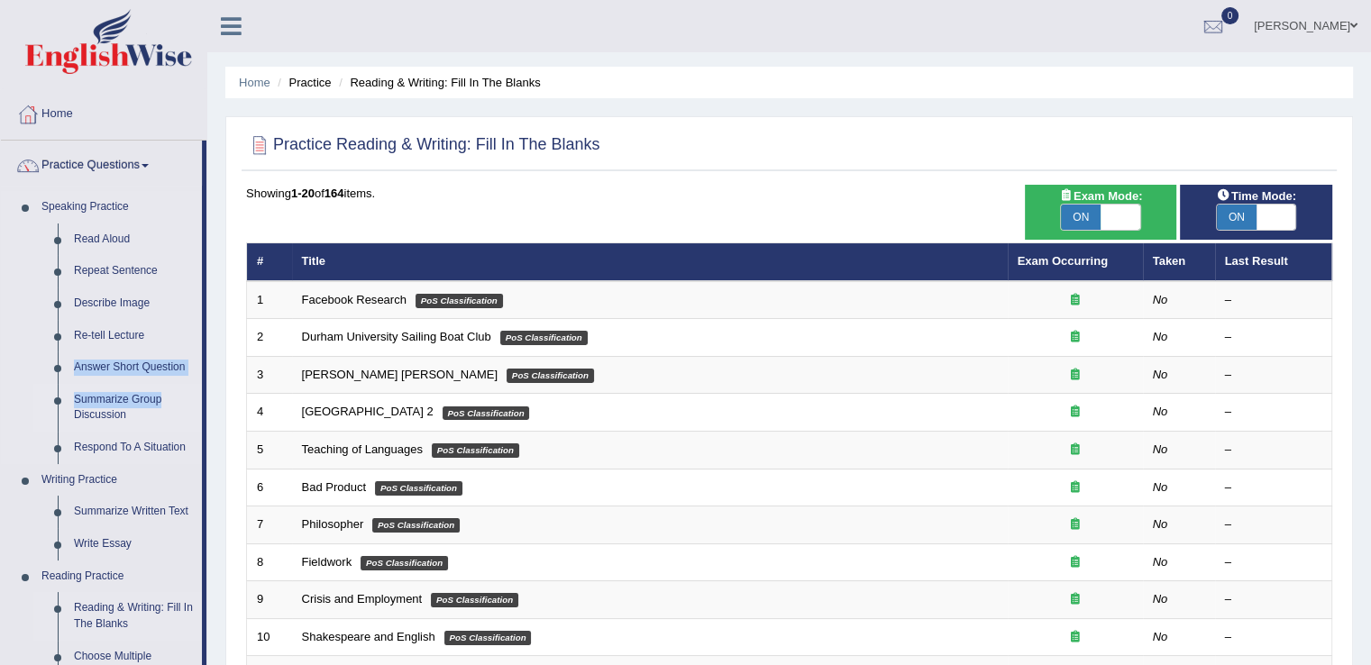
drag, startPoint x: 206, startPoint y: 351, endPoint x: 206, endPoint y: 397, distance: 46.0
click at [206, 397] on li "Practice Questions Speaking Practice Read Aloud Repeat Sentence Describe Image …" at bounding box center [104, 648] width 206 height 1014
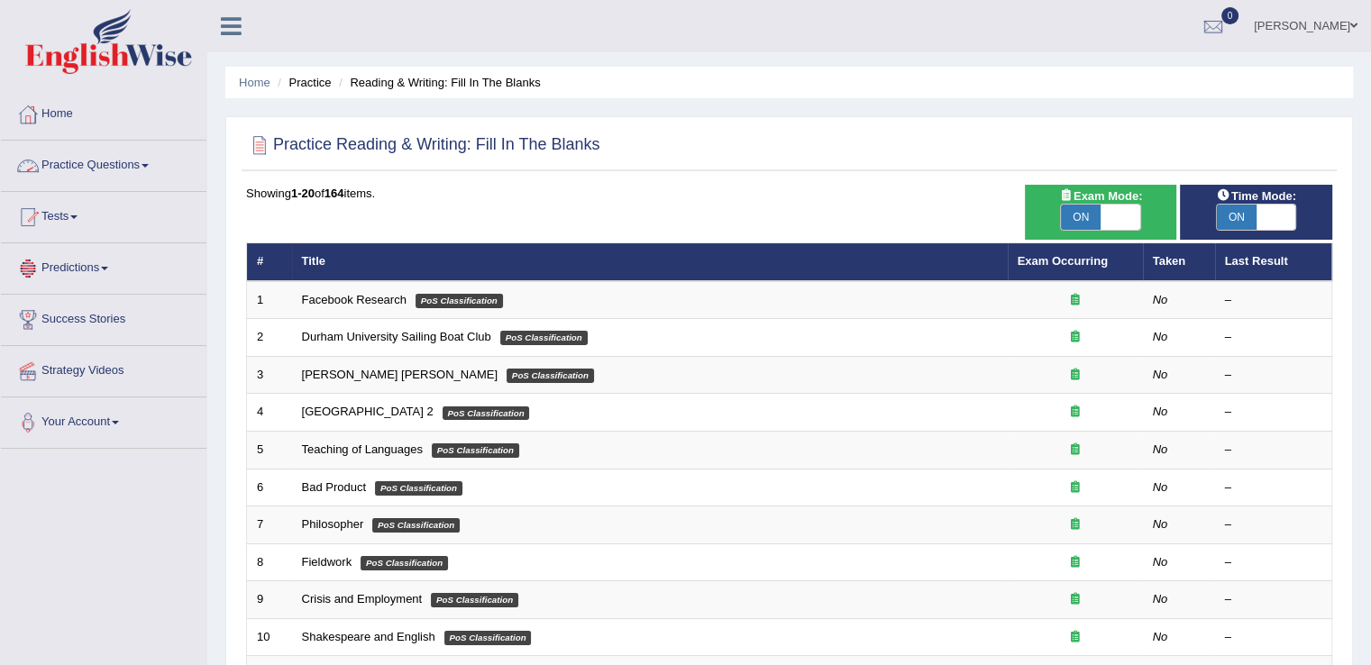
click at [147, 169] on link "Practice Questions" at bounding box center [104, 163] width 206 height 45
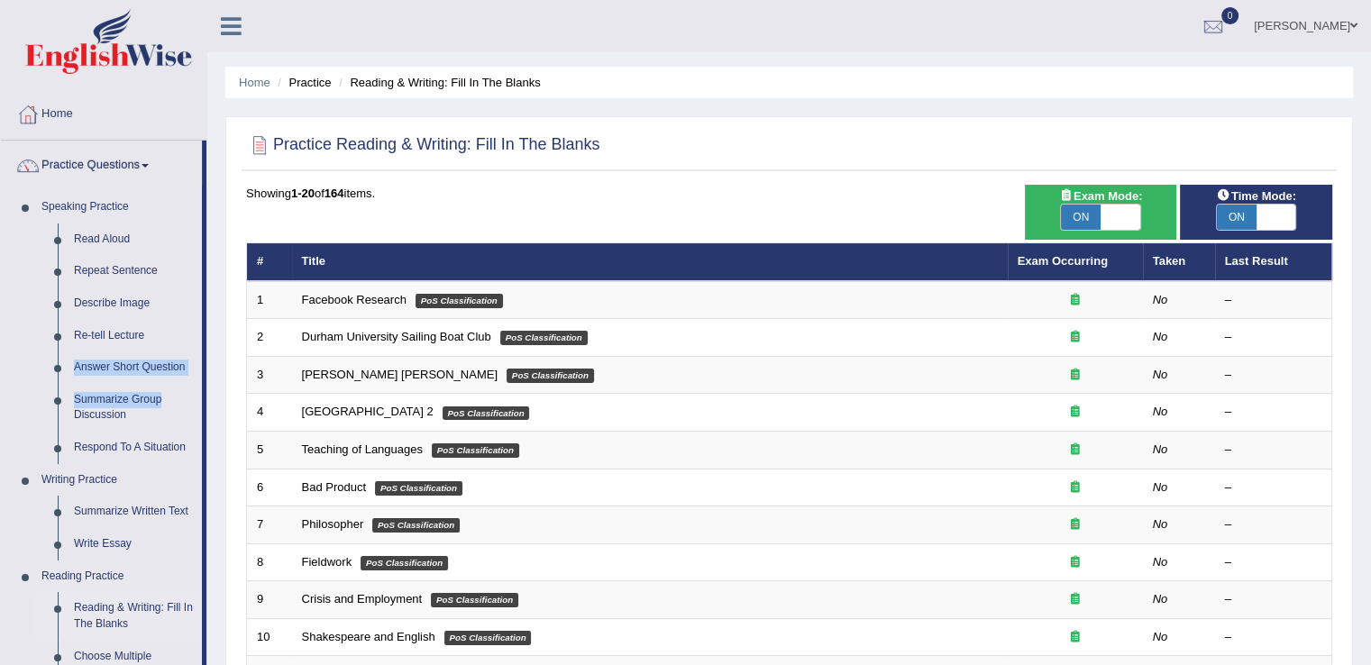
click at [133, 613] on link "Reading & Writing: Fill In The Blanks" at bounding box center [134, 616] width 136 height 48
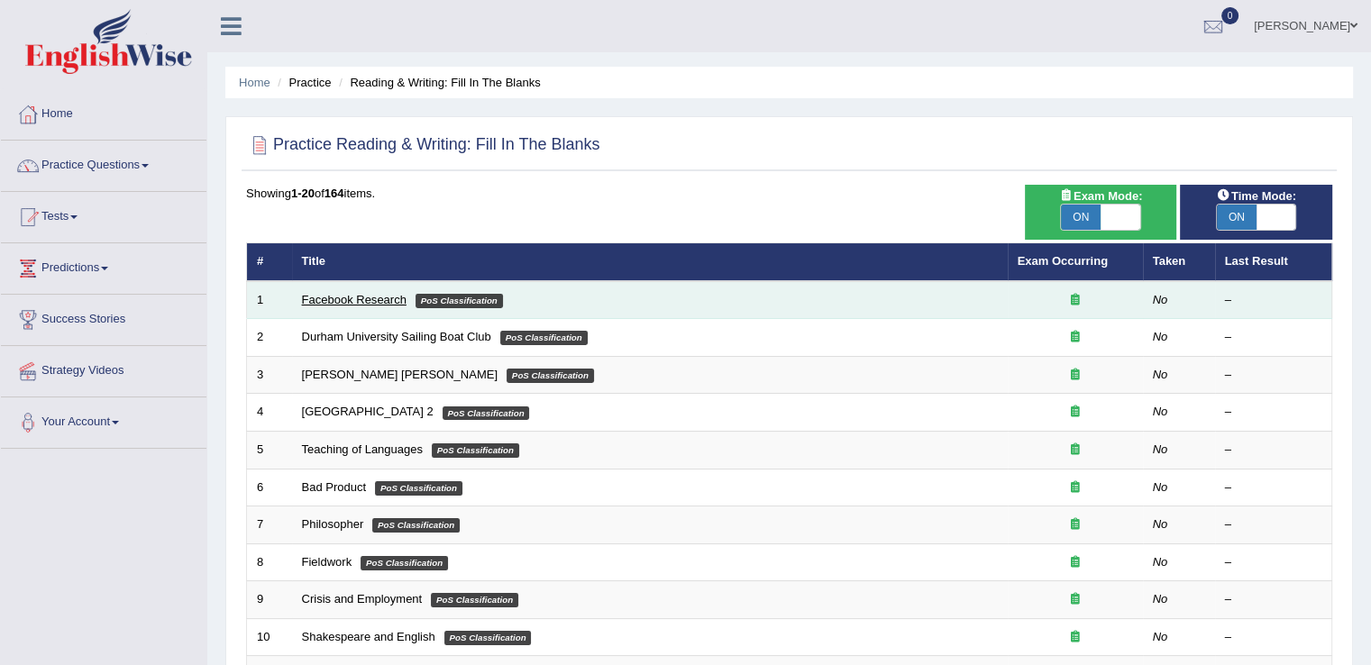
click at [341, 301] on link "Facebook Research" at bounding box center [354, 300] width 105 height 14
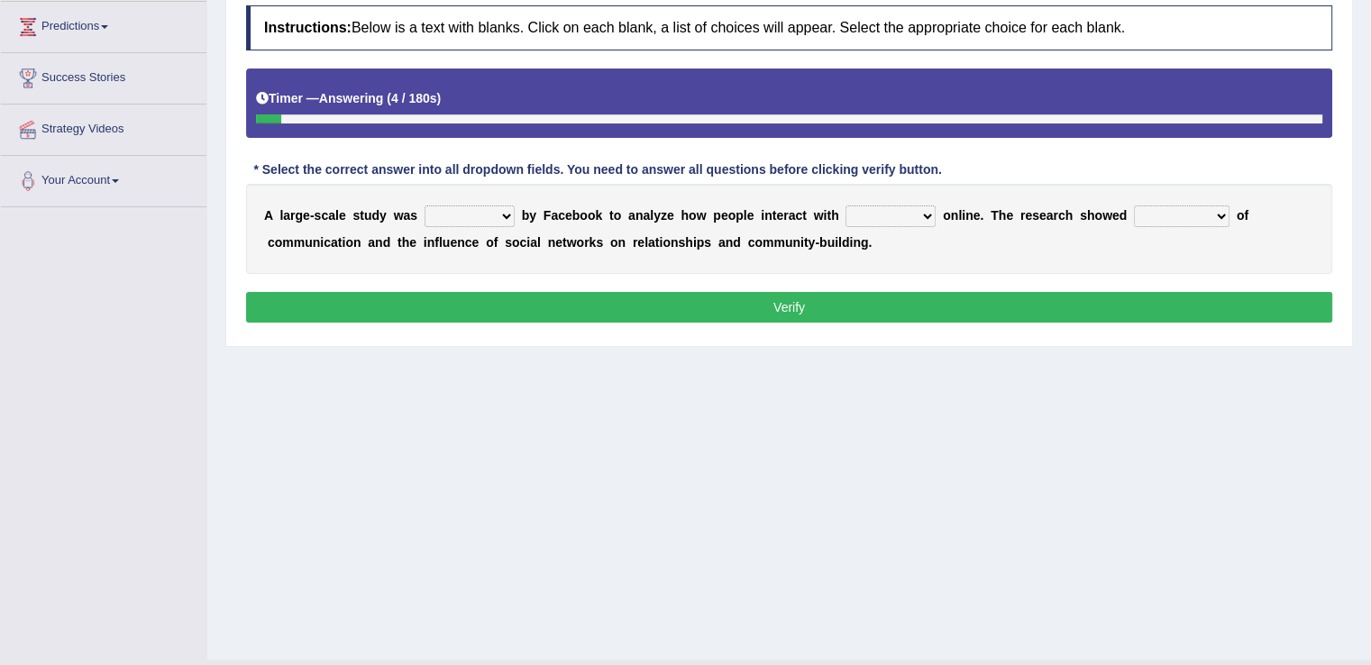
drag, startPoint x: 1375, startPoint y: 252, endPoint x: 1380, endPoint y: 416, distance: 164.2
click at [1371, 416] on html "Toggle navigation Home Practice Questions Speaking Practice Read Aloud Repeat S…" at bounding box center [685, 90] width 1371 height 665
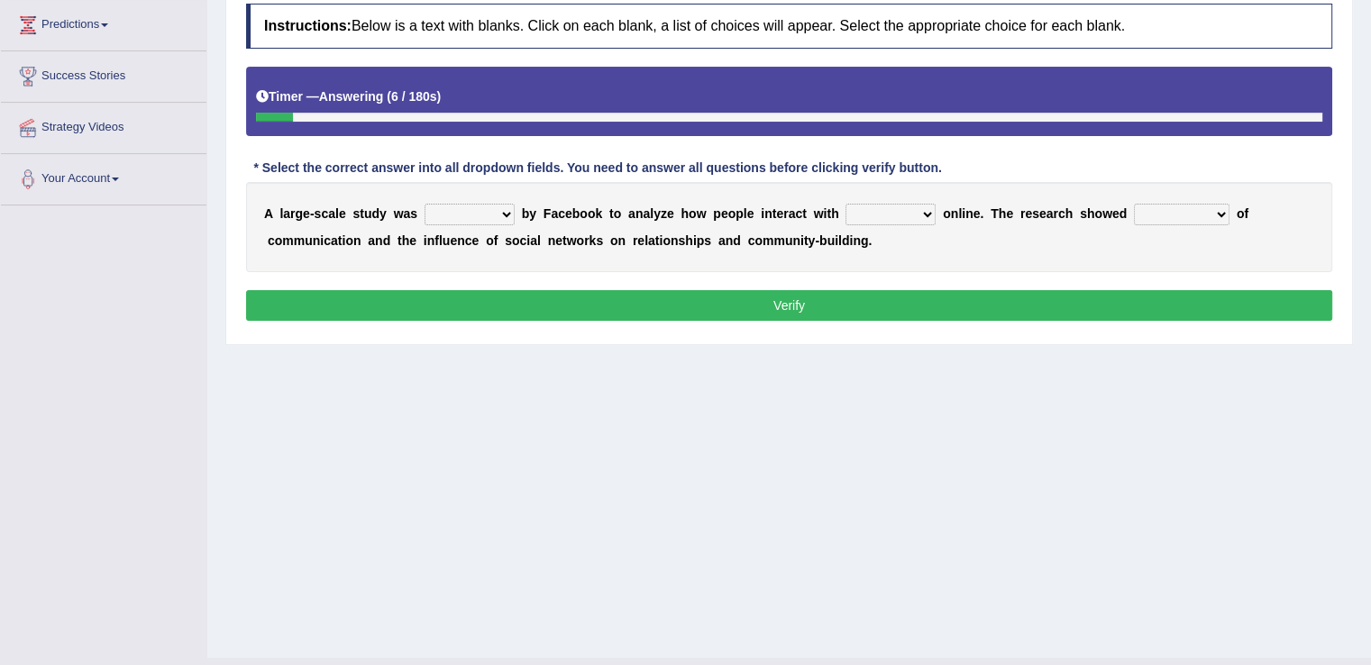
click at [502, 209] on select "surveyed had asked made" at bounding box center [470, 215] width 90 height 22
select select "surveyed"
click at [425, 204] on select "surveyed had asked made" at bounding box center [470, 215] width 90 height 22
click at [925, 210] on select "together all each other another" at bounding box center [891, 215] width 90 height 22
click at [846, 204] on select "together all each other another" at bounding box center [891, 215] width 90 height 22
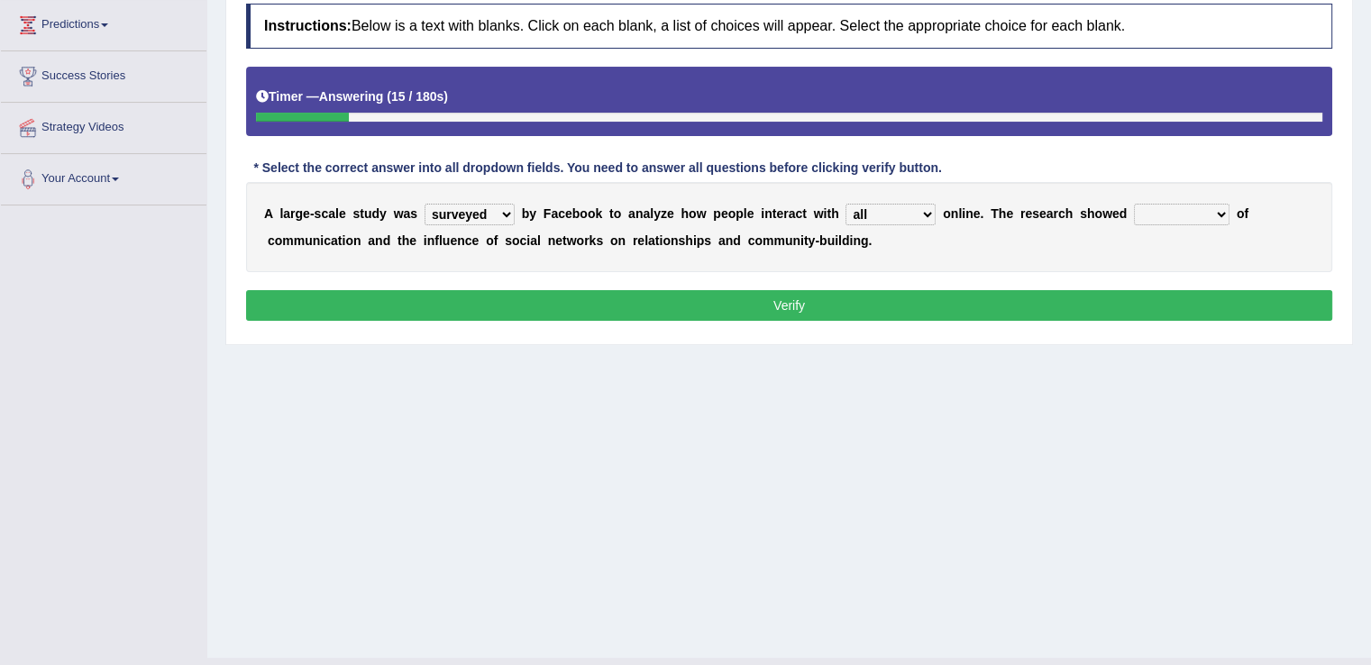
click at [914, 211] on select "together all each other another" at bounding box center [891, 215] width 90 height 22
select select "each other"
click at [846, 204] on select "together all each other another" at bounding box center [891, 215] width 90 height 22
click at [1207, 209] on select "advantages standards fellowships patterns" at bounding box center [1182, 215] width 96 height 22
select select "advantages"
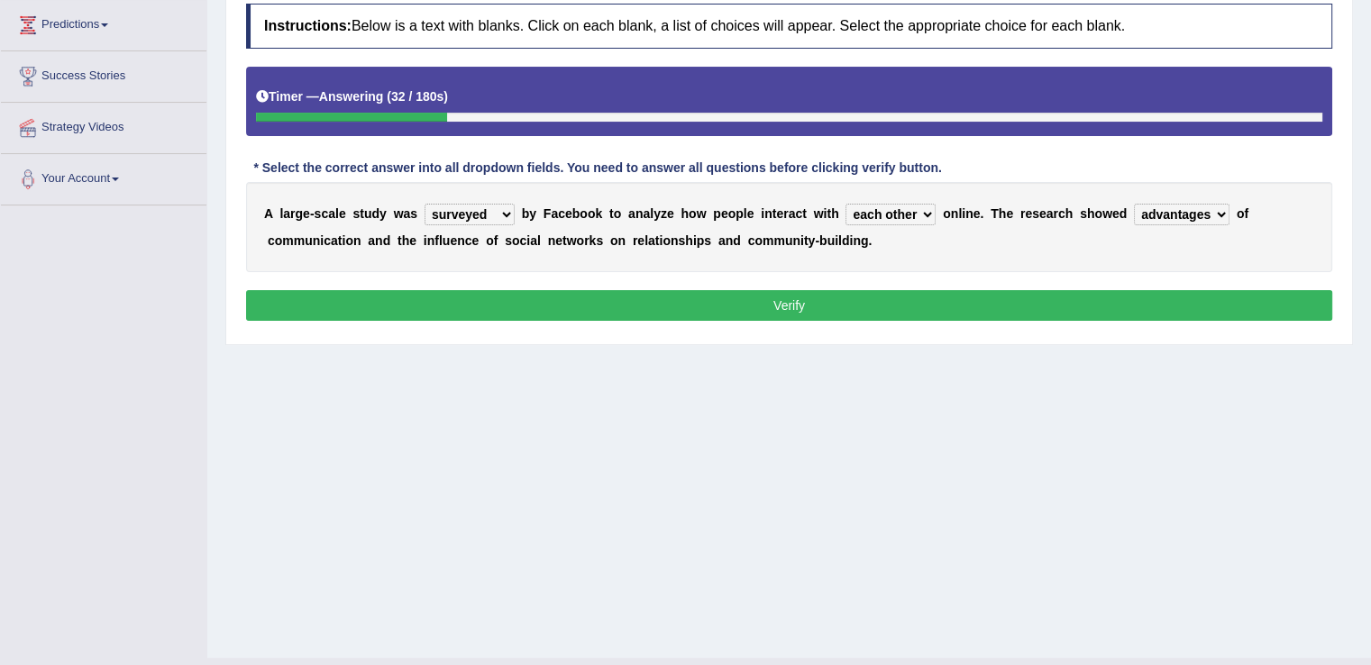
click at [1134, 204] on select "advantages standards fellowships patterns" at bounding box center [1182, 215] width 96 height 22
click at [757, 302] on button "Verify" at bounding box center [789, 305] width 1087 height 31
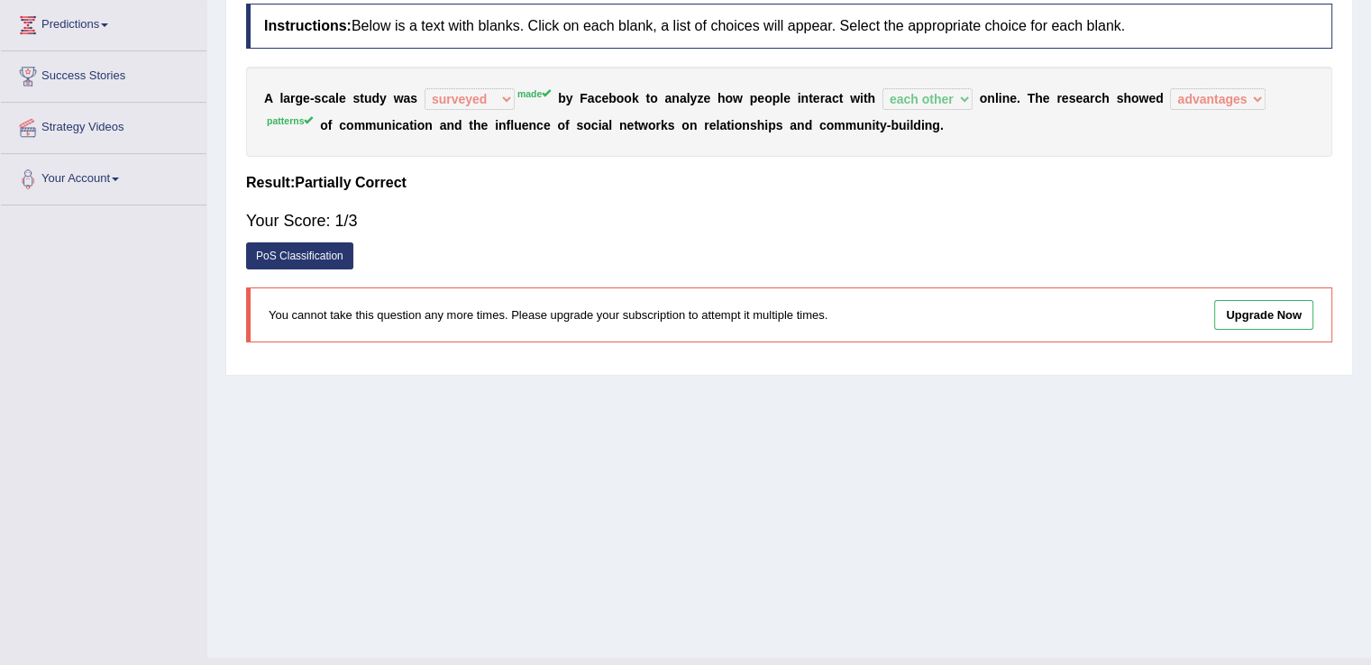
scroll to position [10, 0]
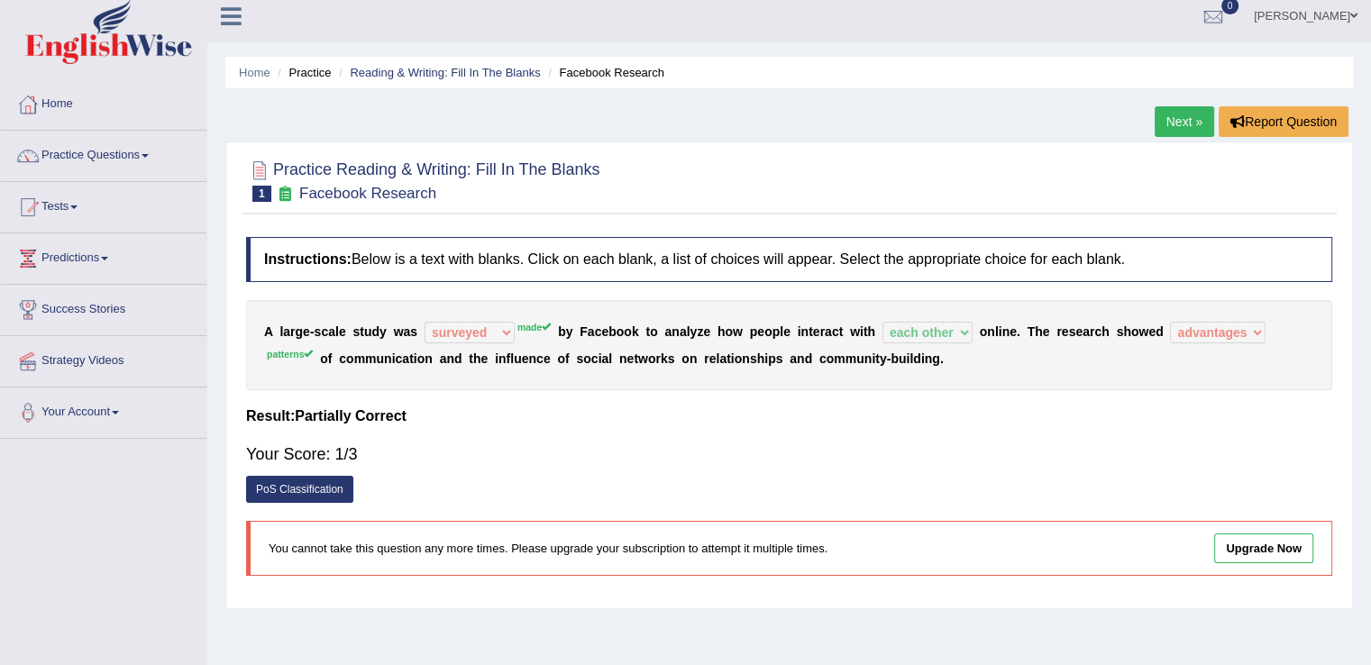
click at [1182, 116] on link "Next »" at bounding box center [1185, 121] width 60 height 31
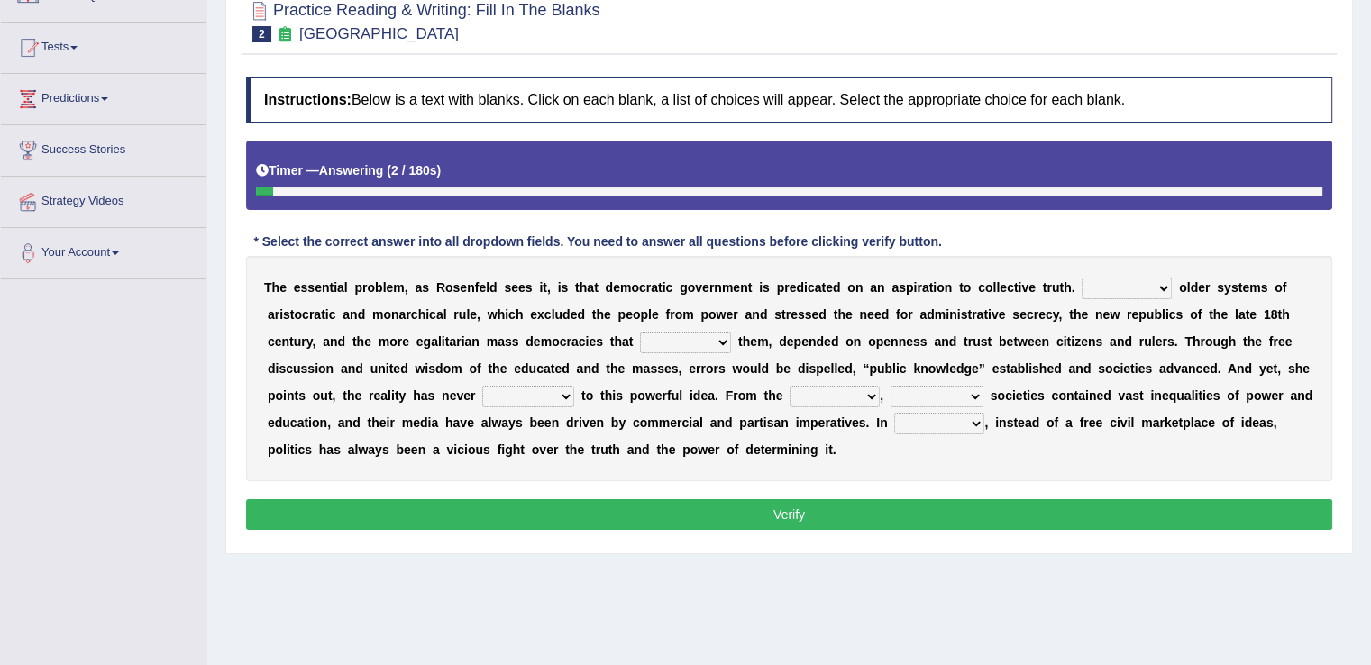
scroll to position [171, 0]
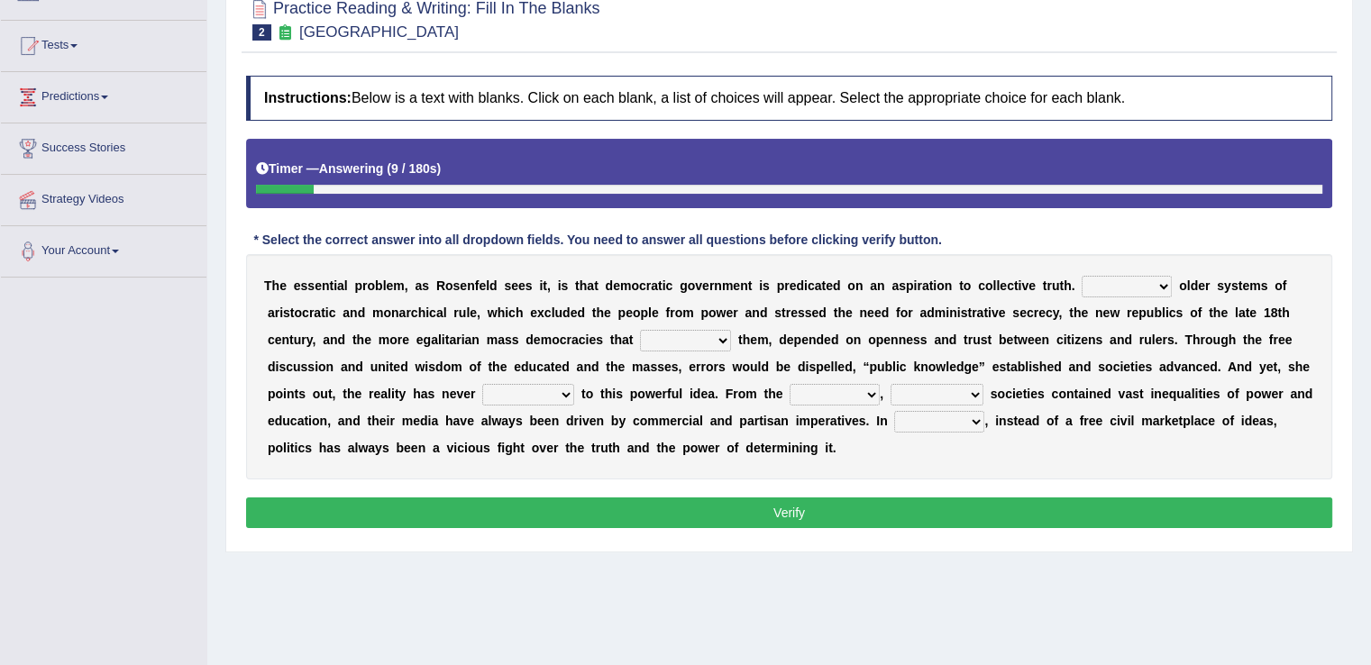
click at [1165, 280] on select "Like Unlike Likely Safely" at bounding box center [1127, 287] width 90 height 22
select select "Unlike"
click at [1082, 276] on select "Like Unlike Likely Safely" at bounding box center [1127, 287] width 90 height 22
click at [714, 339] on select "readed grated succeeded printed" at bounding box center [685, 341] width 91 height 22
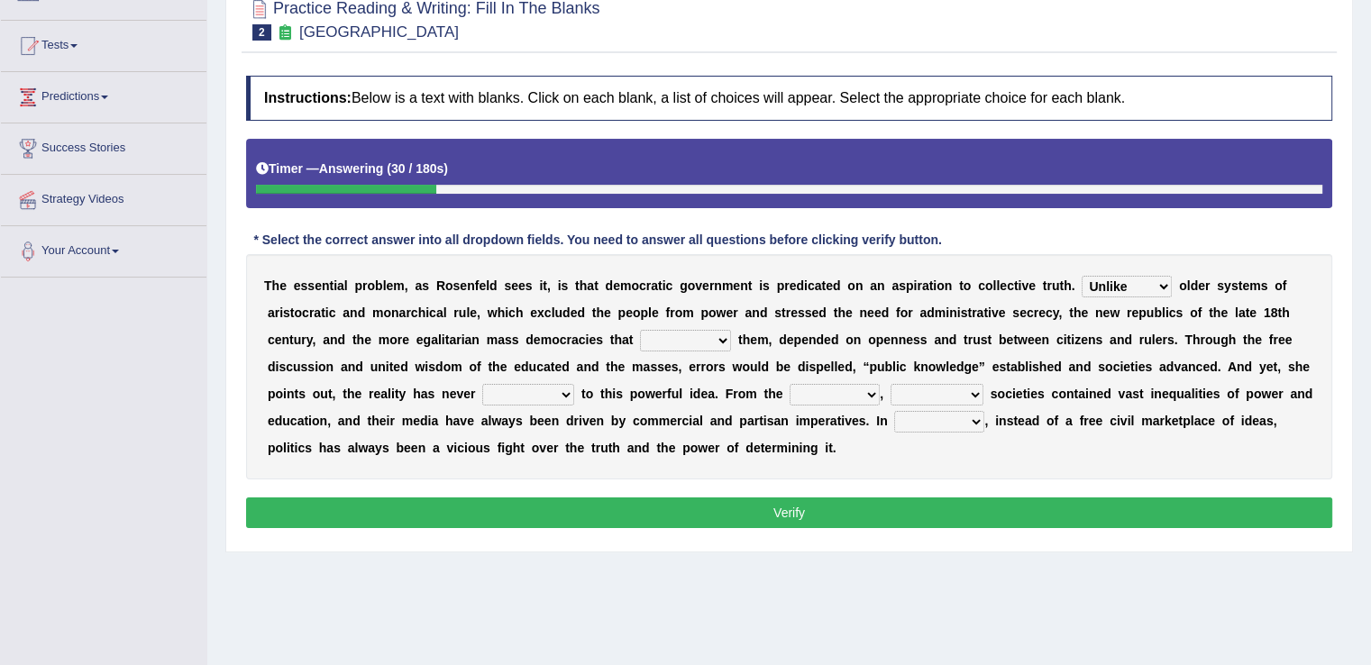
click at [714, 339] on select "readed grated succeeded printed" at bounding box center [685, 341] width 91 height 22
click at [721, 336] on select "readed grated succeeded printed" at bounding box center [685, 341] width 91 height 22
select select "grated"
click at [640, 330] on select "readed grated succeeded printed" at bounding box center [685, 341] width 91 height 22
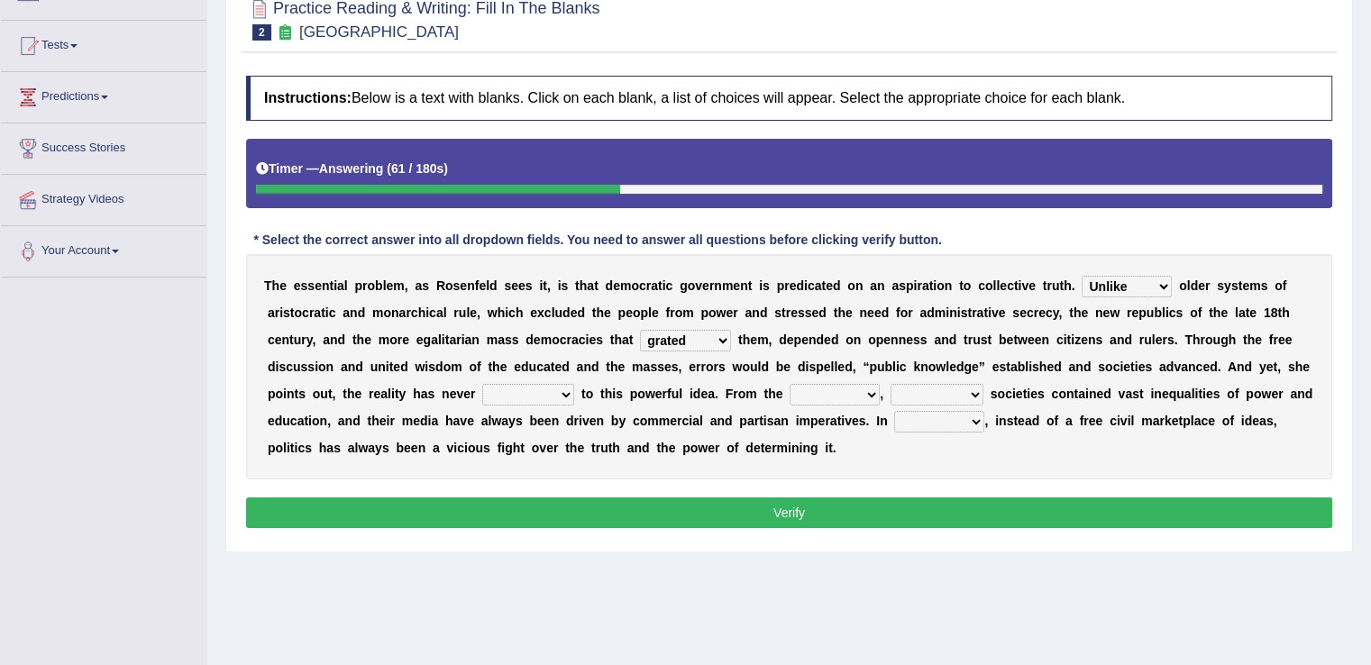
click at [555, 391] on select "saved up stood up brought up lived up" at bounding box center [528, 395] width 92 height 22
click at [482, 384] on select "saved up stood up brought up lived up" at bounding box center [528, 395] width 92 height 22
click at [566, 394] on select "saved up stood up brought up lived up" at bounding box center [528, 395] width 92 height 22
select select "lived up"
click at [482, 384] on select "saved up stood up brought up lived up" at bounding box center [528, 395] width 92 height 22
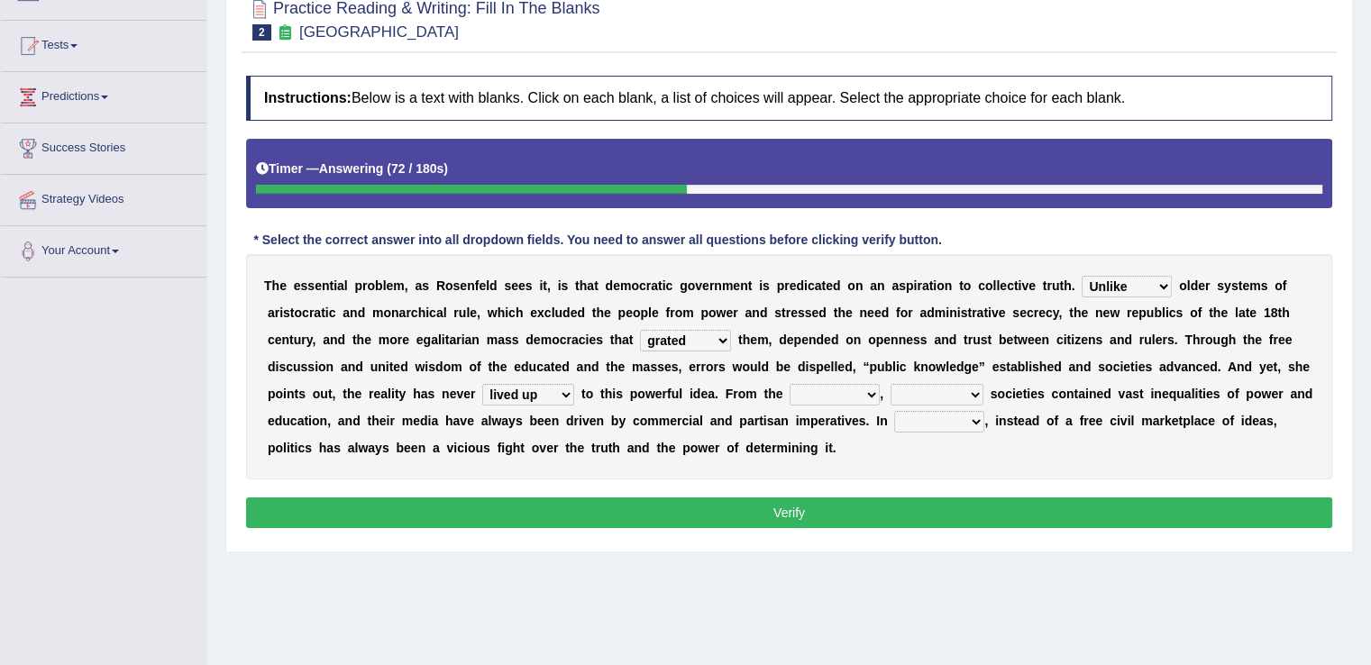
click at [866, 390] on select "outset ranged stood caught" at bounding box center [835, 395] width 90 height 22
select select "outset"
click at [790, 384] on select "outset ranged stood caught" at bounding box center [835, 395] width 90 height 22
click at [967, 390] on select "freedom democratic media stilled" at bounding box center [937, 395] width 93 height 22
select select "democratic"
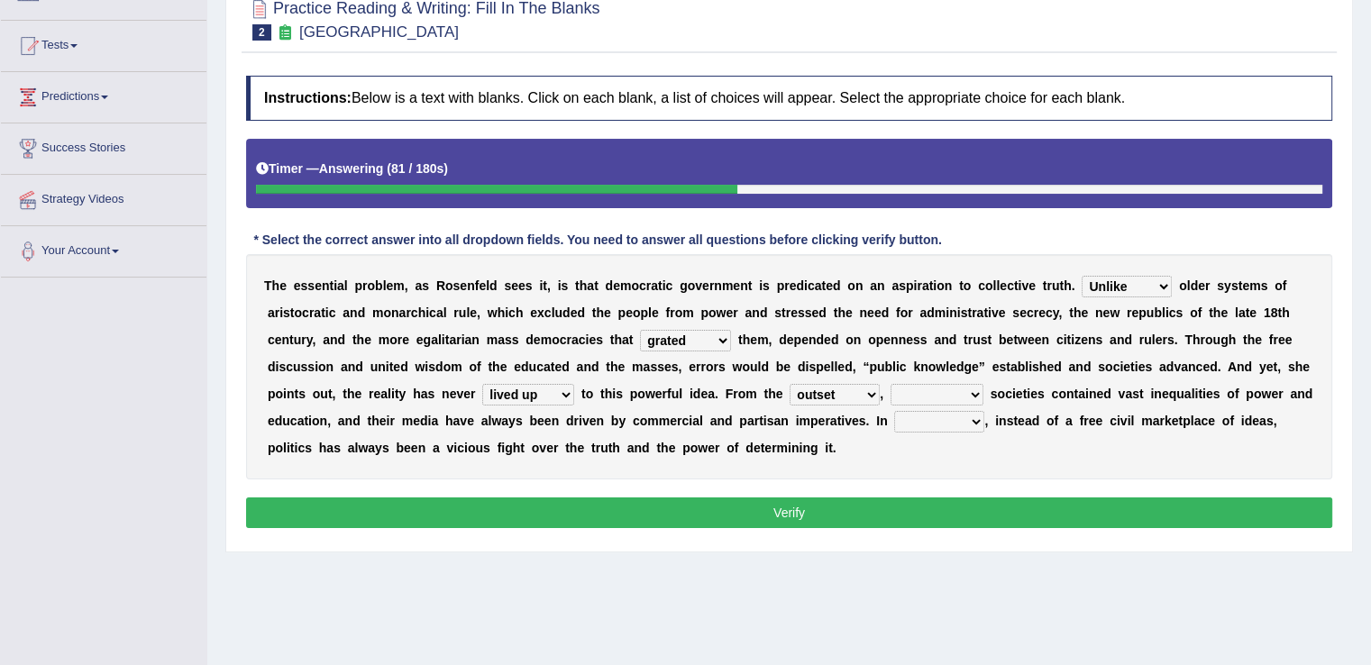
click at [891, 384] on select "freedom democratic media stilled" at bounding box center [937, 395] width 93 height 22
click at [968, 416] on select "power practice ideas fought" at bounding box center [939, 422] width 90 height 22
select select "power"
click at [894, 411] on select "power practice ideas fought" at bounding box center [939, 422] width 90 height 22
click at [848, 512] on button "Verify" at bounding box center [789, 513] width 1087 height 31
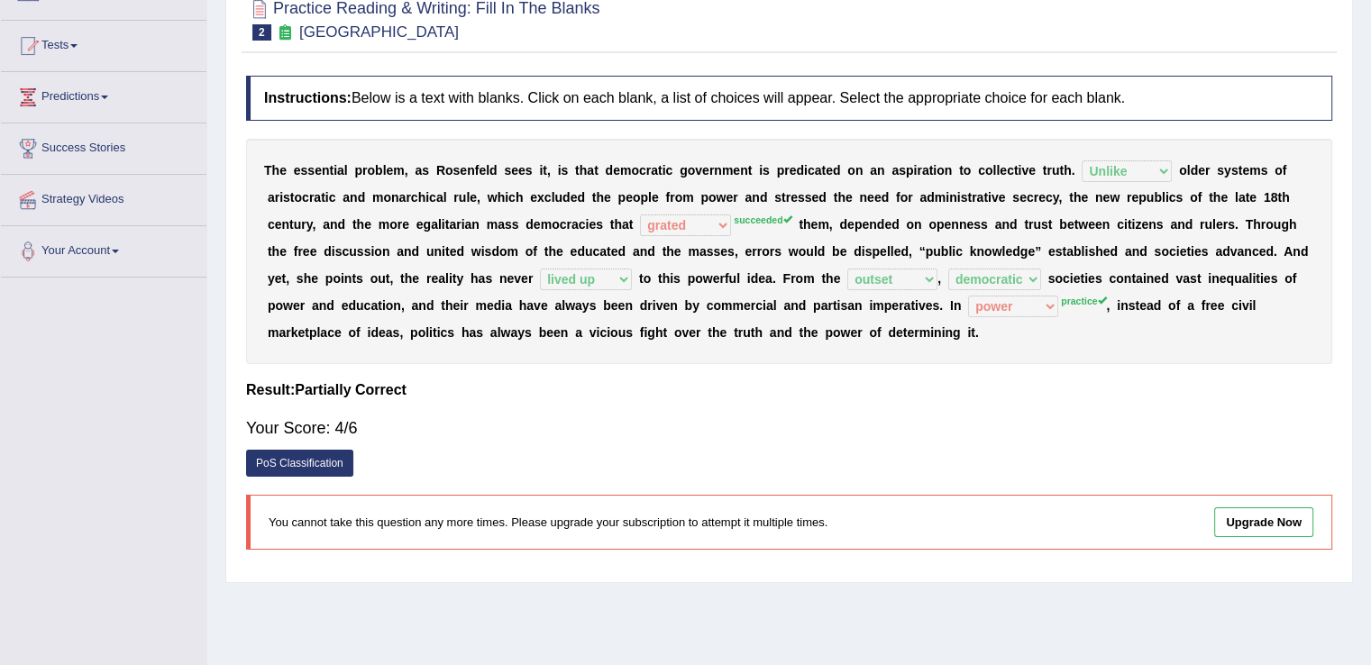
scroll to position [0, 0]
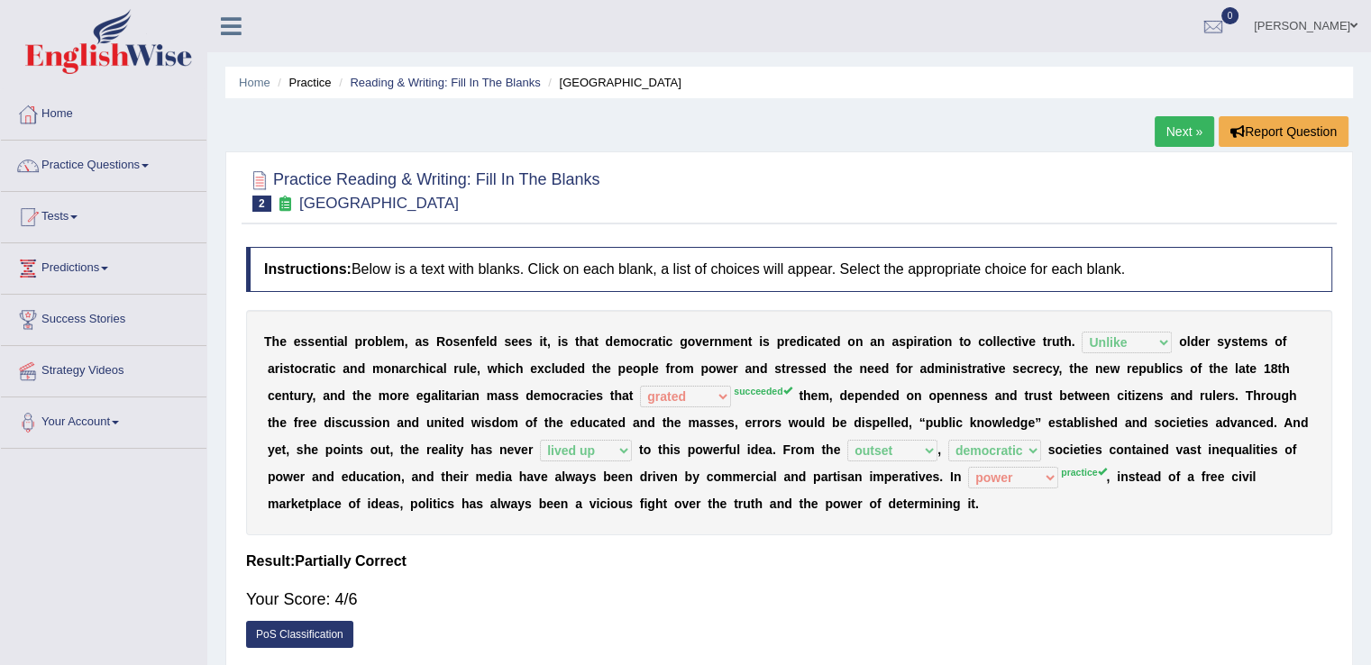
click at [1182, 124] on link "Next »" at bounding box center [1185, 131] width 60 height 31
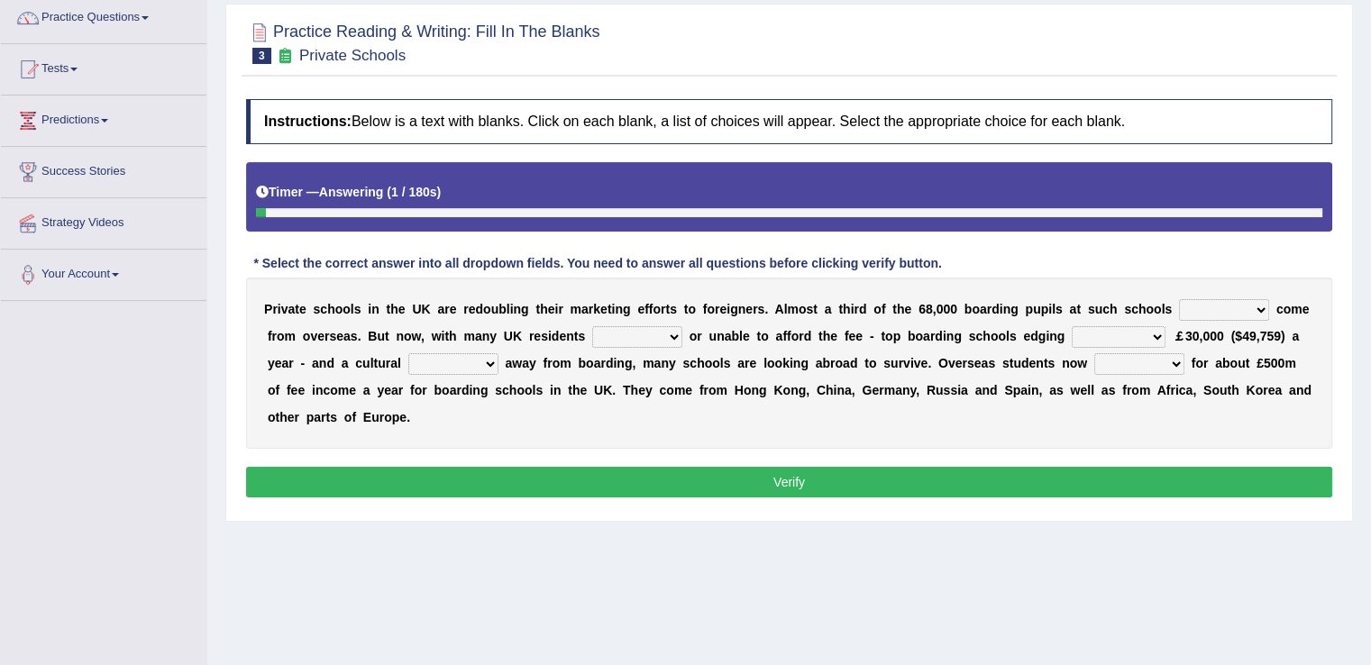
scroll to position [151, 0]
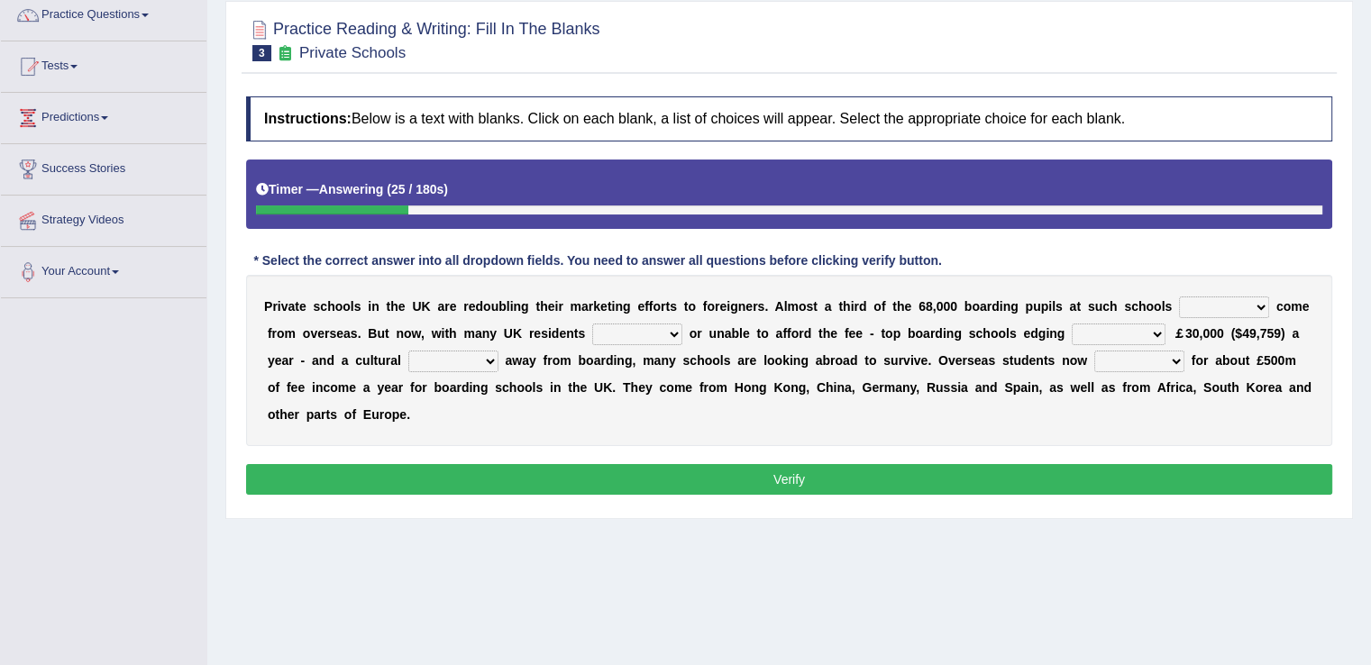
click at [1249, 304] on select "all set already great news" at bounding box center [1224, 308] width 90 height 22
select select "already"
click at [1179, 297] on select "all set already great news" at bounding box center [1224, 308] width 90 height 22
click at [668, 333] on select "answering unwilling realising storing" at bounding box center [637, 335] width 90 height 22
select select "realising"
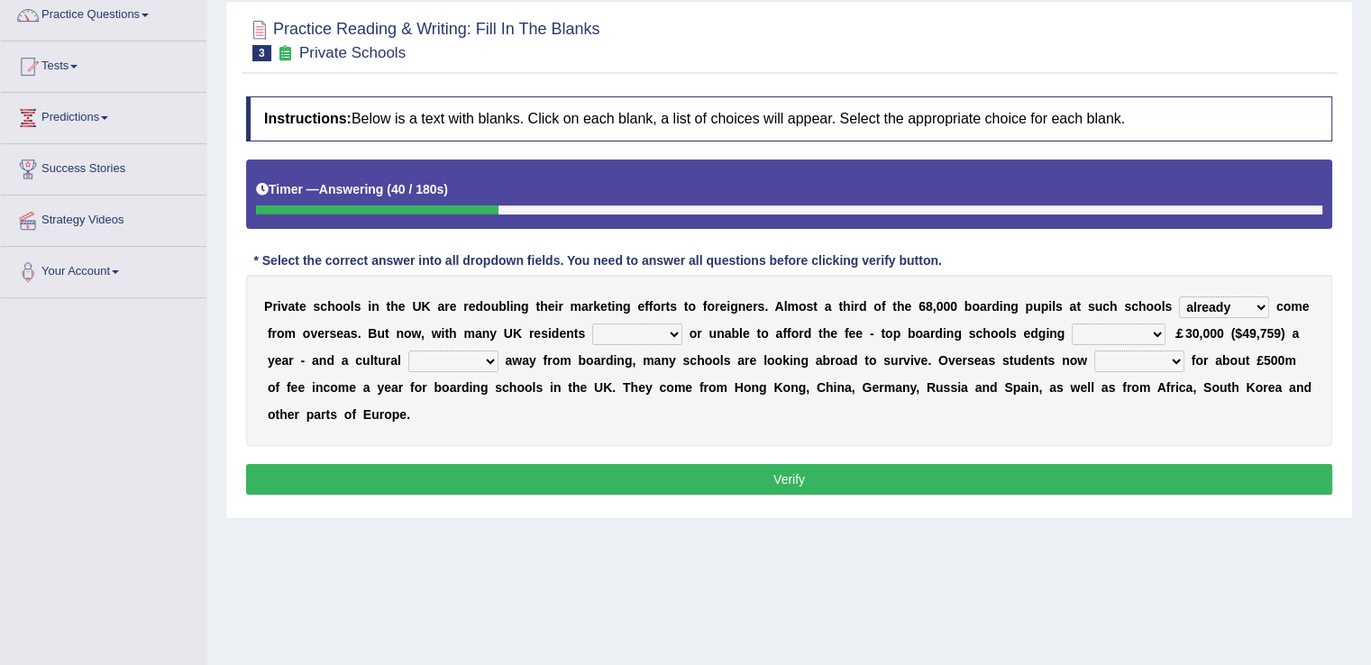
click at [592, 324] on select "answering unwilling realising storing" at bounding box center [637, 335] width 90 height 22
click at [1141, 326] on select "rewards towards notification amounting" at bounding box center [1119, 335] width 94 height 22
click at [1072, 324] on select "rewards towards notification amounting" at bounding box center [1119, 335] width 94 height 22
click at [1142, 331] on select "rewards towards notification amounting" at bounding box center [1119, 335] width 94 height 22
select select "amounting"
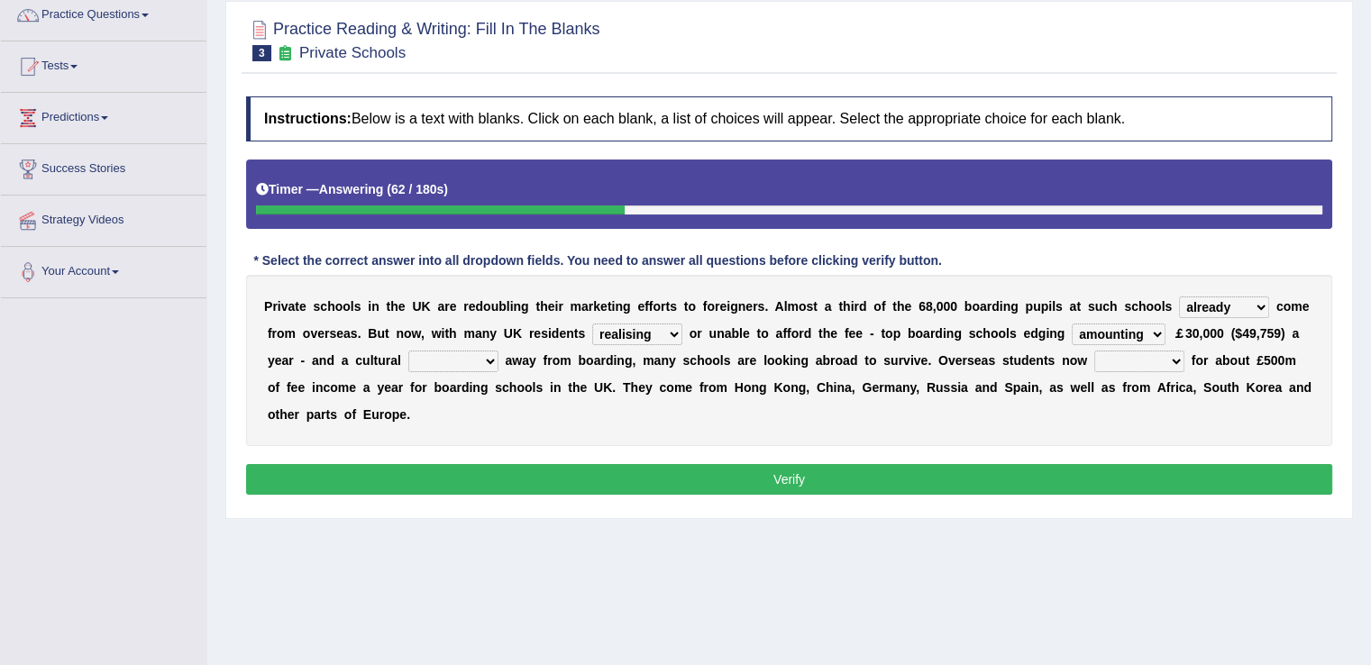
click at [1072, 324] on select "rewards towards notification amounting" at bounding box center [1119, 335] width 94 height 22
click at [490, 360] on select "go rattle shatter shift" at bounding box center [453, 362] width 90 height 22
select select "shift"
click at [408, 351] on select "go rattle shatter shift" at bounding box center [453, 362] width 90 height 22
click at [1156, 362] on select "hold think account say" at bounding box center [1140, 362] width 90 height 22
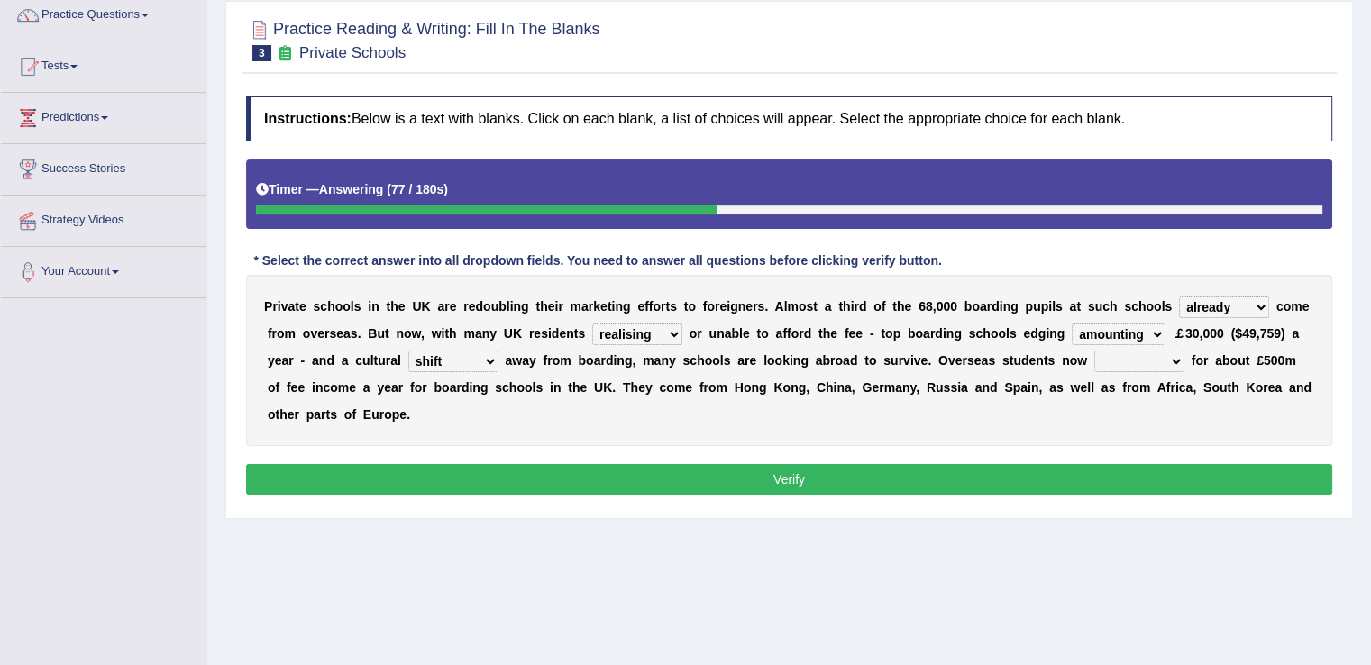
select select "account"
click at [1095, 351] on select "hold think account say" at bounding box center [1140, 362] width 90 height 22
click at [788, 471] on button "Verify" at bounding box center [789, 479] width 1087 height 31
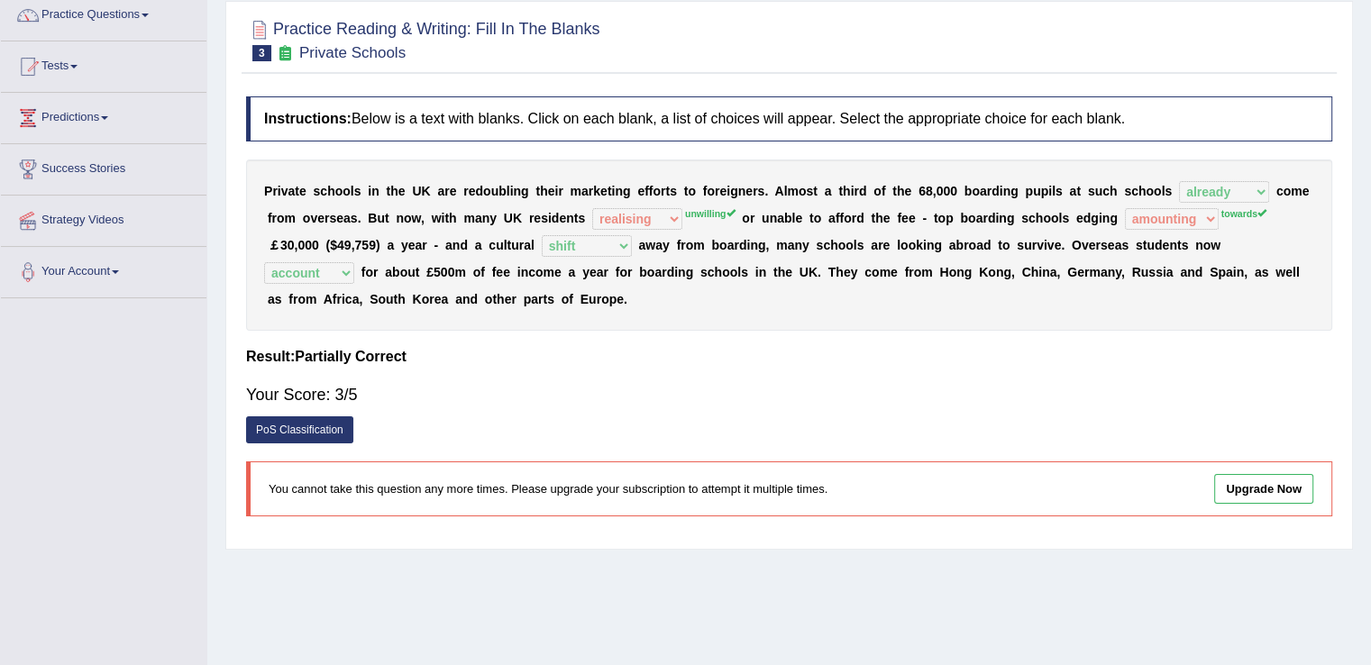
scroll to position [0, 0]
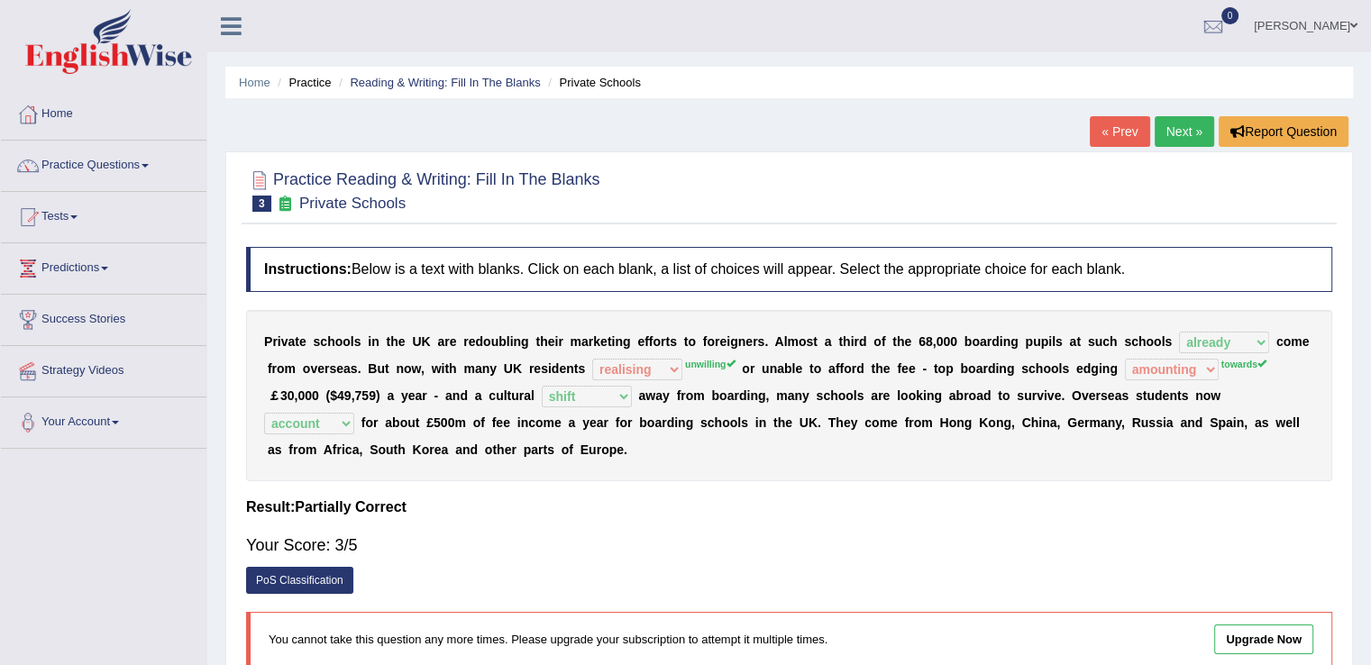
click at [1182, 139] on link "Next »" at bounding box center [1185, 131] width 60 height 31
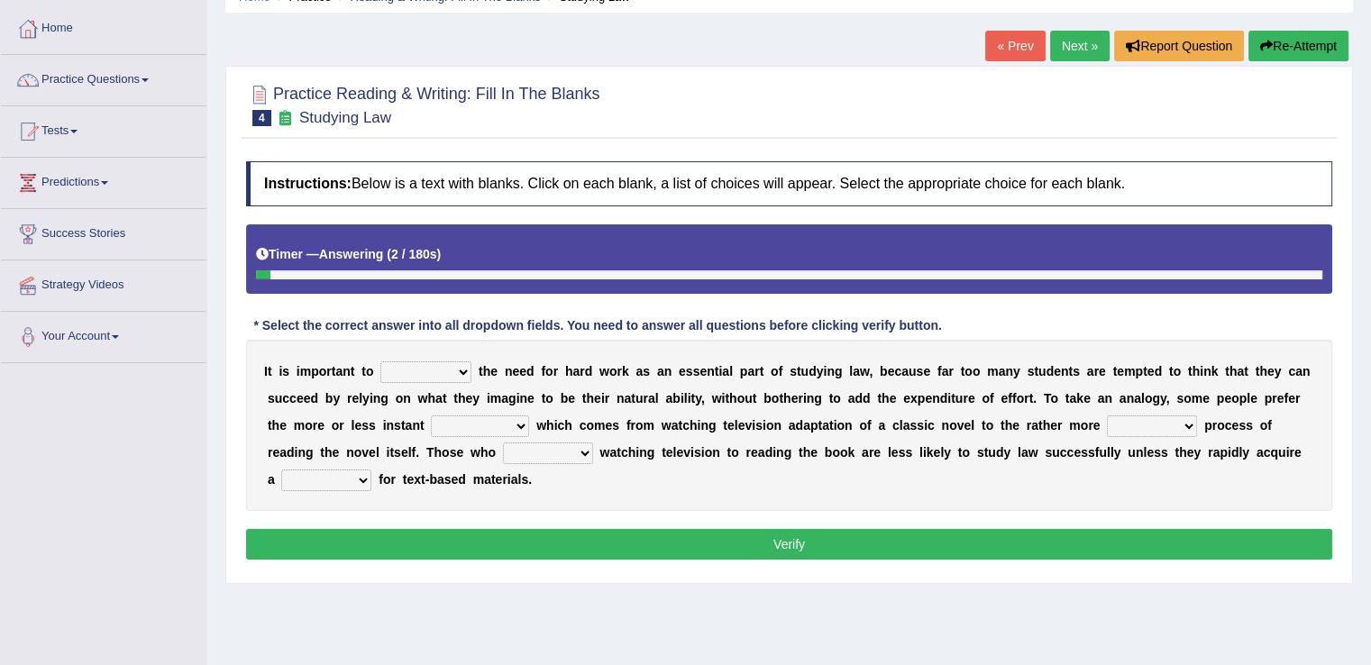
scroll to position [126, 0]
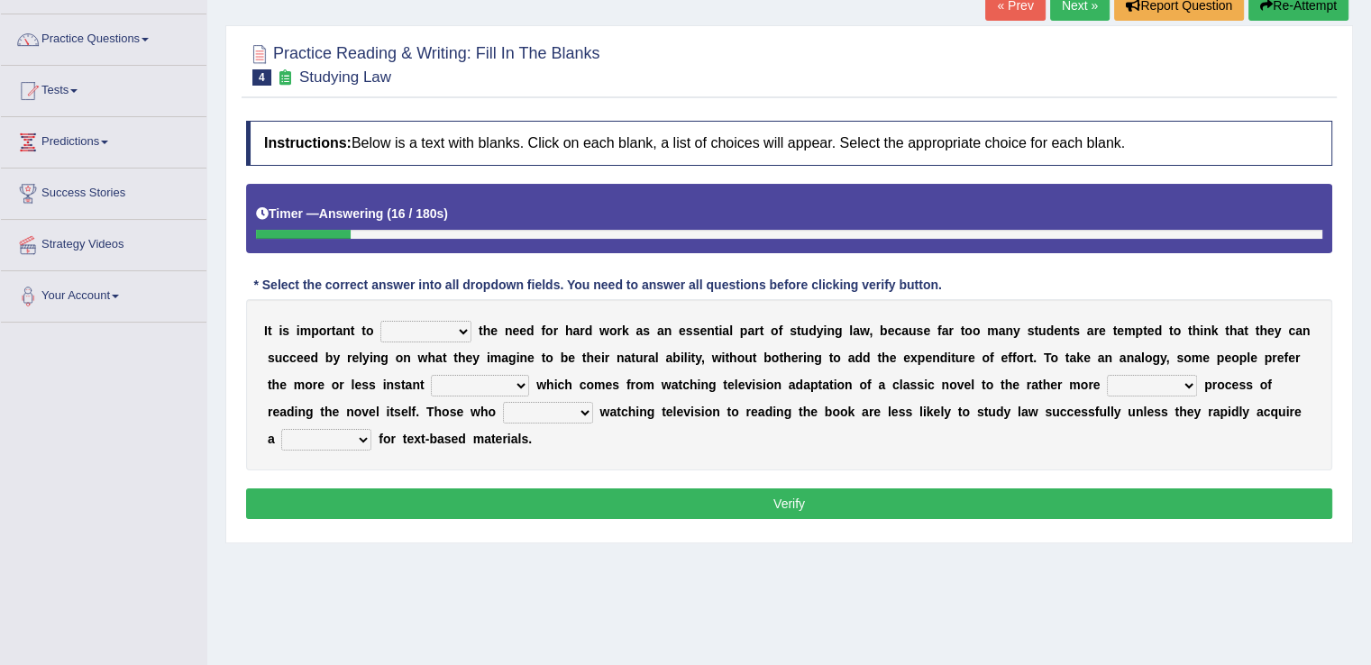
click at [460, 326] on select "emphasise criticise adjust replicate" at bounding box center [426, 332] width 91 height 22
select select "emphasise"
click at [381, 321] on select "emphasise criticise adjust replicate" at bounding box center [426, 332] width 91 height 22
click at [519, 381] on select "satisfaction reaction gratification adjusted" at bounding box center [480, 386] width 98 height 22
select select "reaction"
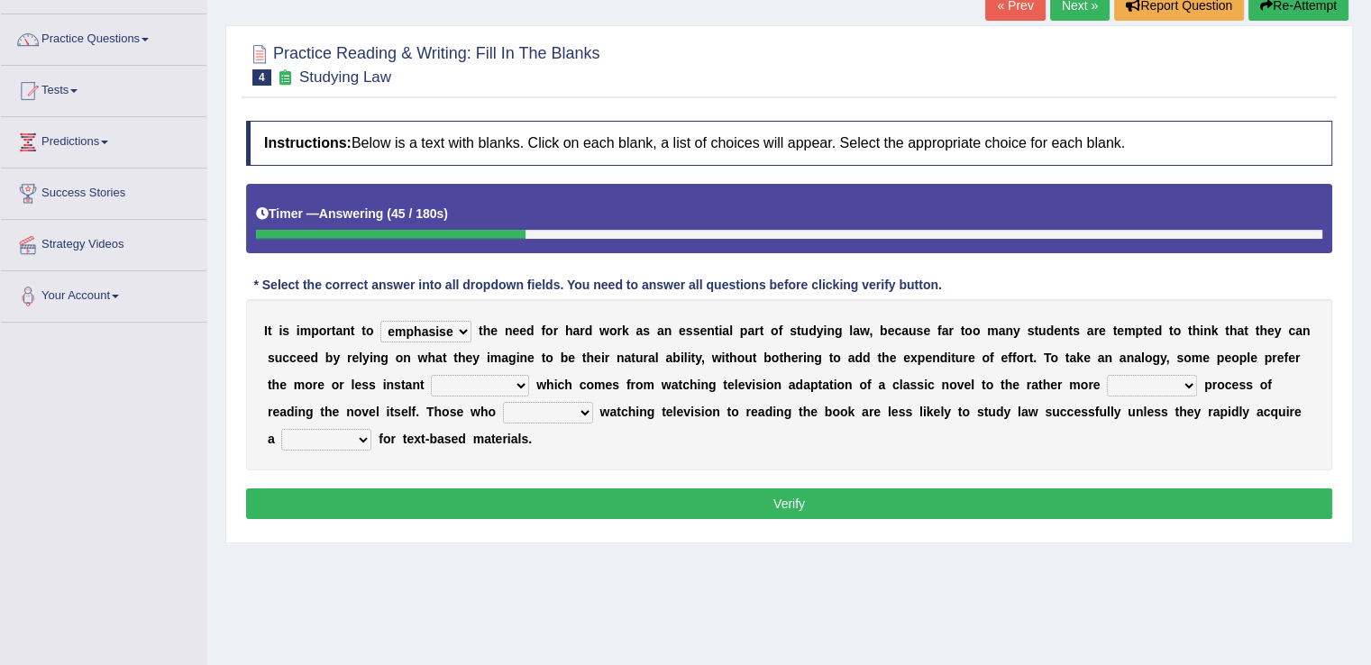
click at [431, 375] on select "satisfaction reaction gratification adjusted" at bounding box center [480, 386] width 98 height 22
click at [1182, 382] on select "fulfilling laborious acquire broken" at bounding box center [1152, 386] width 90 height 22
select select "fulfilling"
click at [1107, 375] on select "fulfilling laborious acquire broken" at bounding box center [1152, 386] width 90 height 22
click at [581, 409] on select "refer prefer stuff knot" at bounding box center [548, 413] width 90 height 22
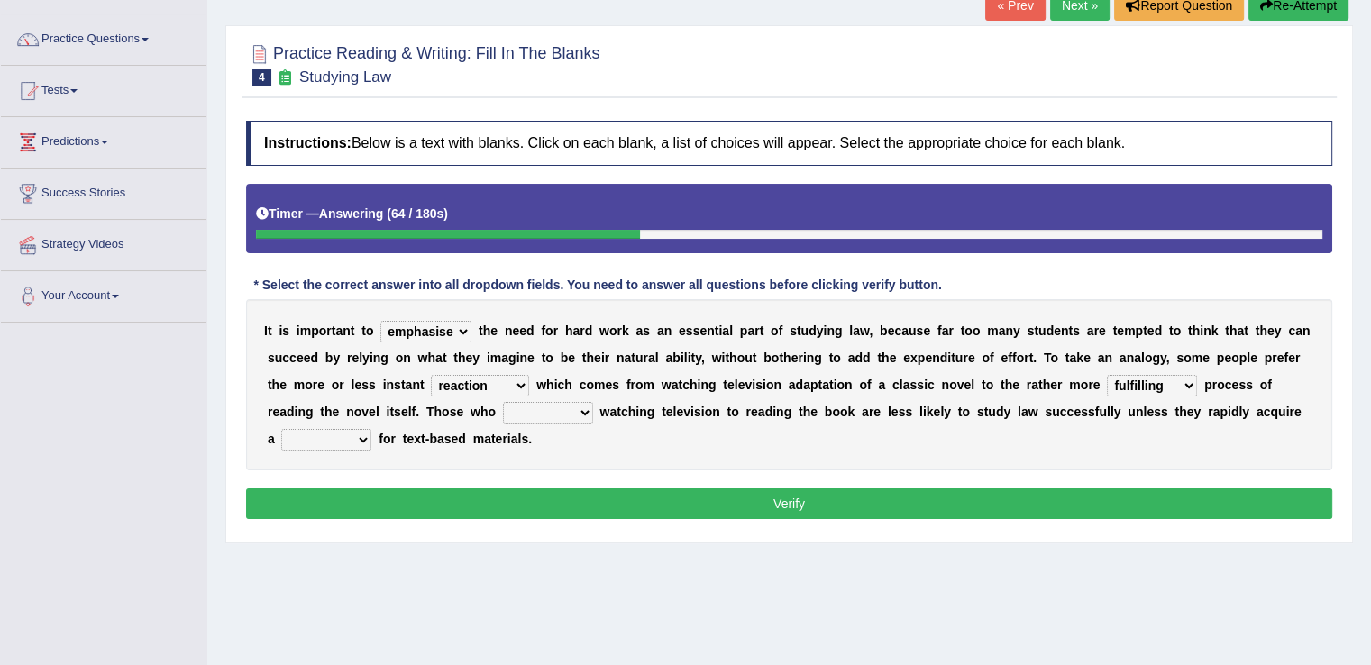
select select "prefer"
click at [503, 402] on select "refer prefer stuff knot" at bounding box center [548, 413] width 90 height 22
click at [369, 441] on select "judgement waste taste set" at bounding box center [326, 440] width 90 height 22
select select "judgement"
click at [281, 429] on select "judgement waste taste set" at bounding box center [326, 440] width 90 height 22
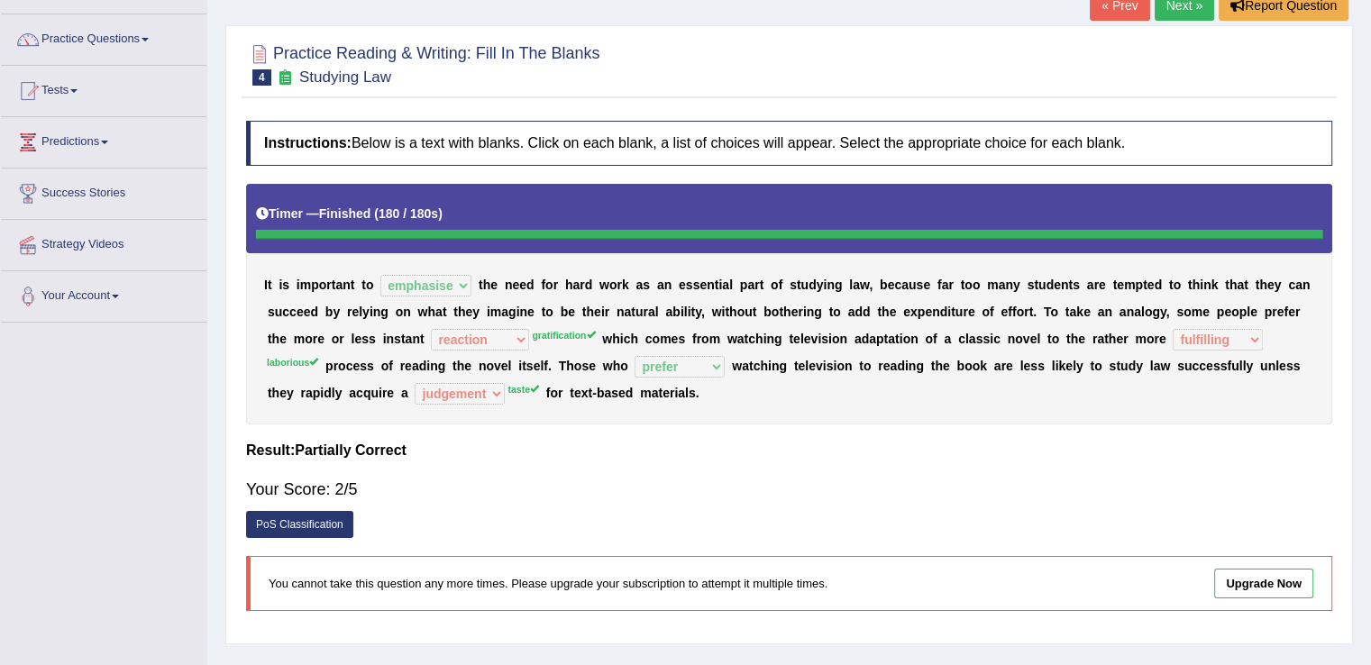
scroll to position [0, 0]
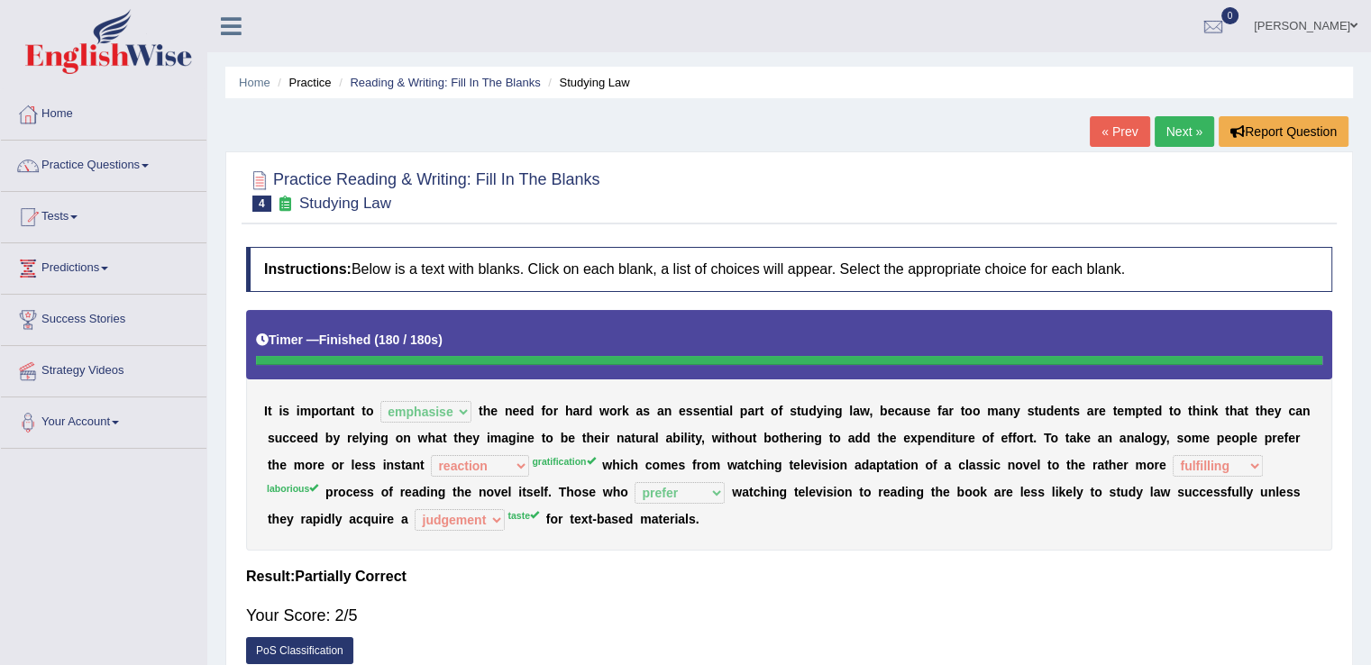
click at [1190, 138] on link "Next »" at bounding box center [1185, 131] width 60 height 31
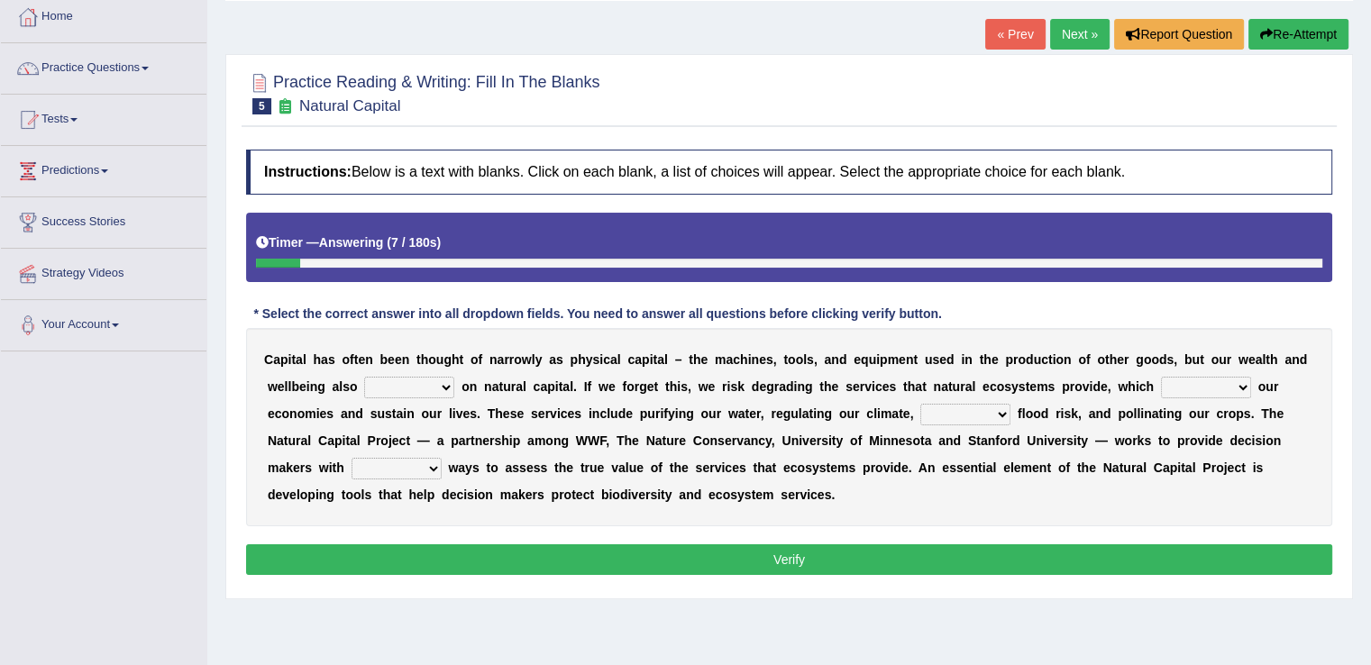
scroll to position [133, 0]
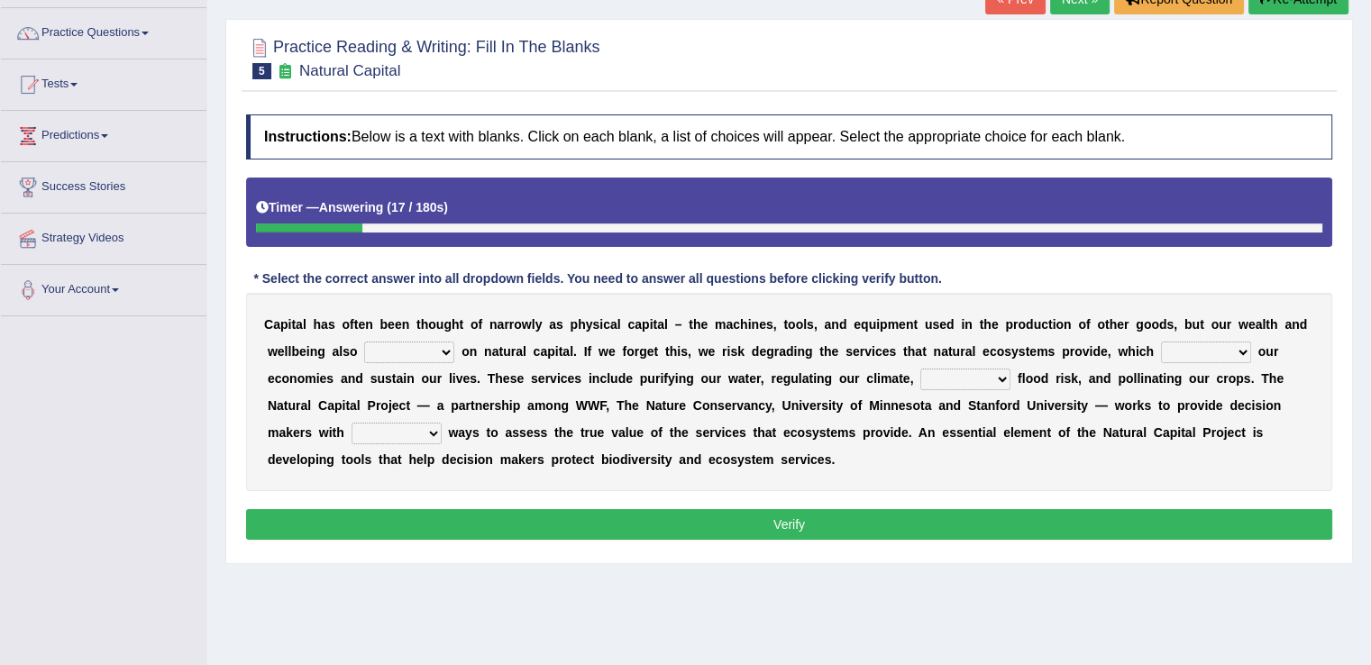
click at [441, 344] on select "rely reply supply apply" at bounding box center [409, 353] width 90 height 22
select select "rely"
click at [364, 342] on select "rely reply supply apply" at bounding box center [409, 353] width 90 height 22
click at [1233, 351] on select "import report support export" at bounding box center [1206, 353] width 90 height 22
select select "support"
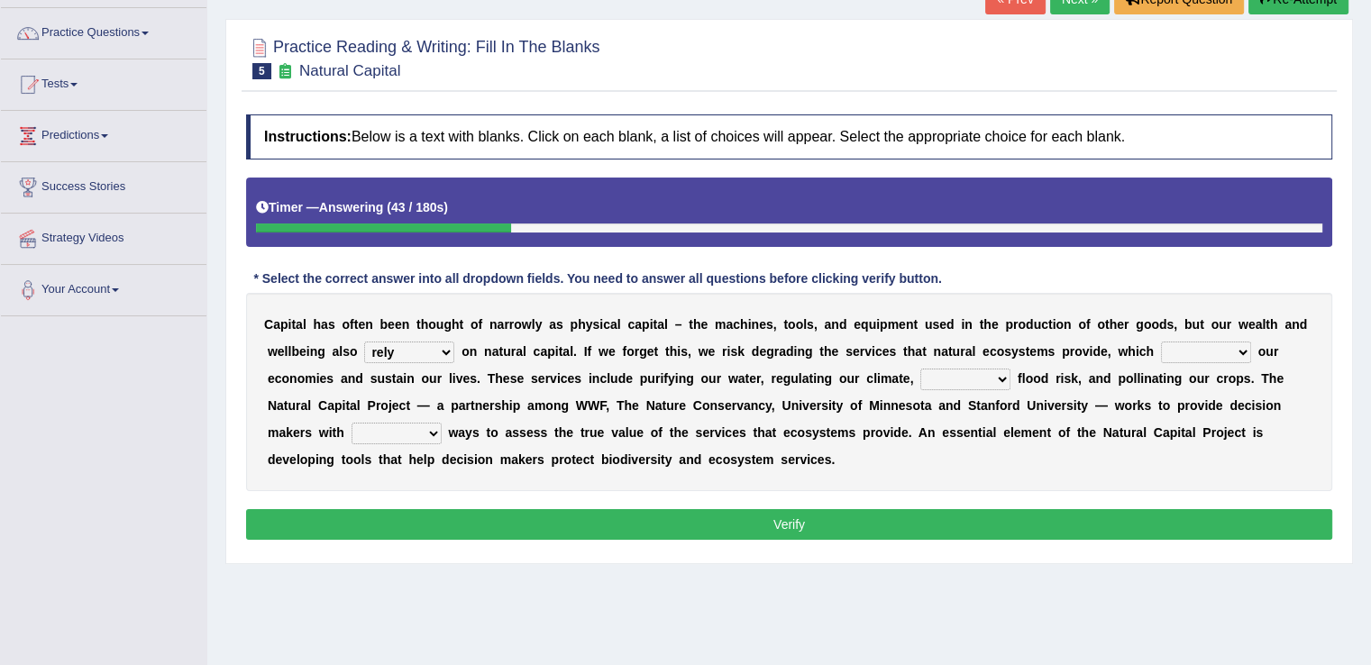
click at [1161, 342] on select "import report support export" at bounding box center [1206, 353] width 90 height 22
click at [1005, 379] on select "bringing lacking staggering reducing" at bounding box center [966, 380] width 90 height 22
select select "reducing"
click at [921, 369] on select "bringing lacking staggering reducing" at bounding box center [966, 380] width 90 height 22
click at [433, 427] on select "liable powerful strong reliable" at bounding box center [397, 434] width 90 height 22
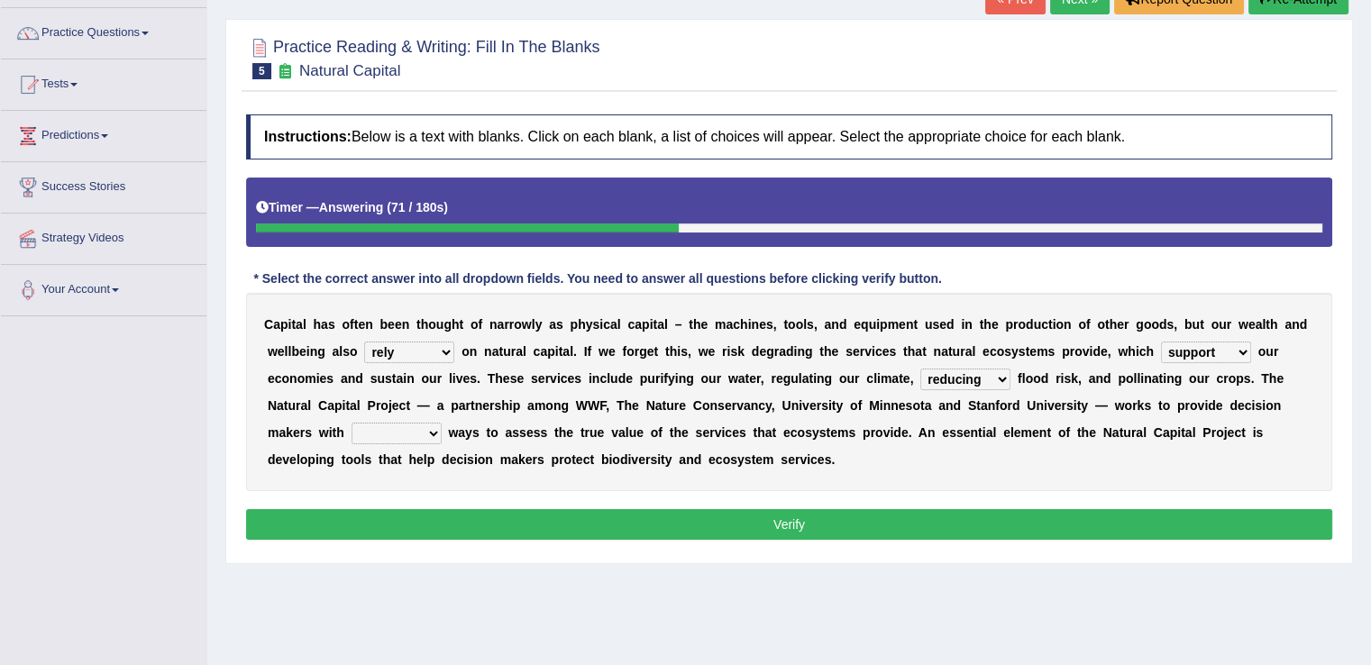
select select "reliable"
click at [352, 423] on select "liable powerful strong reliable" at bounding box center [397, 434] width 90 height 22
click at [784, 521] on button "Verify" at bounding box center [789, 524] width 1087 height 31
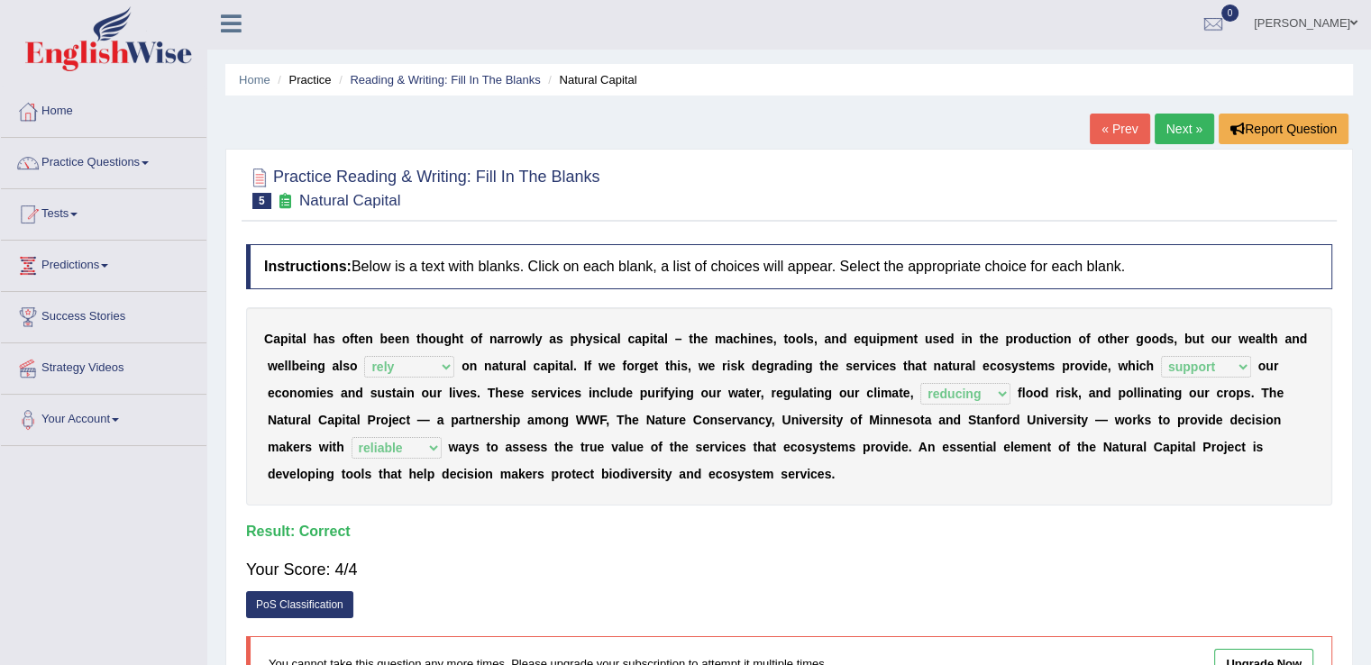
scroll to position [0, 0]
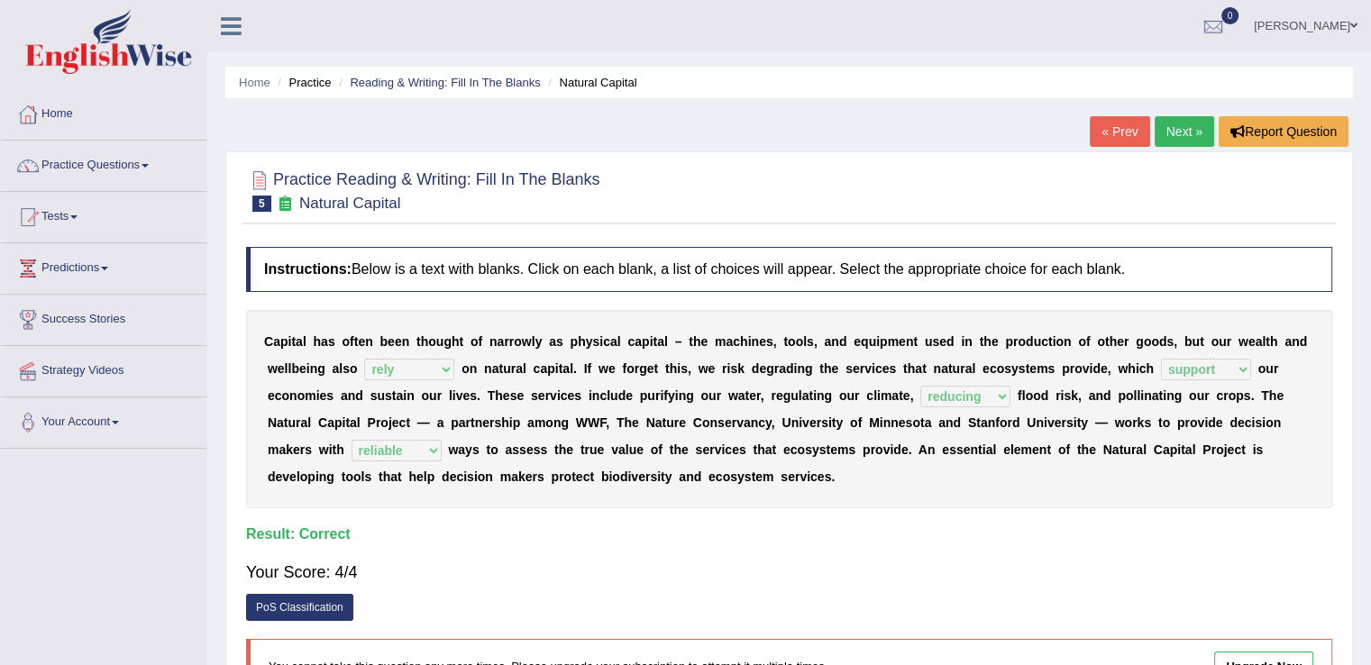
click at [1173, 125] on link "Next »" at bounding box center [1185, 131] width 60 height 31
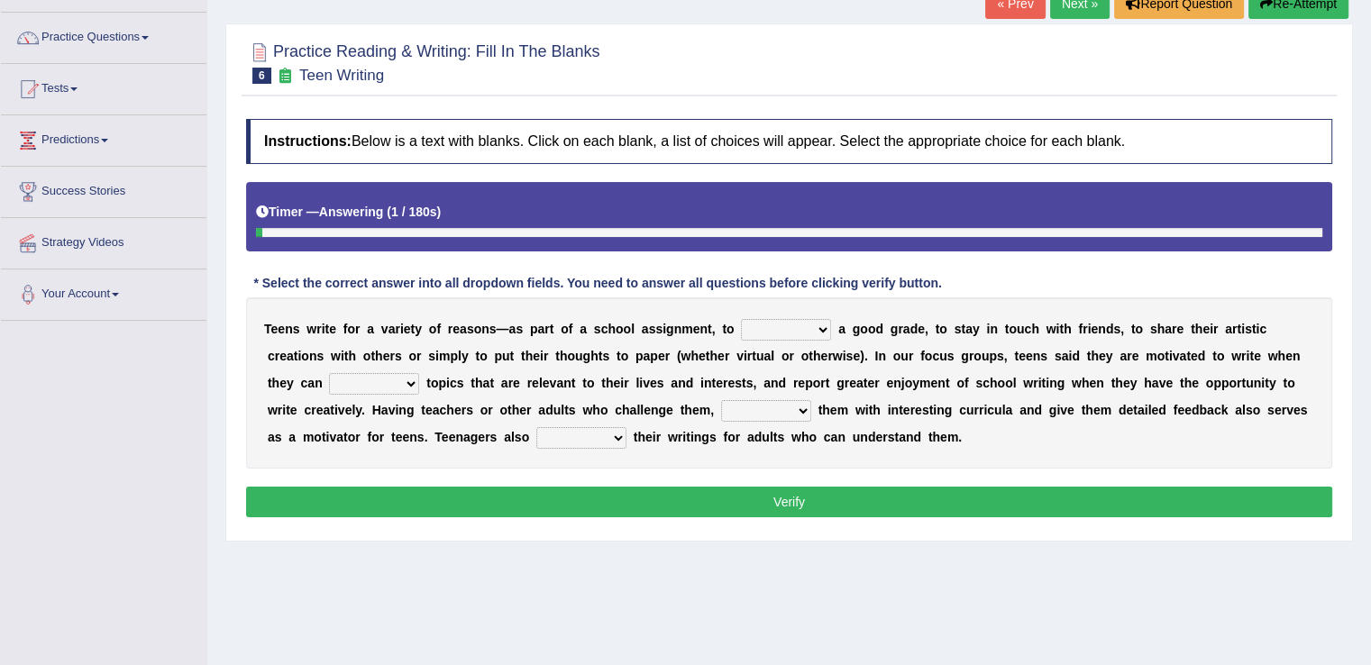
scroll to position [135, 0]
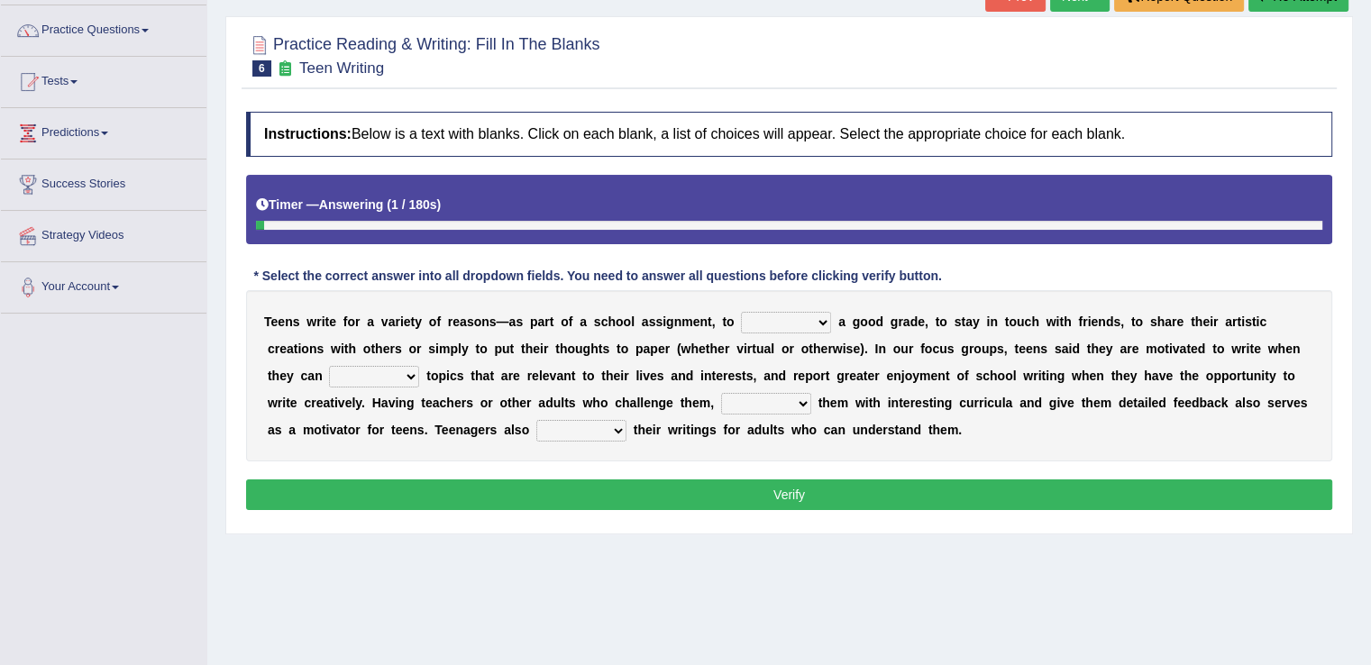
drag, startPoint x: 0, startPoint y: 0, endPoint x: 1381, endPoint y: 430, distance: 1446.8
click at [1371, 430] on html "Toggle navigation Home Practice Questions Speaking Practice Read Aloud Repeat S…" at bounding box center [685, 197] width 1371 height 665
click at [822, 321] on select "take get give held" at bounding box center [786, 323] width 90 height 22
select select "take"
click at [741, 312] on select "take get give held" at bounding box center [786, 323] width 90 height 22
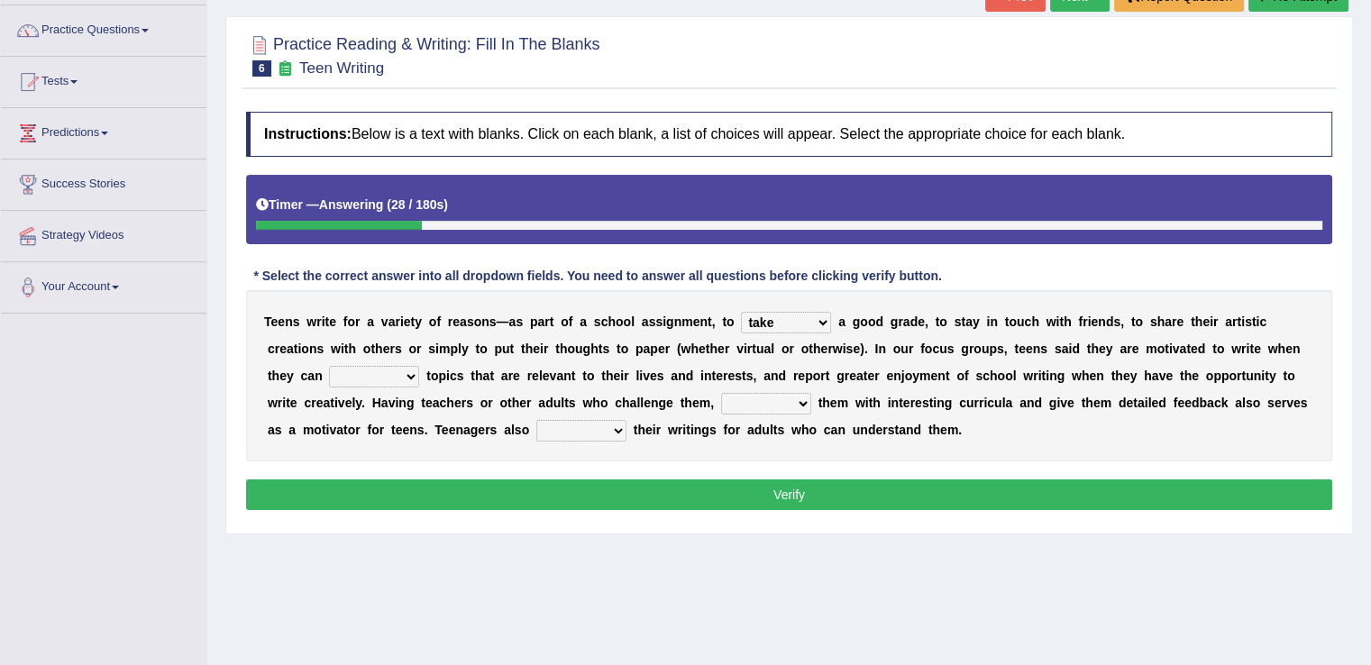
click at [407, 372] on select "show handle subscribe select" at bounding box center [374, 377] width 90 height 22
select select "select"
click at [329, 366] on select "show handle subscribe select" at bounding box center [374, 377] width 90 height 22
click at [798, 397] on select "shower present exempt fill" at bounding box center [766, 404] width 90 height 22
select select "present"
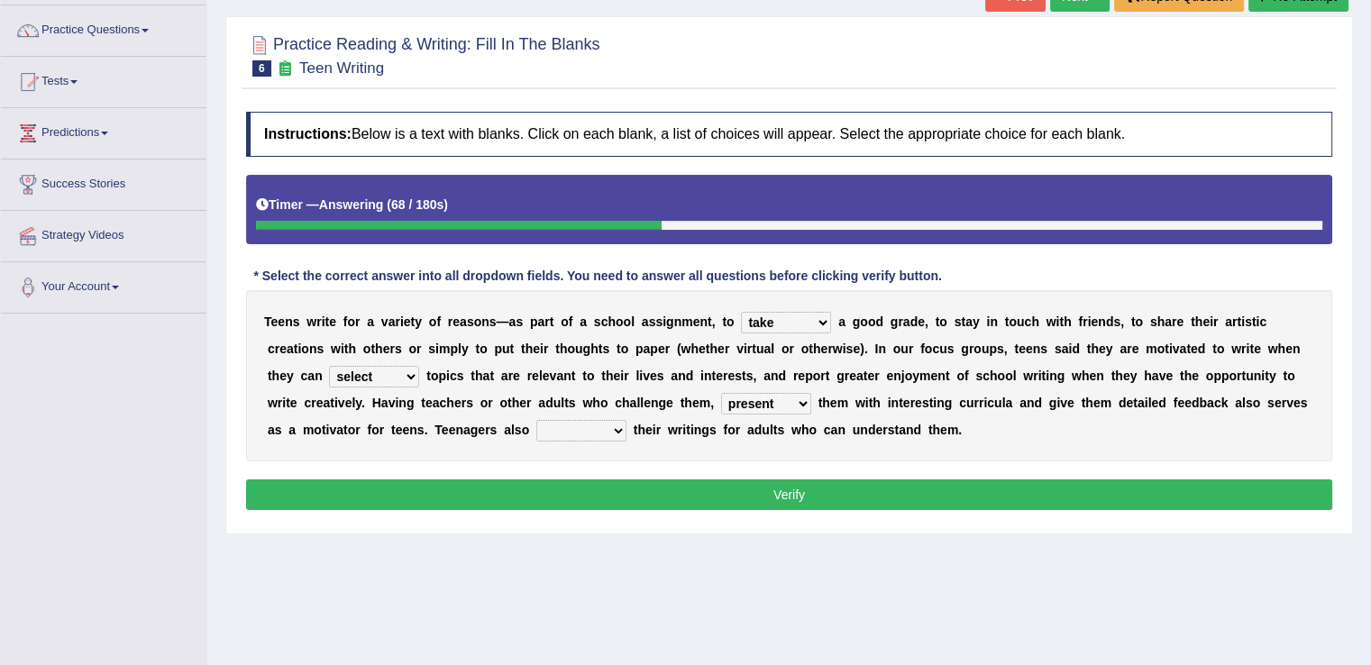
click at [721, 393] on select "shower present exempt fill" at bounding box center [766, 404] width 90 height 22
click at [617, 425] on select "compose recite show serve" at bounding box center [582, 431] width 90 height 22
select select "serve"
click at [537, 420] on select "compose recite show serve" at bounding box center [582, 431] width 90 height 22
click at [804, 481] on button "Verify" at bounding box center [789, 495] width 1087 height 31
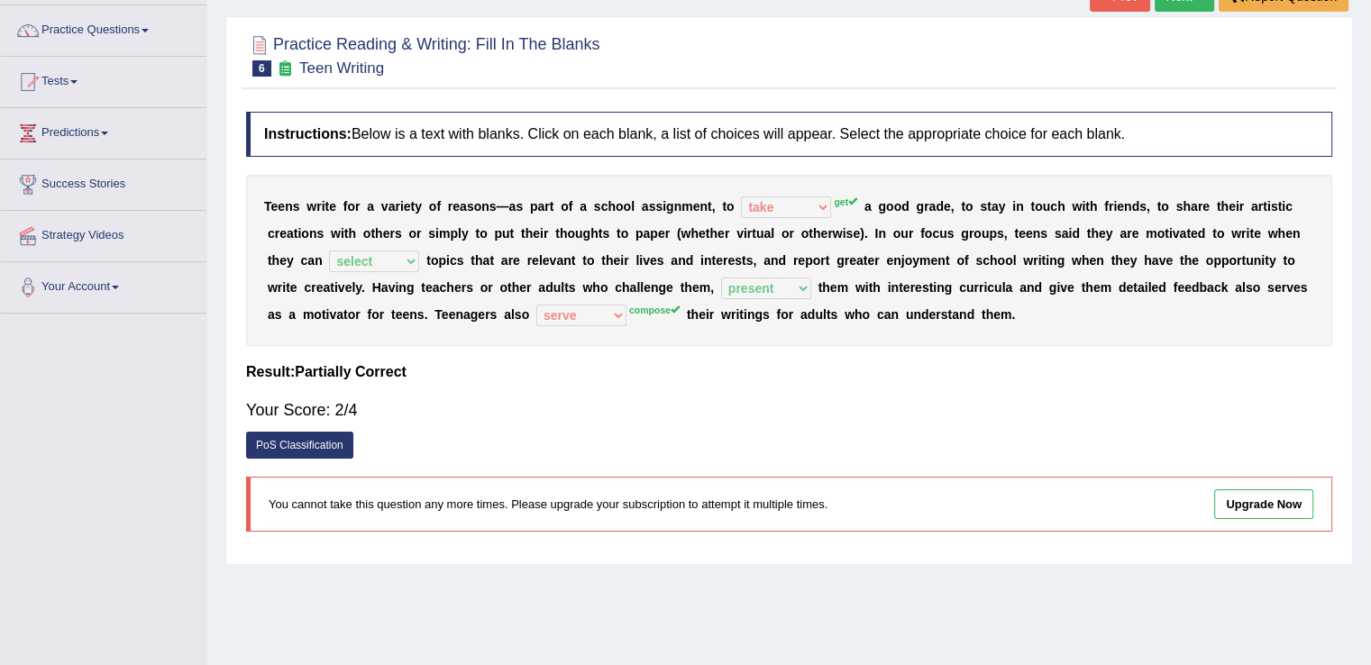
scroll to position [0, 0]
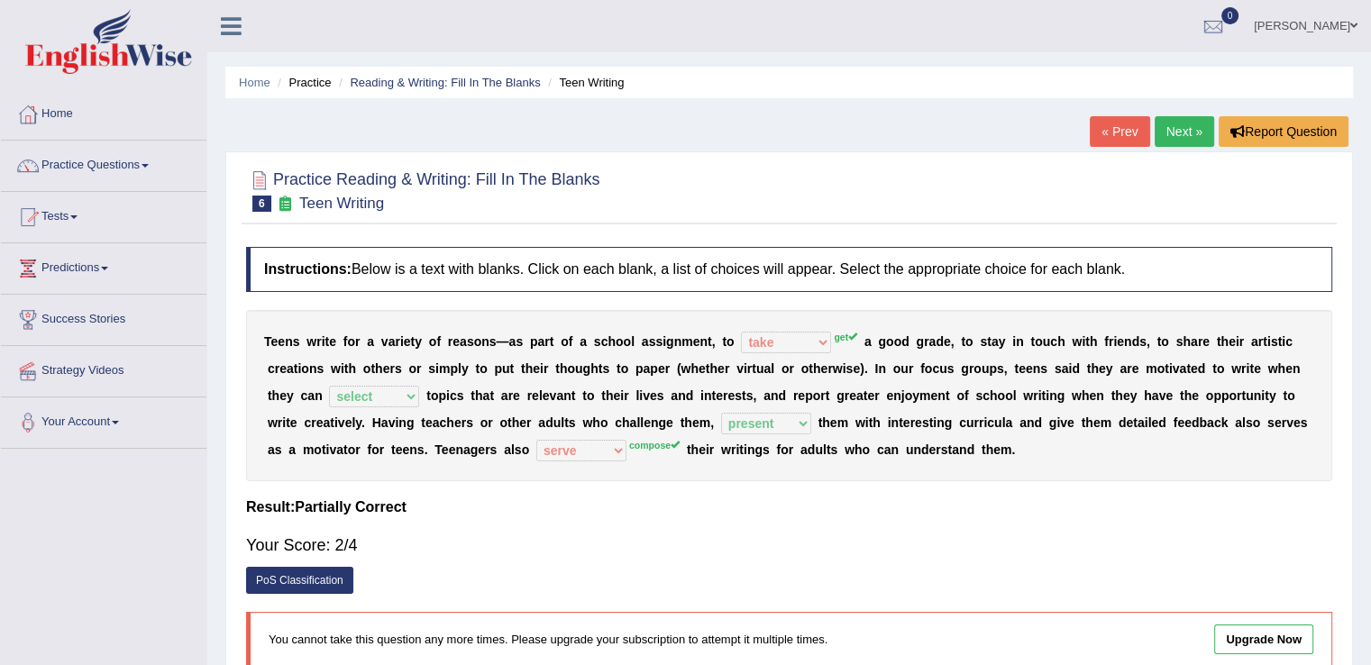
click at [1168, 133] on link "Next »" at bounding box center [1185, 131] width 60 height 31
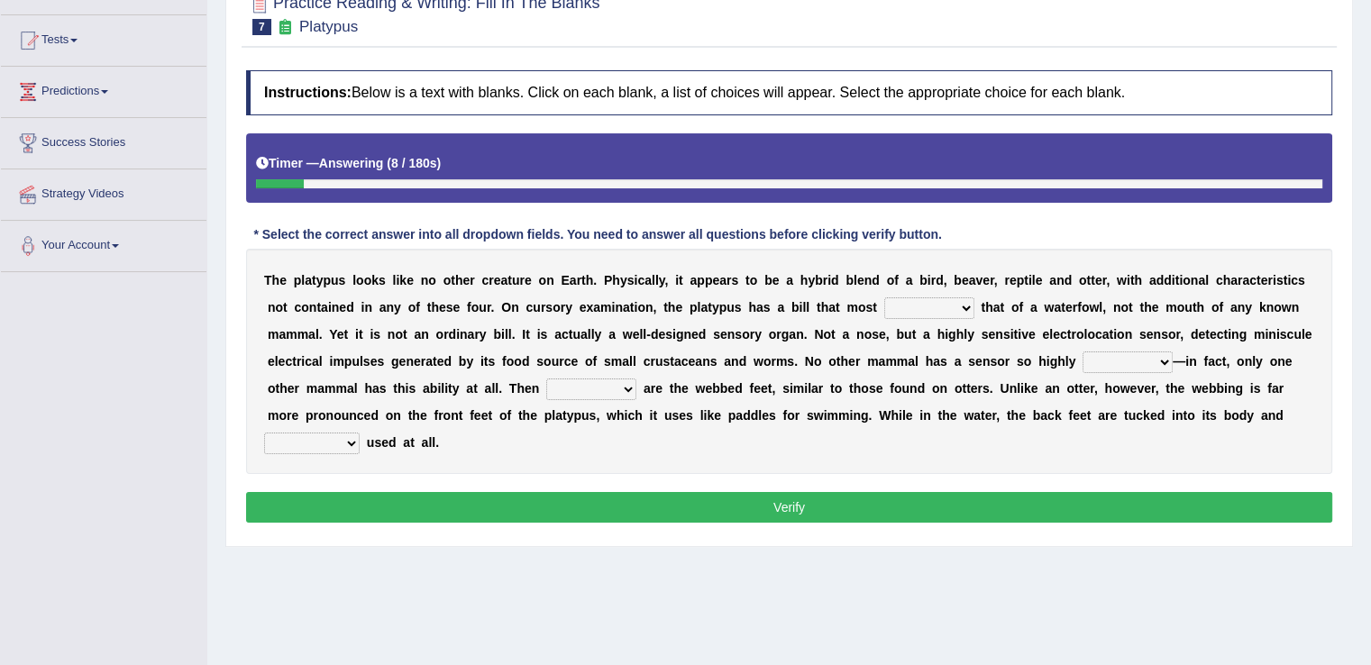
scroll to position [178, 0]
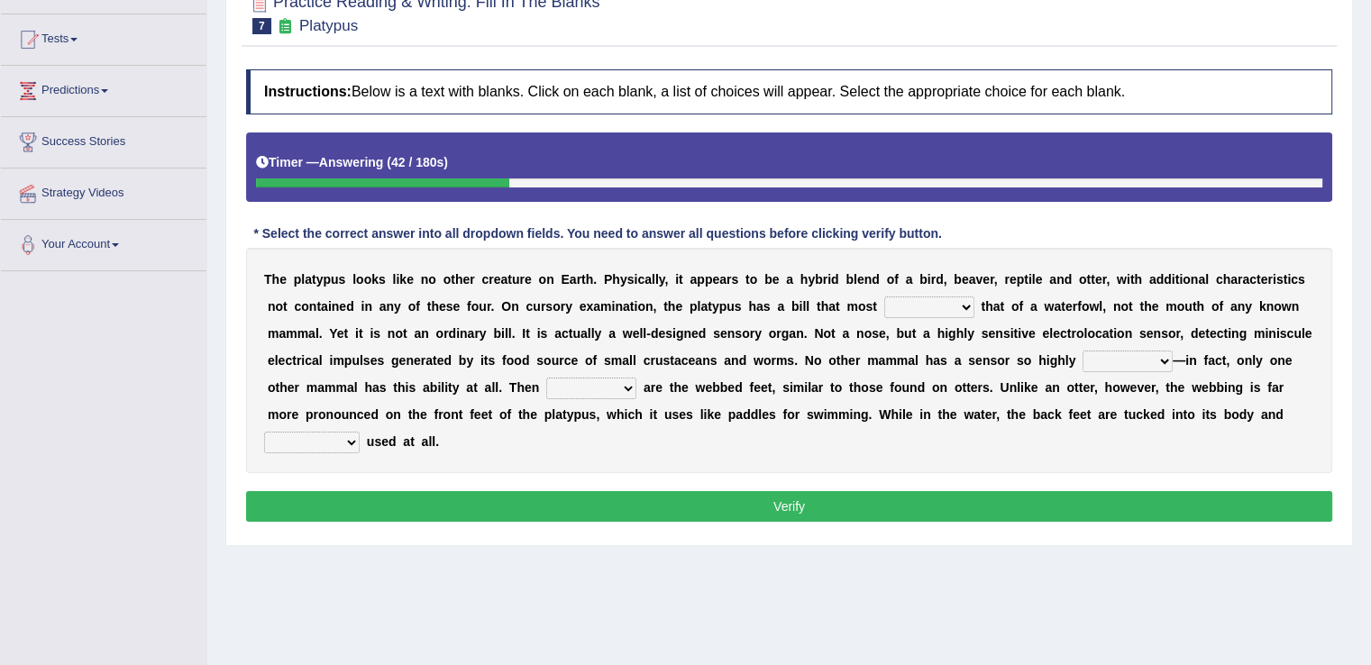
click at [965, 309] on select "say looks resembles likely" at bounding box center [930, 308] width 90 height 22
select select "likely"
click at [885, 297] on select "say looks resembles likely" at bounding box center [930, 308] width 90 height 22
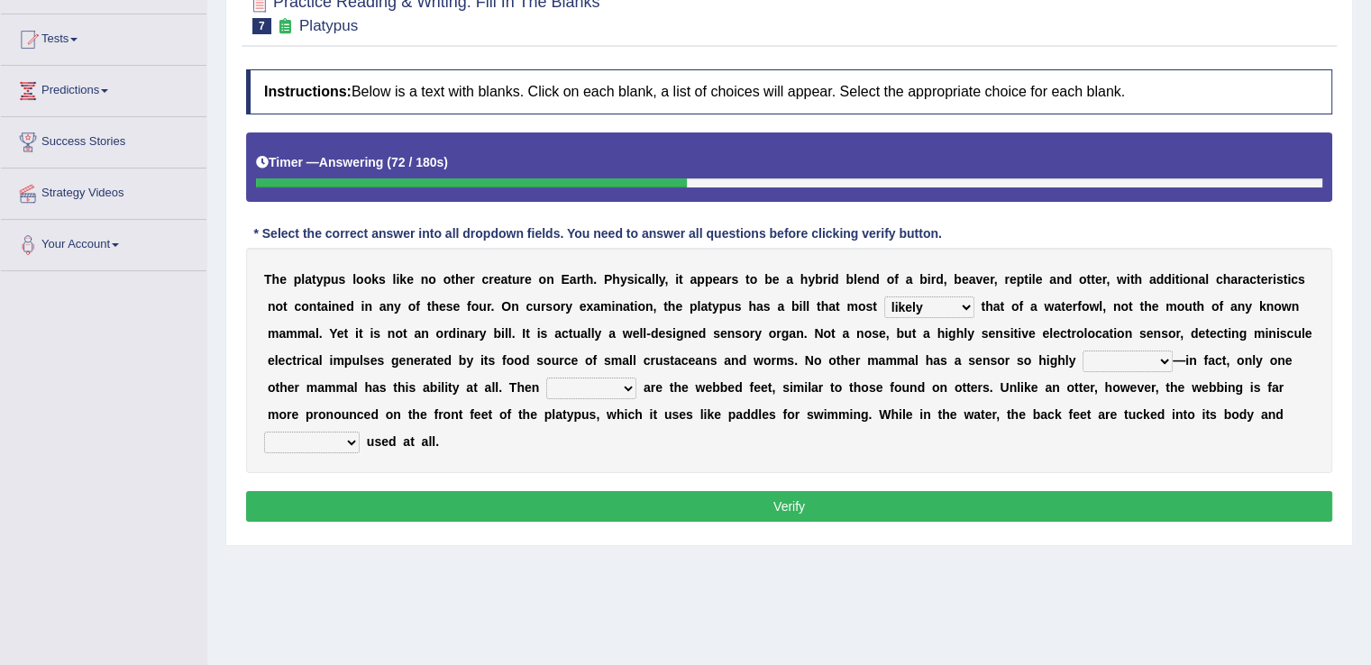
click at [1076, 382] on b "t" at bounding box center [1077, 388] width 5 height 14
click at [1160, 354] on select "installed developed pervasive dependent" at bounding box center [1128, 362] width 90 height 22
select select "developed"
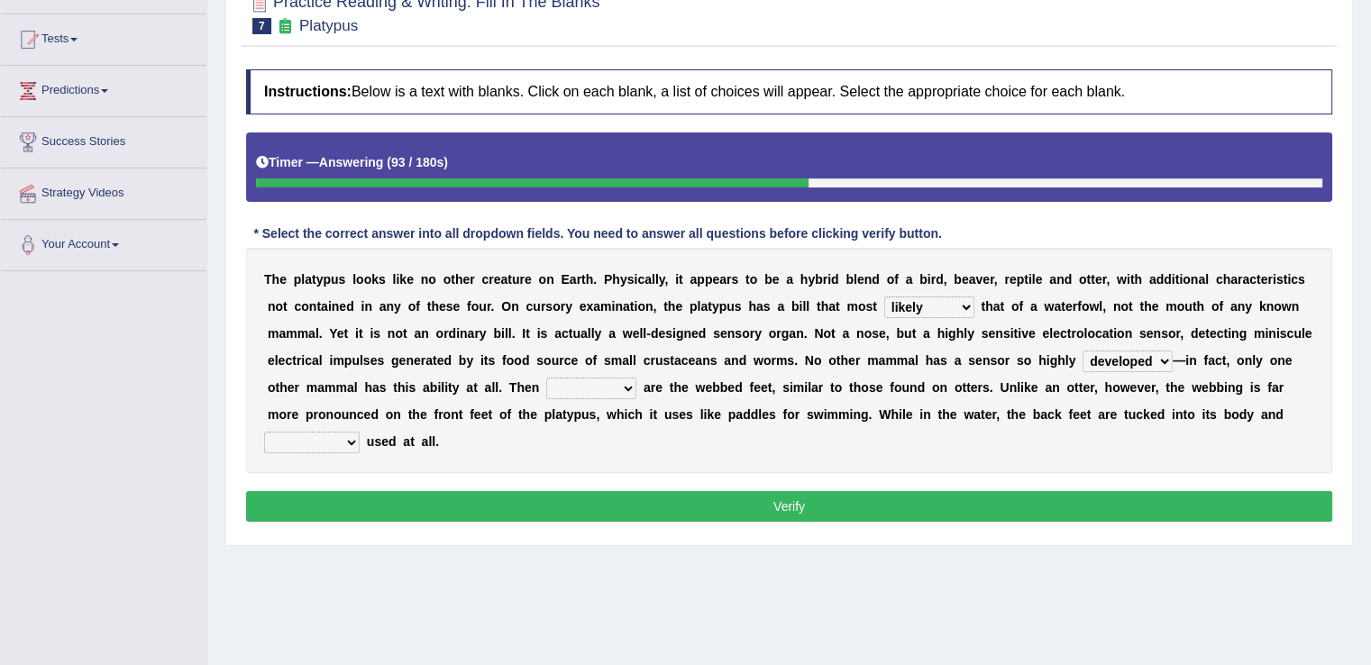
click at [1083, 351] on select "installed developed pervasive dependent" at bounding box center [1128, 362] width 90 height 22
click at [627, 381] on select "so as their there" at bounding box center [591, 389] width 90 height 22
select select "there"
click at [546, 378] on select "so as their there" at bounding box center [591, 389] width 90 height 22
click at [348, 434] on select "purportedly hardly legged lagged" at bounding box center [312, 443] width 96 height 22
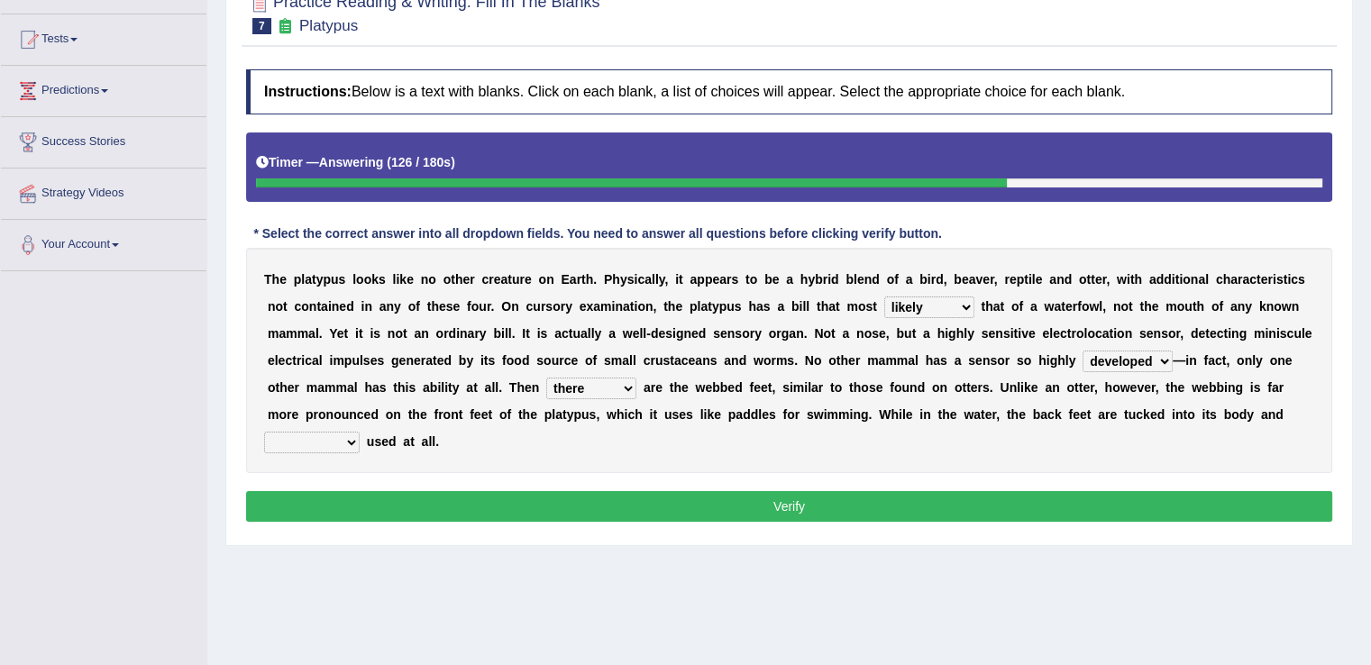
select select "hardly"
click at [264, 432] on select "purportedly hardly legged lagged" at bounding box center [312, 443] width 96 height 22
click at [741, 493] on button "Verify" at bounding box center [789, 506] width 1087 height 31
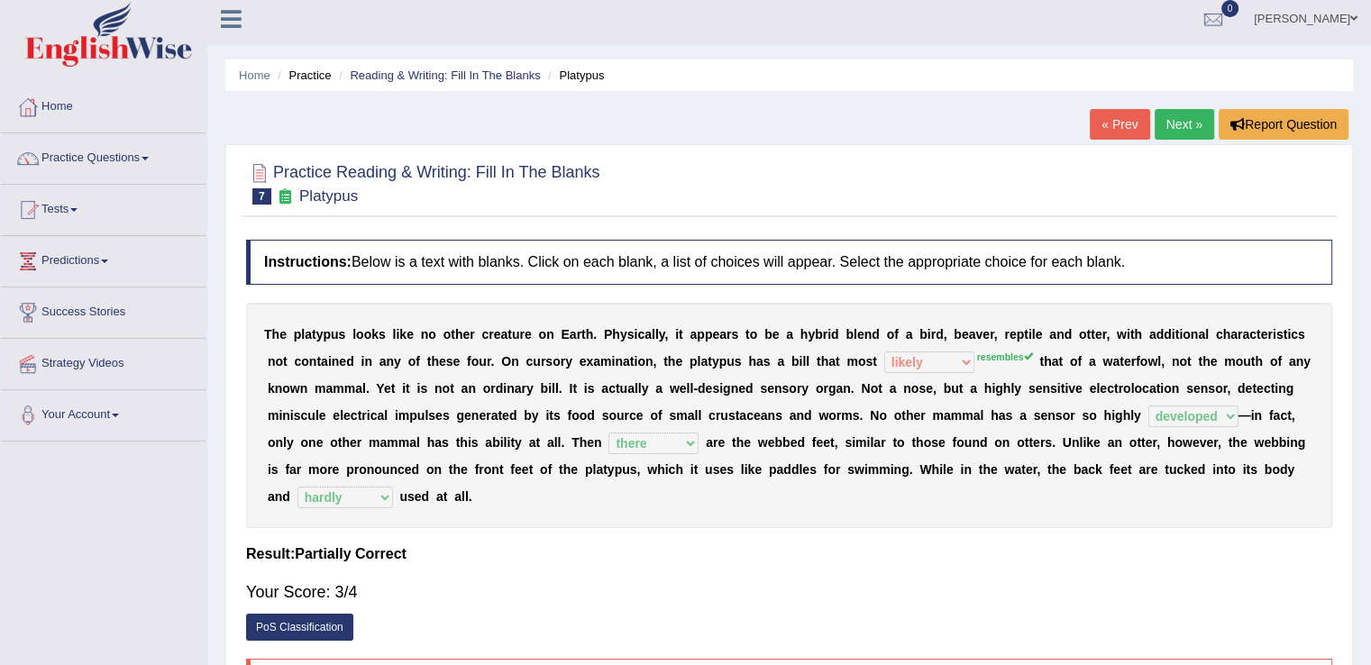
scroll to position [0, 0]
